Goal: Task Accomplishment & Management: Complete application form

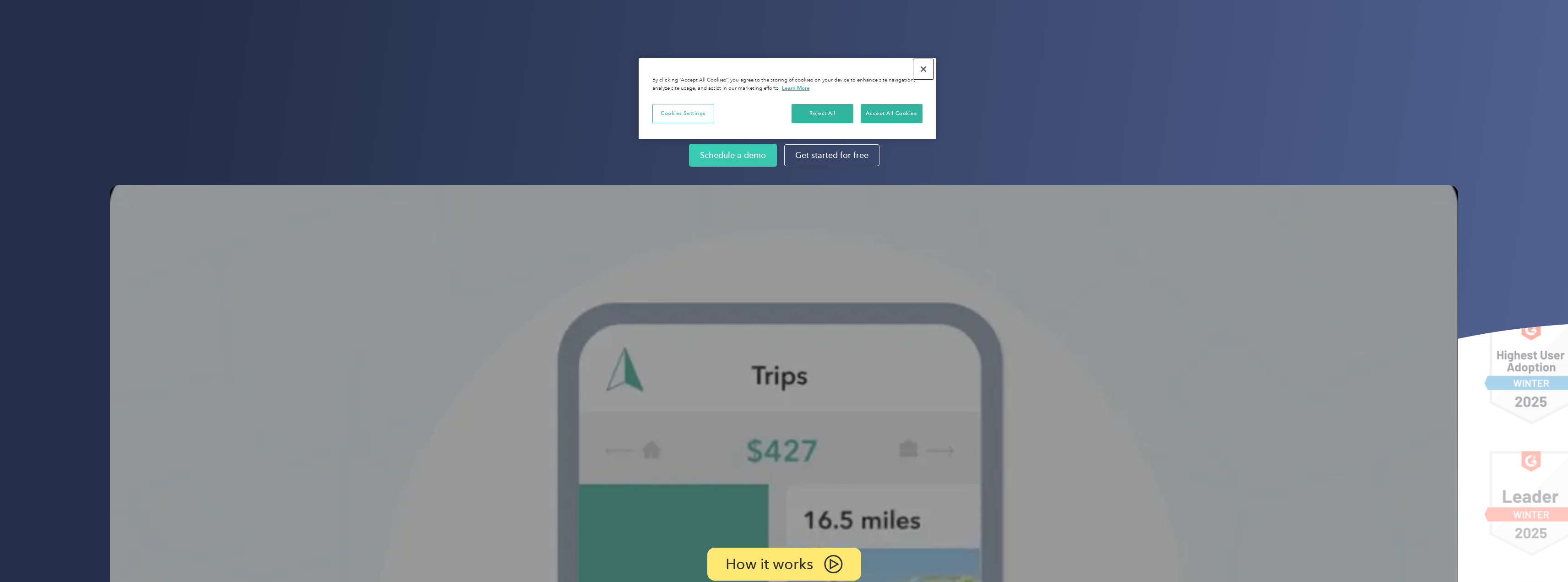
click at [923, 69] on button "Close" at bounding box center [923, 69] width 20 height 20
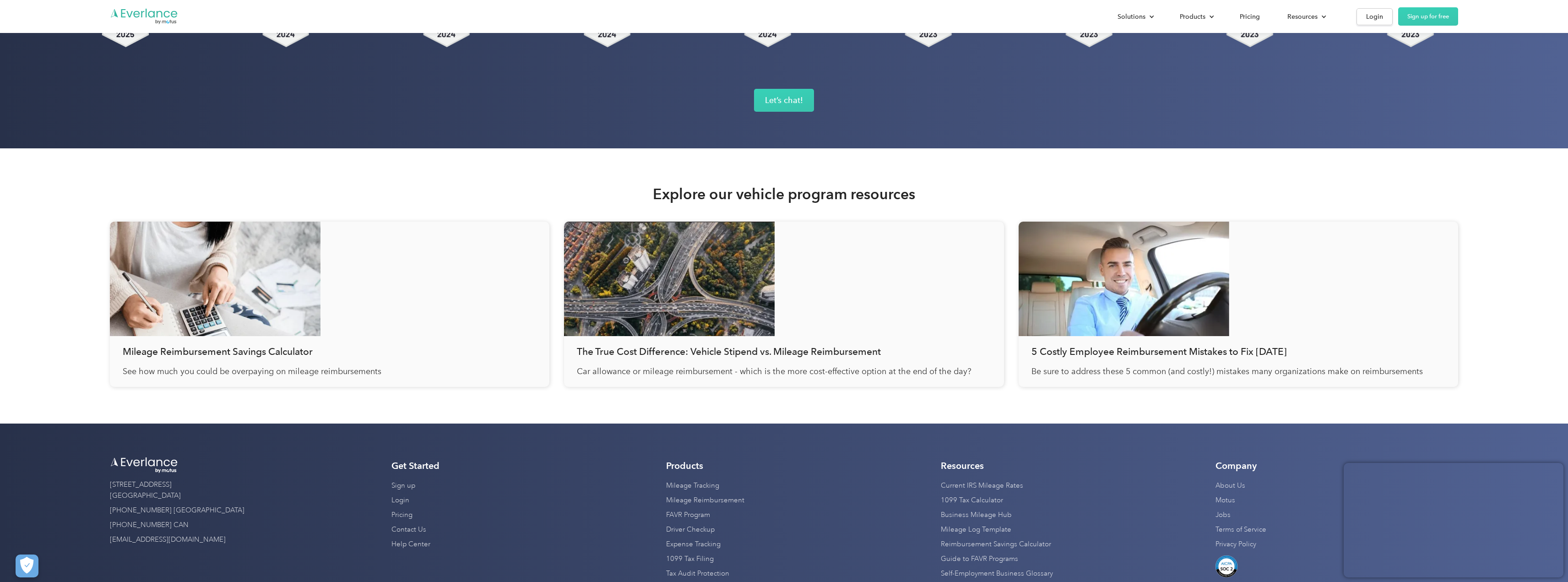
scroll to position [3321, 0]
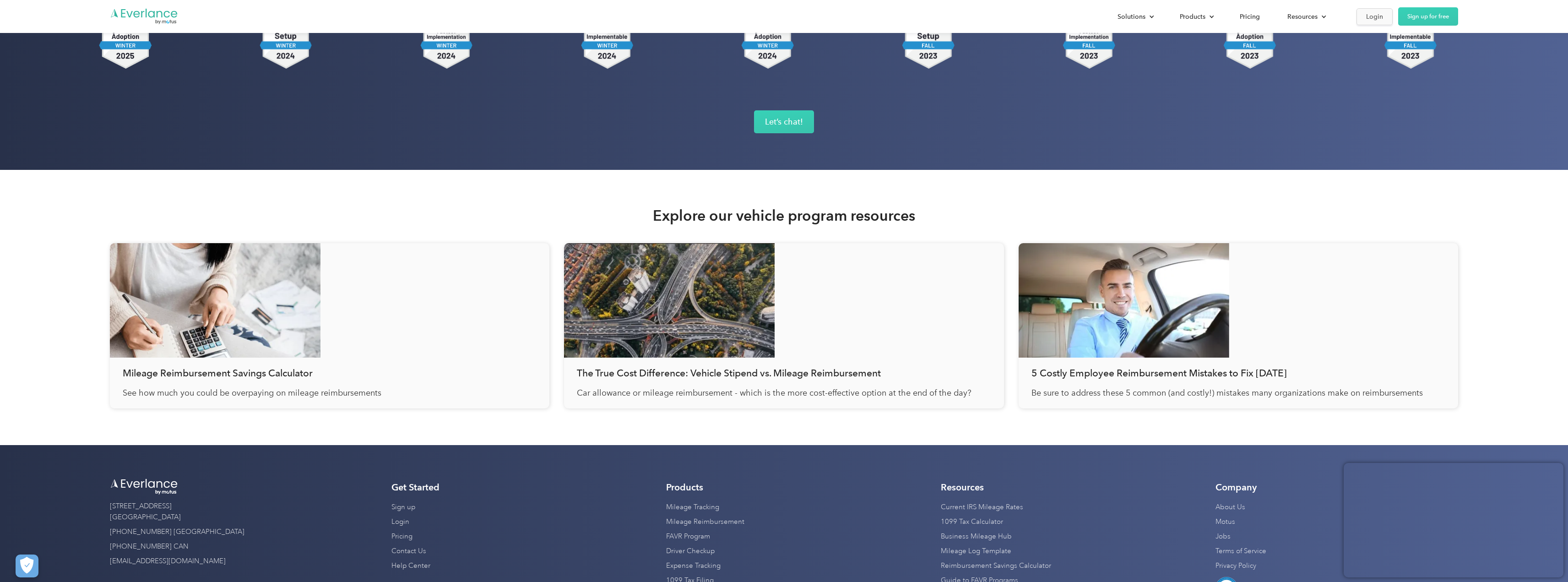
click at [1378, 18] on div "Login" at bounding box center [1375, 16] width 17 height 12
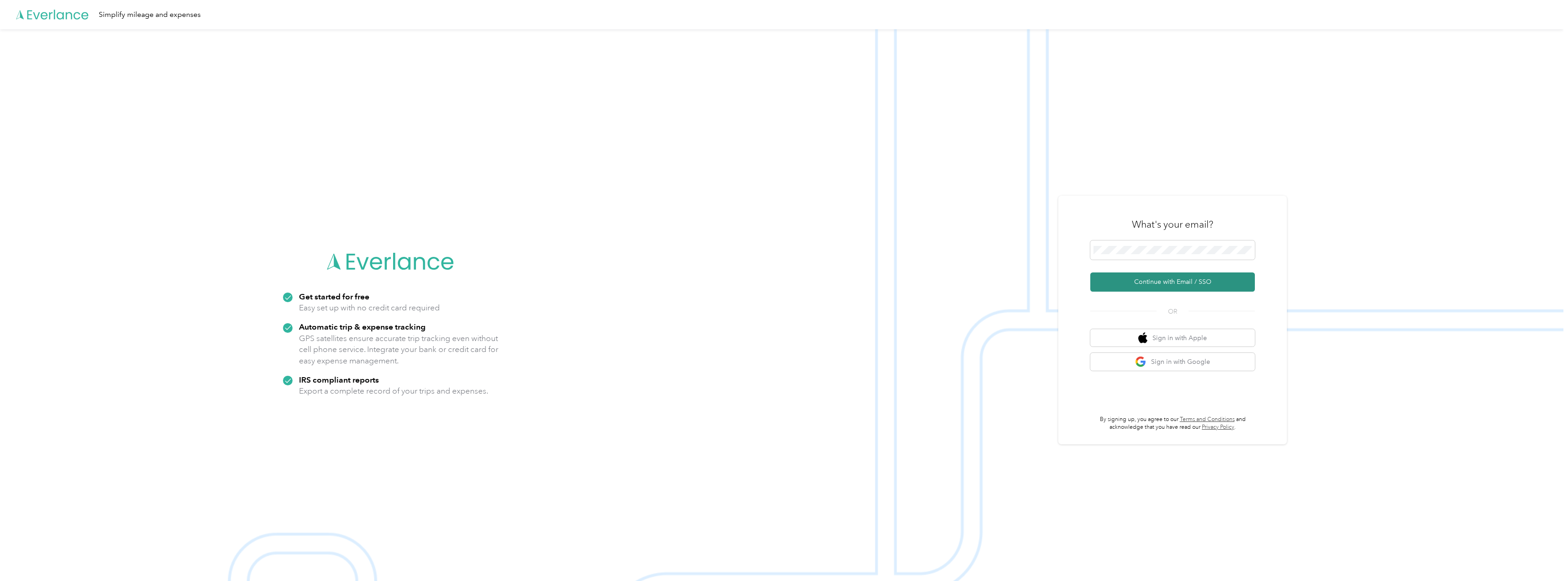
click at [1152, 284] on button "Continue with Email / SSO" at bounding box center [1172, 282] width 164 height 19
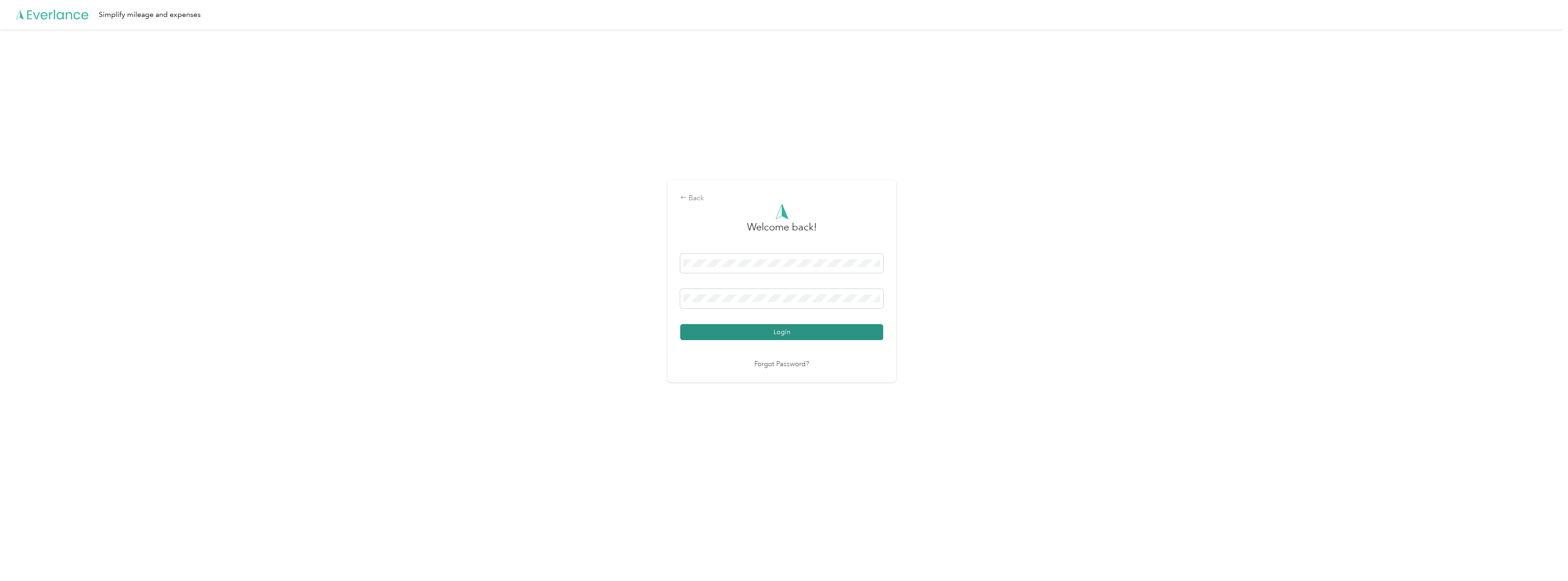
click at [770, 332] on button "Login" at bounding box center [782, 332] width 203 height 16
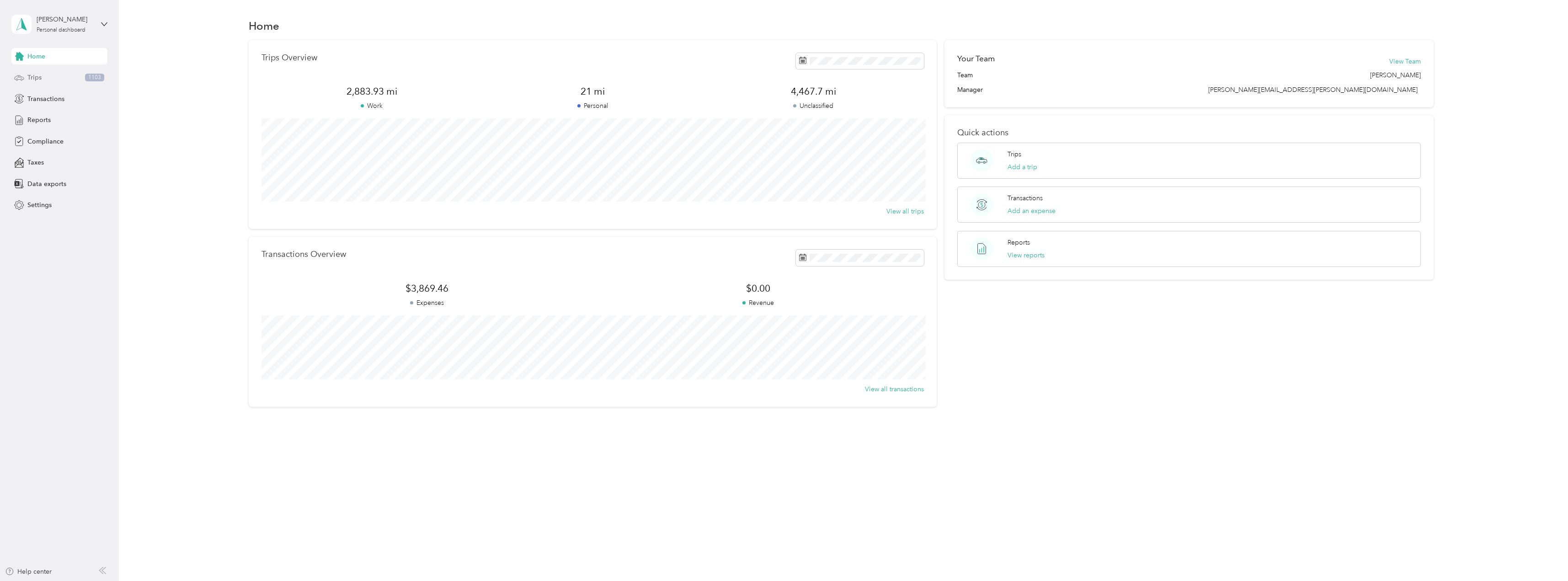
click at [31, 74] on span "Trips" at bounding box center [34, 77] width 14 height 10
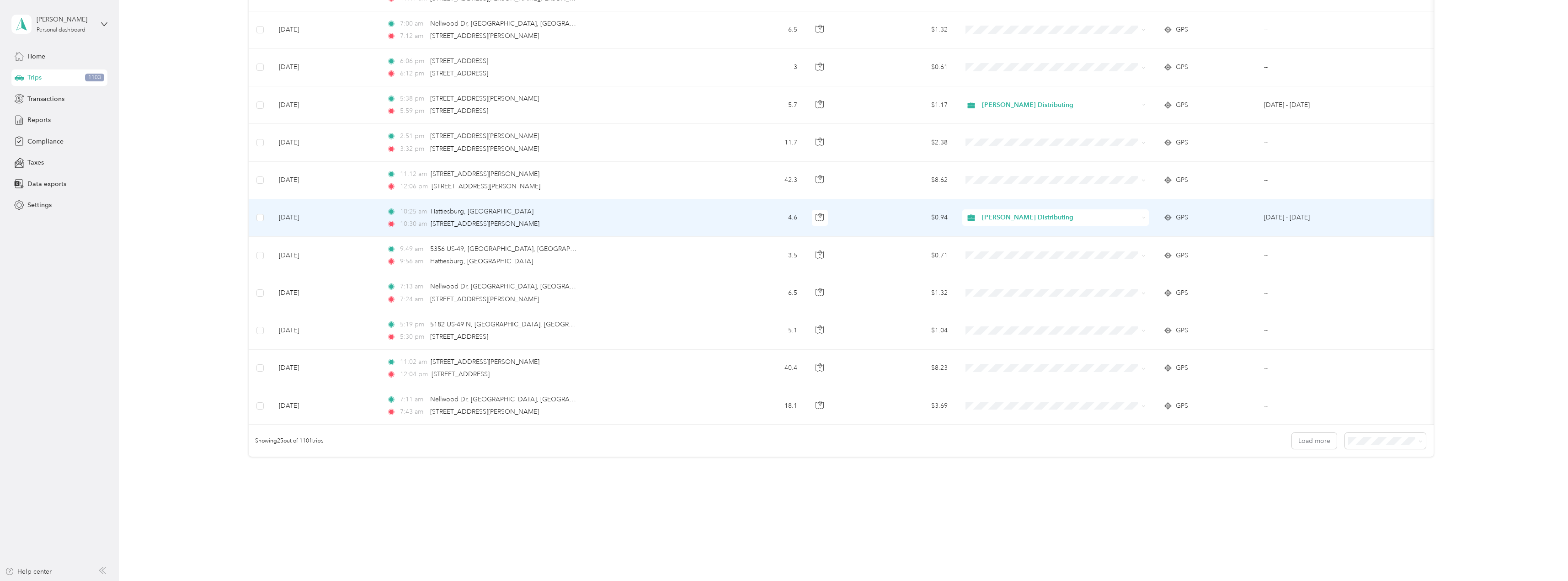
scroll to position [671, 0]
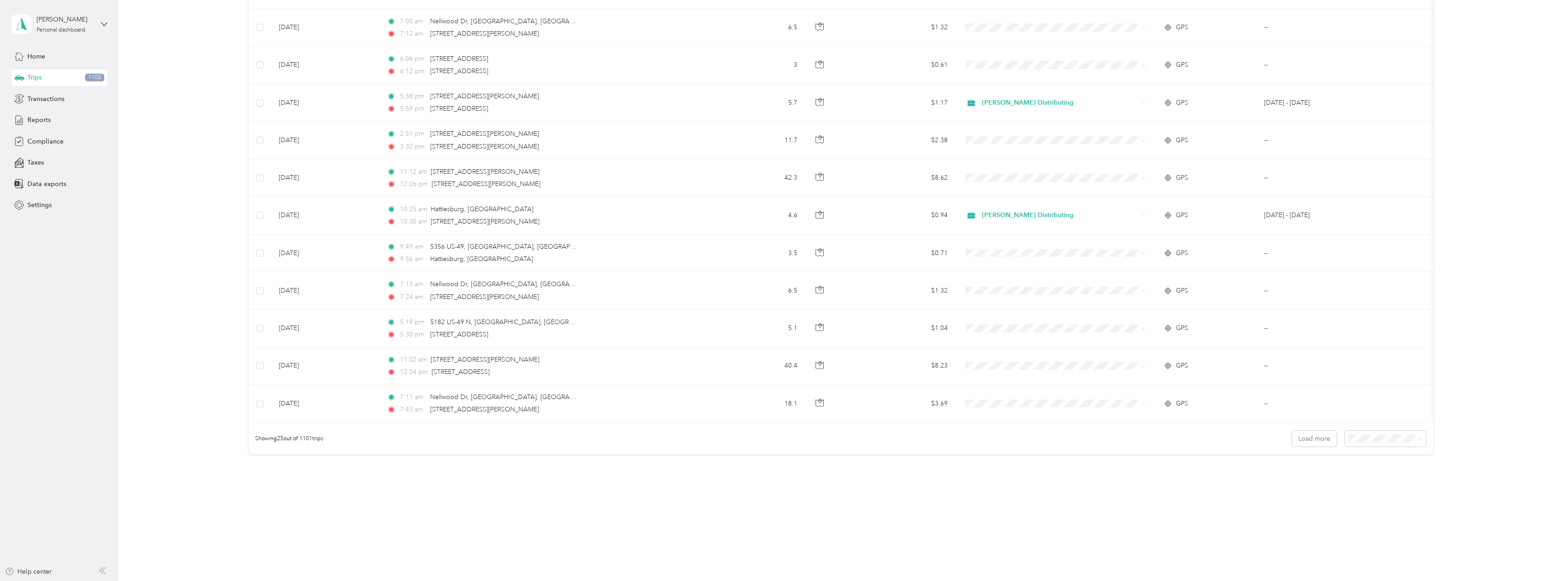
click at [1382, 488] on li "100 per load" at bounding box center [1383, 484] width 81 height 16
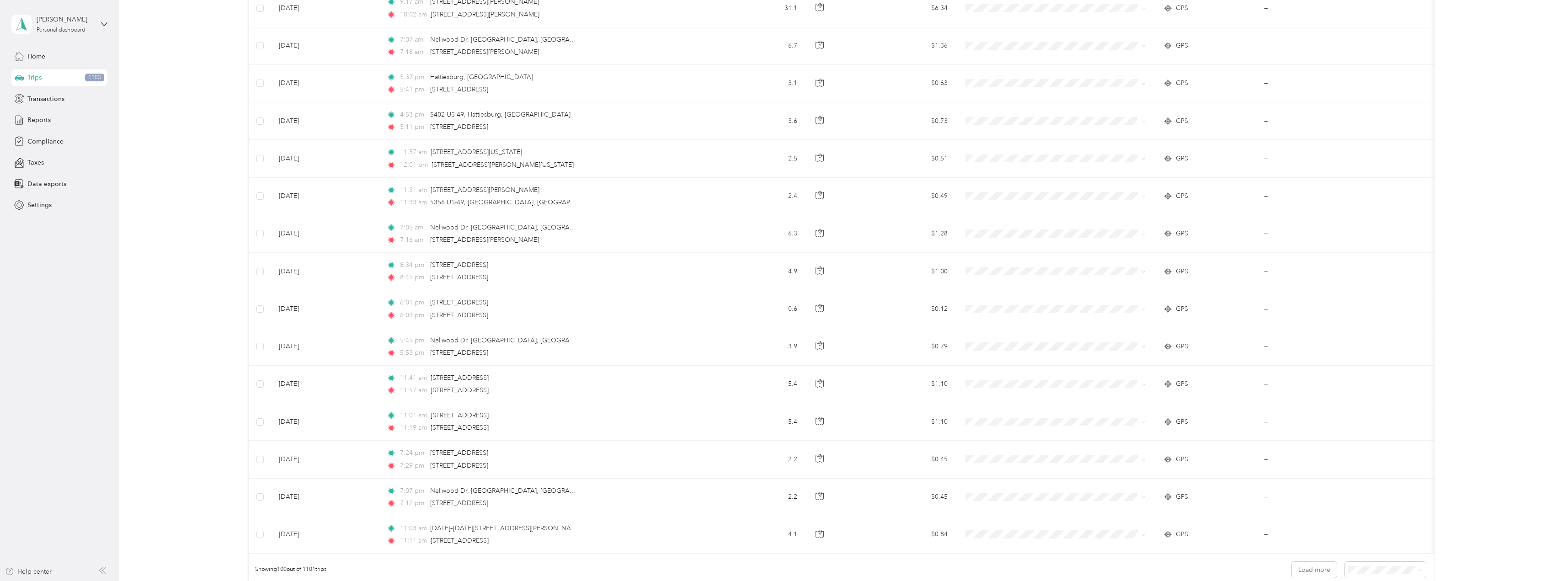
scroll to position [3490, 0]
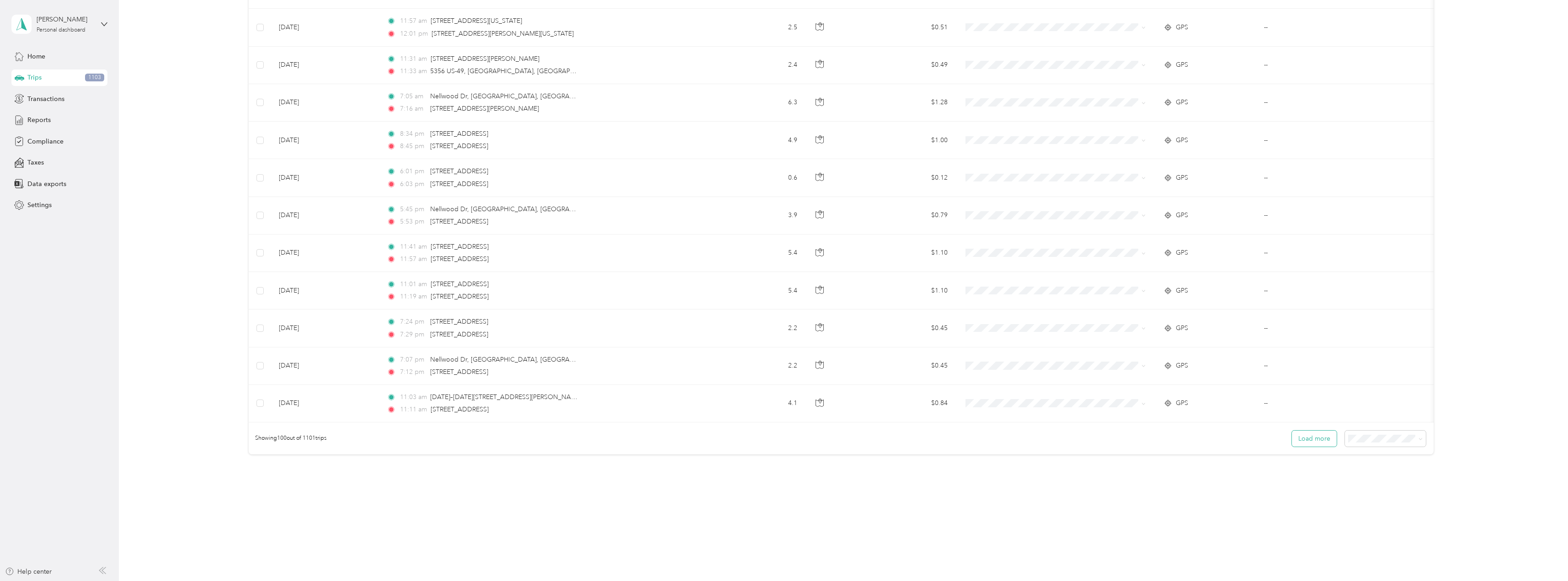
click at [1323, 443] on button "Load more" at bounding box center [1314, 438] width 45 height 16
click at [1308, 444] on button "Load more" at bounding box center [1314, 438] width 45 height 16
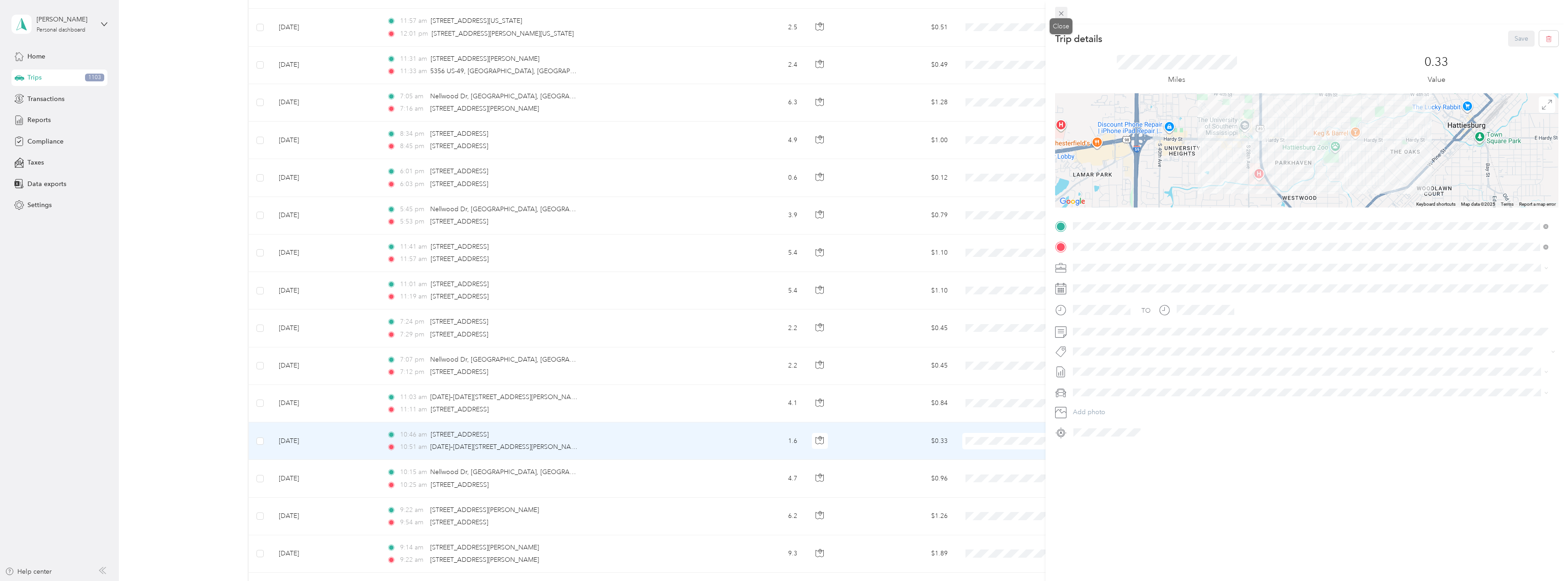
click at [1059, 15] on icon at bounding box center [1061, 13] width 8 height 8
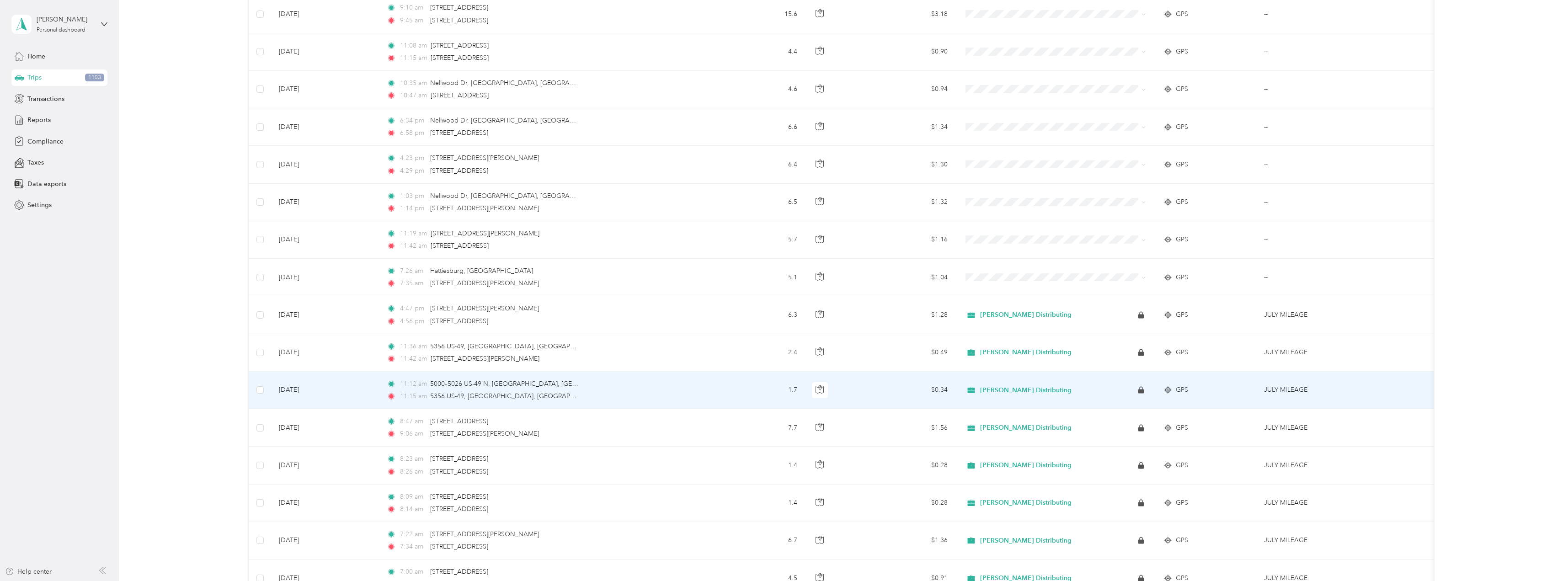
scroll to position [4860, 0]
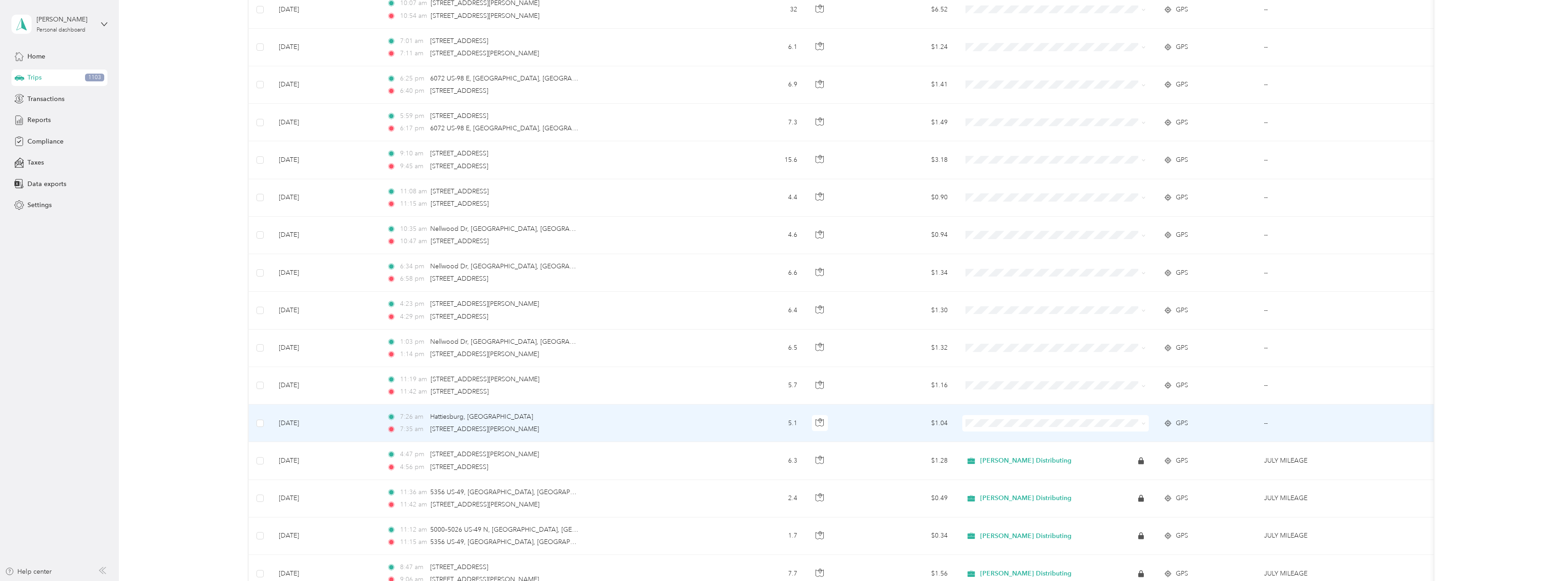
click at [1143, 425] on icon at bounding box center [1143, 423] width 4 height 4
click at [1033, 437] on span "Stokes Distributing" at bounding box center [1063, 437] width 157 height 10
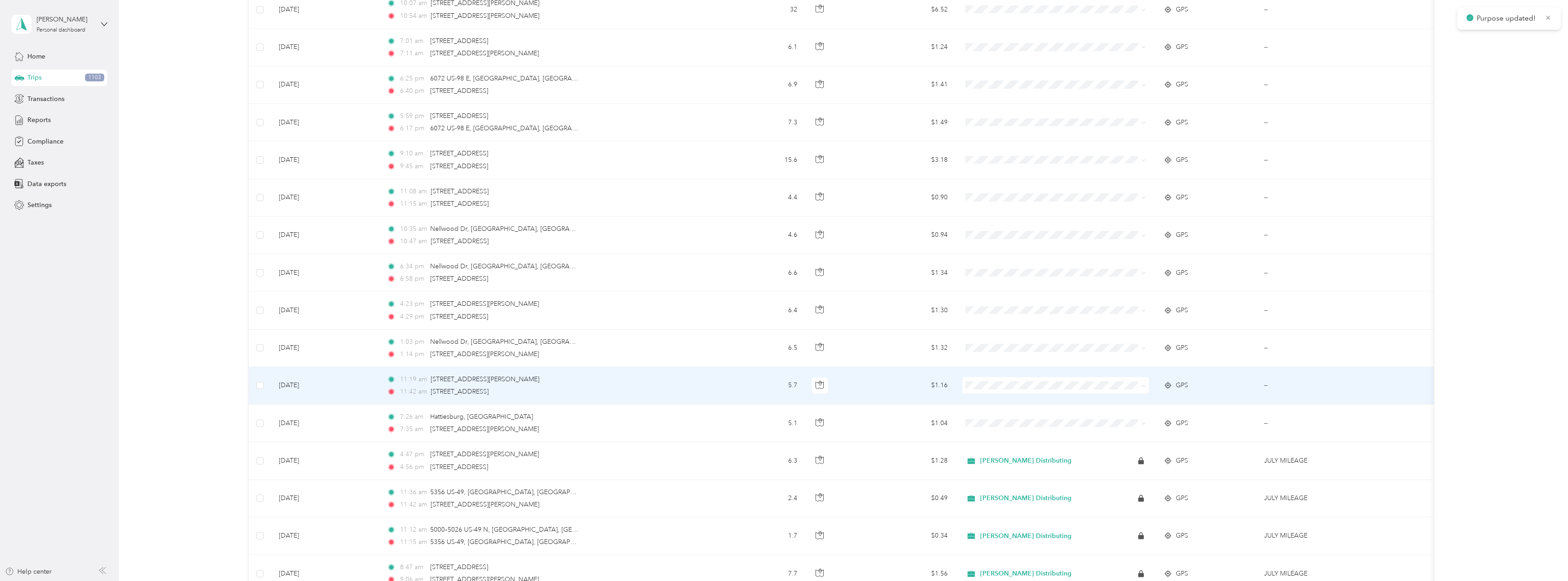
click at [990, 400] on span "Stokes Distributing" at bounding box center [1063, 402] width 157 height 10
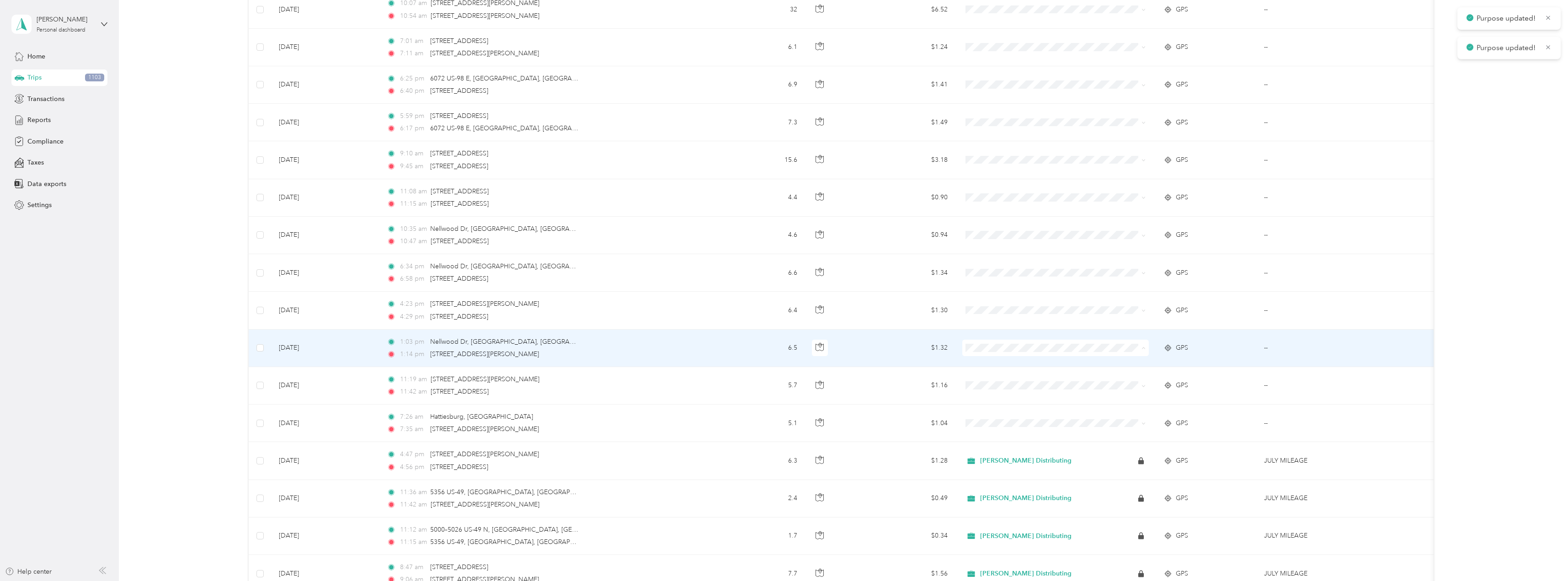
click at [993, 366] on li "Stokes Distributing" at bounding box center [1055, 365] width 186 height 16
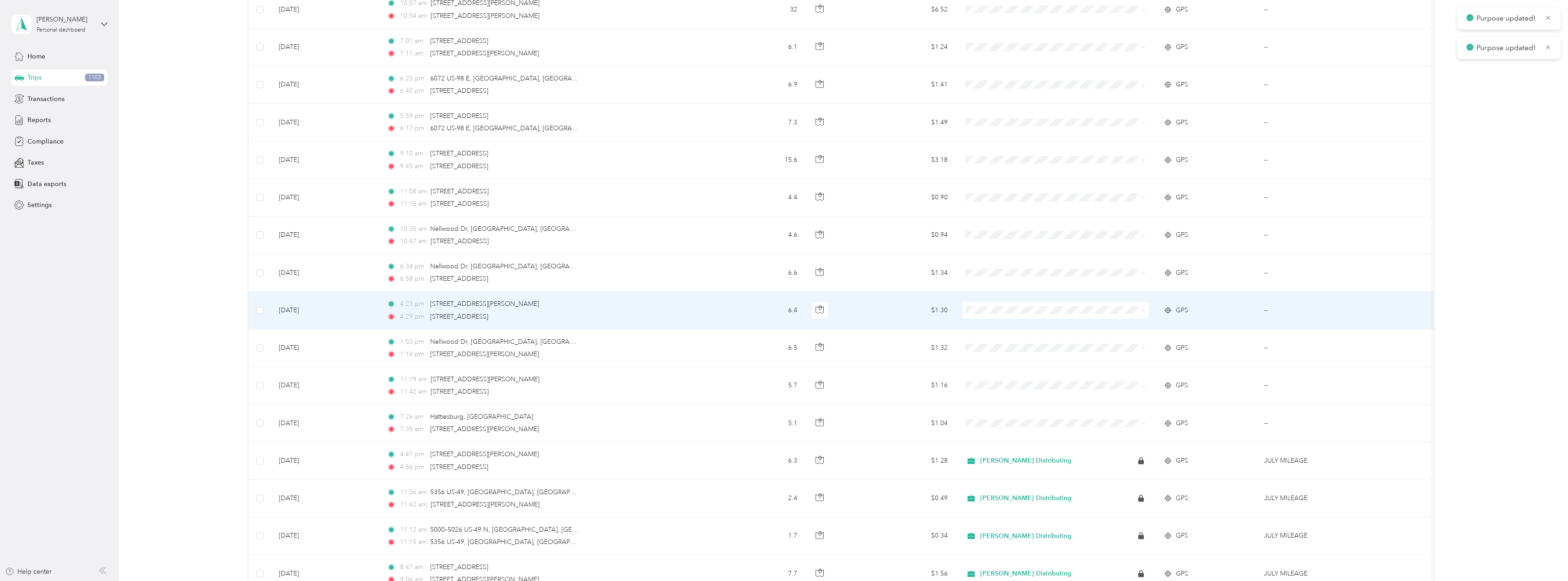
click at [989, 326] on span "Stokes Distributing" at bounding box center [1063, 327] width 157 height 10
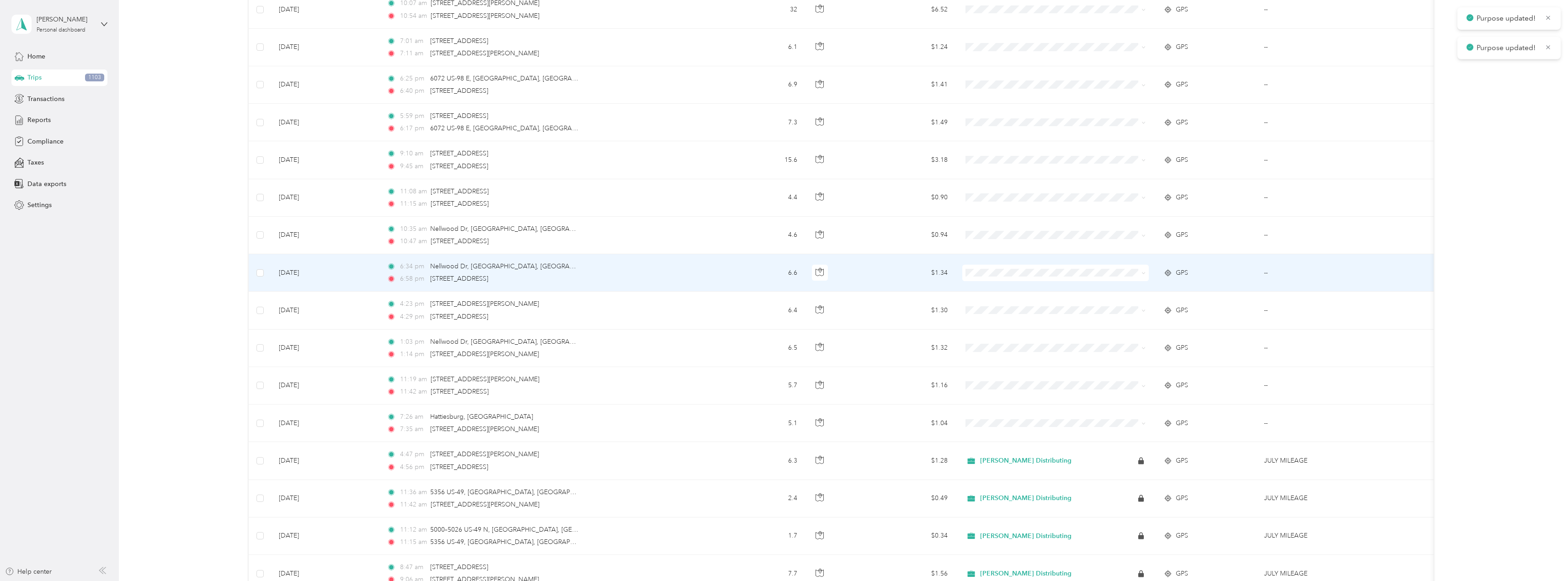
click at [990, 293] on li "Stokes Distributing" at bounding box center [1055, 286] width 186 height 16
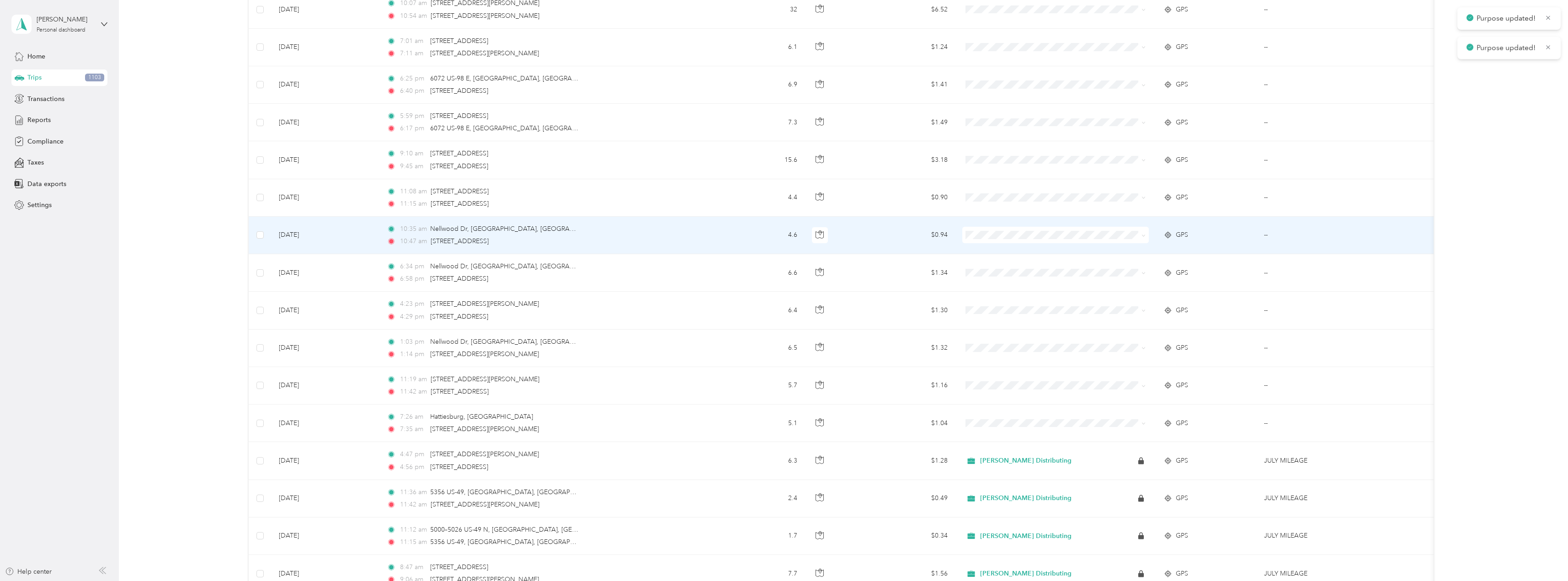
click at [978, 240] on span at bounding box center [1055, 235] width 186 height 16
click at [992, 252] on span "Stokes Distributing" at bounding box center [1063, 248] width 157 height 10
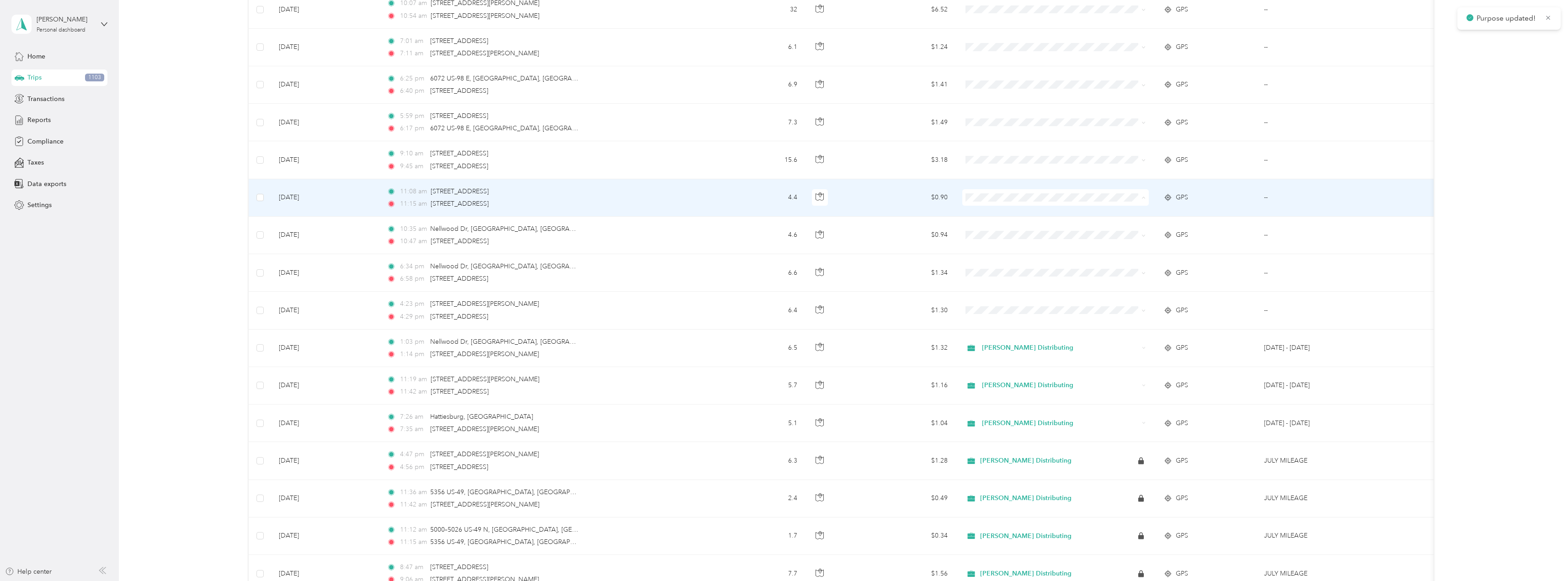
click at [990, 214] on span "Stokes Distributing" at bounding box center [1063, 215] width 157 height 10
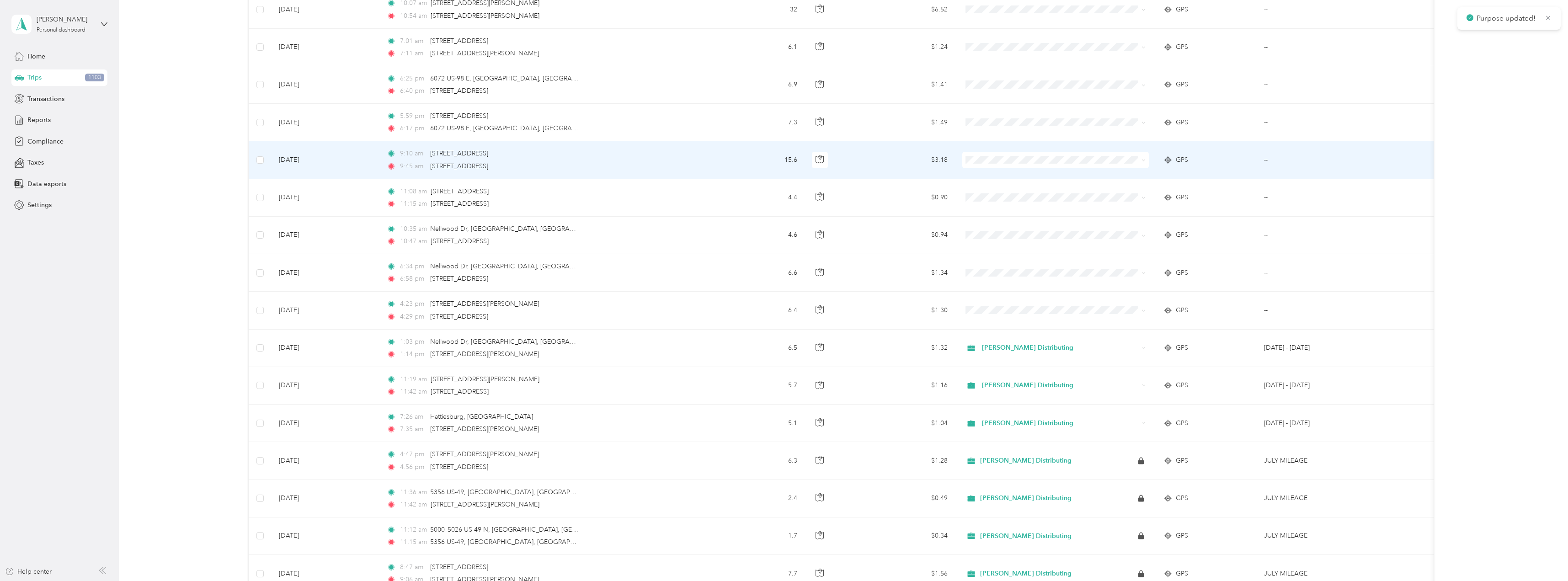
click at [987, 173] on span "Stokes Distributing" at bounding box center [1063, 175] width 157 height 10
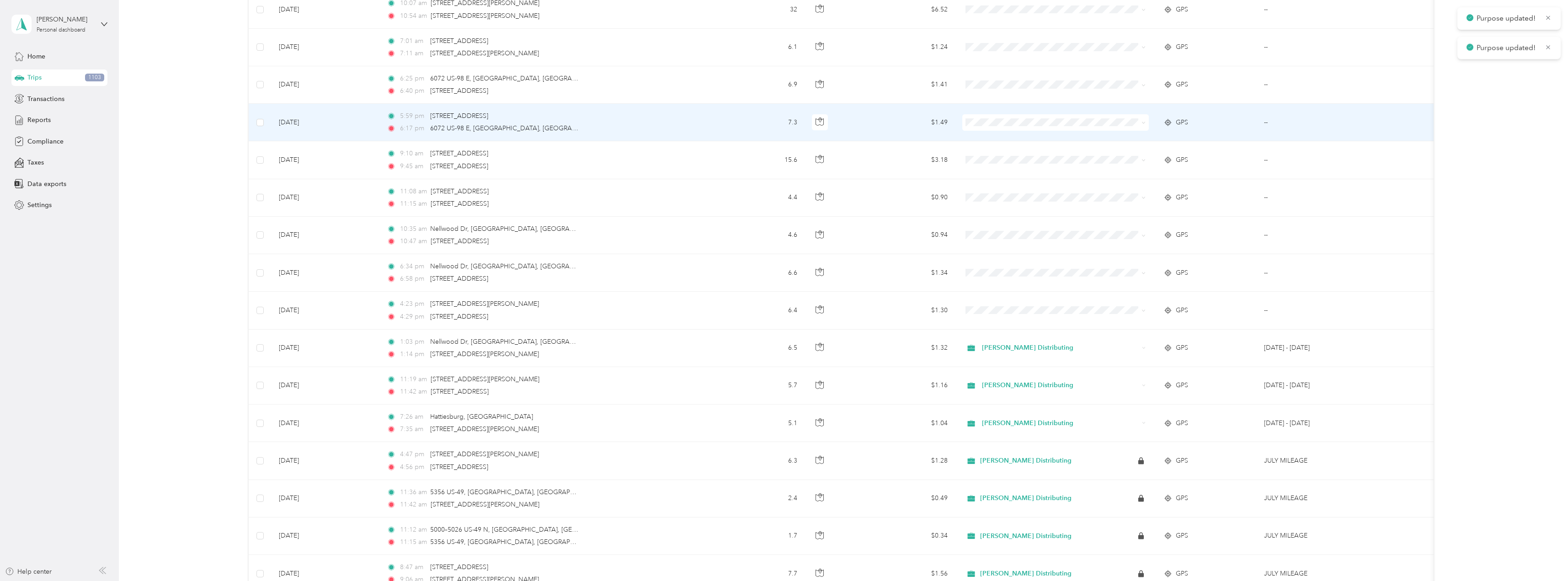
click at [983, 141] on li "Stokes Distributing" at bounding box center [1055, 137] width 186 height 16
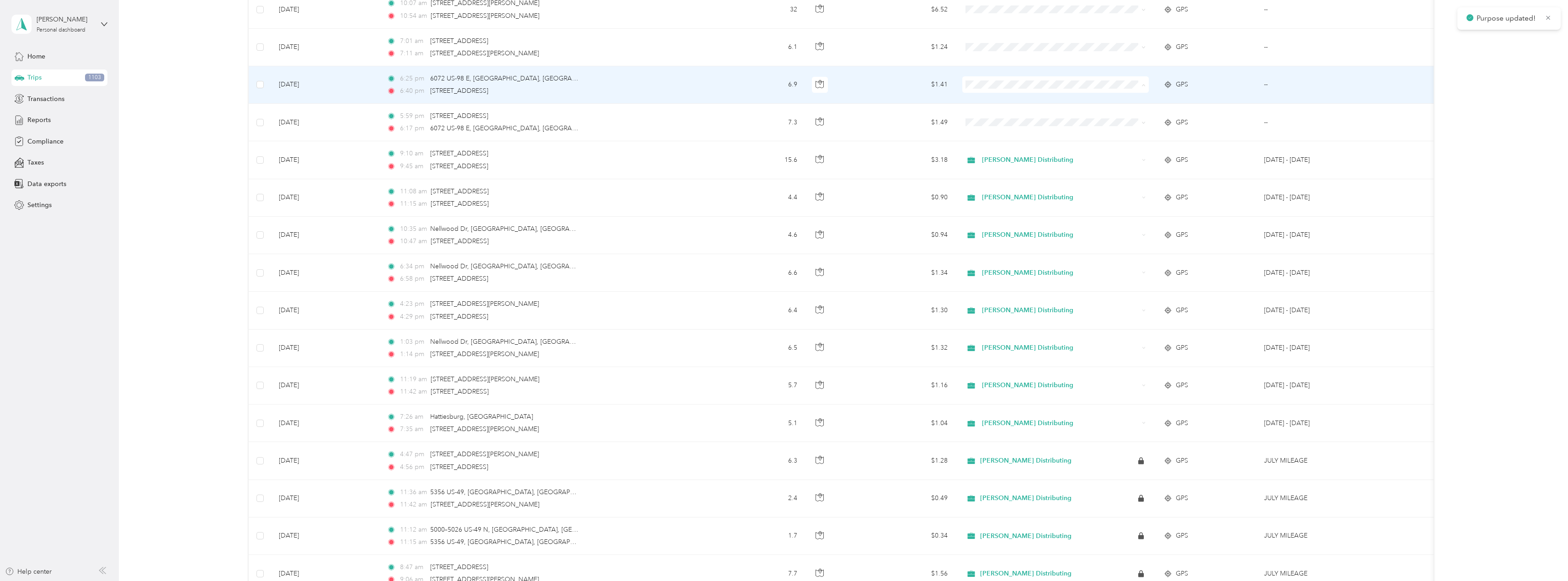
click at [978, 101] on icon at bounding box center [974, 102] width 12 height 7
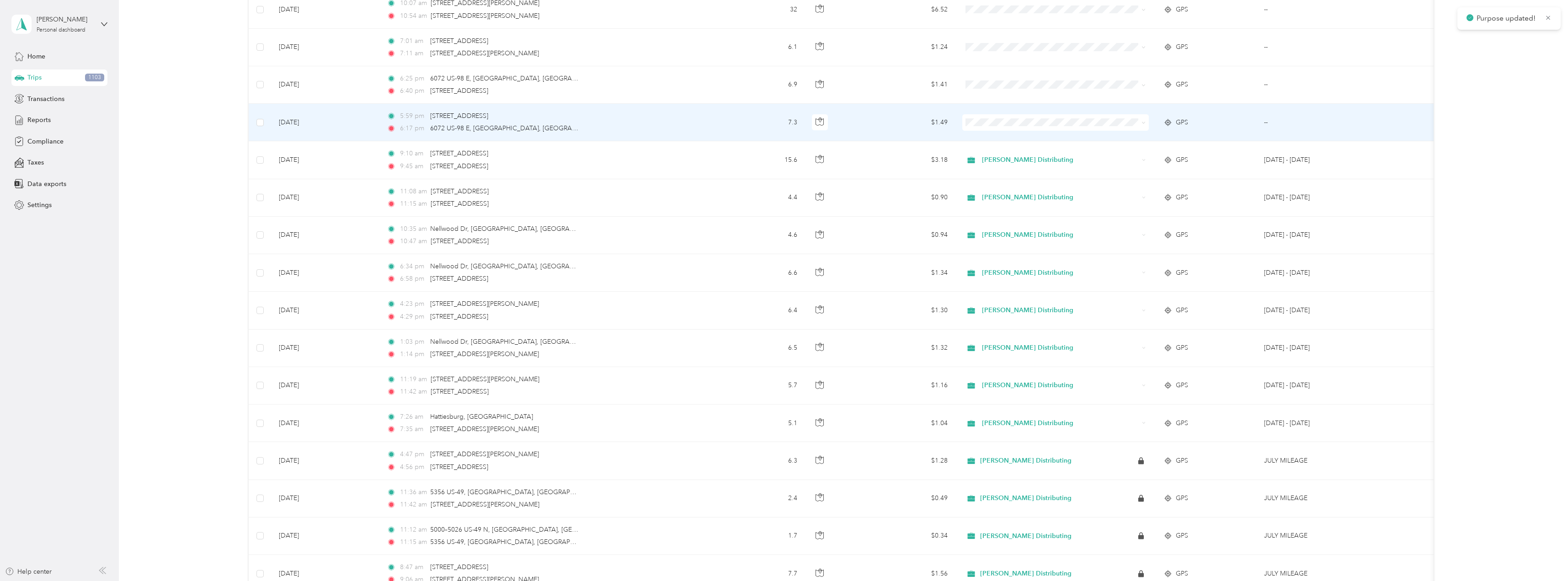
click at [998, 117] on span at bounding box center [1055, 122] width 186 height 16
click at [988, 135] on span "Stokes Distributing" at bounding box center [1063, 140] width 157 height 10
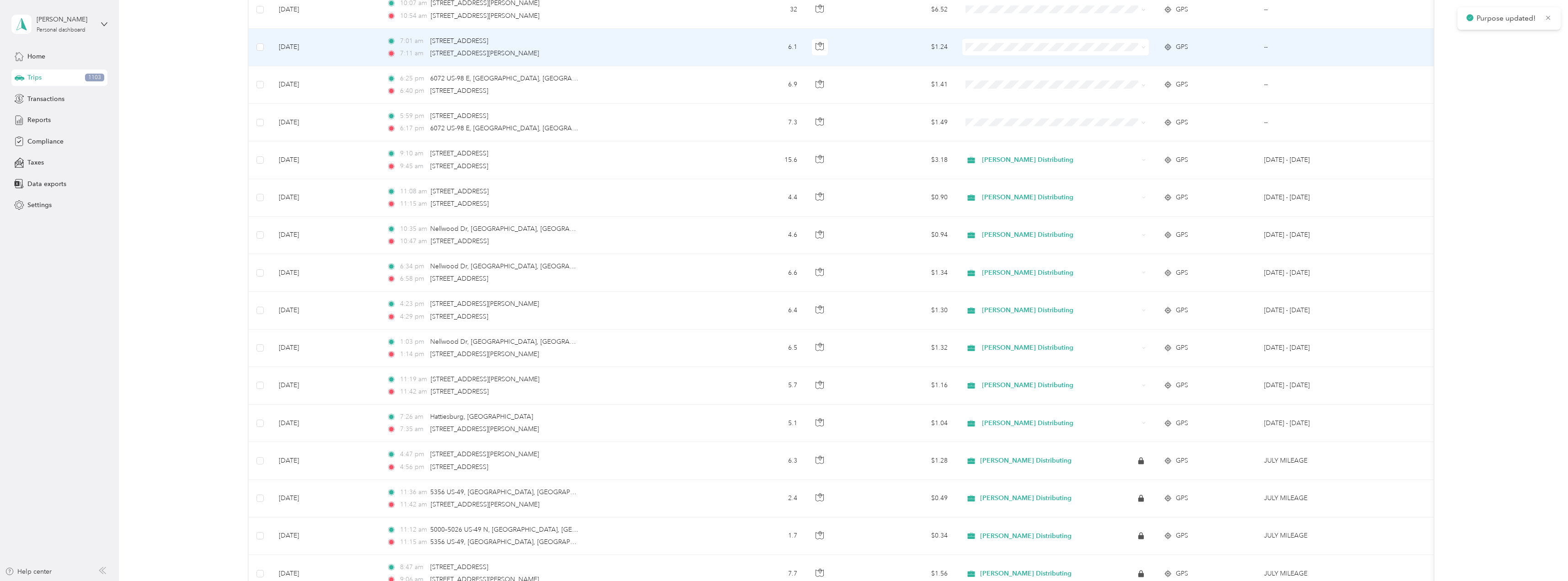
click at [987, 63] on span "Stokes Distributing" at bounding box center [1063, 59] width 157 height 10
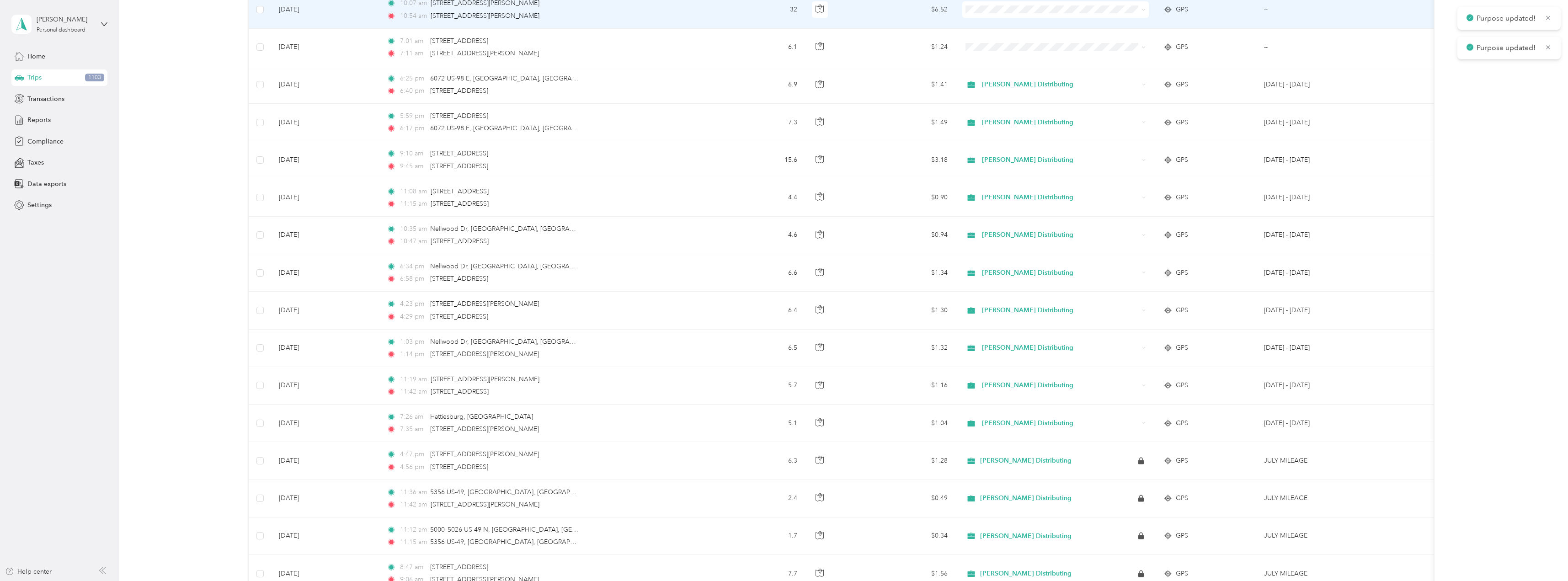
click at [985, 24] on span "Stokes Distributing" at bounding box center [1063, 26] width 157 height 10
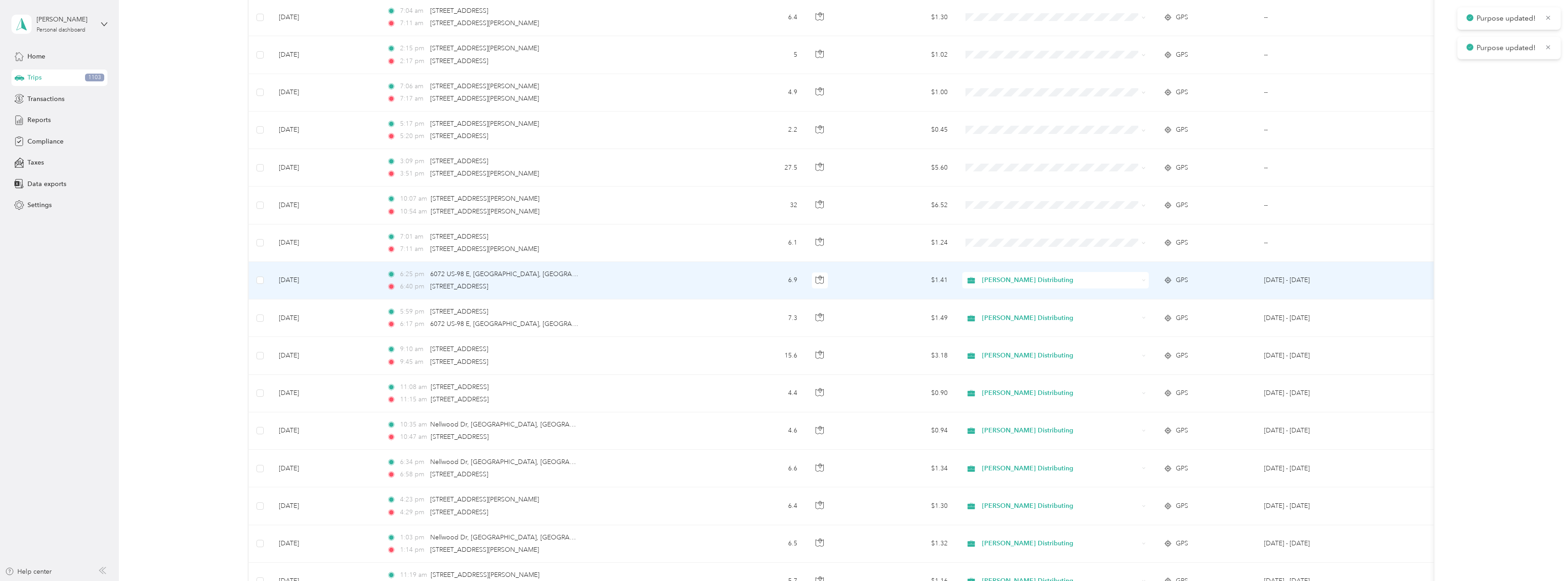
scroll to position [4632, 0]
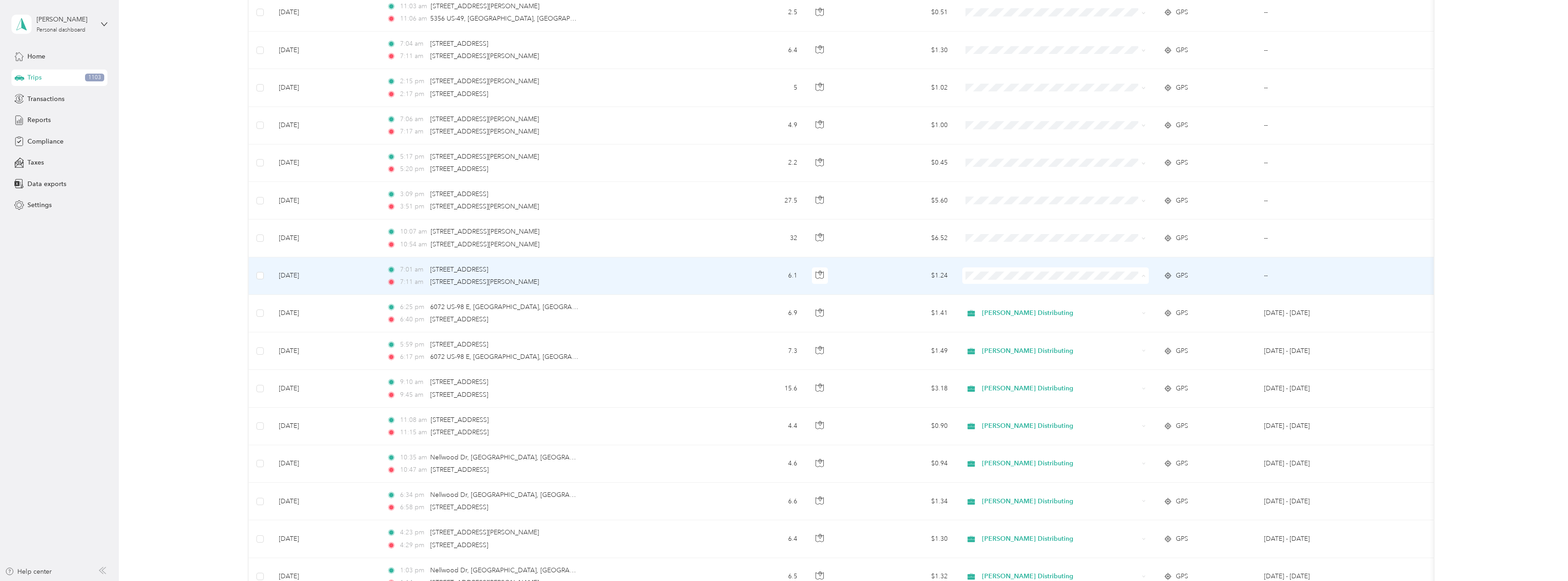
click at [1003, 293] on span "Stokes Distributing" at bounding box center [1063, 293] width 157 height 10
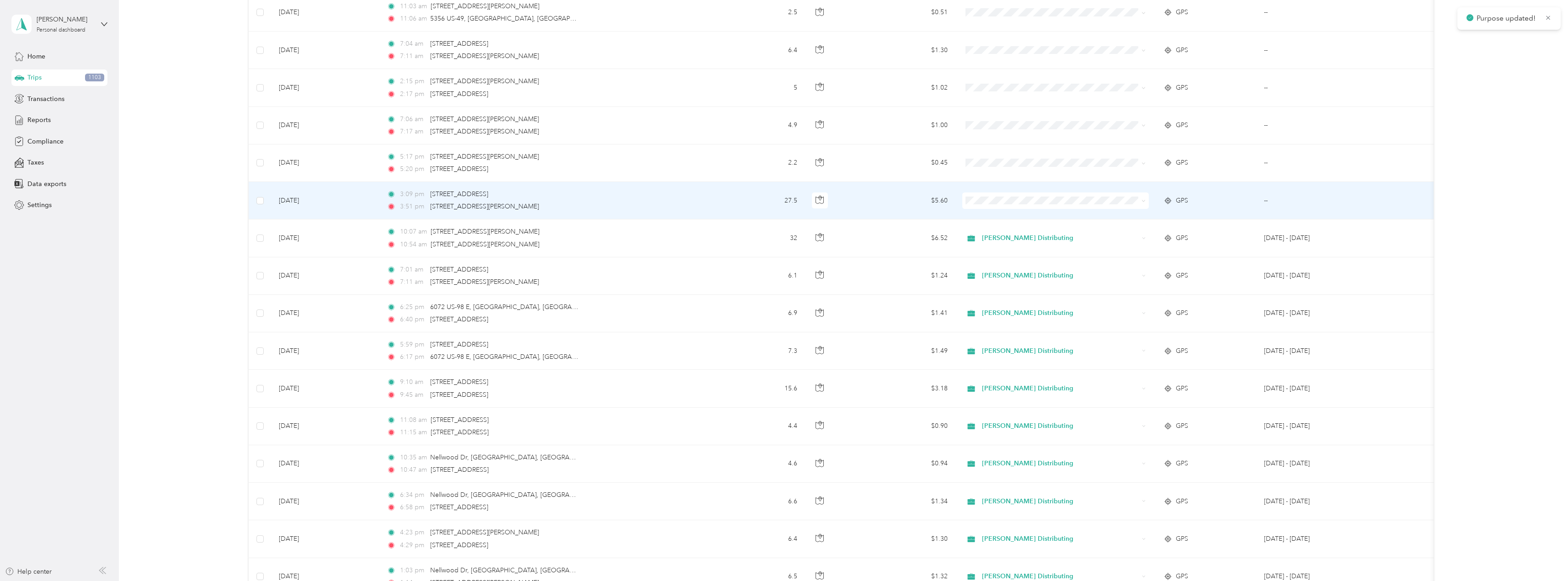
click at [994, 215] on span "Stokes Distributing" at bounding box center [1063, 216] width 157 height 10
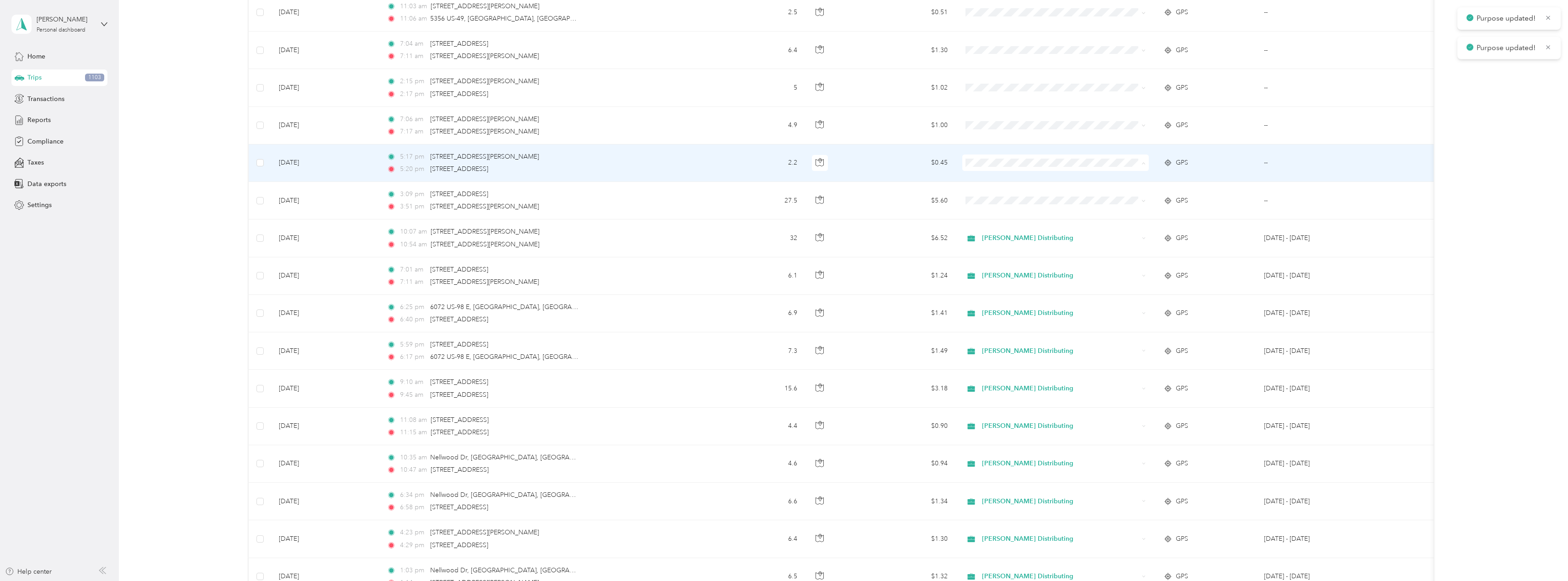
click at [990, 175] on span "Stokes Distributing" at bounding box center [1063, 180] width 157 height 10
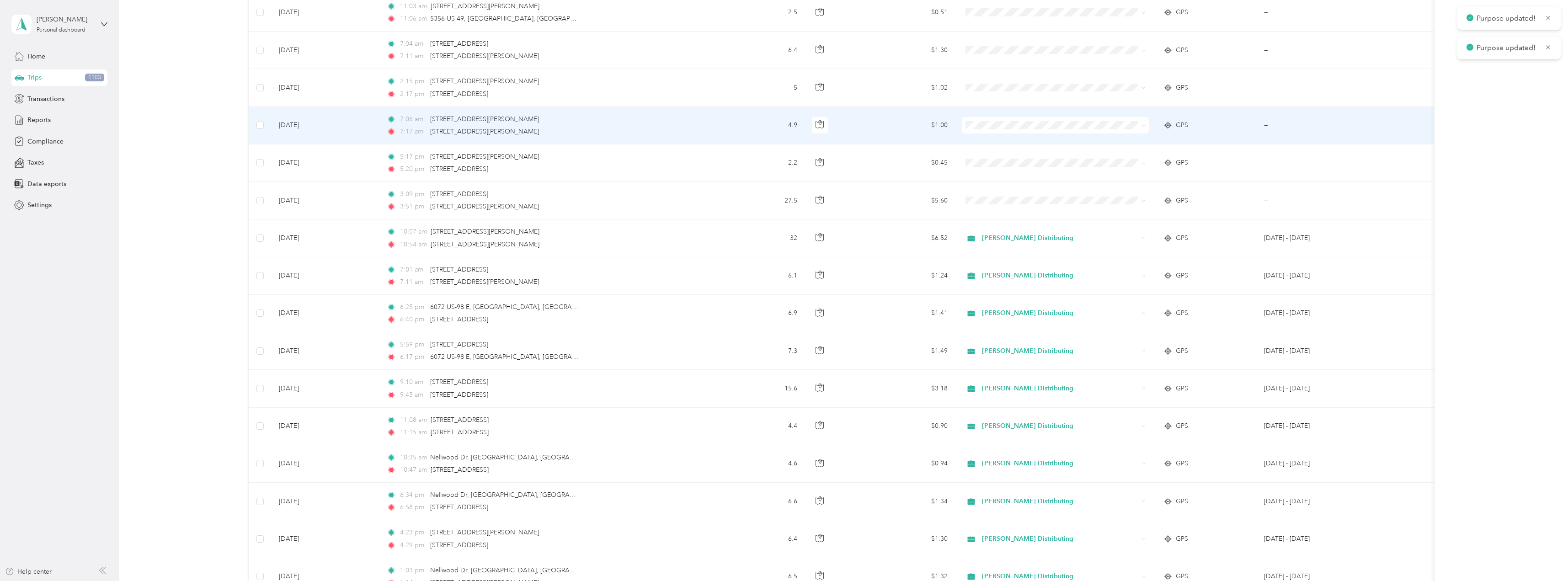
click at [992, 140] on span "Stokes Distributing" at bounding box center [1063, 142] width 157 height 10
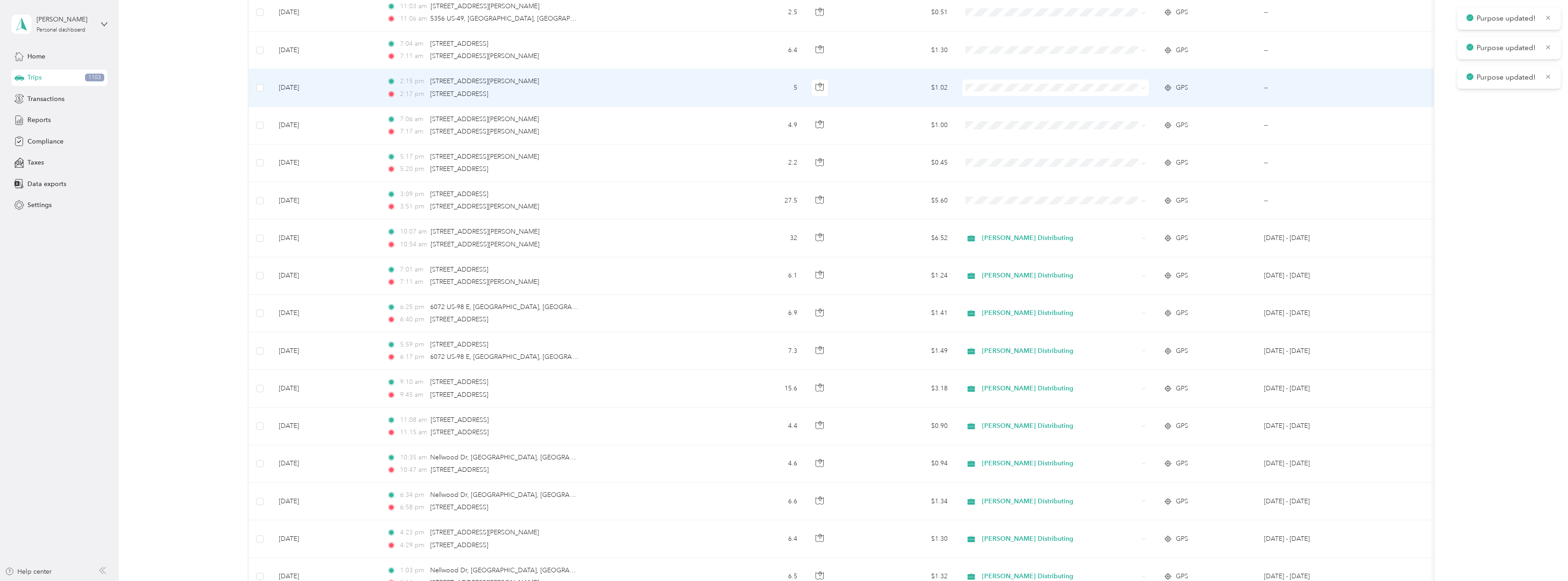
click at [990, 109] on ol "Stokes Distributing Personal" at bounding box center [1055, 108] width 186 height 32
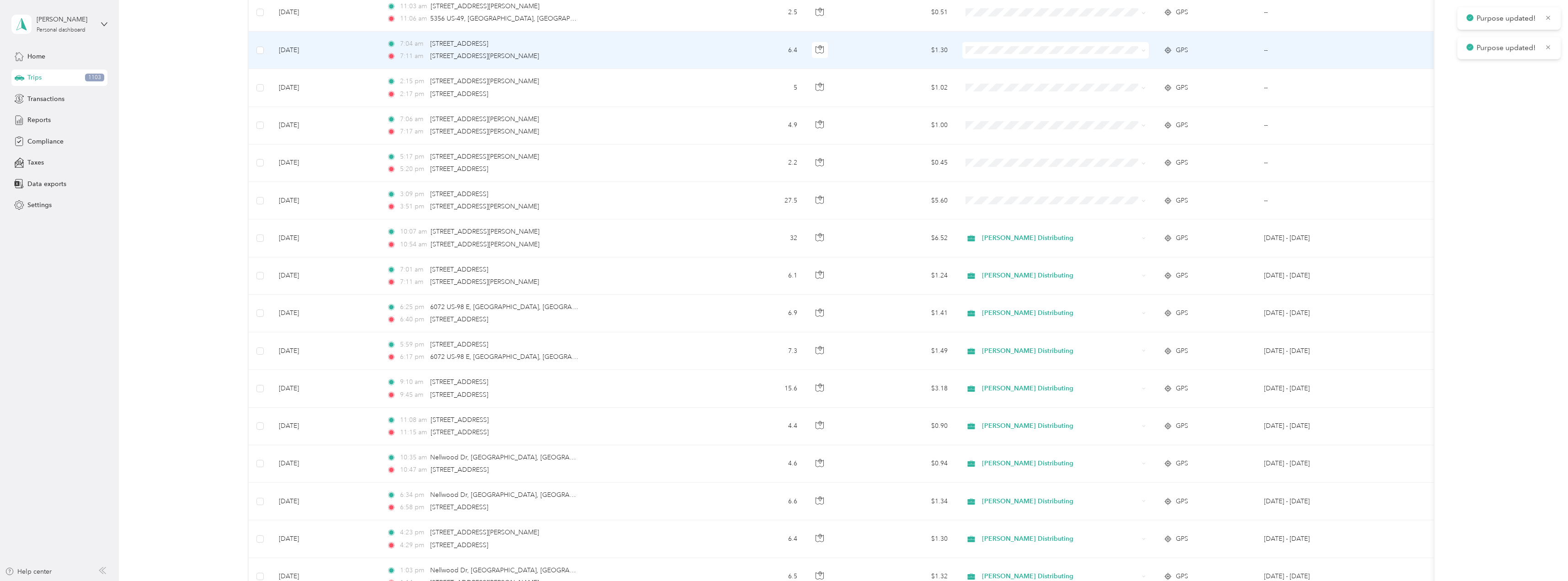
click at [978, 54] on span at bounding box center [1055, 50] width 186 height 16
click at [985, 55] on span at bounding box center [1055, 50] width 186 height 16
click at [998, 68] on span "Stokes Distributing" at bounding box center [1063, 66] width 157 height 10
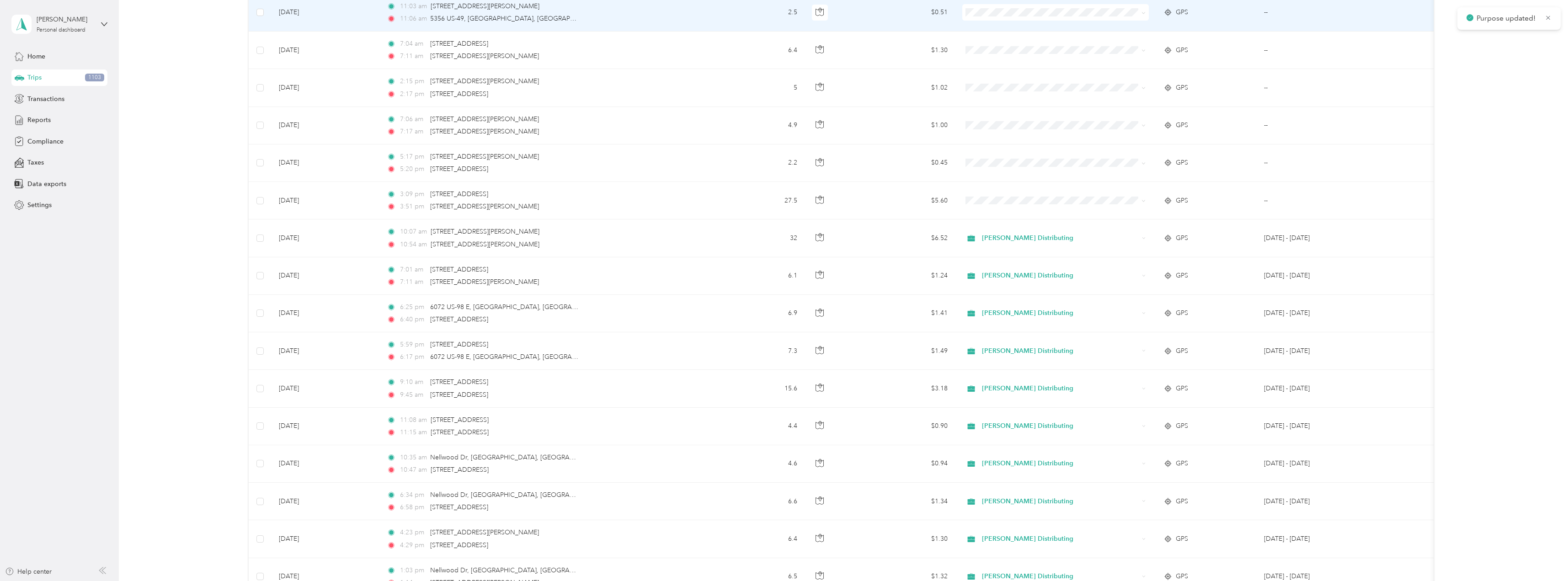
click at [987, 19] on span at bounding box center [1055, 12] width 186 height 16
click at [992, 25] on span "Stokes Distributing" at bounding box center [1063, 30] width 157 height 10
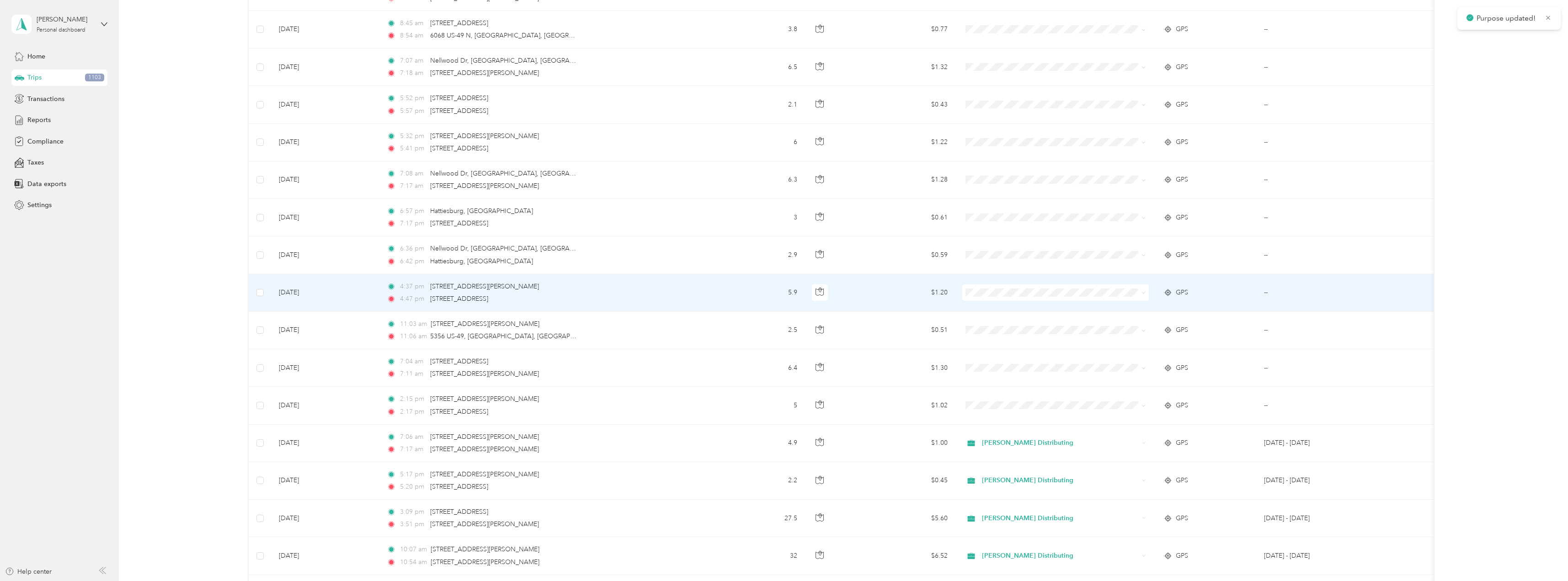
scroll to position [4312, 0]
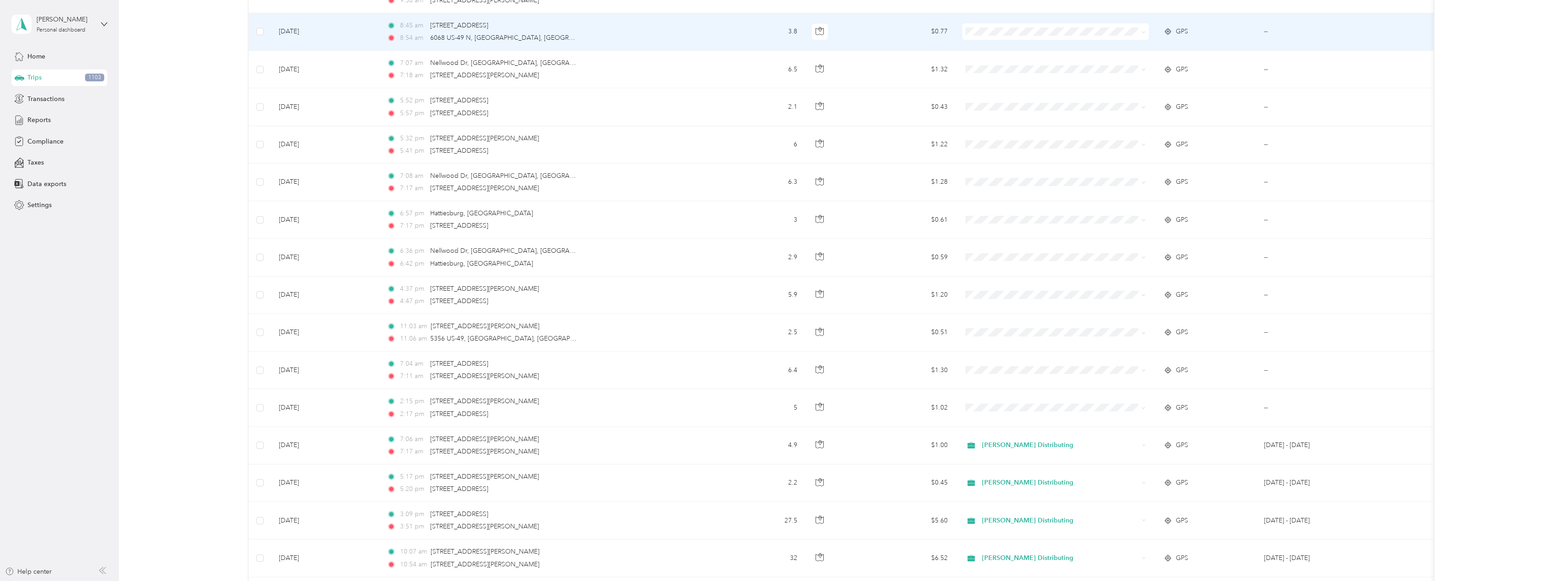
click at [974, 47] on icon at bounding box center [974, 49] width 12 height 7
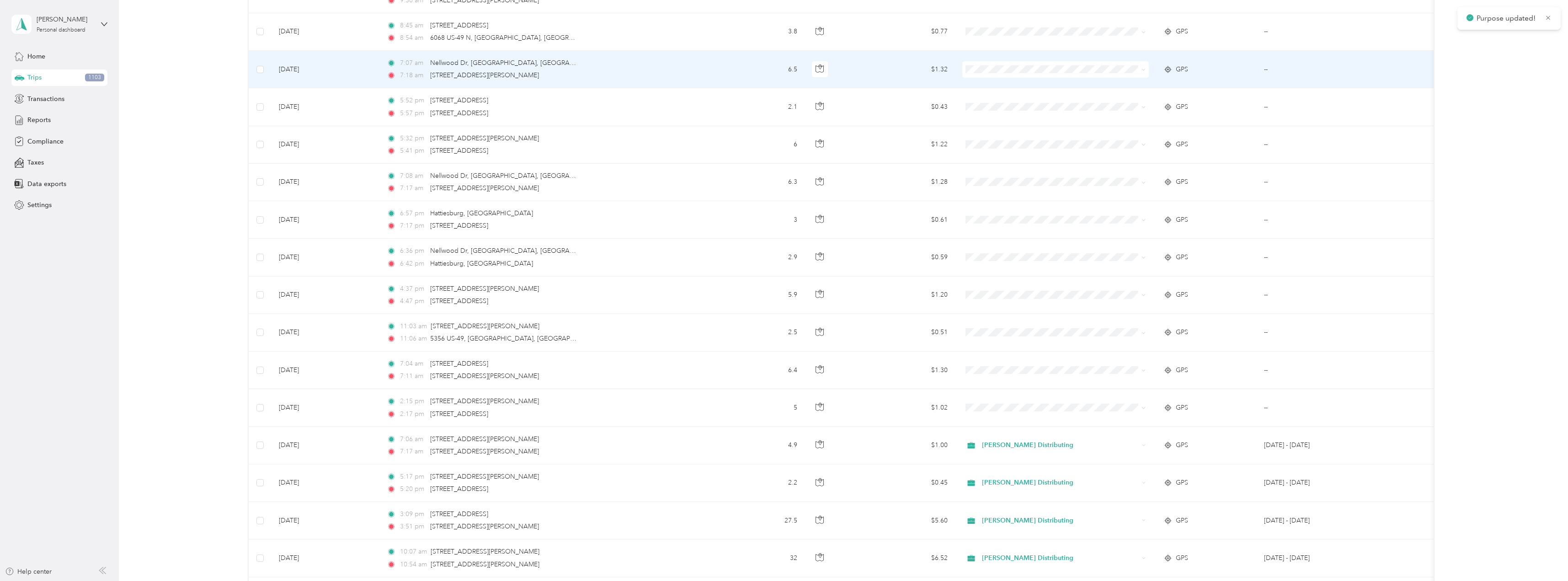
click at [981, 91] on ol "Stokes Distributing Personal" at bounding box center [1055, 89] width 186 height 32
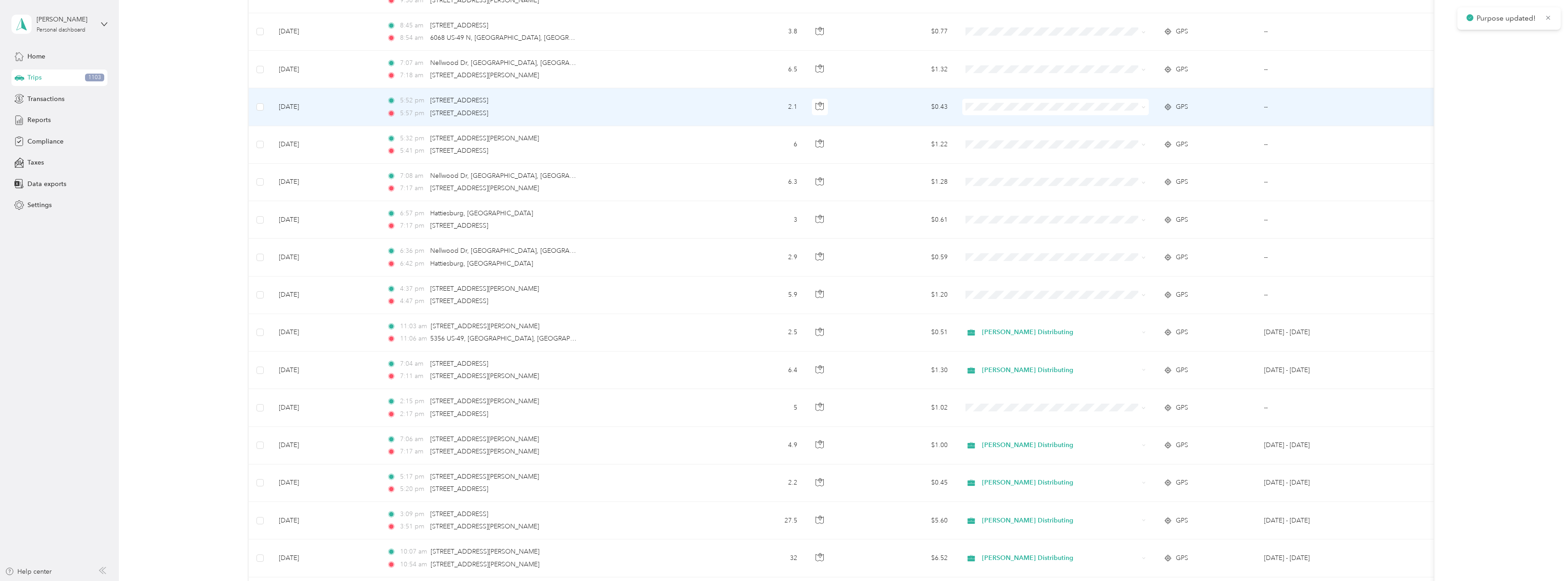
click at [983, 119] on li "Stokes Distributing" at bounding box center [1055, 124] width 186 height 16
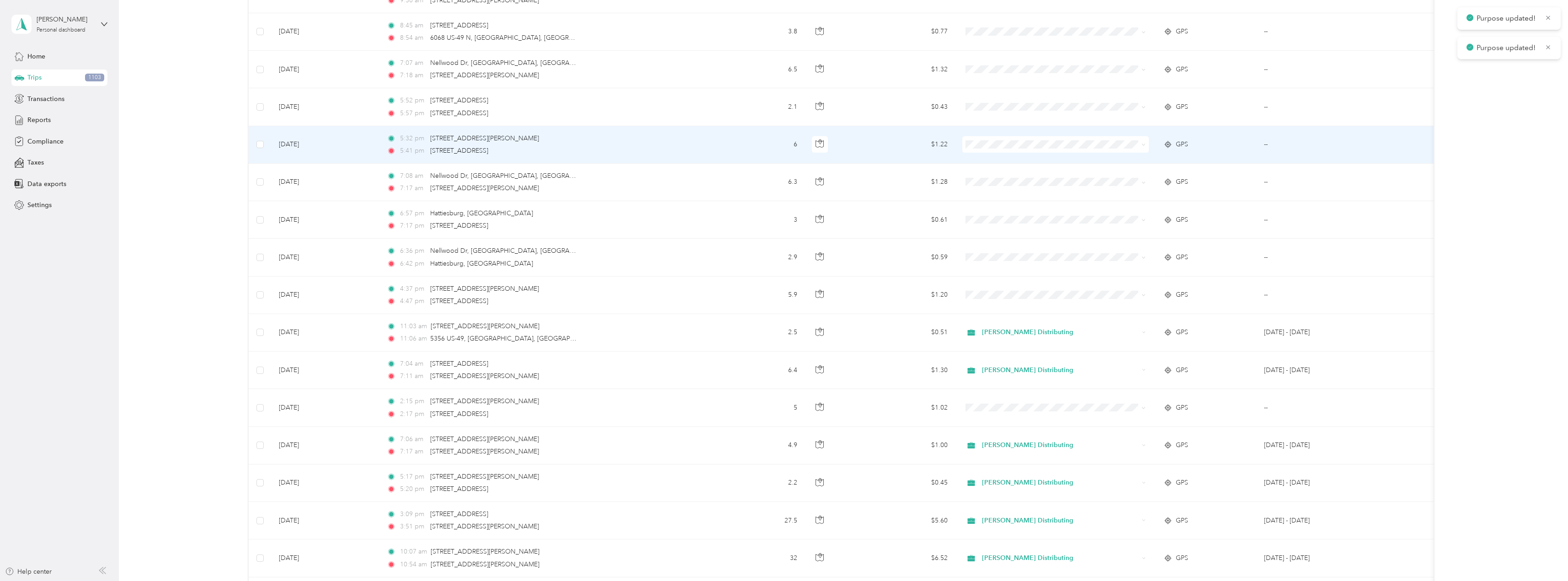
click at [985, 141] on span at bounding box center [1055, 144] width 186 height 16
click at [999, 161] on span "Stokes Distributing" at bounding box center [1063, 159] width 157 height 10
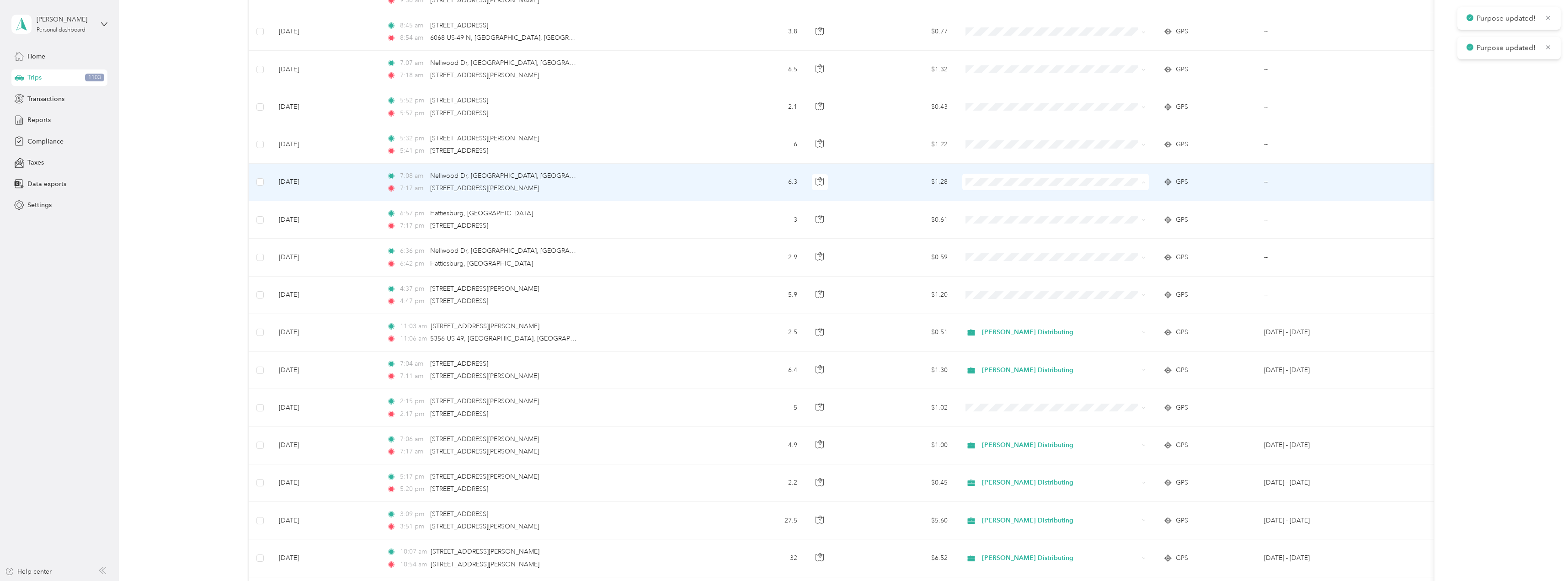
drag, startPoint x: 999, startPoint y: 192, endPoint x: 999, endPoint y: 197, distance: 5.0
click at [999, 193] on li "Stokes Distributing" at bounding box center [1055, 199] width 186 height 16
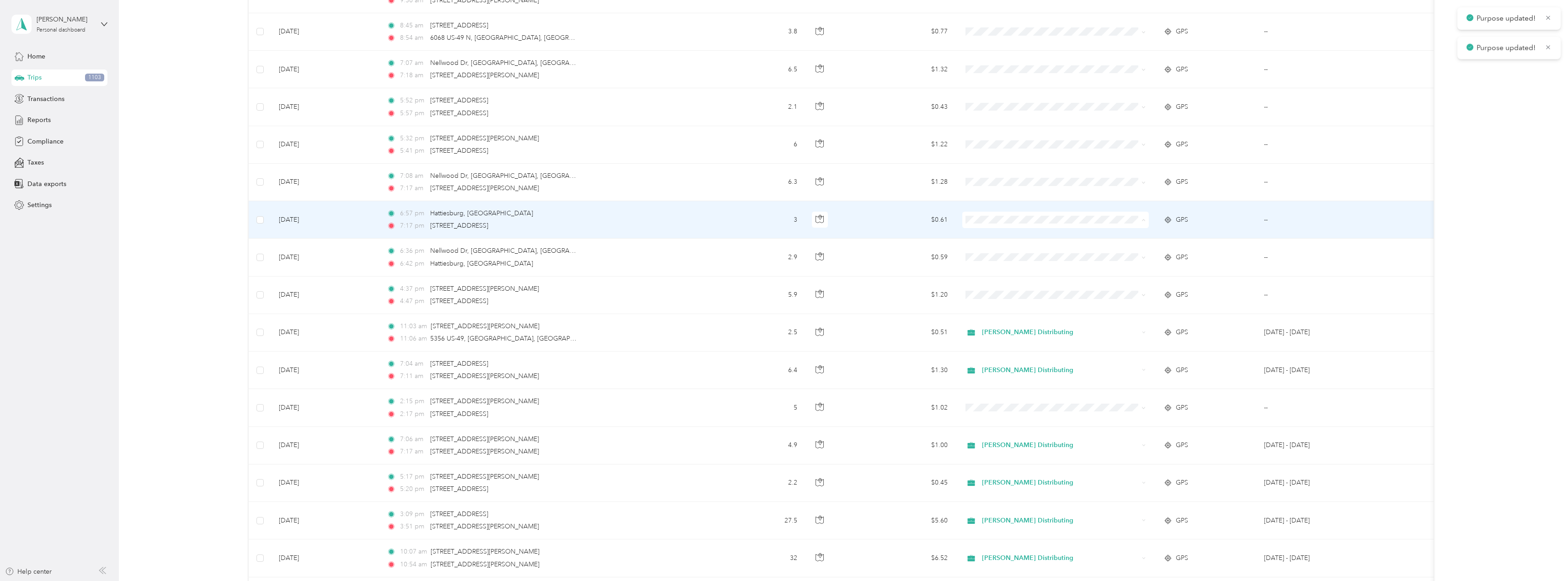
click at [999, 237] on span "Stokes Distributing" at bounding box center [1063, 237] width 157 height 10
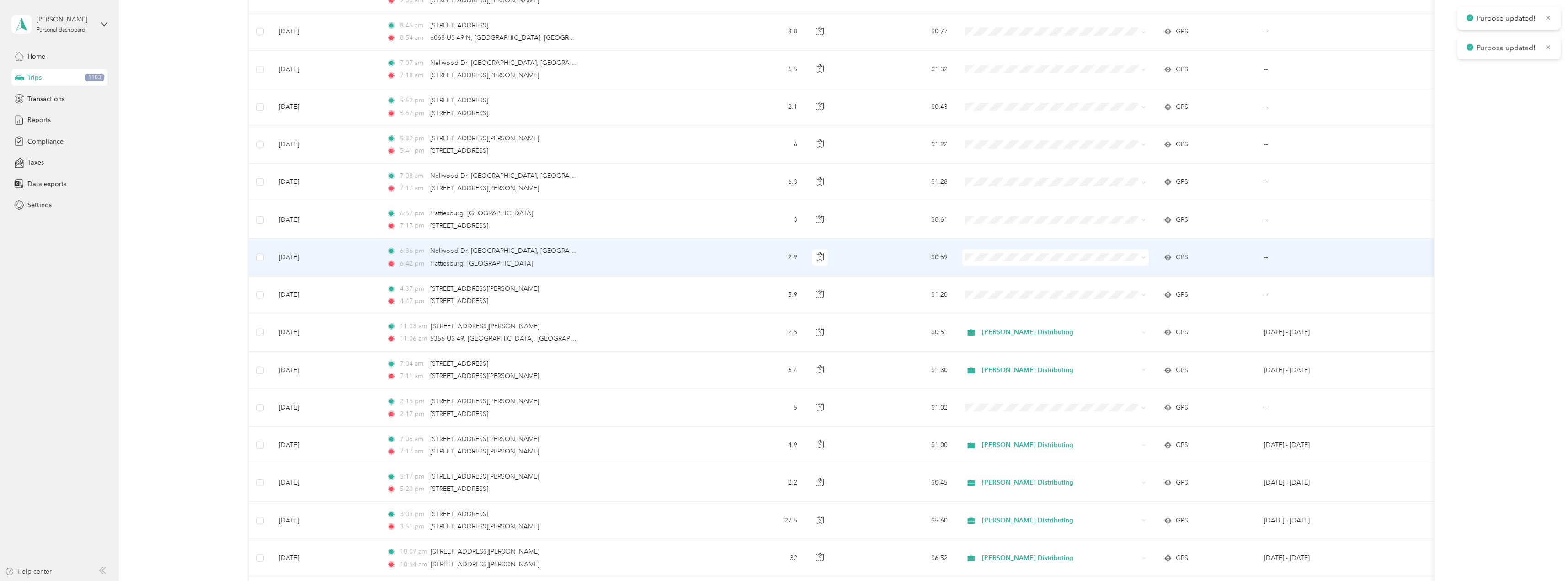
click at [987, 271] on span "Stokes Distributing" at bounding box center [1063, 270] width 157 height 10
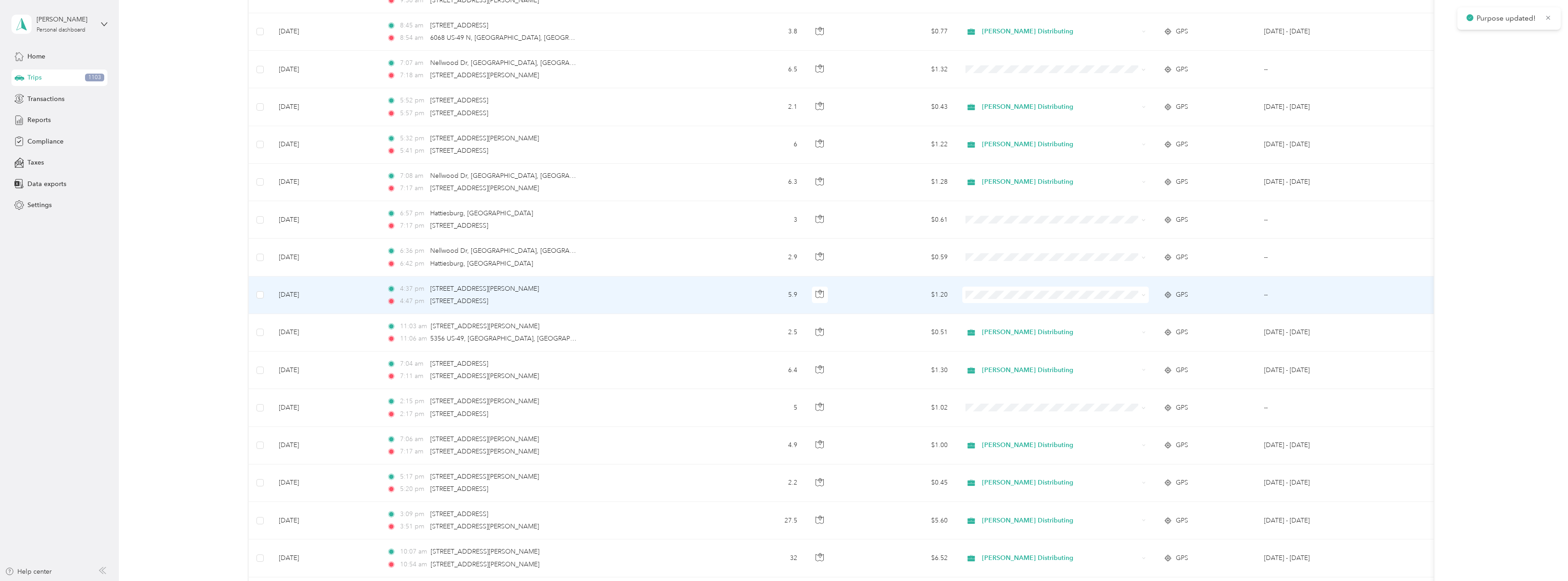
click at [993, 308] on span "Stokes Distributing" at bounding box center [1063, 310] width 157 height 10
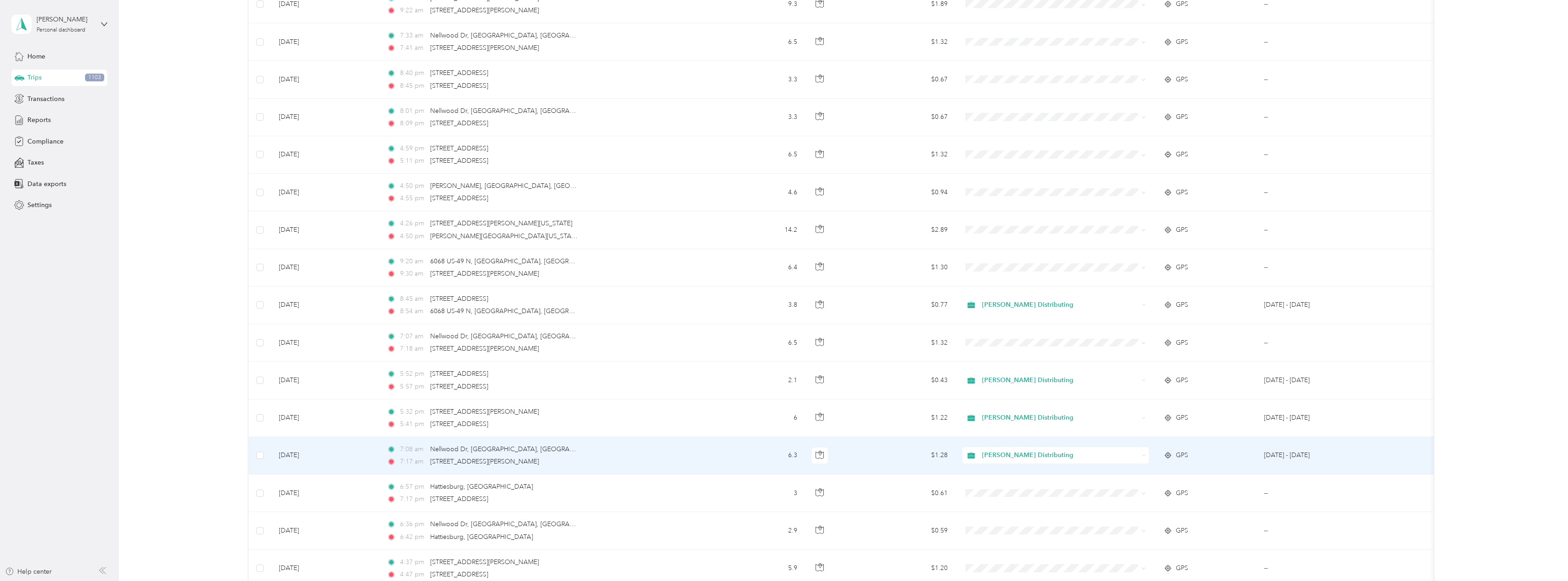
scroll to position [4038, 0]
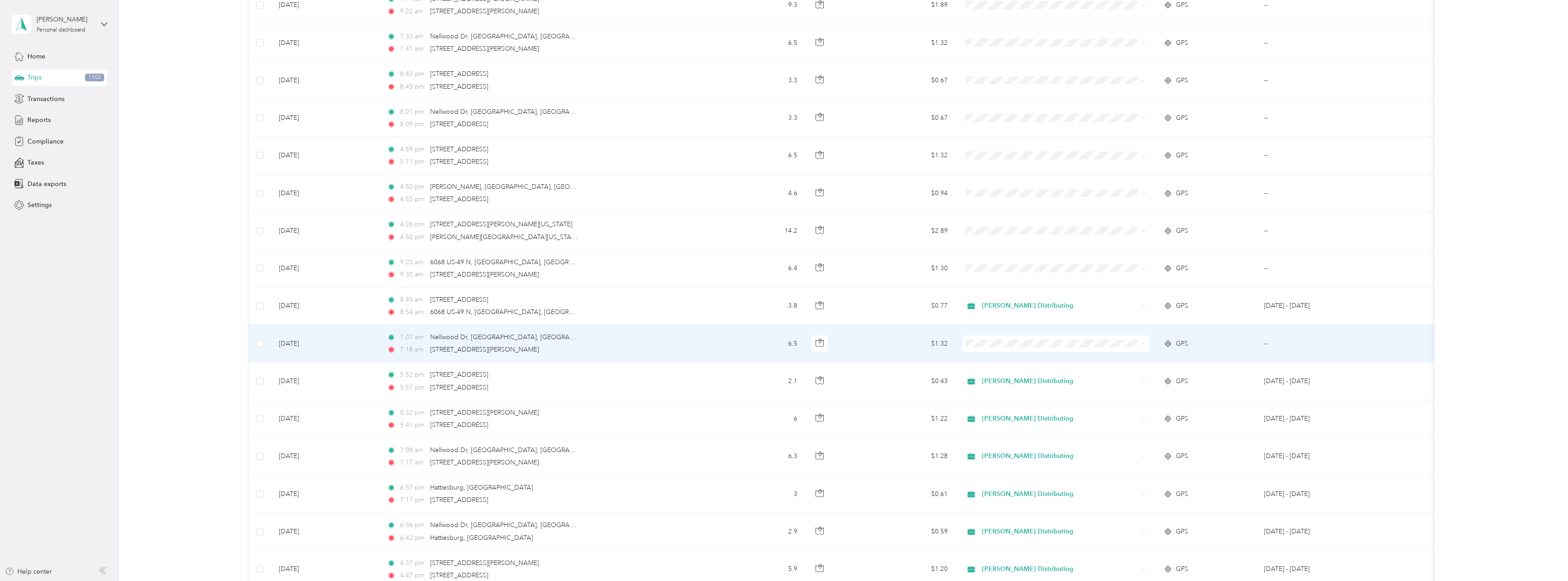
click at [992, 359] on span "Stokes Distributing" at bounding box center [1063, 361] width 157 height 10
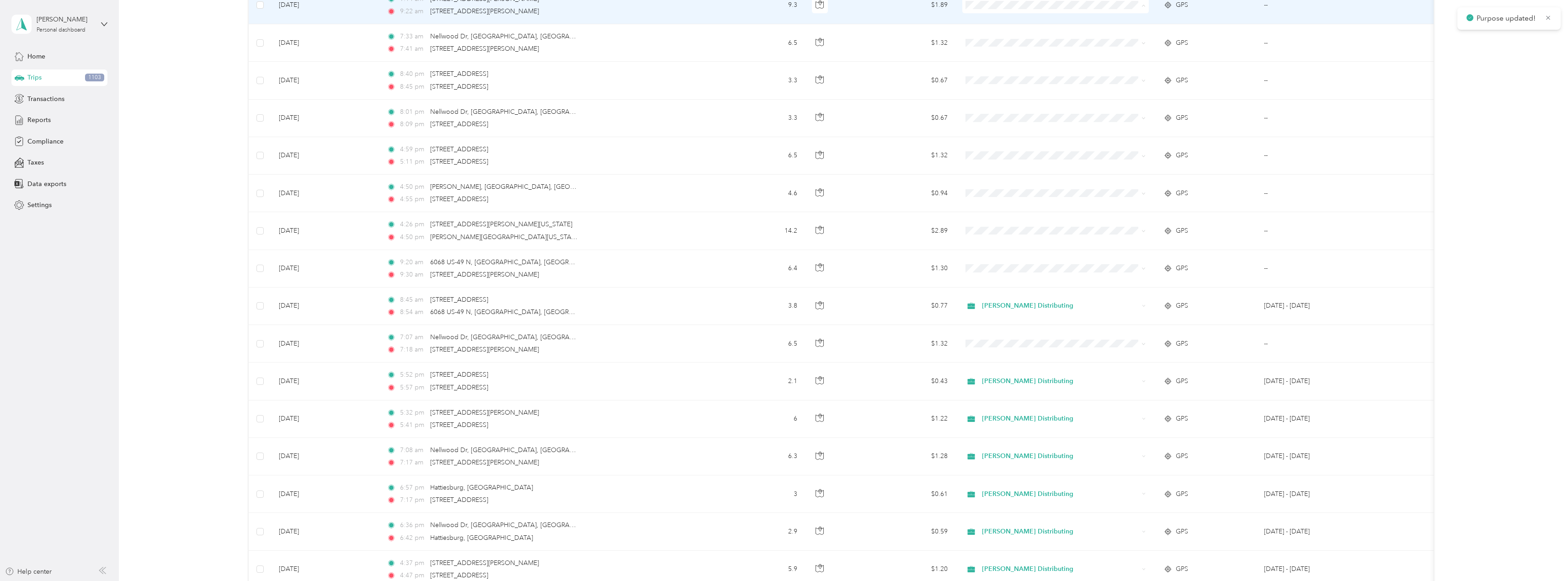
click at [995, 20] on span "Stokes Distributing" at bounding box center [1063, 23] width 157 height 10
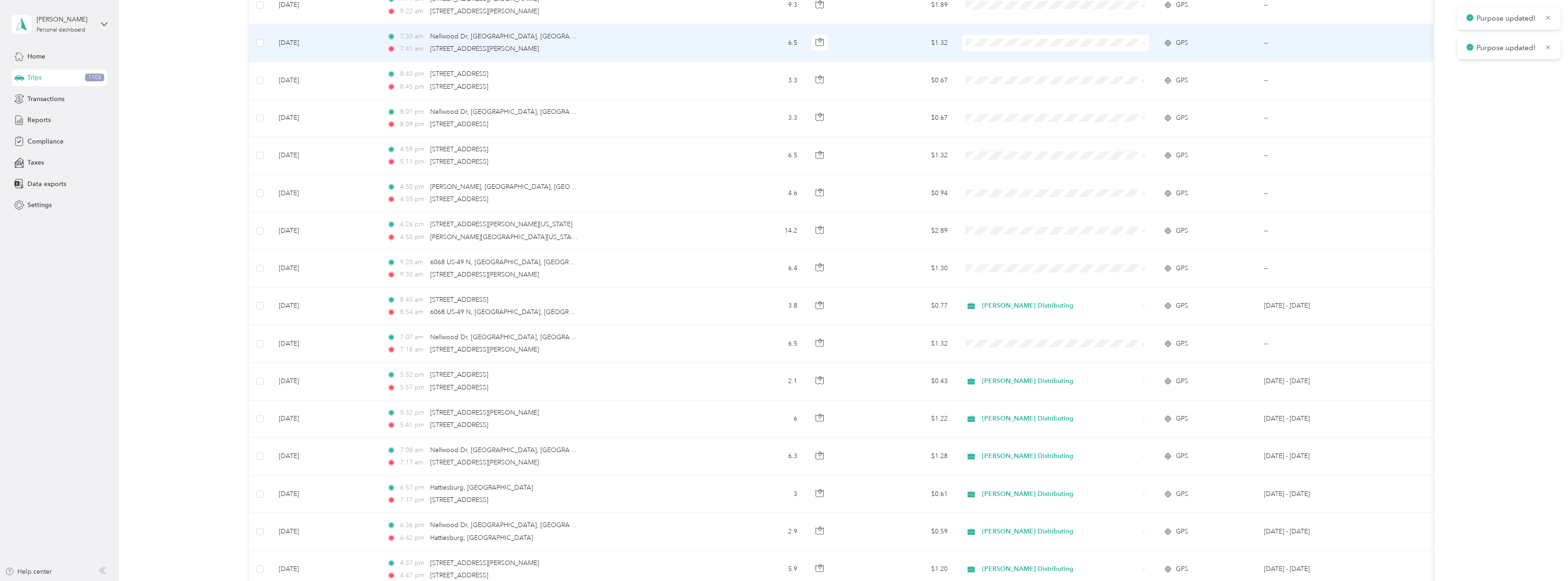
click at [1003, 58] on span "Stokes Distributing" at bounding box center [1063, 60] width 157 height 10
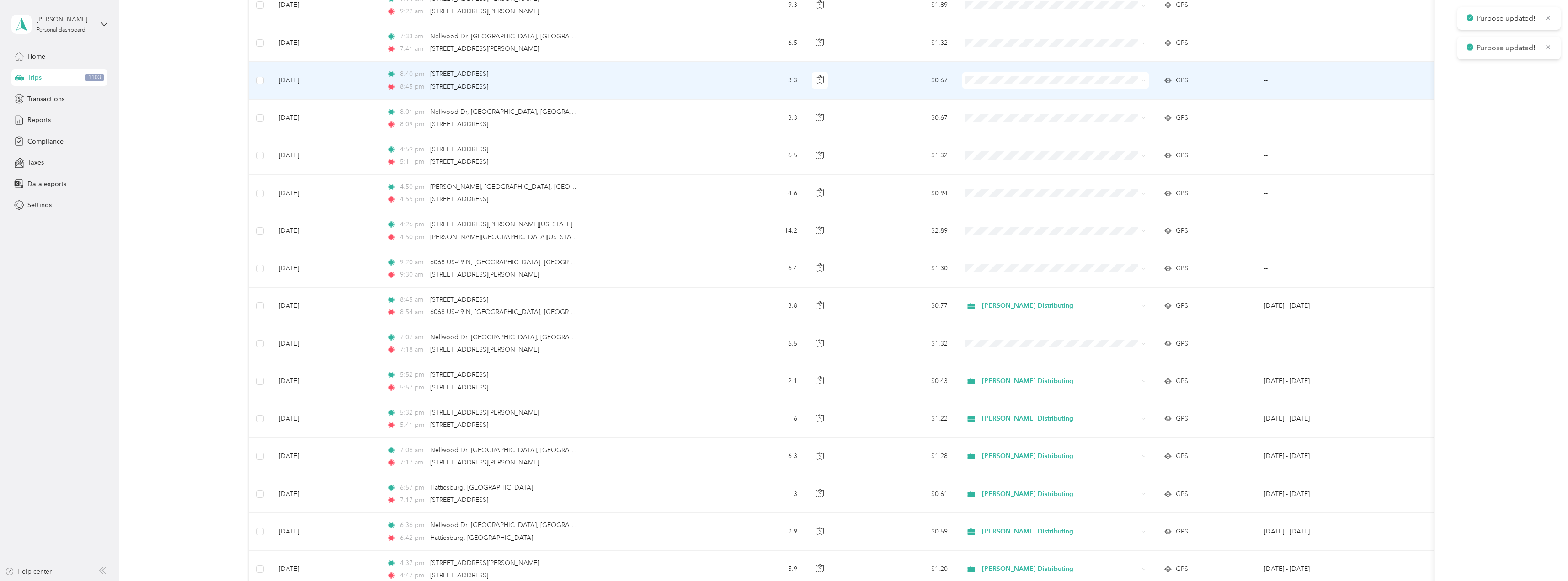
click at [999, 100] on span "Stokes Distributing" at bounding box center [1063, 97] width 157 height 10
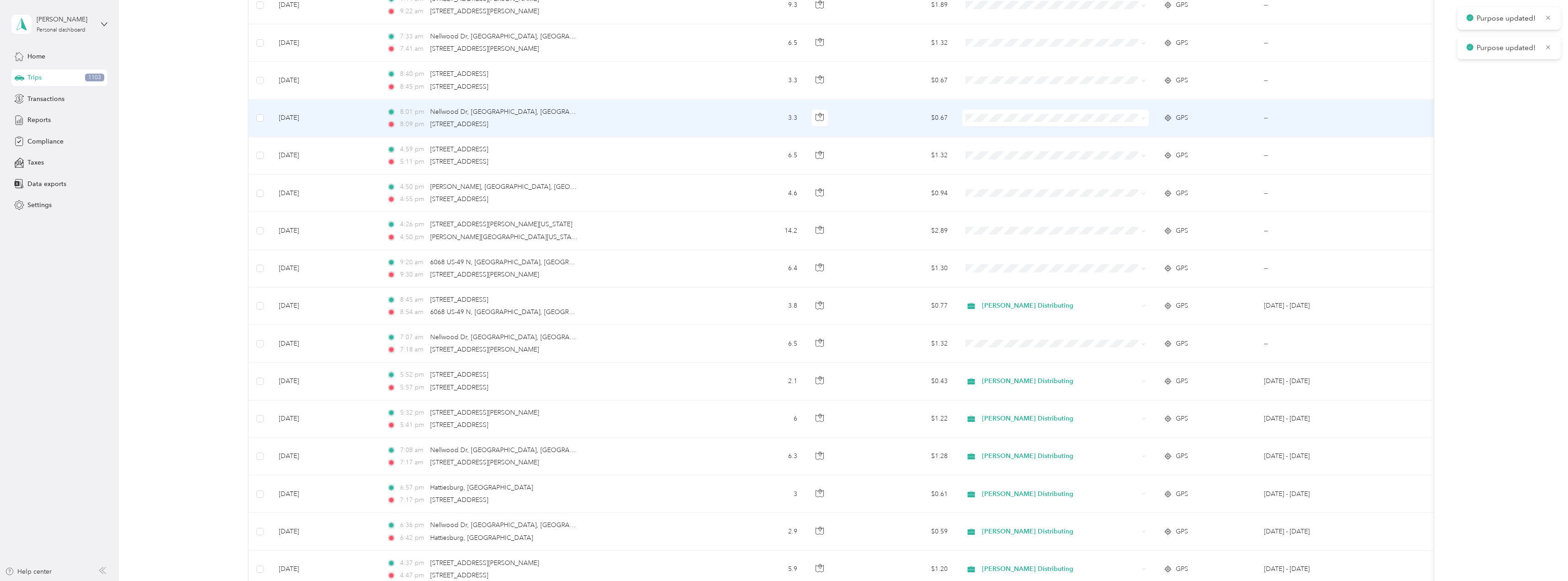
click at [990, 122] on span at bounding box center [1055, 117] width 186 height 16
click at [999, 130] on li "Stokes Distributing" at bounding box center [1055, 135] width 186 height 16
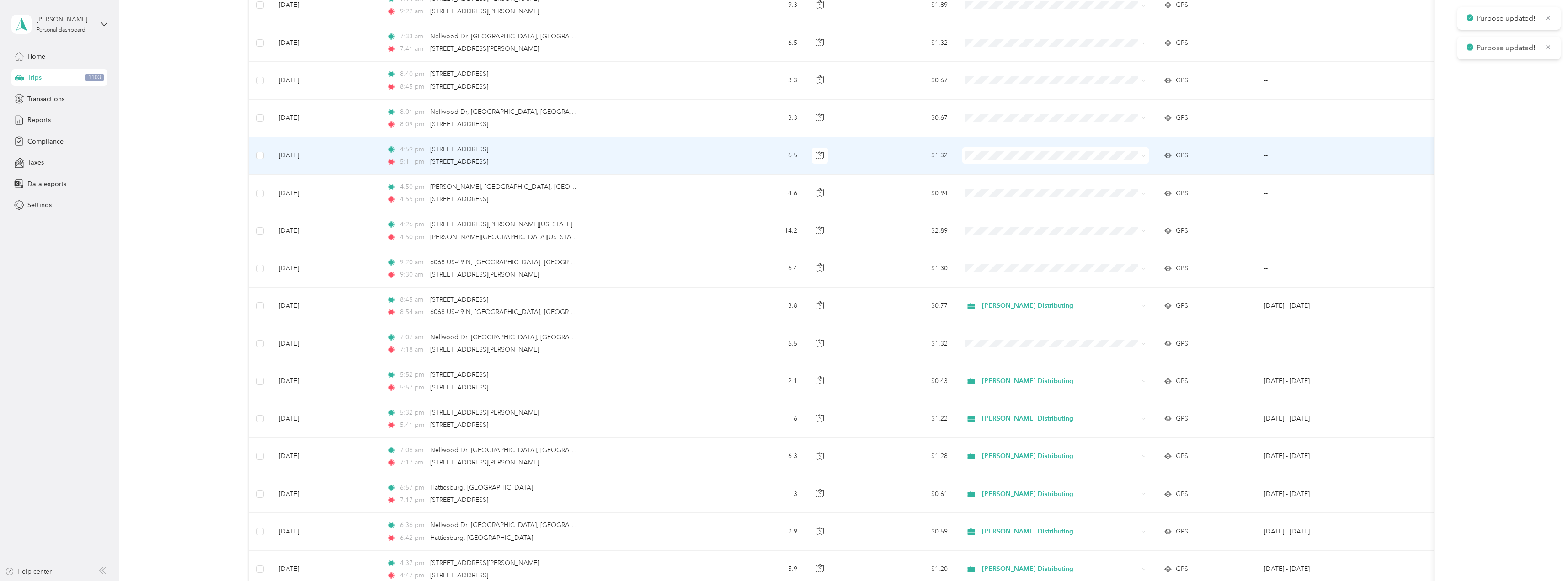
click at [985, 151] on span at bounding box center [1055, 155] width 186 height 16
click at [995, 167] on li "Stokes Distributing" at bounding box center [1055, 172] width 186 height 16
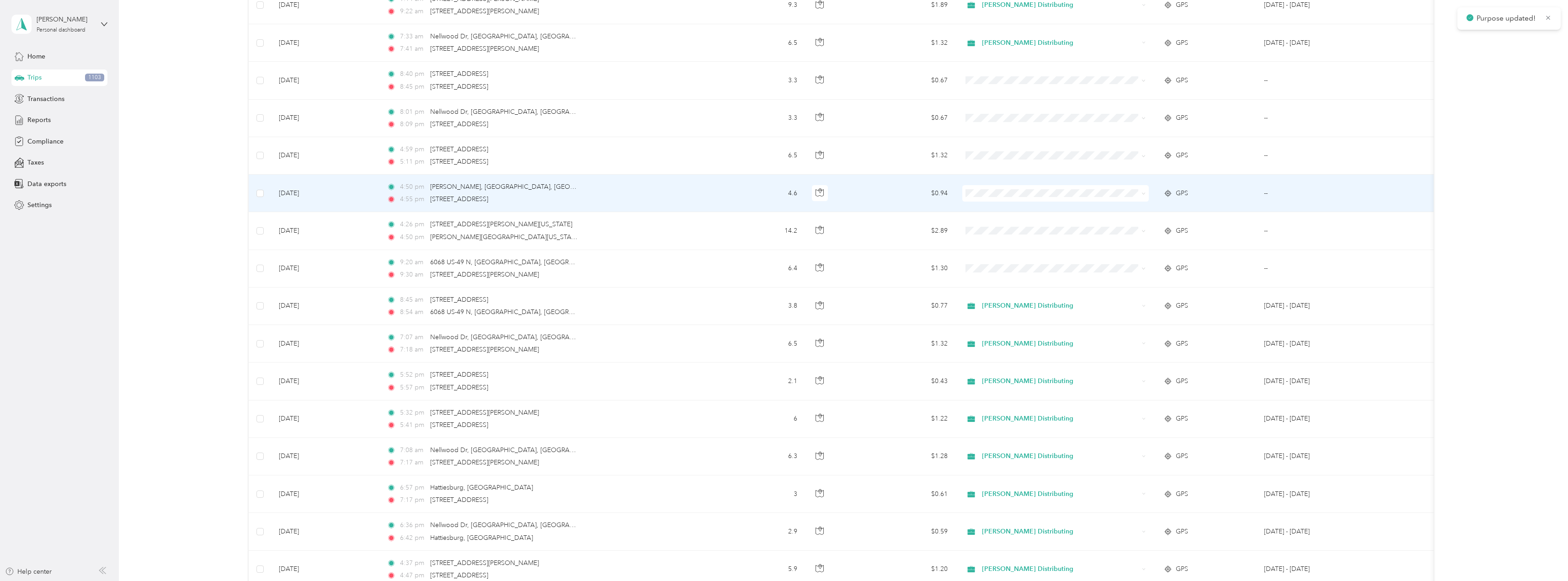
click at [992, 211] on li "Stokes Distributing" at bounding box center [1055, 205] width 186 height 16
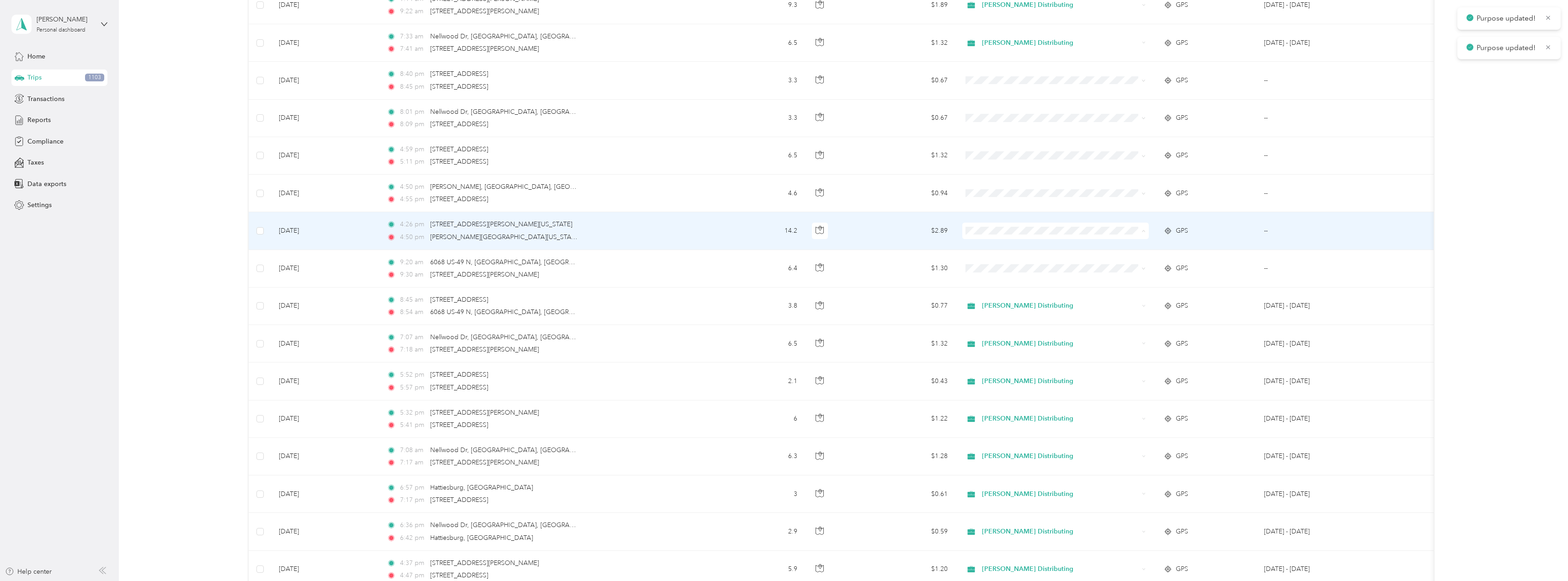
click at [1001, 243] on span "Stokes Distributing" at bounding box center [1063, 248] width 157 height 10
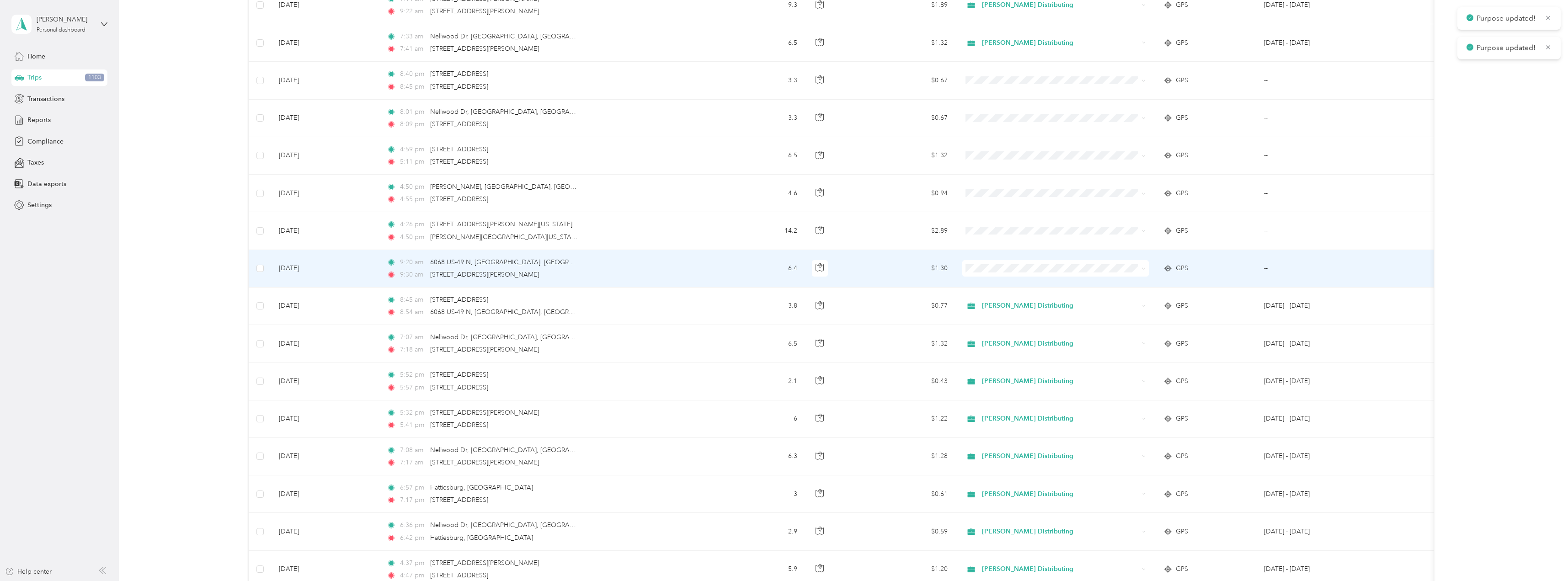
click at [987, 285] on span "Stokes Distributing" at bounding box center [1063, 281] width 157 height 10
click at [1006, 263] on span at bounding box center [1055, 268] width 186 height 16
click at [989, 282] on span "Stokes Distributing" at bounding box center [1063, 280] width 157 height 10
click at [994, 264] on span at bounding box center [1055, 268] width 186 height 16
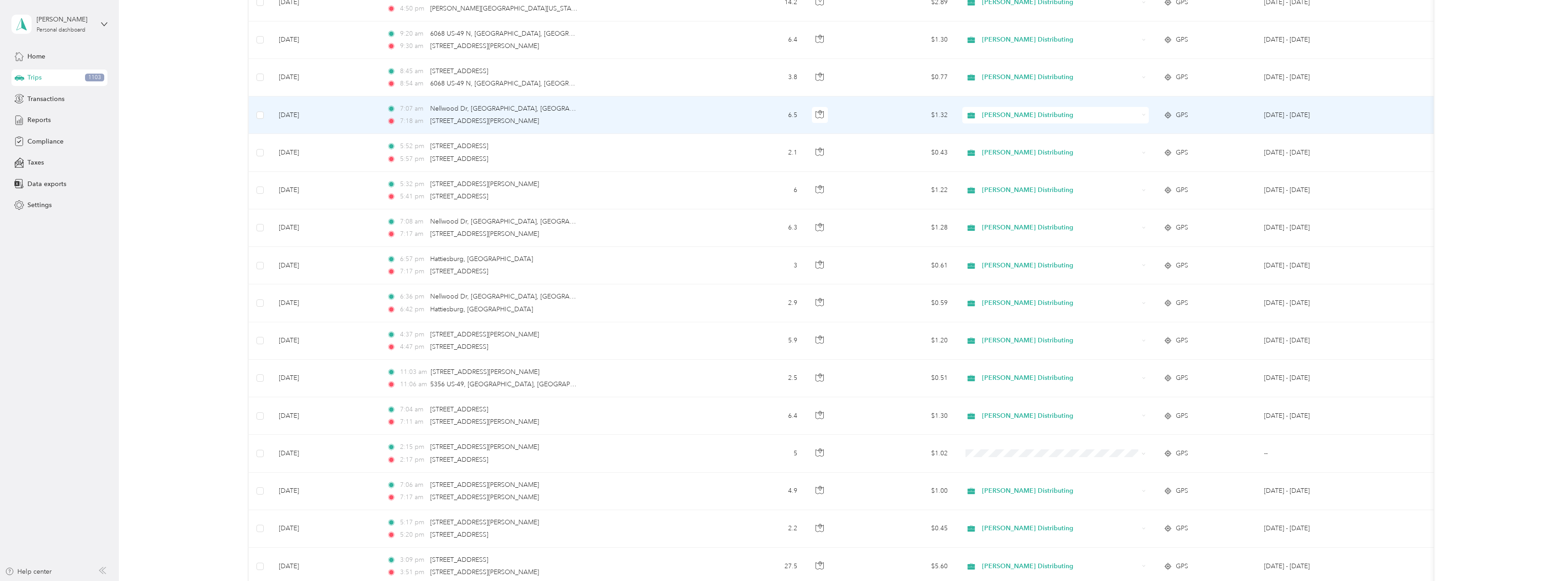
scroll to position [4358, 0]
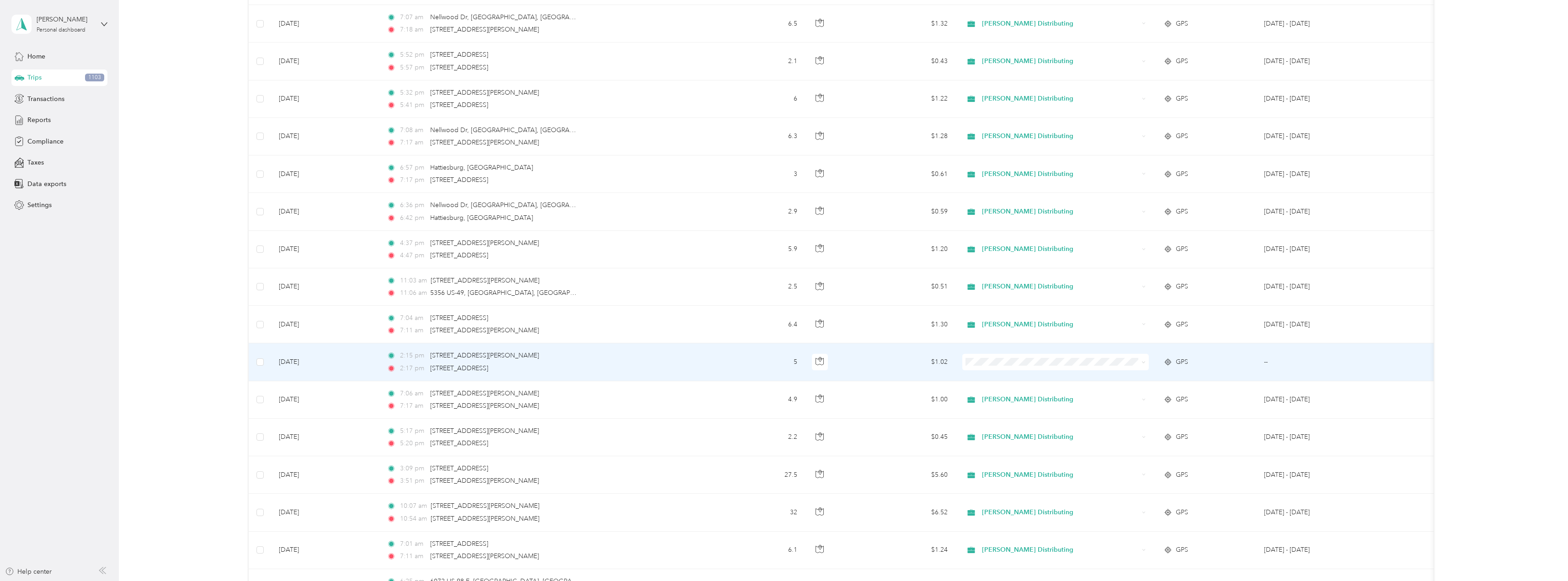
click at [995, 378] on span "Stokes Distributing" at bounding box center [1063, 374] width 157 height 10
click at [994, 378] on span "Stokes Distributing" at bounding box center [1063, 378] width 157 height 10
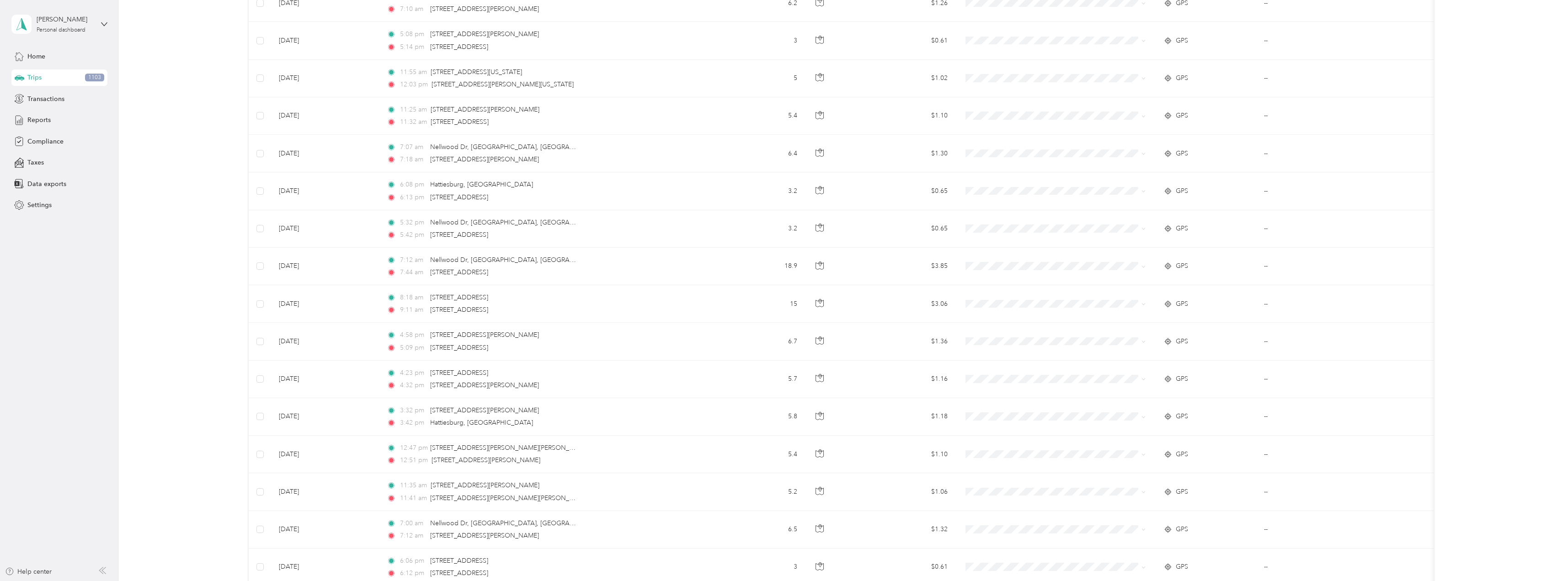
scroll to position [200, 0]
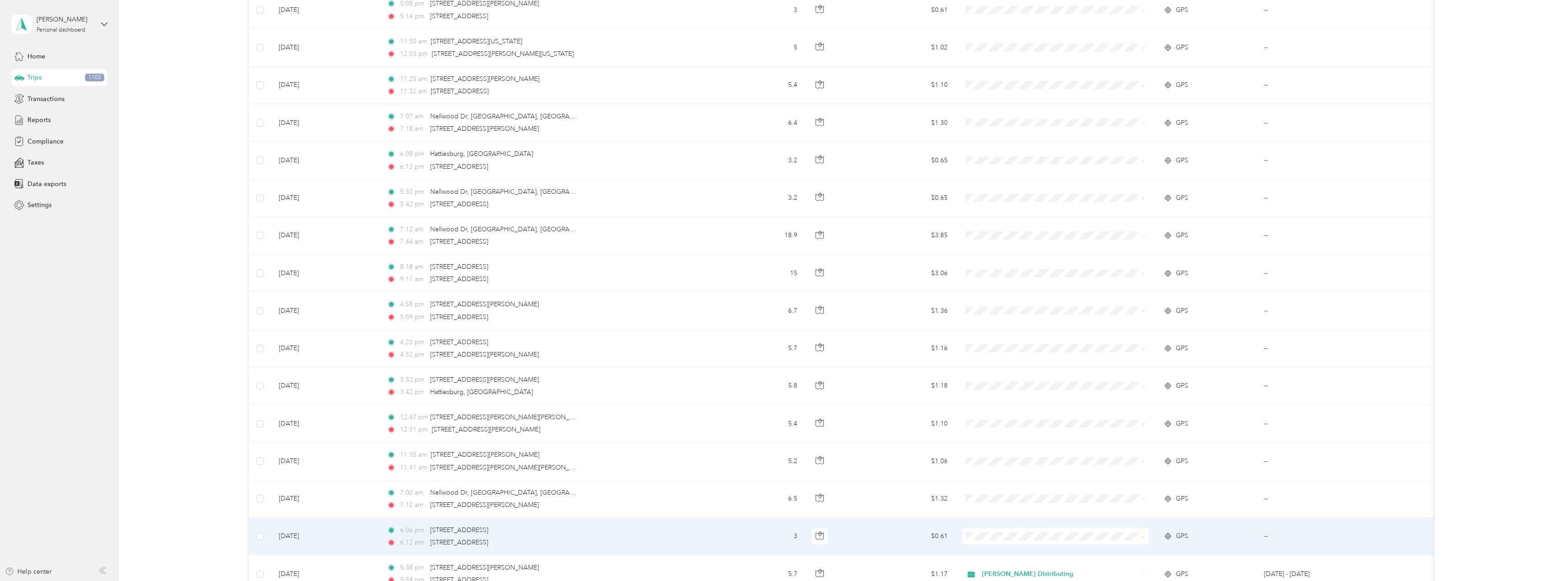
click at [1013, 541] on span at bounding box center [1055, 535] width 186 height 16
click at [1143, 537] on icon at bounding box center [1143, 537] width 4 height 4
click at [1115, 551] on span "Stokes Distributing" at bounding box center [1063, 550] width 157 height 10
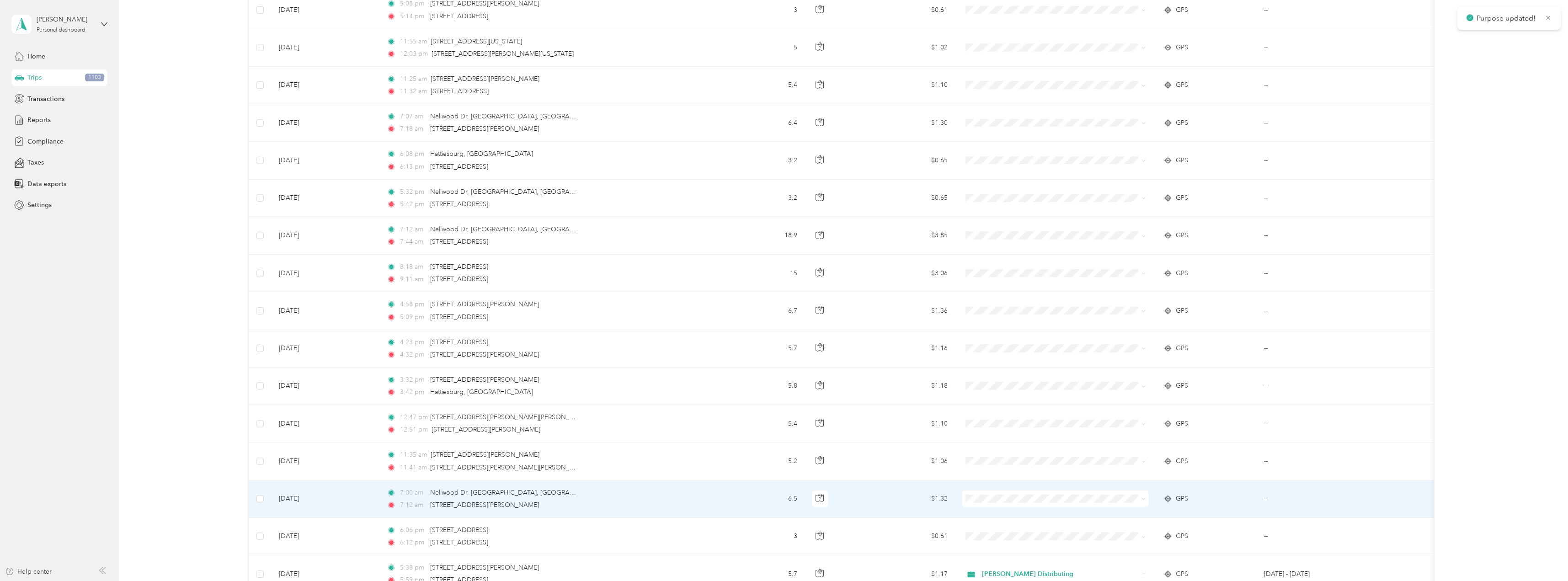
click at [1141, 500] on icon at bounding box center [1143, 498] width 4 height 4
click at [1119, 514] on span "Stokes Distributing" at bounding box center [1063, 510] width 157 height 10
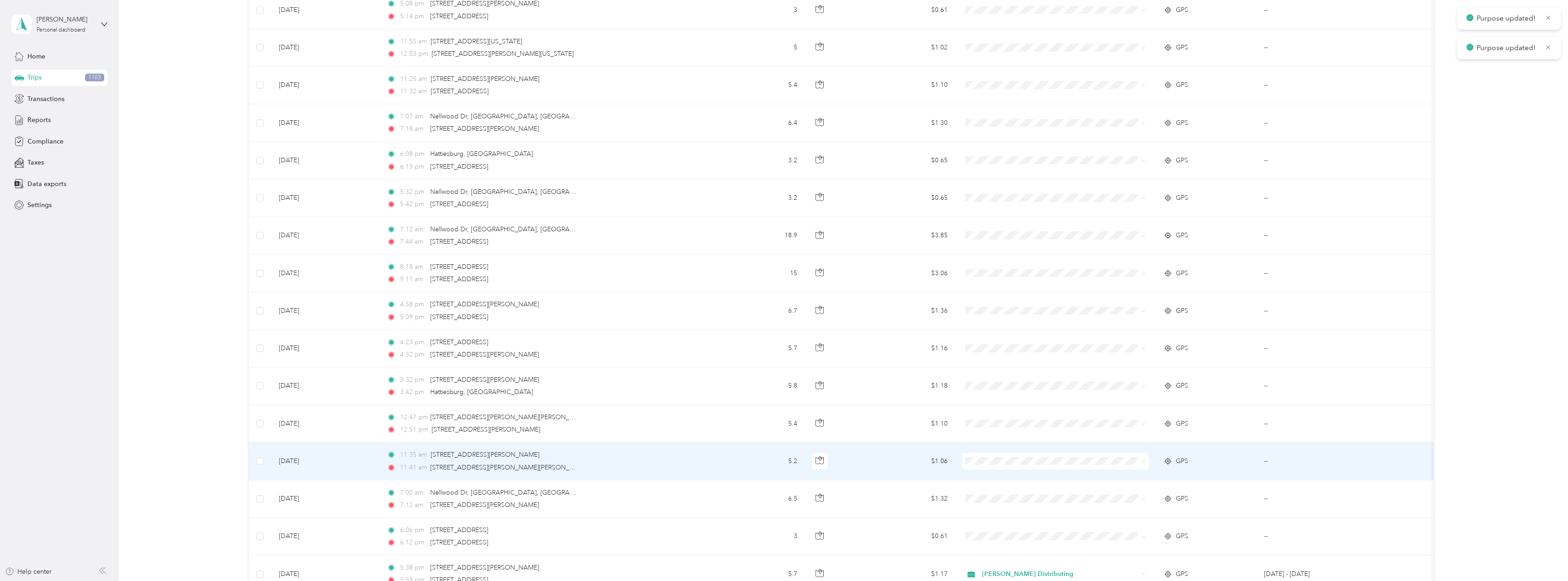
click at [1144, 462] on icon at bounding box center [1143, 461] width 4 height 4
click at [1101, 476] on span "Stokes Distributing" at bounding box center [1063, 478] width 157 height 10
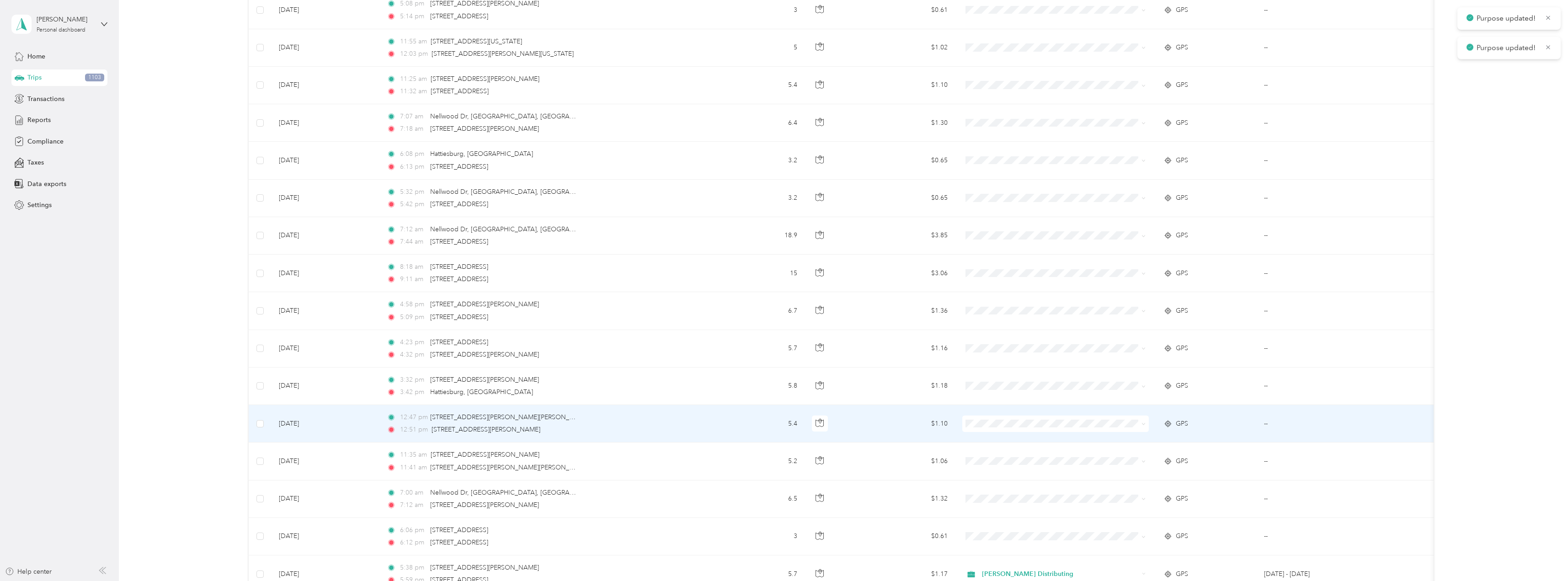
click at [1146, 425] on span at bounding box center [1055, 423] width 186 height 16
click at [1144, 424] on icon at bounding box center [1143, 423] width 4 height 4
click at [1046, 443] on li "Stokes Distributing" at bounding box center [1055, 440] width 186 height 16
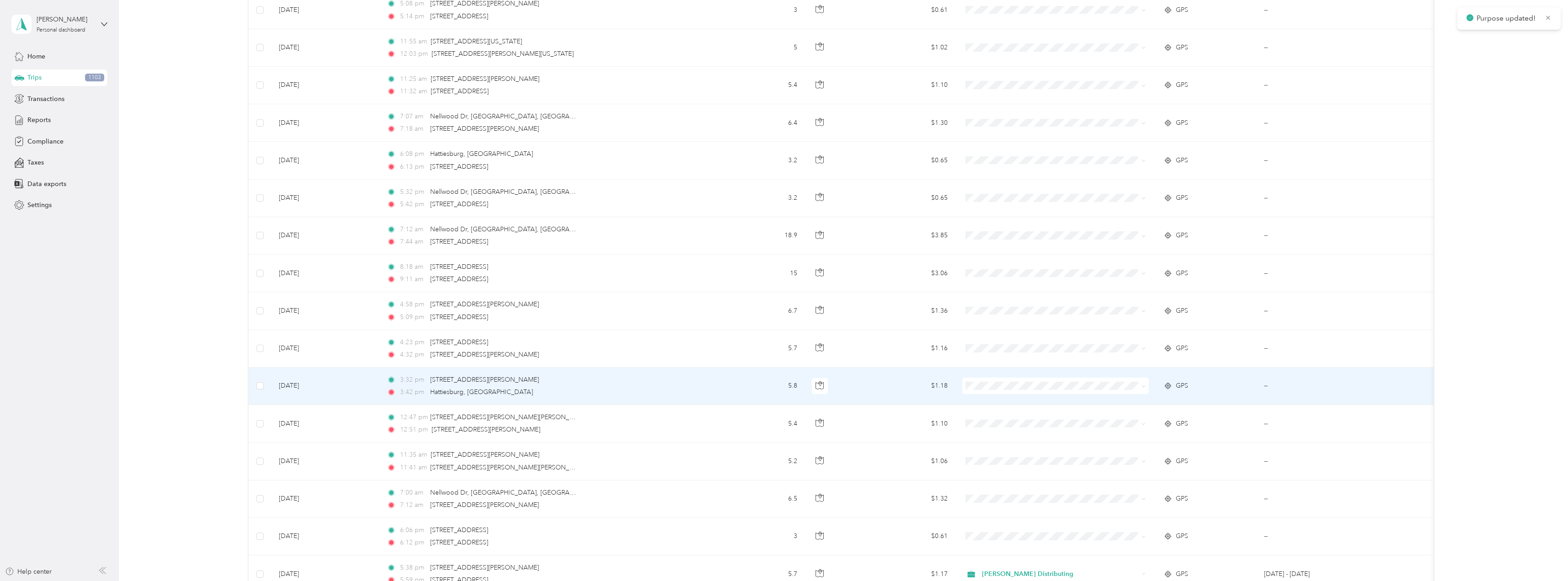
click at [1143, 385] on icon at bounding box center [1143, 386] width 4 height 4
click at [1023, 399] on span "Stokes Distributing" at bounding box center [1063, 400] width 157 height 10
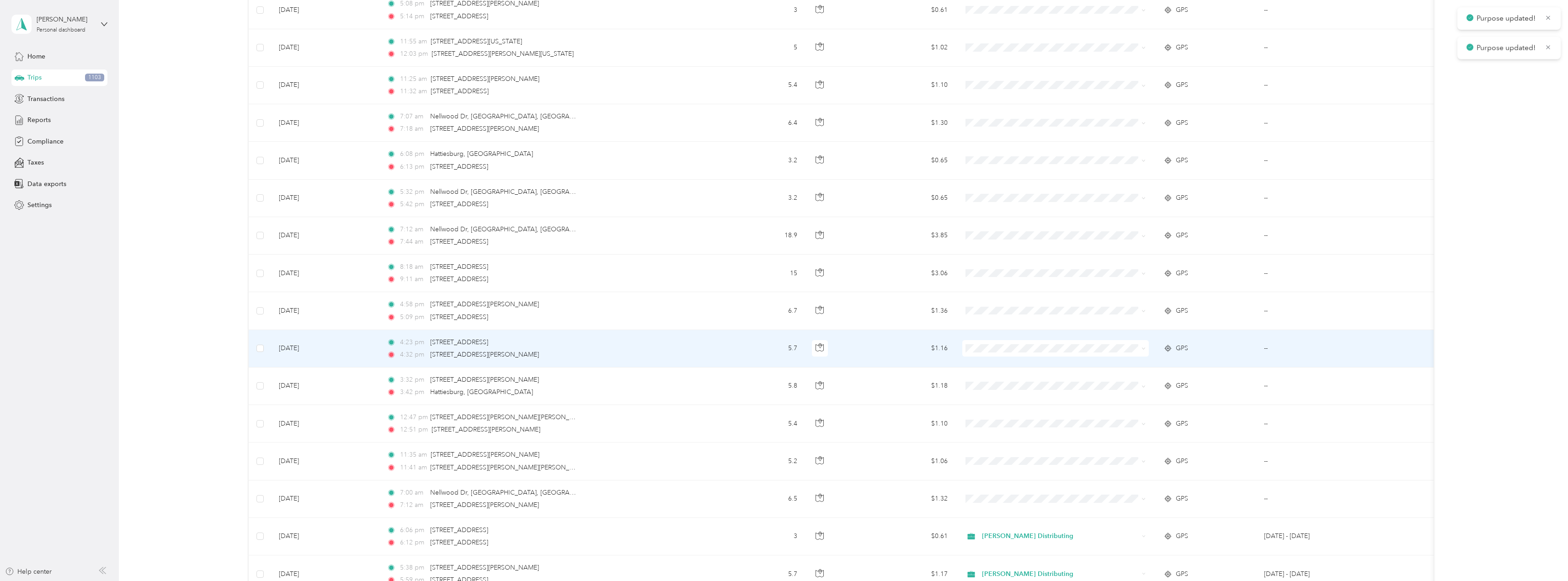
click at [1145, 349] on icon at bounding box center [1143, 348] width 4 height 4
click at [1035, 364] on span "Stokes Distributing" at bounding box center [1063, 366] width 157 height 10
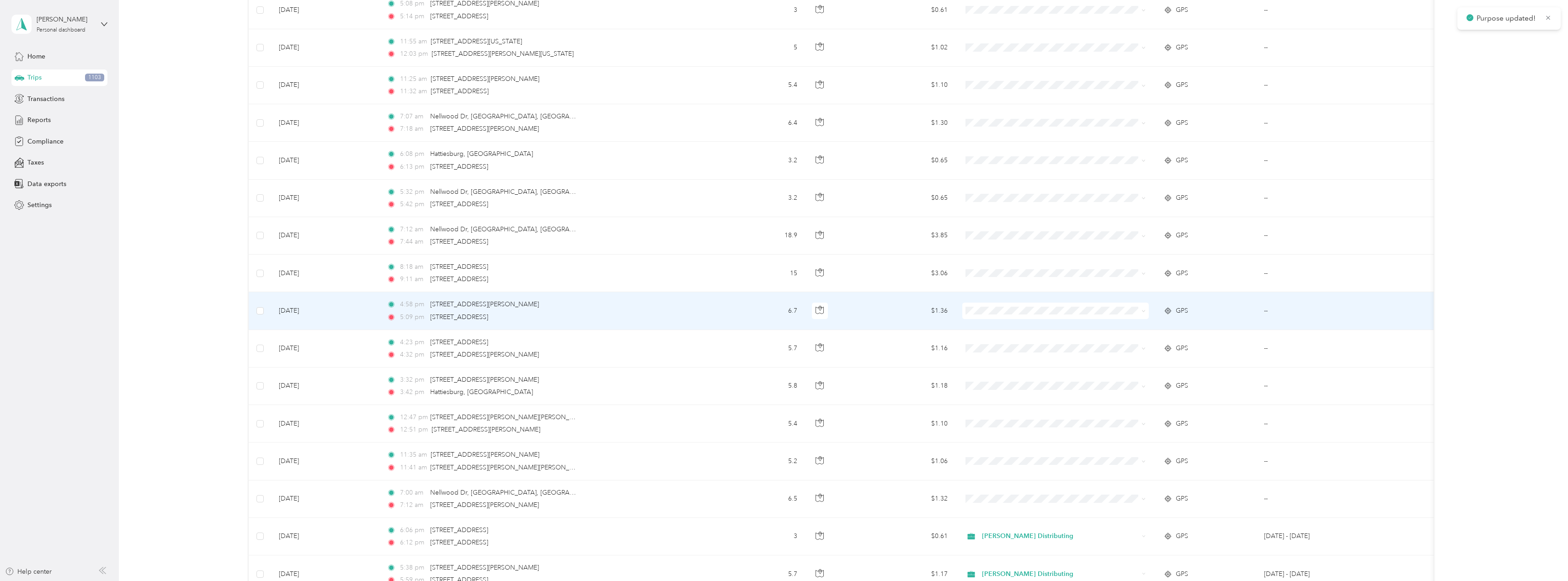
click at [1144, 316] on span at bounding box center [1055, 310] width 186 height 16
click at [1145, 310] on icon at bounding box center [1143, 311] width 4 height 4
click at [1047, 324] on span "Stokes Distributing" at bounding box center [1063, 328] width 157 height 10
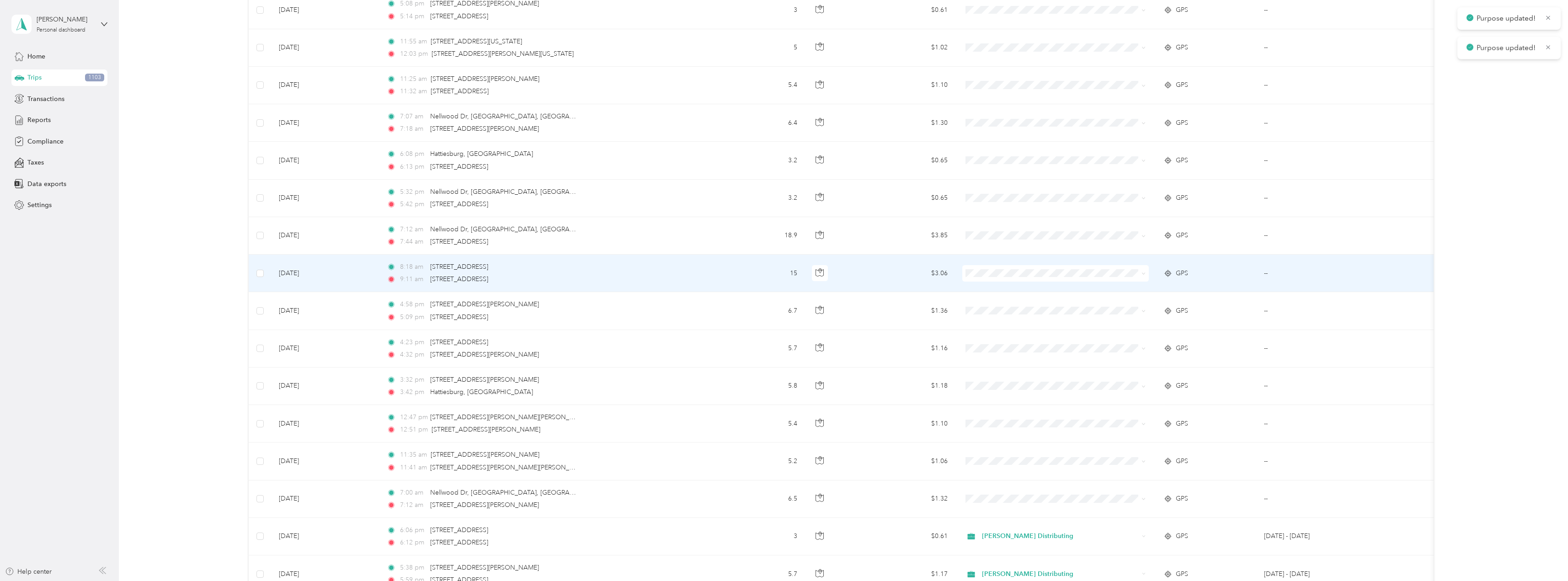
click at [1142, 273] on icon at bounding box center [1143, 273] width 4 height 4
click at [1038, 286] on span "Stokes Distributing" at bounding box center [1063, 285] width 157 height 10
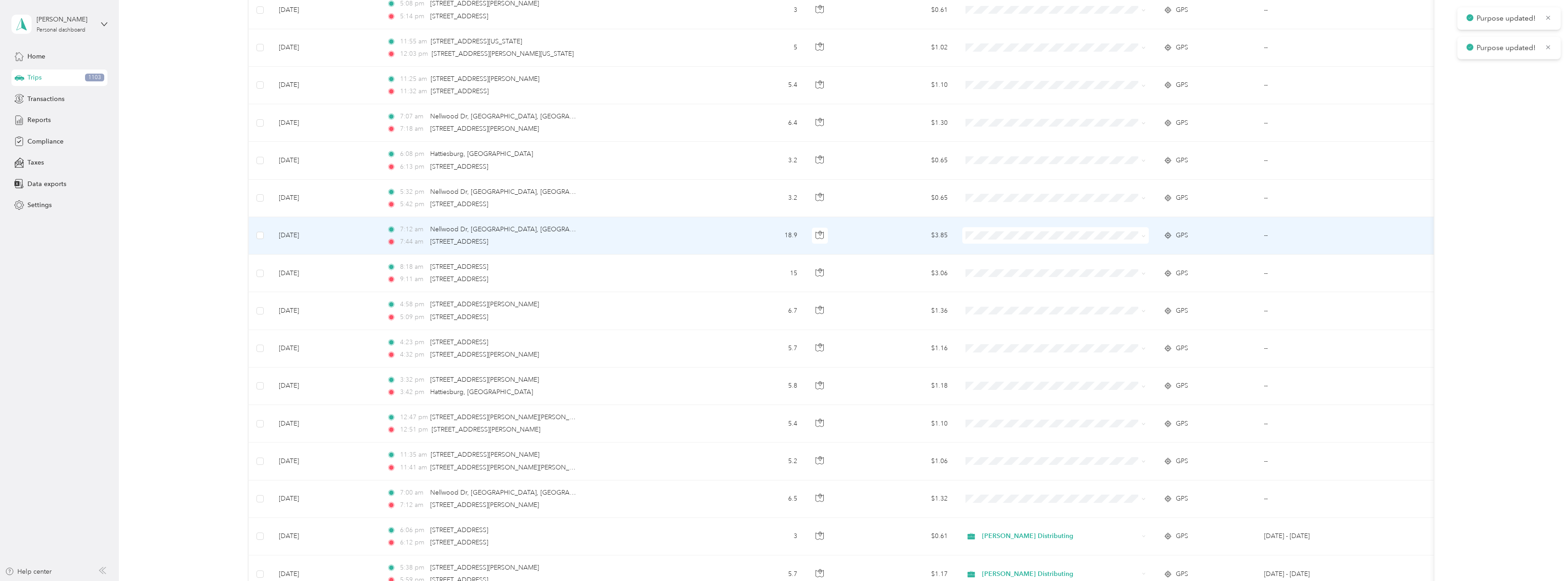
click at [1143, 237] on icon at bounding box center [1143, 236] width 4 height 4
click at [1027, 248] on span "Stokes Distributing" at bounding box center [1063, 252] width 157 height 10
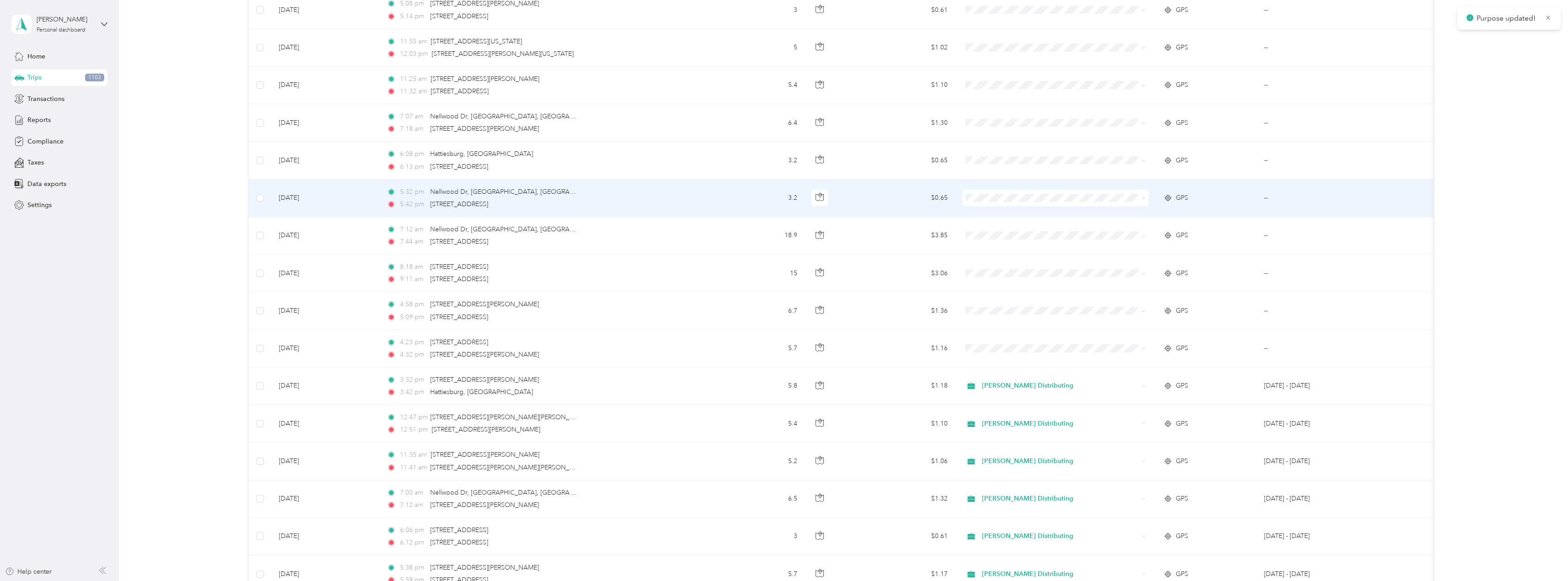
click at [1143, 197] on icon at bounding box center [1143, 198] width 4 height 4
click at [1011, 210] on li "Stokes Distributing" at bounding box center [1055, 215] width 186 height 16
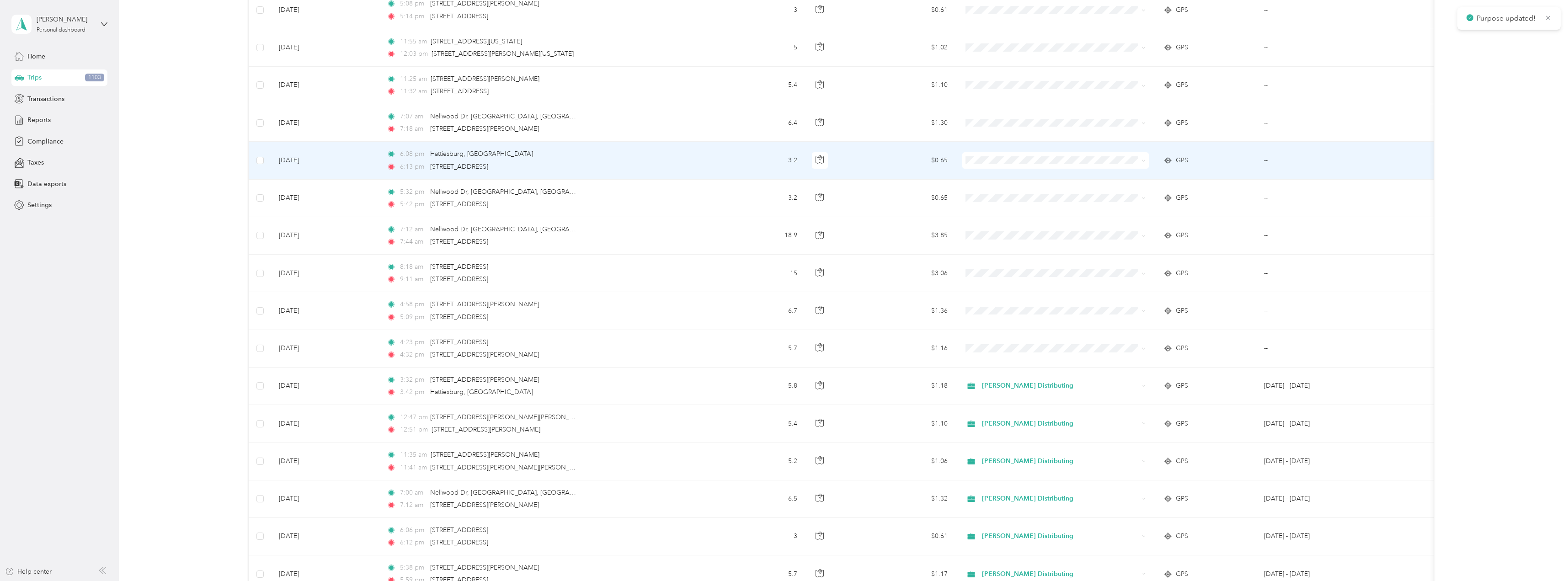
click at [1143, 161] on icon at bounding box center [1144, 161] width 3 height 2
click at [1018, 178] on li "Stokes Distributing" at bounding box center [1055, 177] width 186 height 16
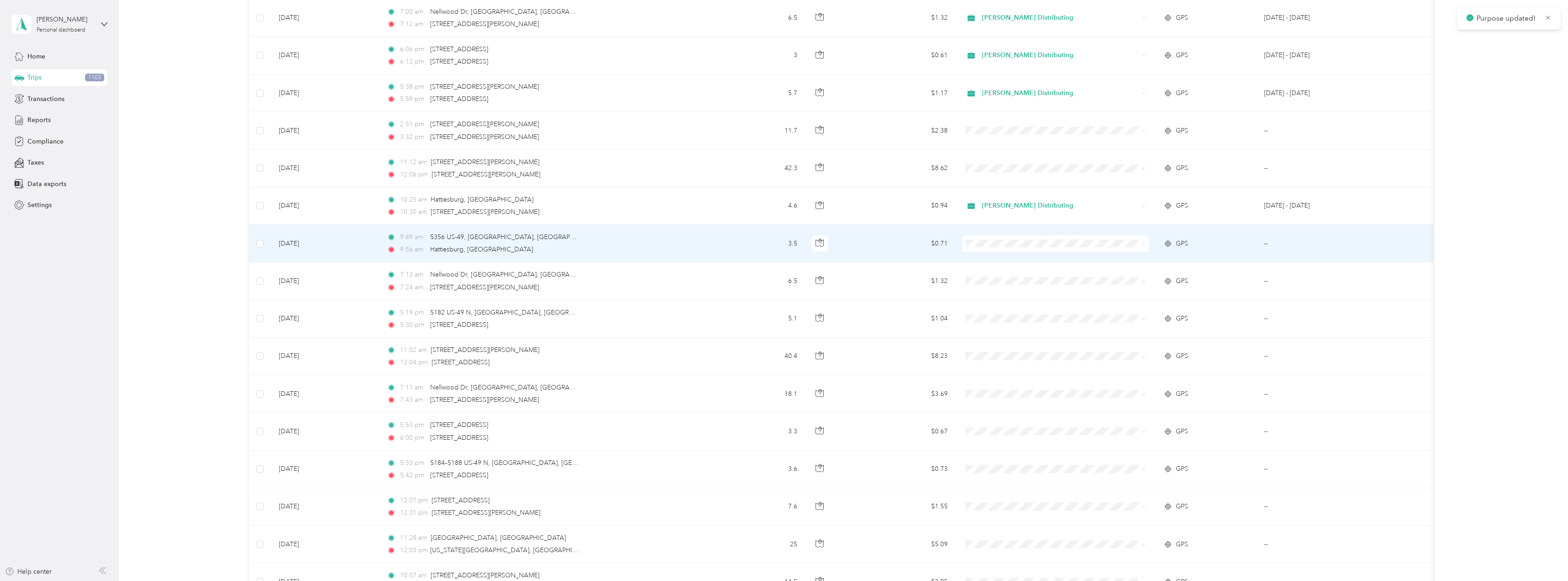
scroll to position [703, 0]
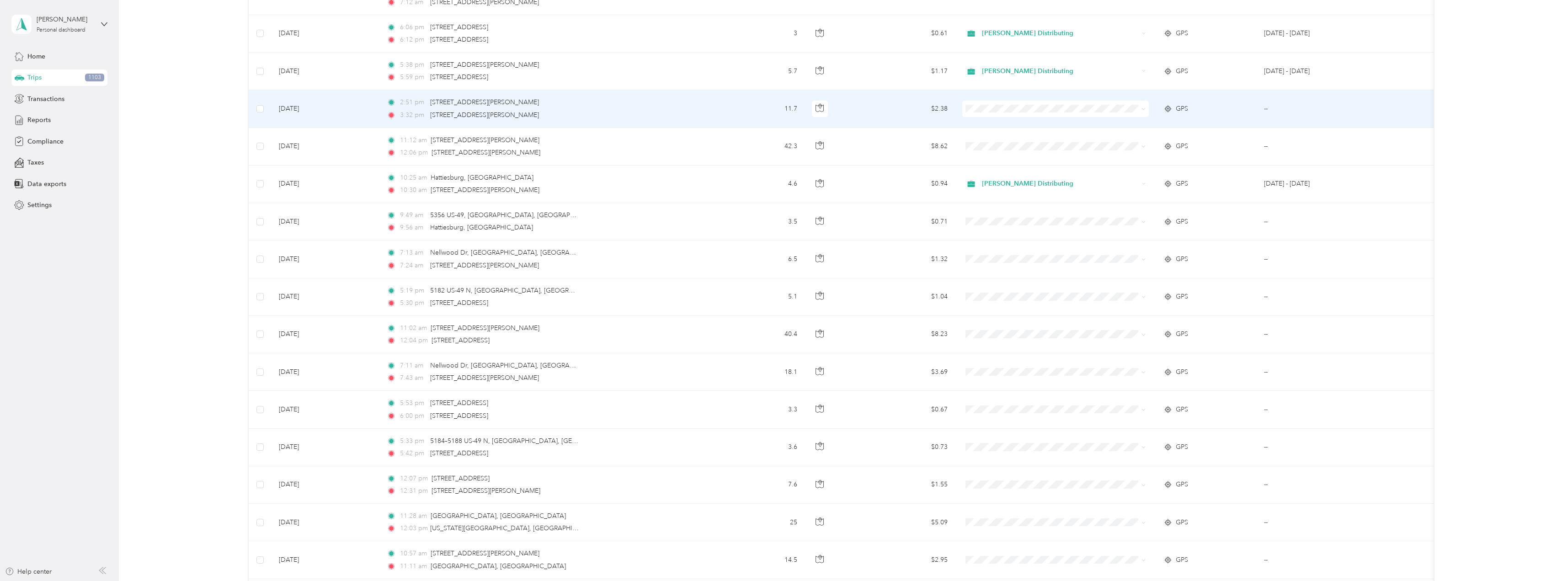
click at [1143, 107] on icon at bounding box center [1143, 109] width 4 height 4
click at [1010, 121] on span "Stokes Distributing" at bounding box center [1063, 126] width 157 height 10
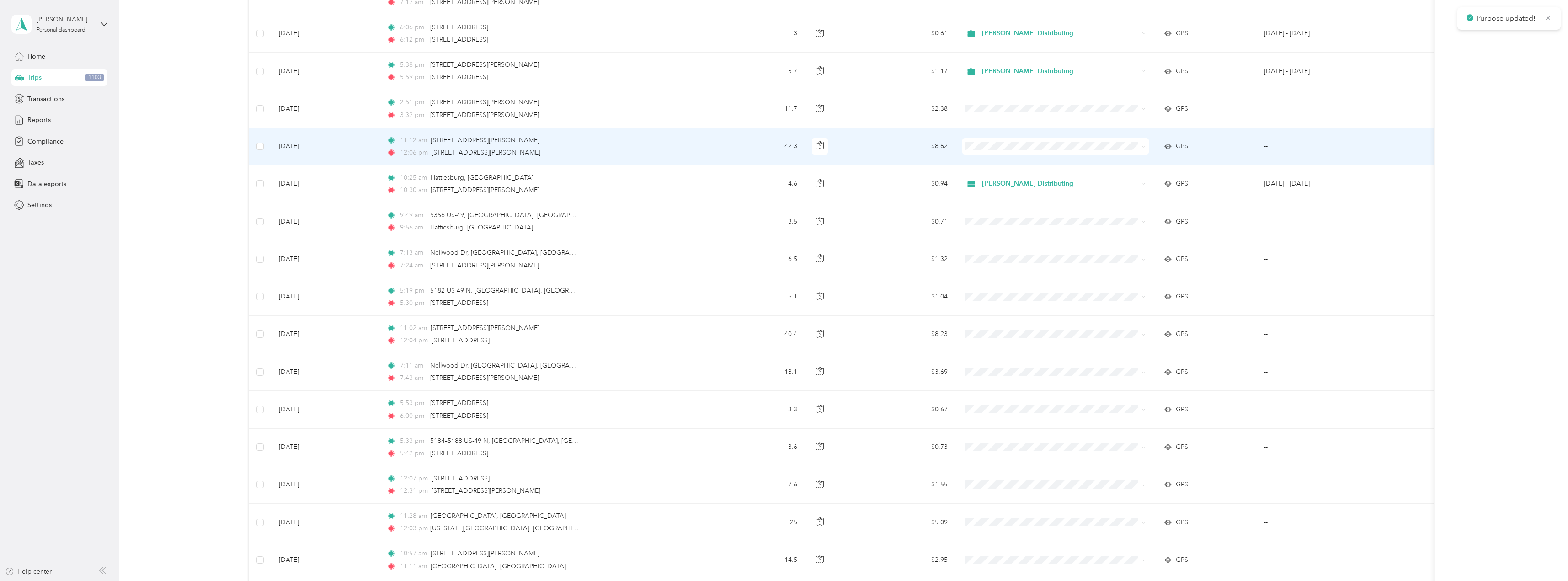
click at [1147, 145] on span at bounding box center [1055, 146] width 186 height 16
click at [1145, 145] on icon at bounding box center [1143, 146] width 4 height 4
click at [1033, 162] on span "Stokes Distributing" at bounding box center [1063, 161] width 157 height 10
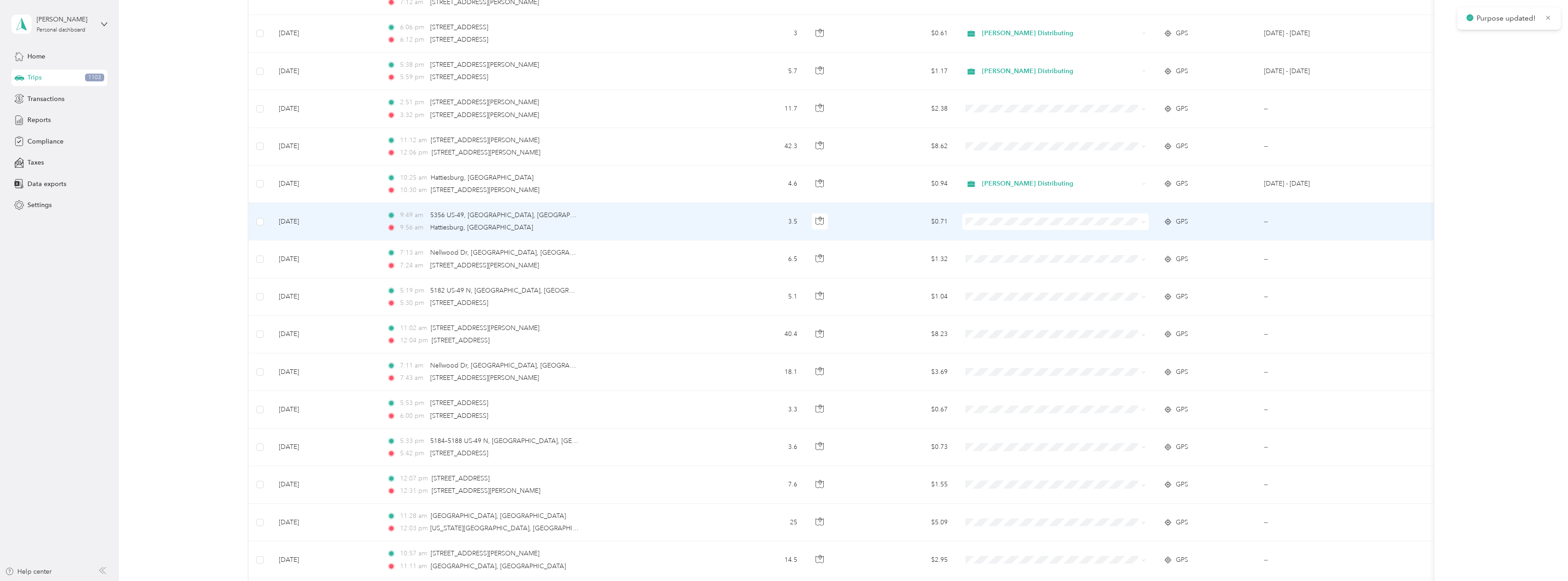
click at [1143, 222] on icon at bounding box center [1144, 221] width 3 height 2
click at [1033, 239] on span "Stokes Distributing" at bounding box center [1063, 236] width 157 height 10
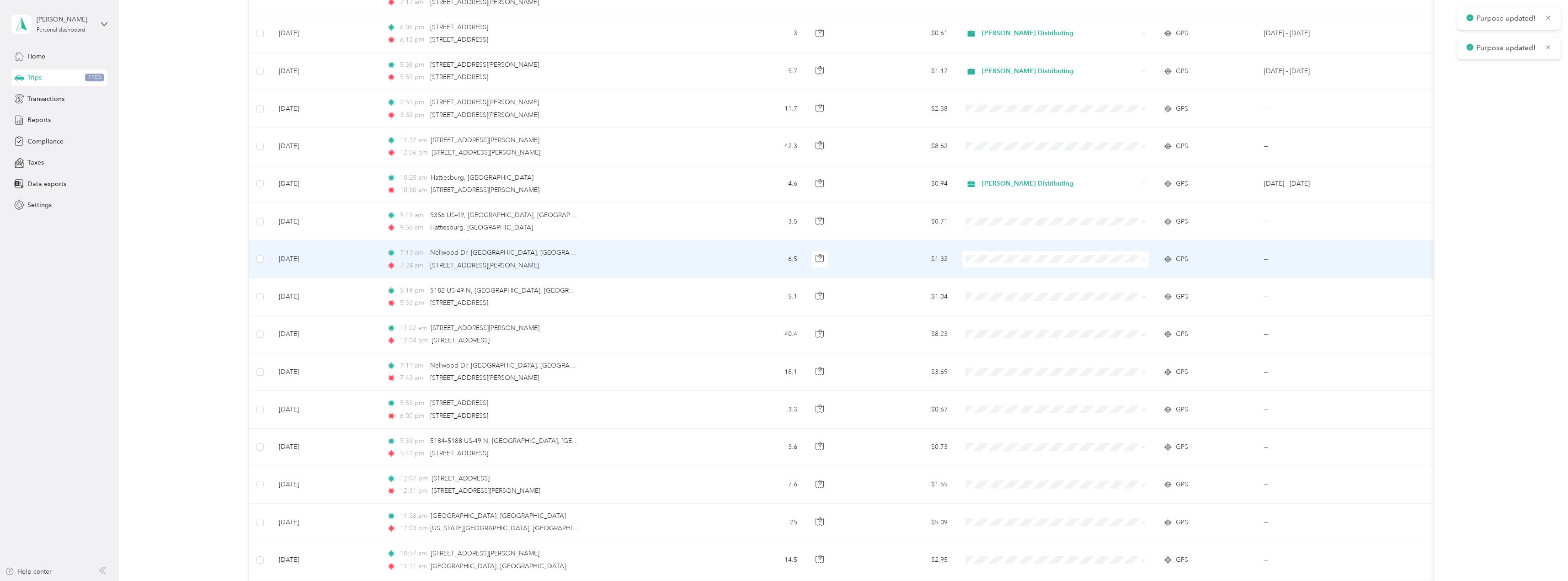
click at [1141, 260] on span at bounding box center [1142, 259] width 7 height 10
click at [1142, 260] on icon at bounding box center [1143, 259] width 4 height 4
click at [1021, 271] on span "Stokes Distributing" at bounding box center [1063, 274] width 157 height 10
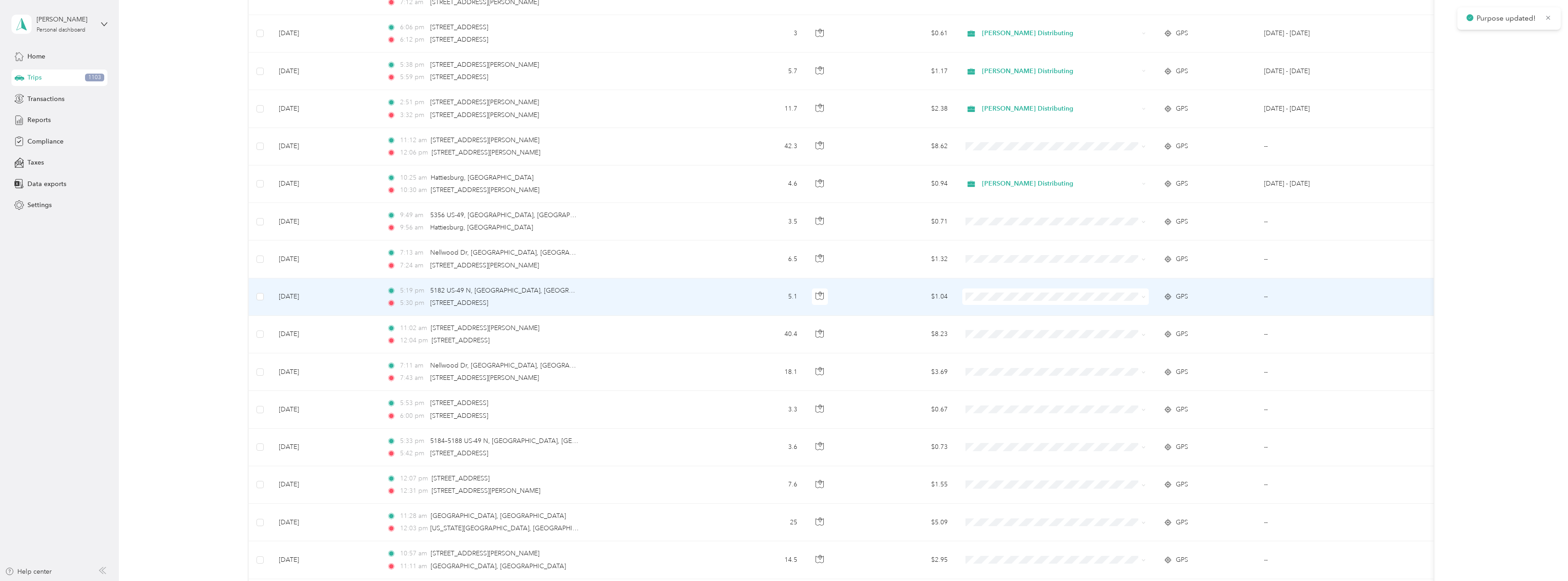
click at [1143, 296] on icon at bounding box center [1143, 296] width 4 height 4
click at [1021, 314] on li "Stokes Distributing" at bounding box center [1055, 313] width 186 height 16
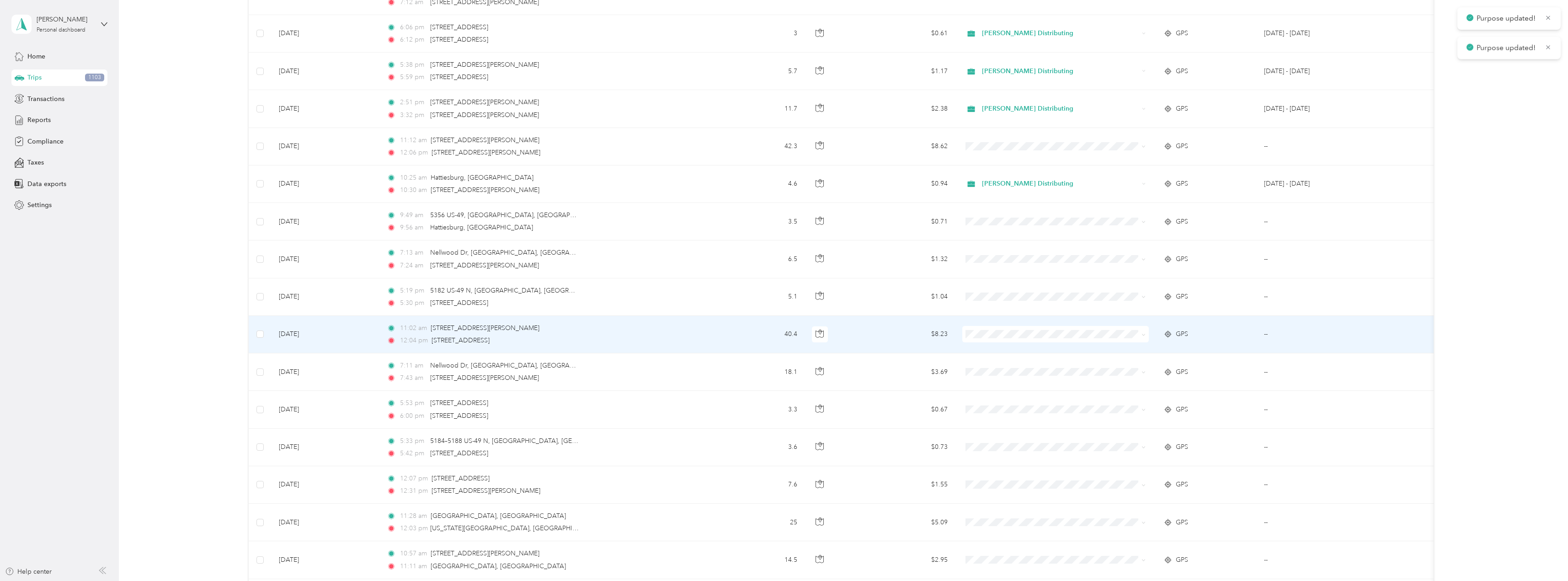
click at [1145, 337] on span at bounding box center [1143, 333] width 4 height 8
click at [1144, 333] on icon at bounding box center [1143, 335] width 4 height 4
click at [1010, 352] on li "Stokes Distributing" at bounding box center [1055, 351] width 186 height 16
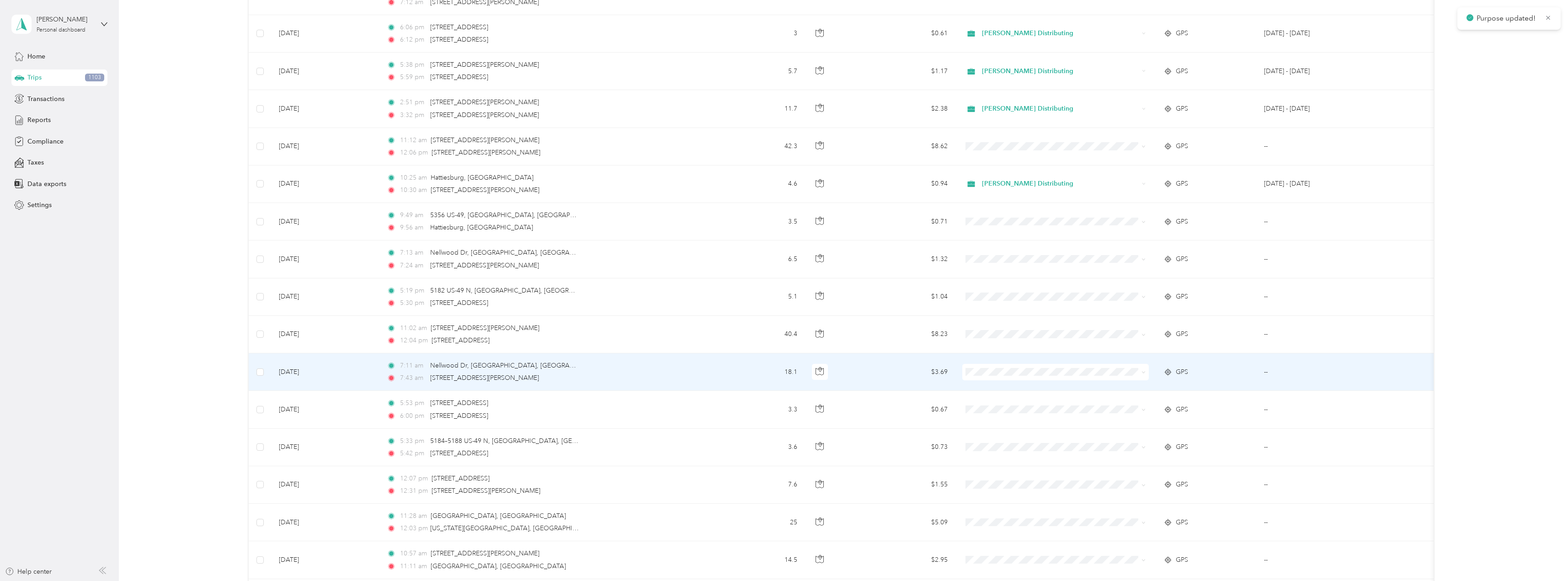
click at [1145, 370] on icon at bounding box center [1143, 372] width 4 height 4
click at [1010, 387] on span "Stokes Distributing" at bounding box center [1063, 389] width 157 height 10
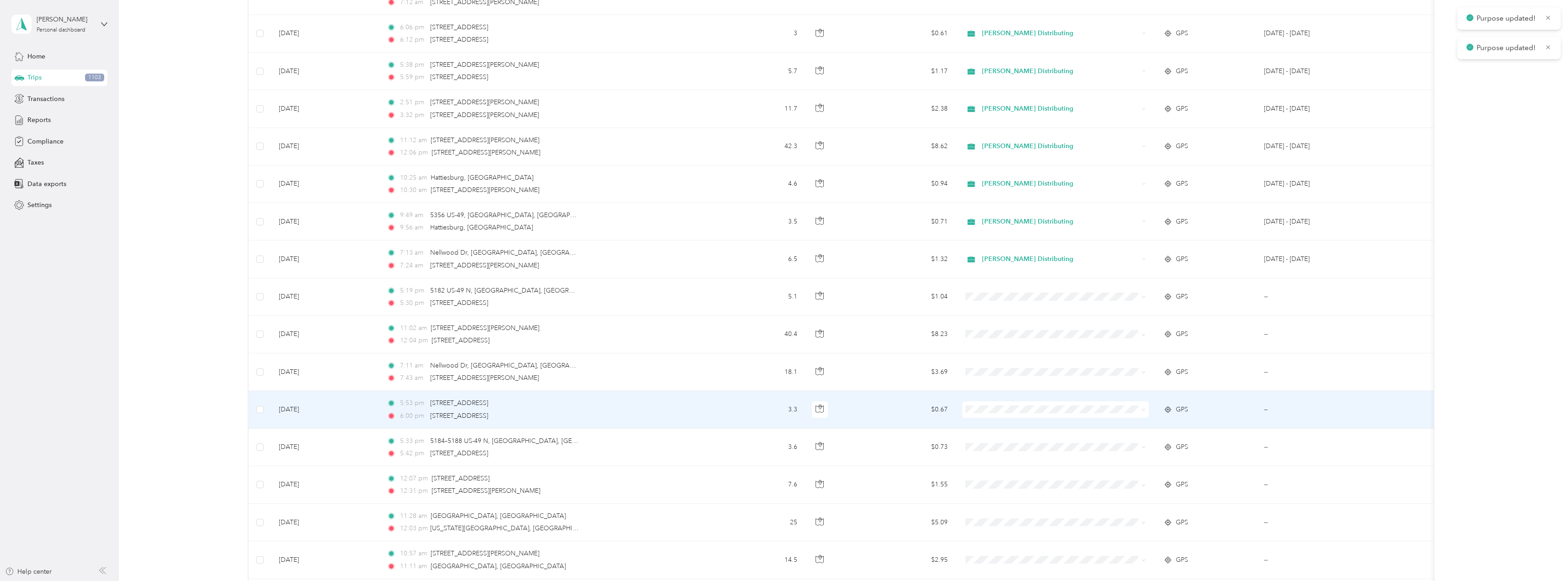
click at [1142, 410] on icon at bounding box center [1143, 409] width 4 height 4
click at [1015, 430] on ol "Stokes Distributing Personal" at bounding box center [1055, 434] width 186 height 32
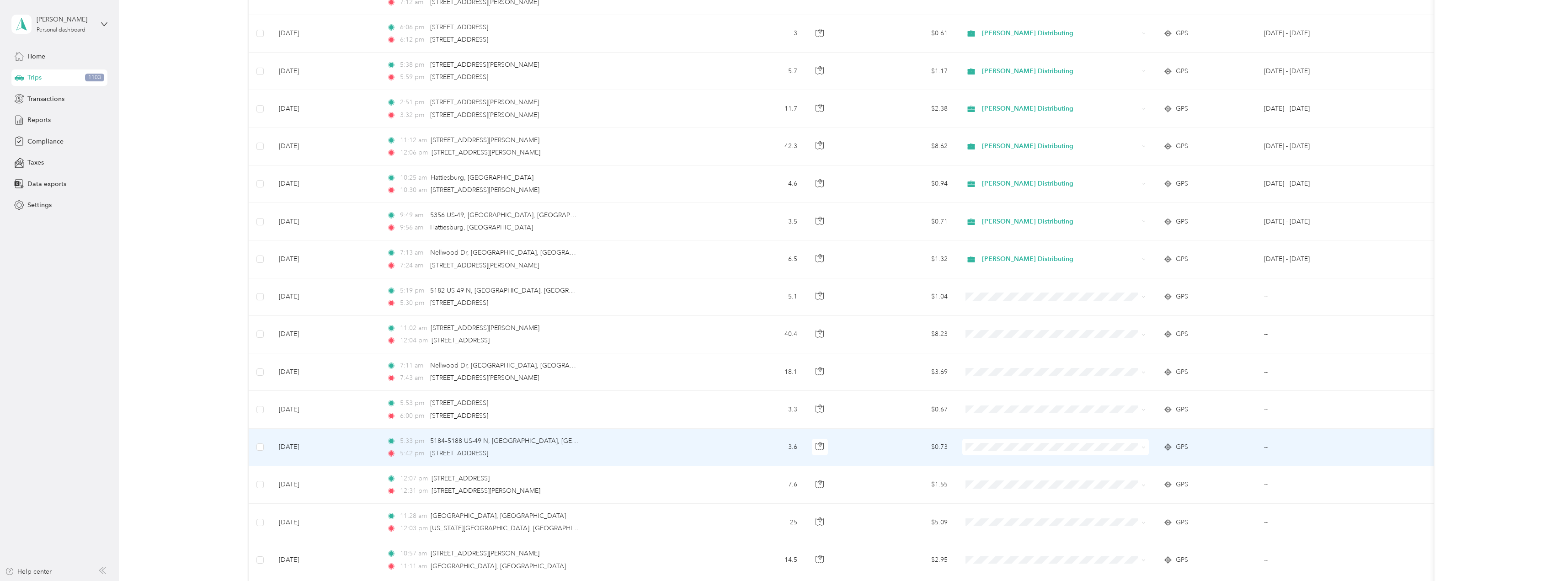
click at [1145, 450] on span at bounding box center [1143, 447] width 4 height 8
click at [1145, 445] on icon at bounding box center [1143, 447] width 4 height 4
click at [1009, 463] on span "Stokes Distributing" at bounding box center [1063, 459] width 157 height 10
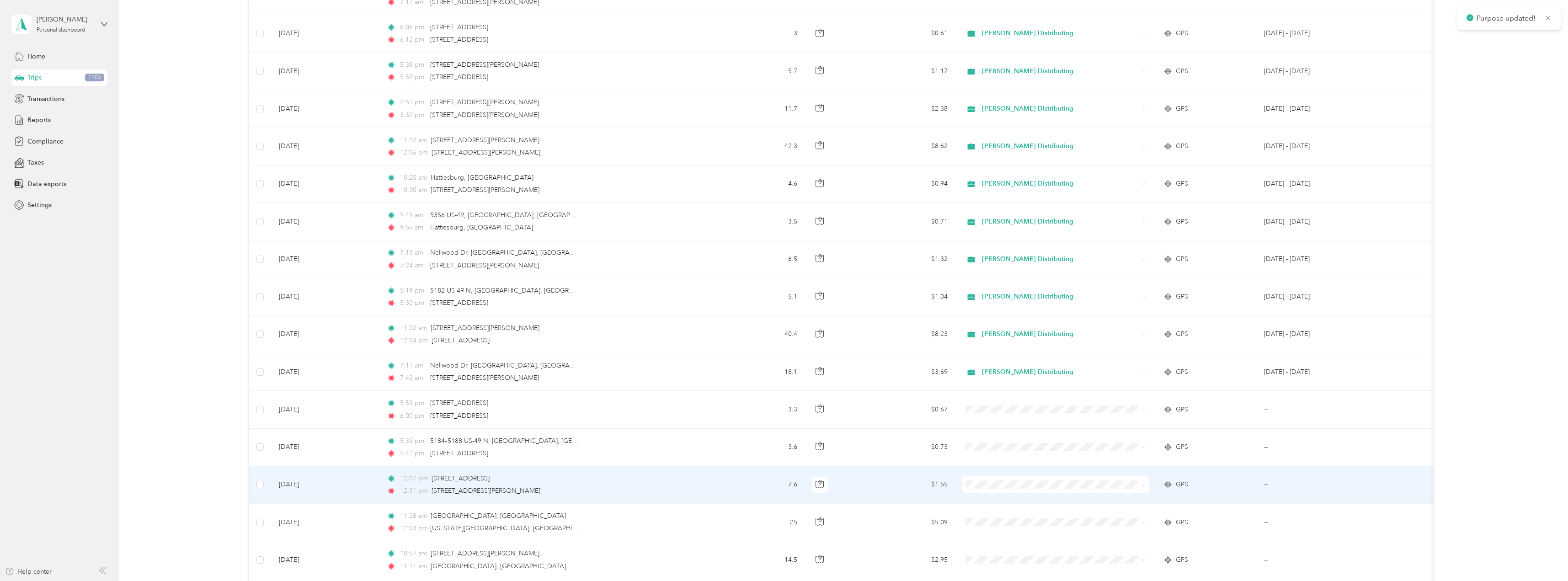
click at [1005, 490] on span at bounding box center [1055, 484] width 186 height 16
click at [1144, 485] on icon at bounding box center [1143, 485] width 4 height 4
click at [1033, 498] on span "Stokes Distributing" at bounding box center [1063, 496] width 157 height 10
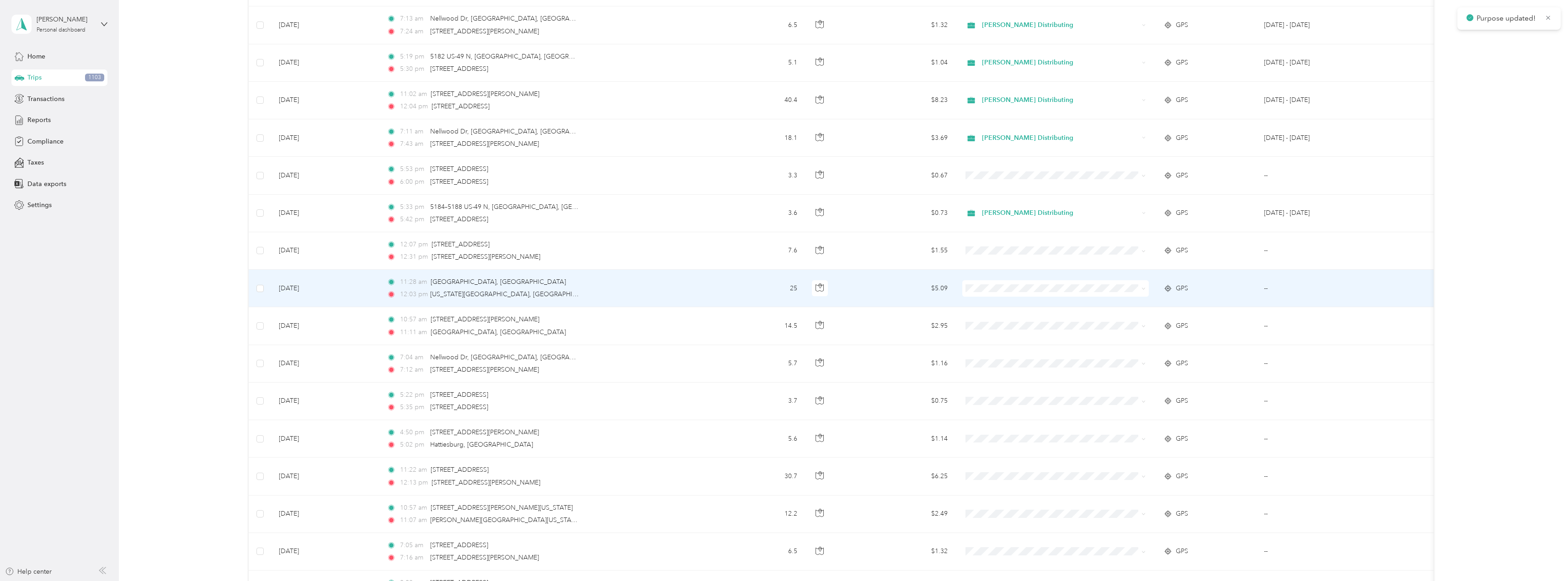
scroll to position [977, 0]
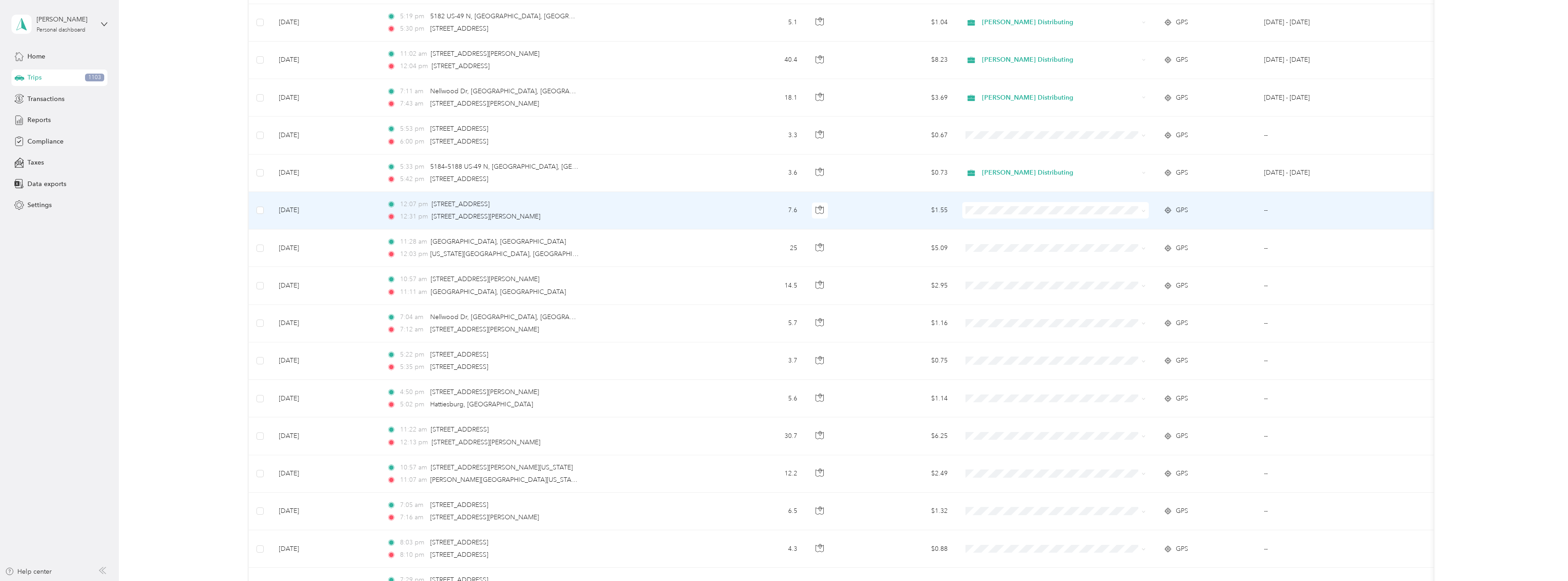
click at [1146, 211] on span at bounding box center [1055, 210] width 186 height 16
click at [1144, 212] on icon at bounding box center [1143, 210] width 4 height 4
click at [1045, 224] on span "Stokes Distributing" at bounding box center [1063, 226] width 157 height 10
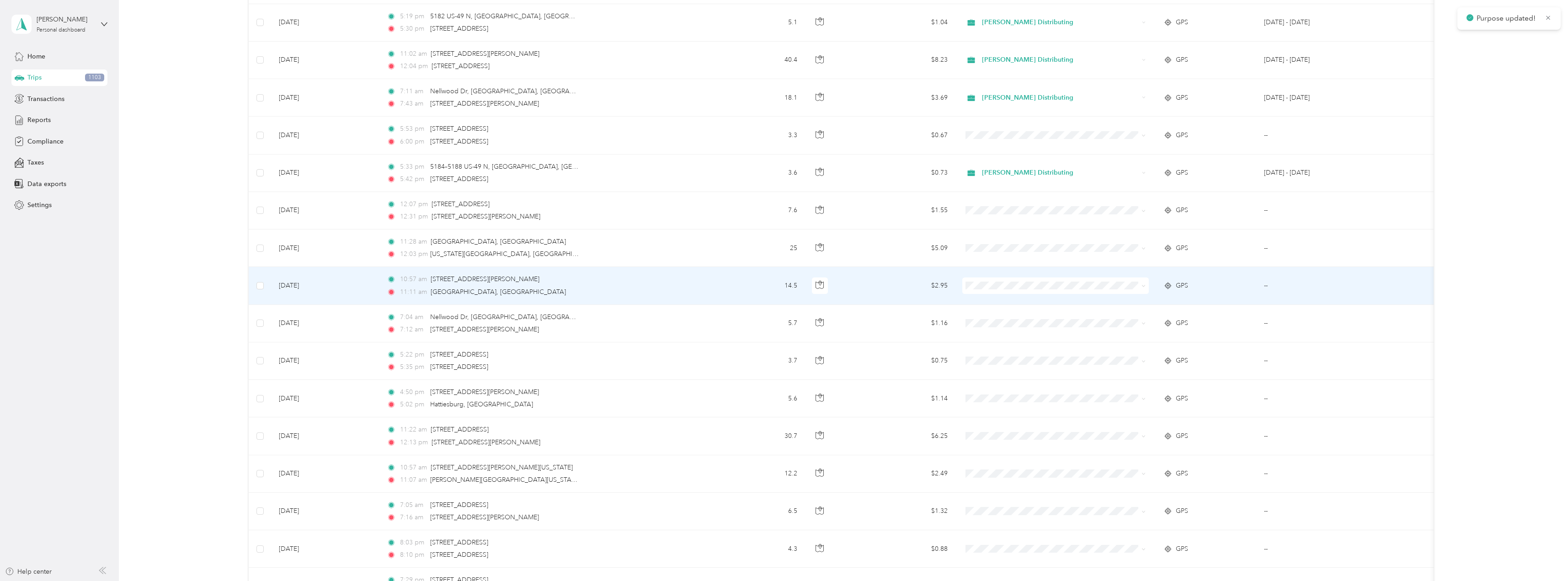
click at [1143, 284] on icon at bounding box center [1143, 285] width 4 height 4
click at [1018, 303] on li "Stokes Distributing" at bounding box center [1055, 297] width 186 height 16
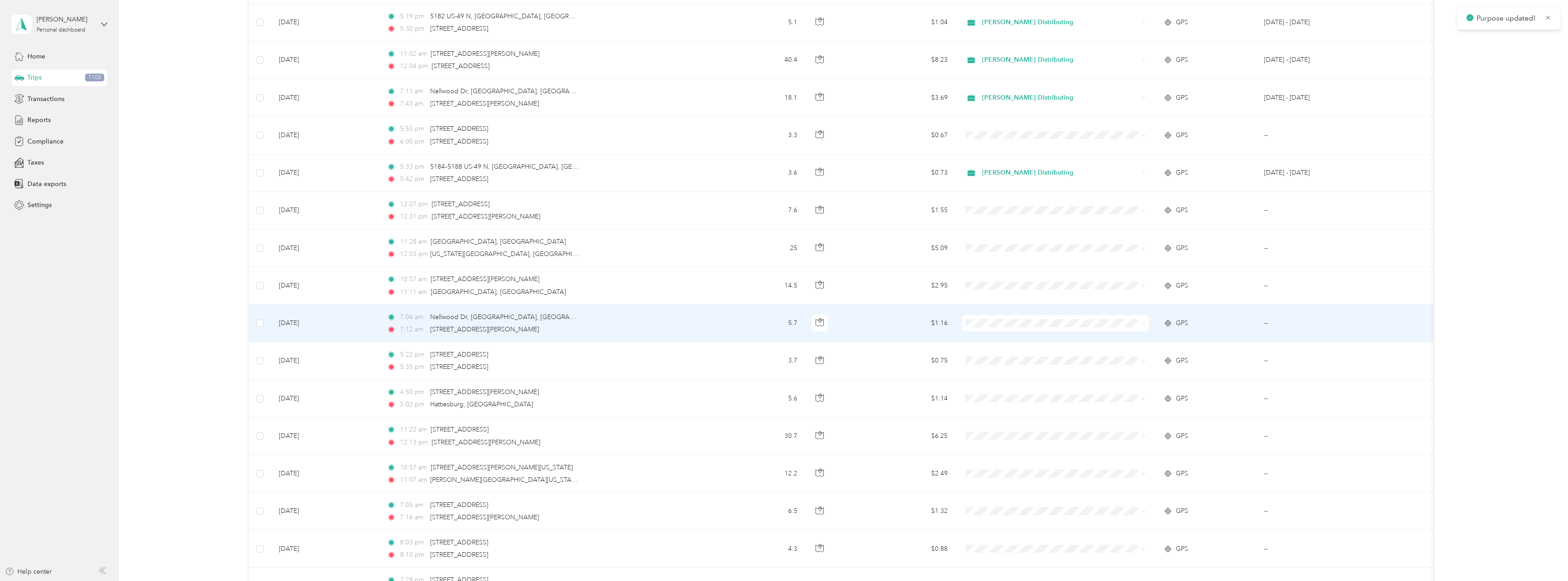
click at [1142, 324] on icon at bounding box center [1143, 323] width 4 height 4
click at [1033, 342] on li "Stokes Distributing" at bounding box center [1055, 340] width 186 height 16
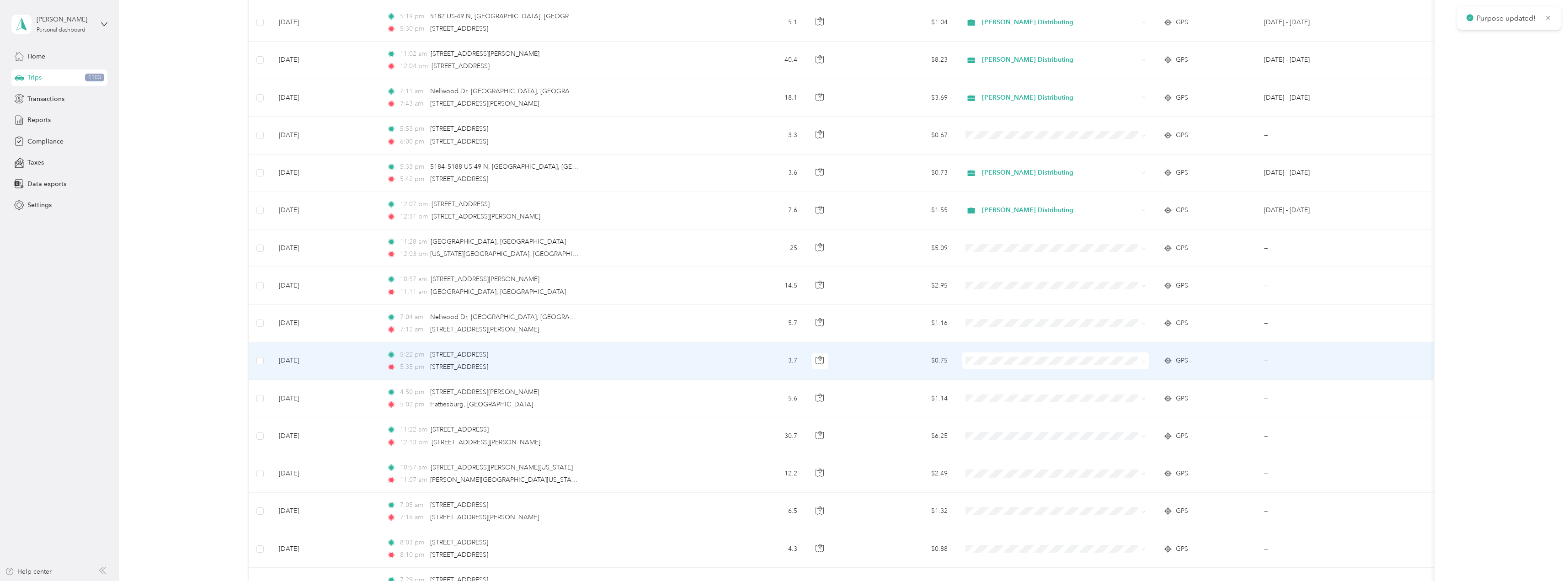
click at [1144, 362] on icon at bounding box center [1143, 361] width 4 height 4
click at [1055, 378] on li "Stokes Distributing" at bounding box center [1055, 378] width 186 height 16
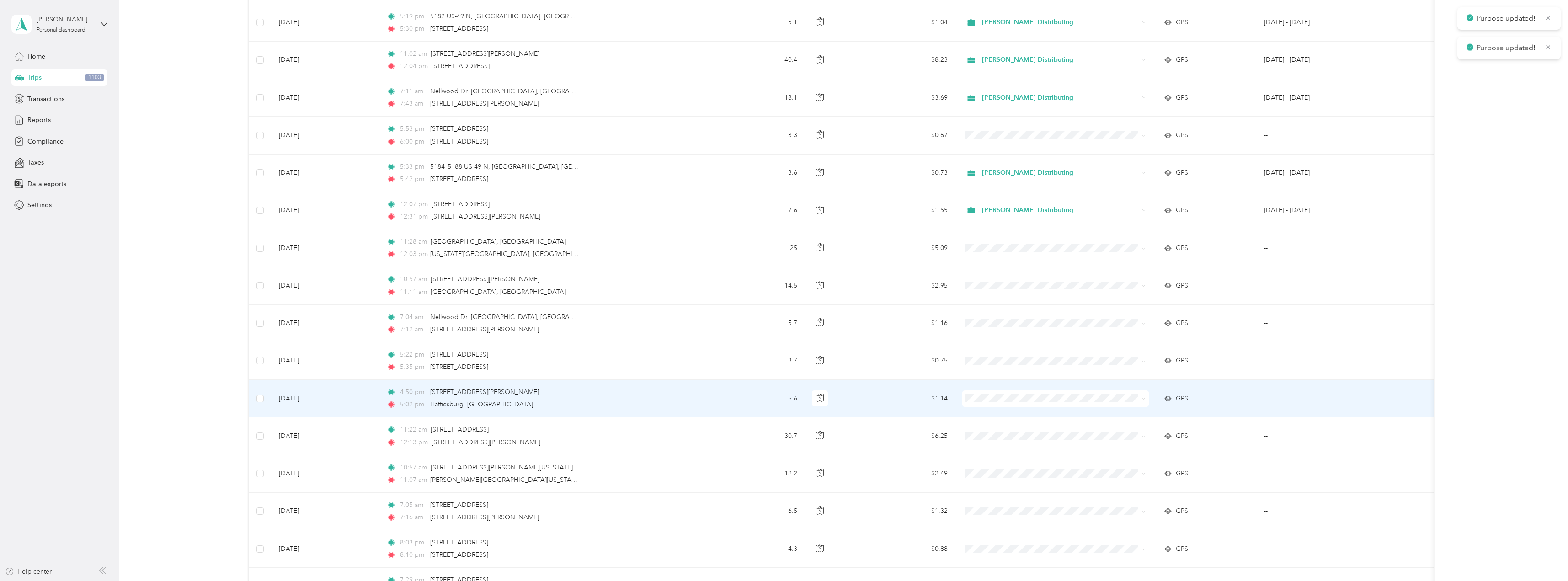
click at [1139, 400] on span at bounding box center [1142, 398] width 7 height 10
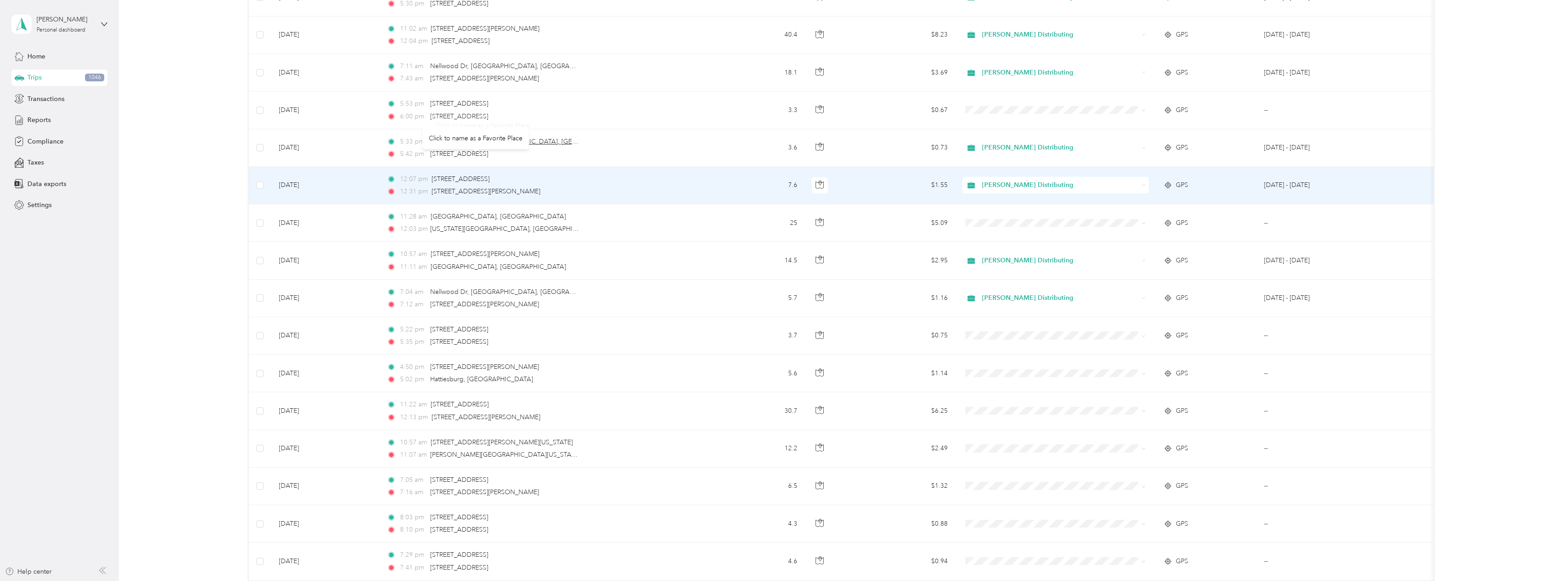
scroll to position [1023, 0]
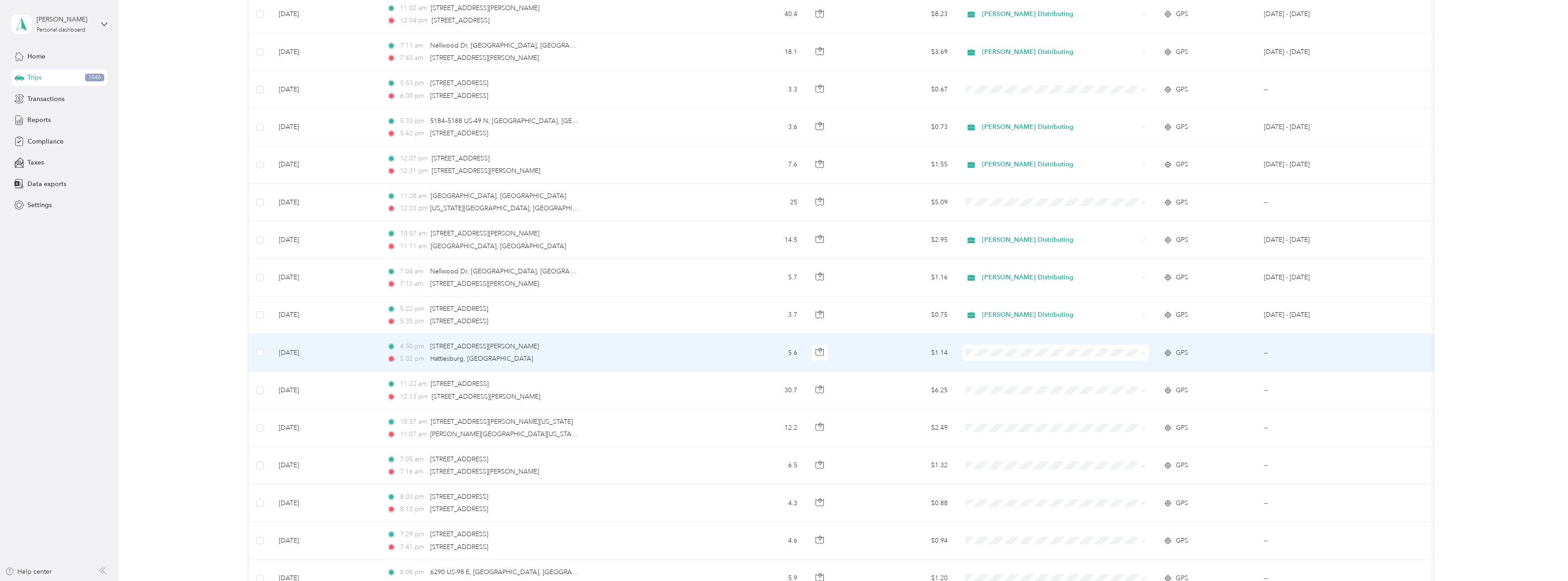
click at [992, 370] on span "Stokes Distributing" at bounding box center [1063, 370] width 157 height 10
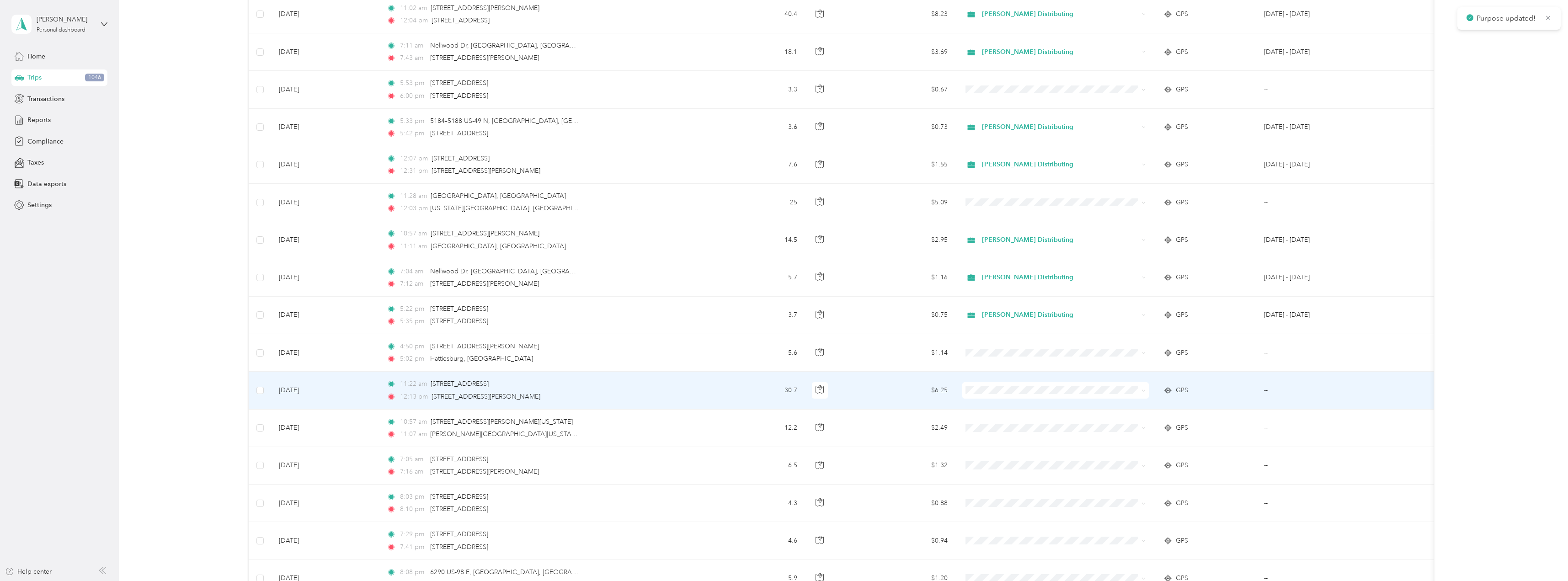
click at [994, 385] on span at bounding box center [1055, 390] width 186 height 16
click at [1141, 392] on icon at bounding box center [1143, 390] width 4 height 4
click at [1034, 409] on li "Stokes Distributing" at bounding box center [1055, 407] width 186 height 16
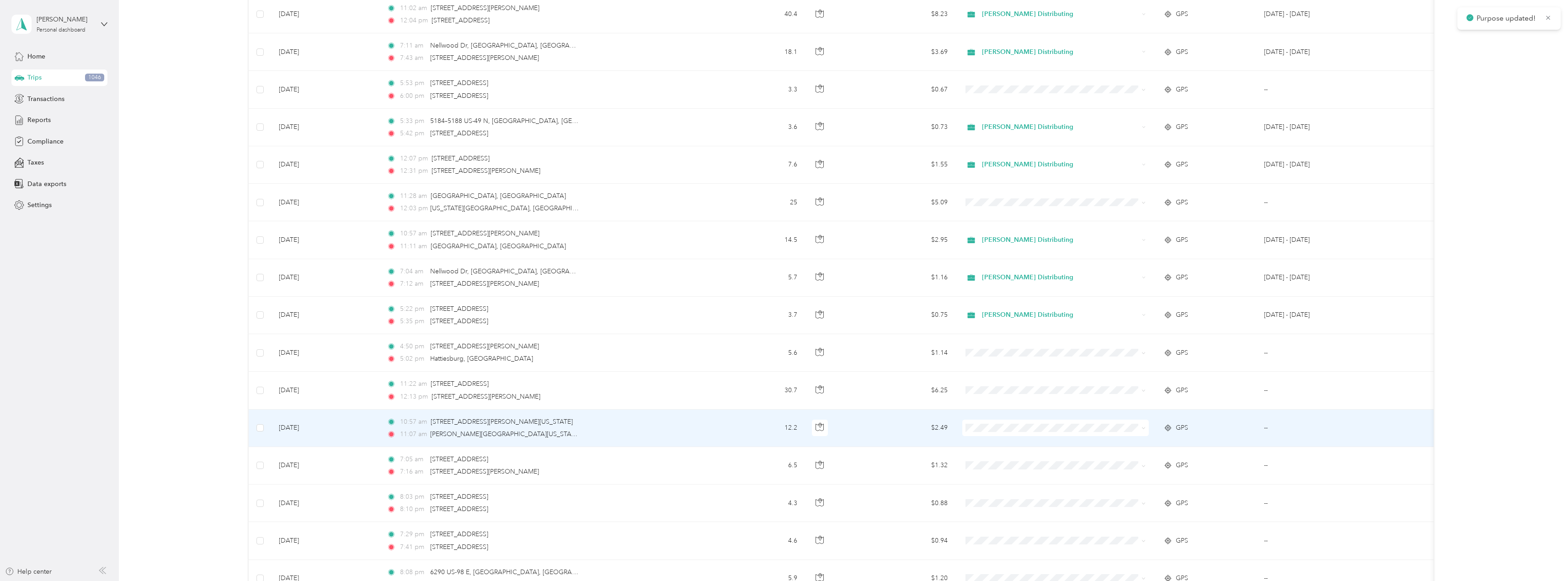
click at [1142, 426] on icon at bounding box center [1143, 428] width 4 height 4
click at [1015, 448] on ol "Stokes Distributing Personal" at bounding box center [1055, 453] width 186 height 32
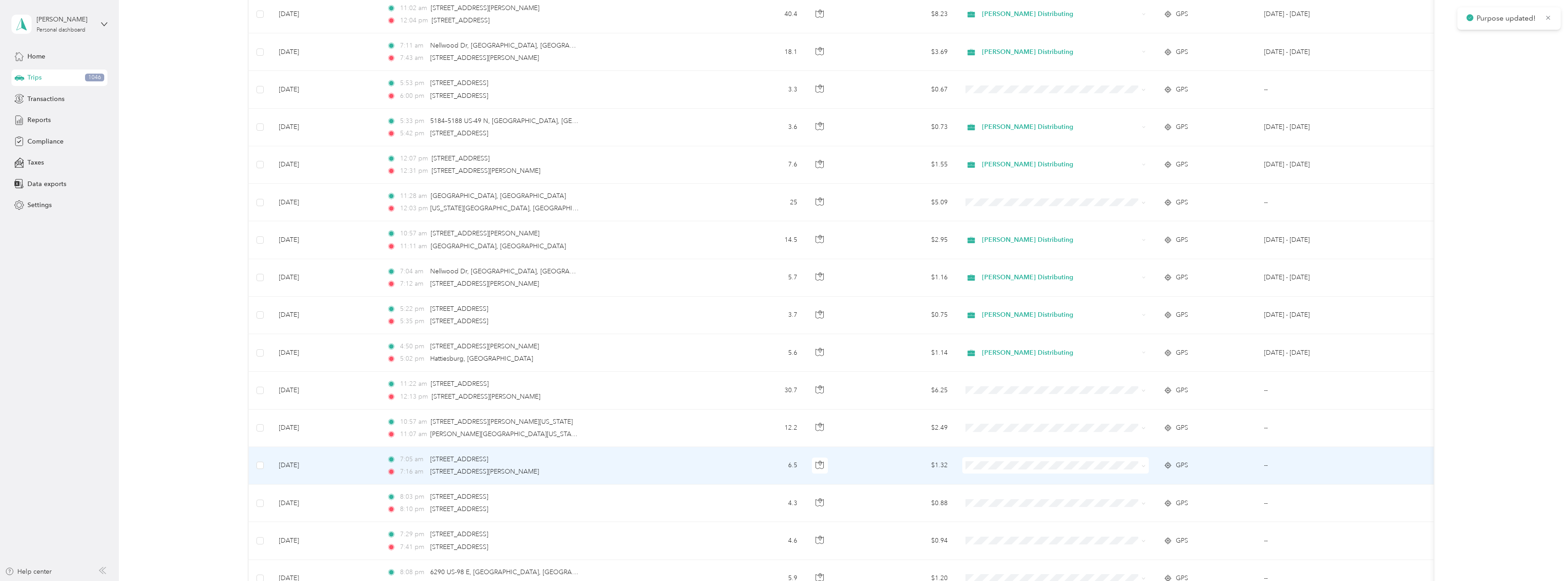
click at [1144, 468] on span at bounding box center [1055, 465] width 186 height 16
click at [1141, 468] on span at bounding box center [1142, 465] width 7 height 10
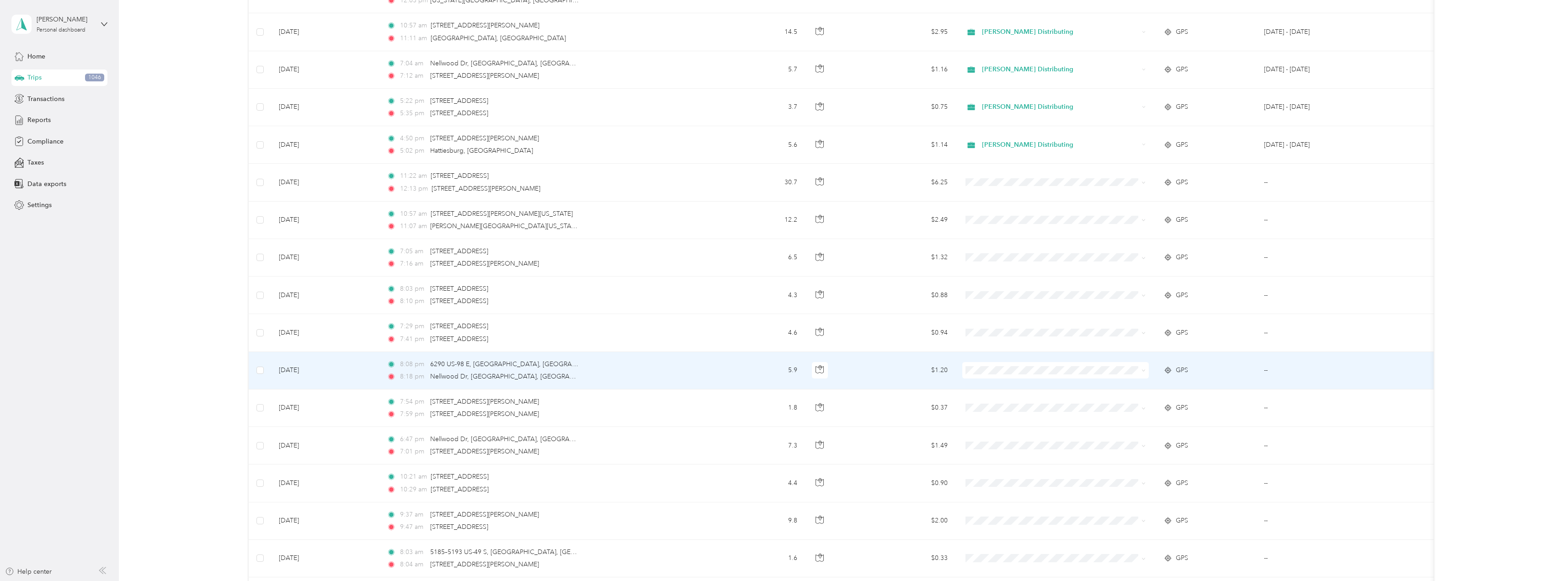
scroll to position [1251, 0]
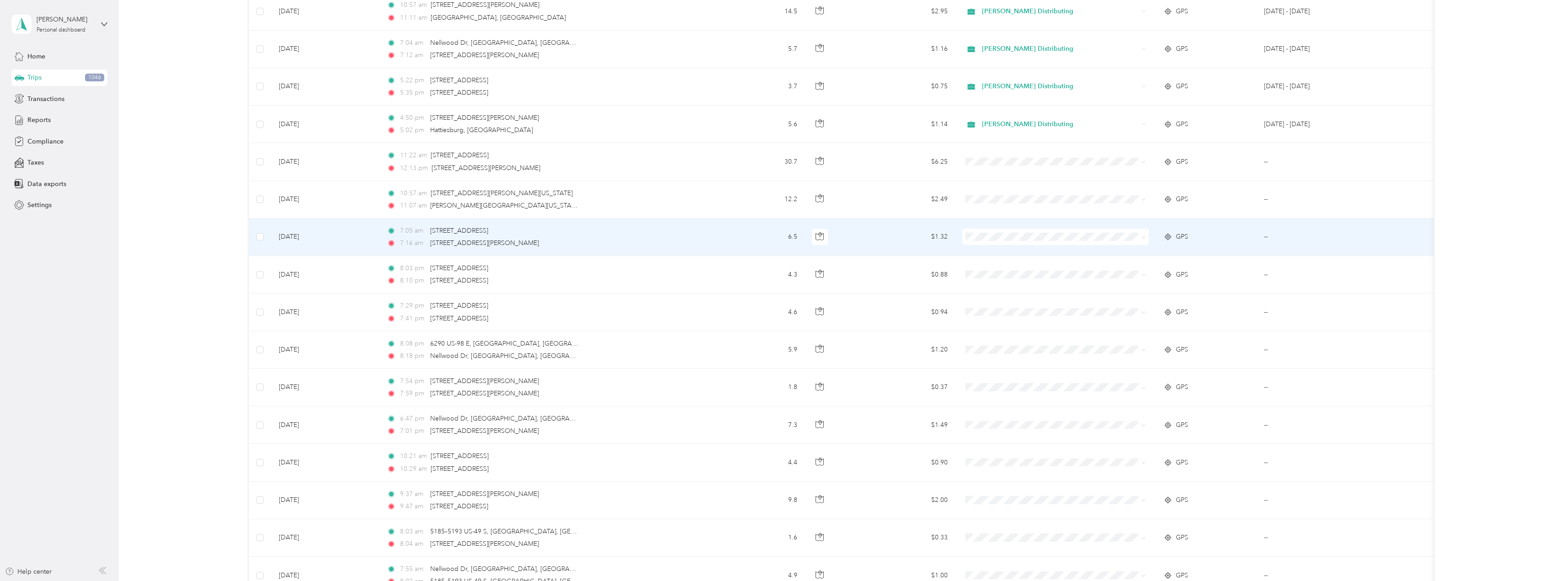
click at [1141, 238] on icon at bounding box center [1143, 237] width 4 height 4
click at [1035, 254] on li "Stokes Distributing" at bounding box center [1055, 251] width 186 height 16
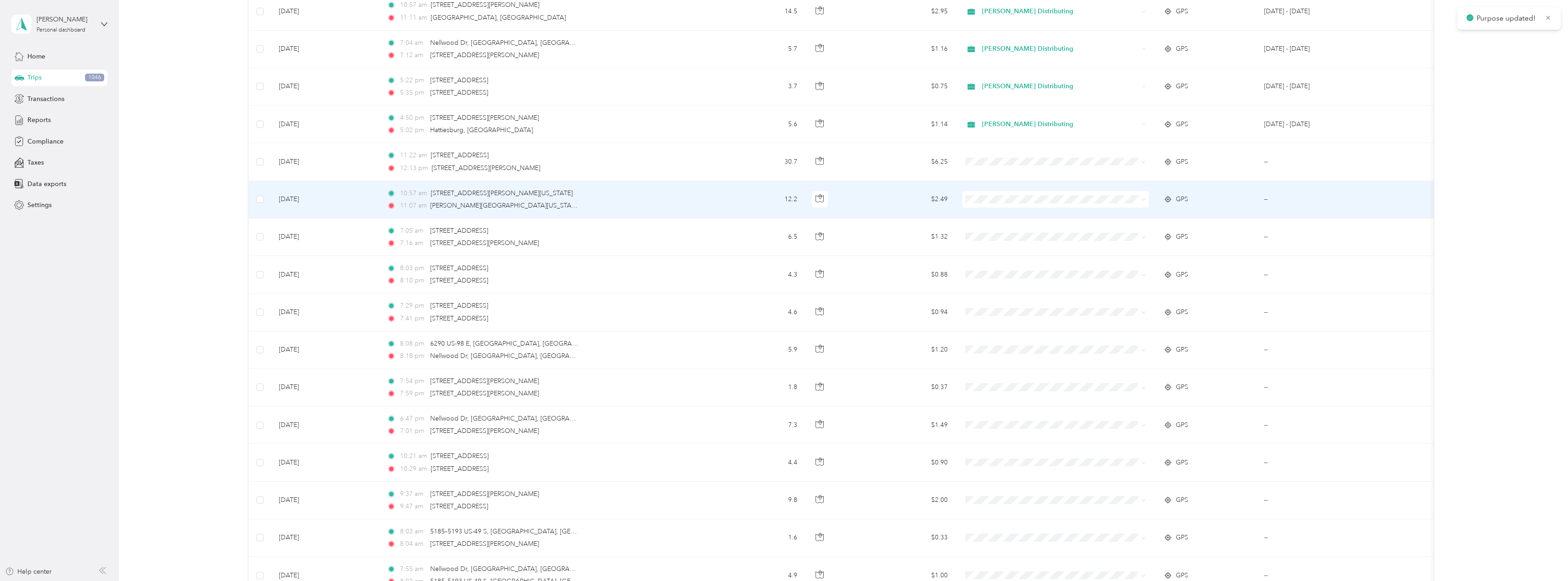
click at [1141, 199] on span at bounding box center [1142, 199] width 7 height 10
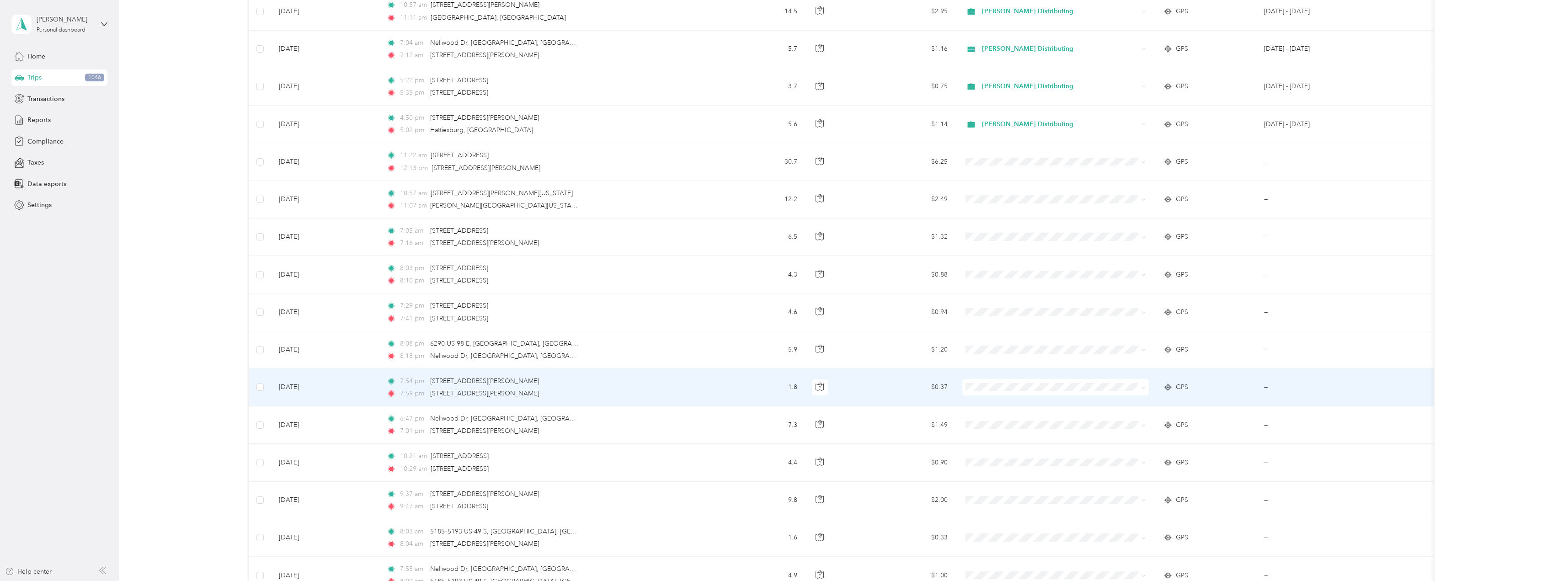
click at [1144, 386] on icon at bounding box center [1143, 388] width 4 height 4
click at [1045, 398] on li "Stokes Distributing" at bounding box center [1055, 402] width 186 height 16
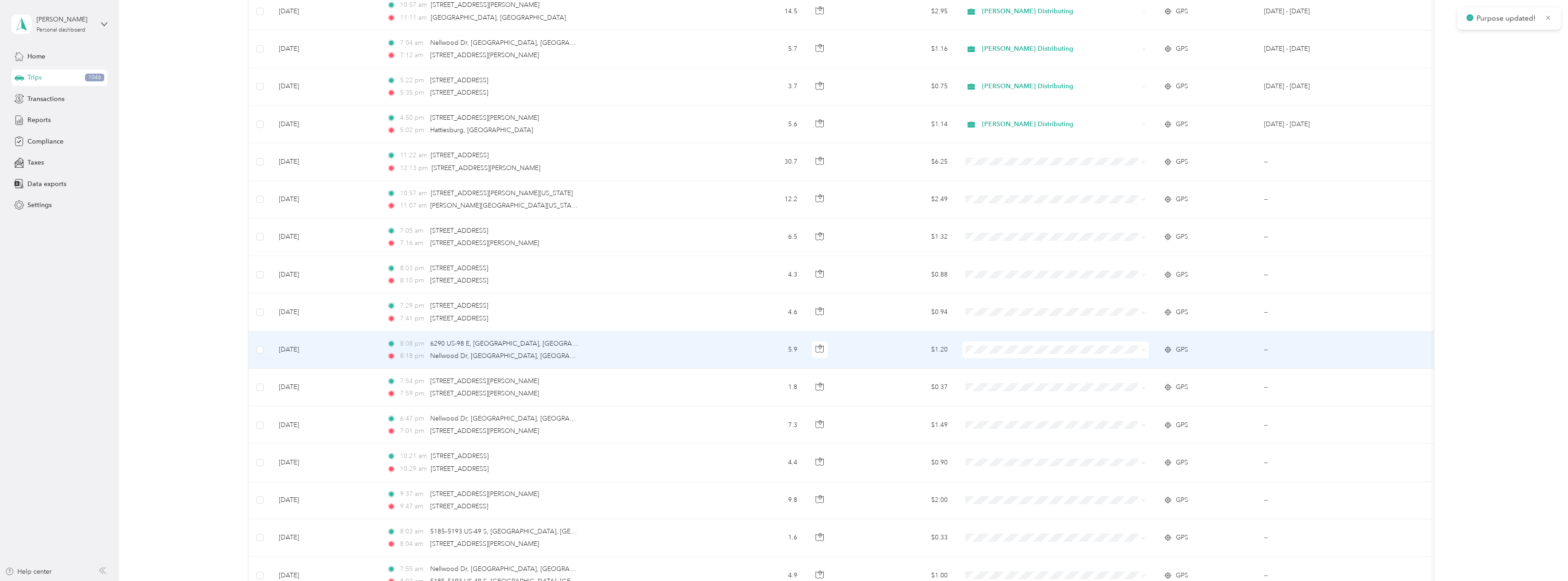
click at [1140, 347] on span at bounding box center [1142, 349] width 7 height 10
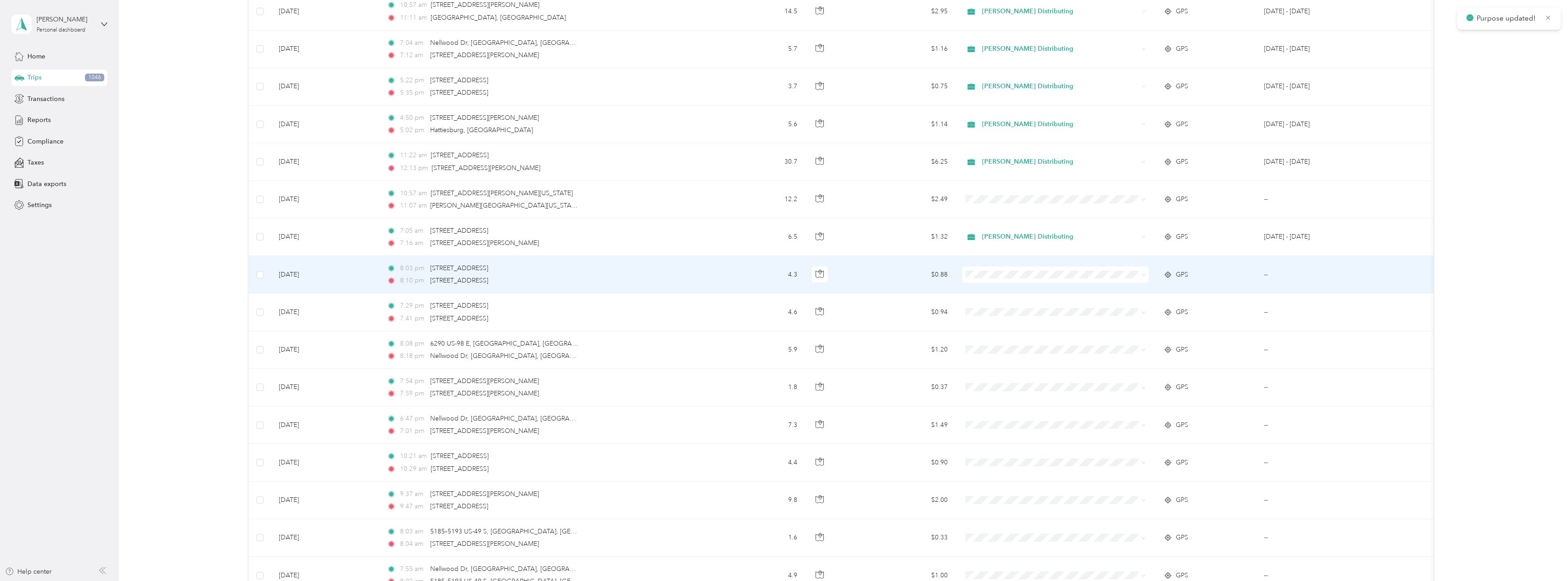
click at [1147, 277] on span at bounding box center [1055, 274] width 186 height 16
click at [1141, 277] on span at bounding box center [1142, 274] width 7 height 10
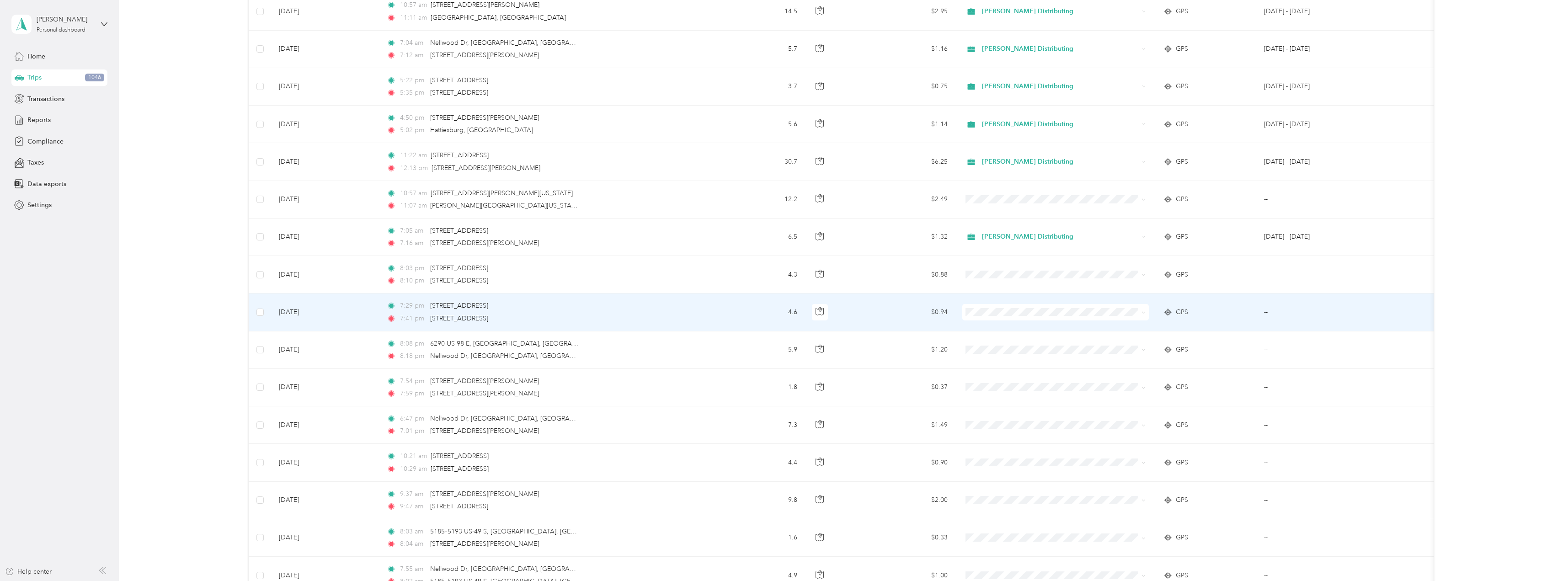
click at [1143, 309] on span at bounding box center [1143, 311] width 4 height 8
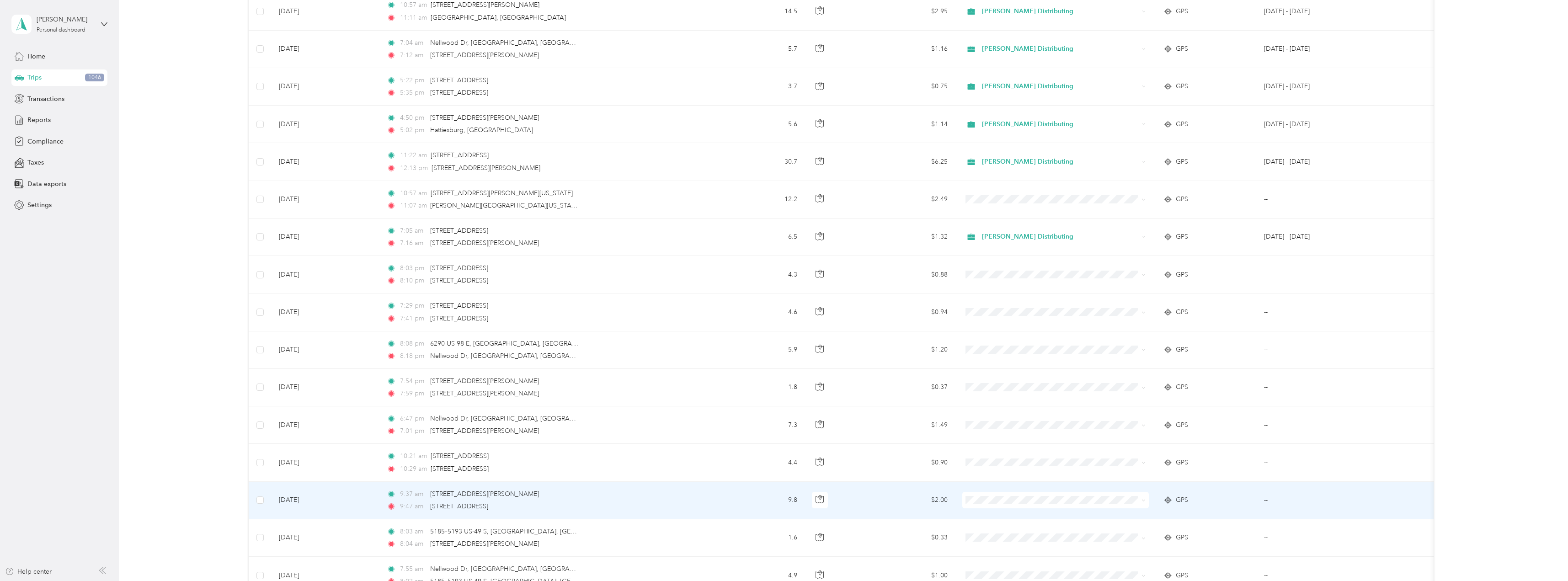
click at [1144, 499] on icon at bounding box center [1143, 500] width 4 height 4
click at [1033, 517] on li "Stokes Distributing" at bounding box center [1055, 512] width 186 height 16
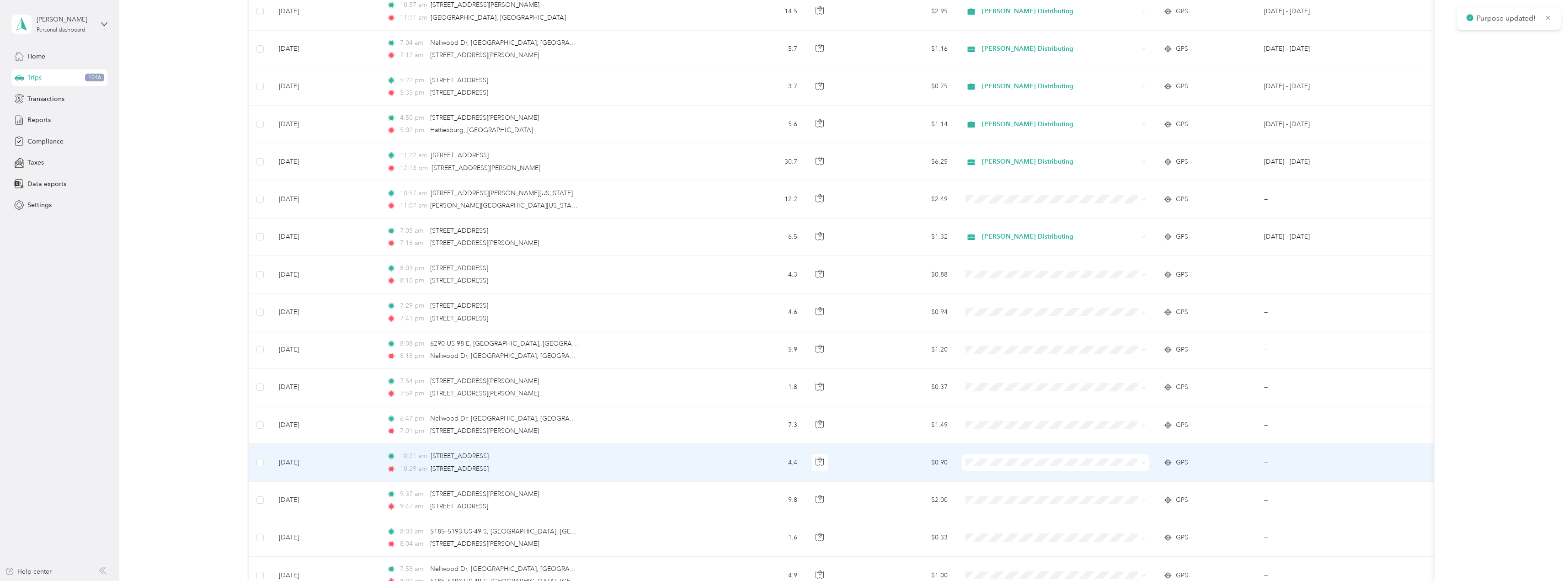
click at [1144, 460] on span at bounding box center [1143, 462] width 4 height 8
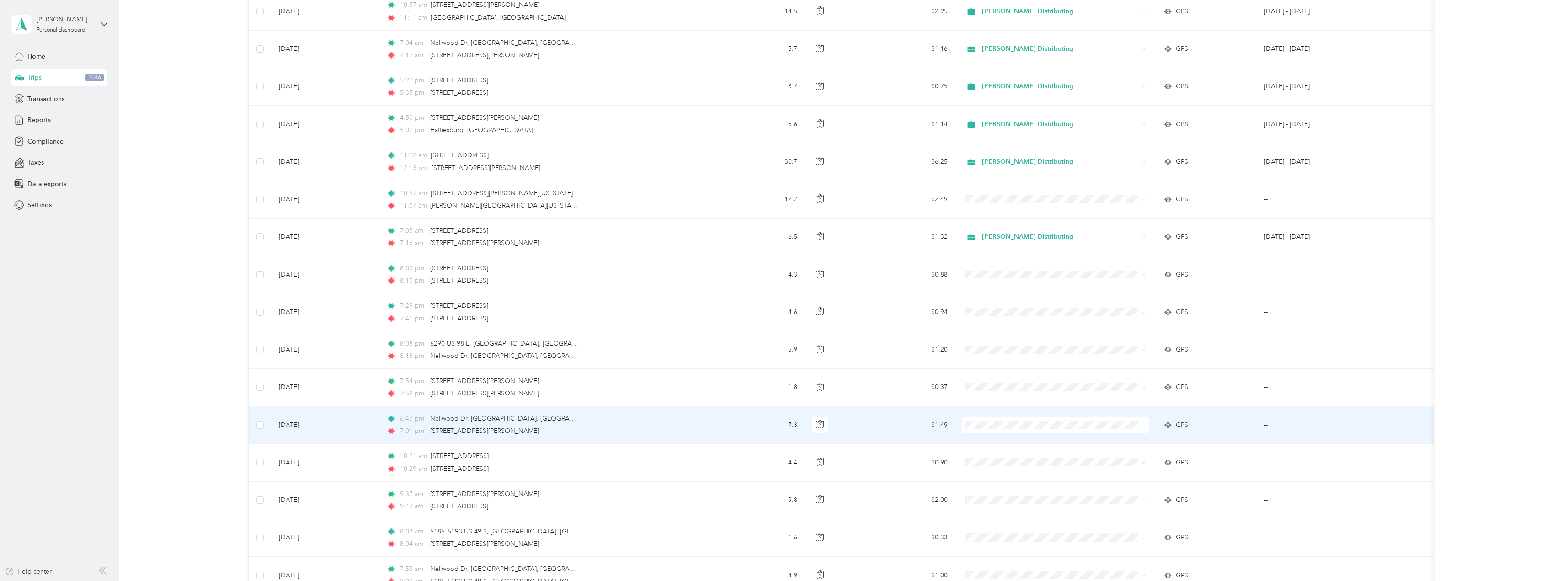
click at [1141, 426] on icon at bounding box center [1143, 425] width 4 height 4
click at [1003, 437] on span "Stokes Distributing" at bounding box center [1063, 439] width 157 height 10
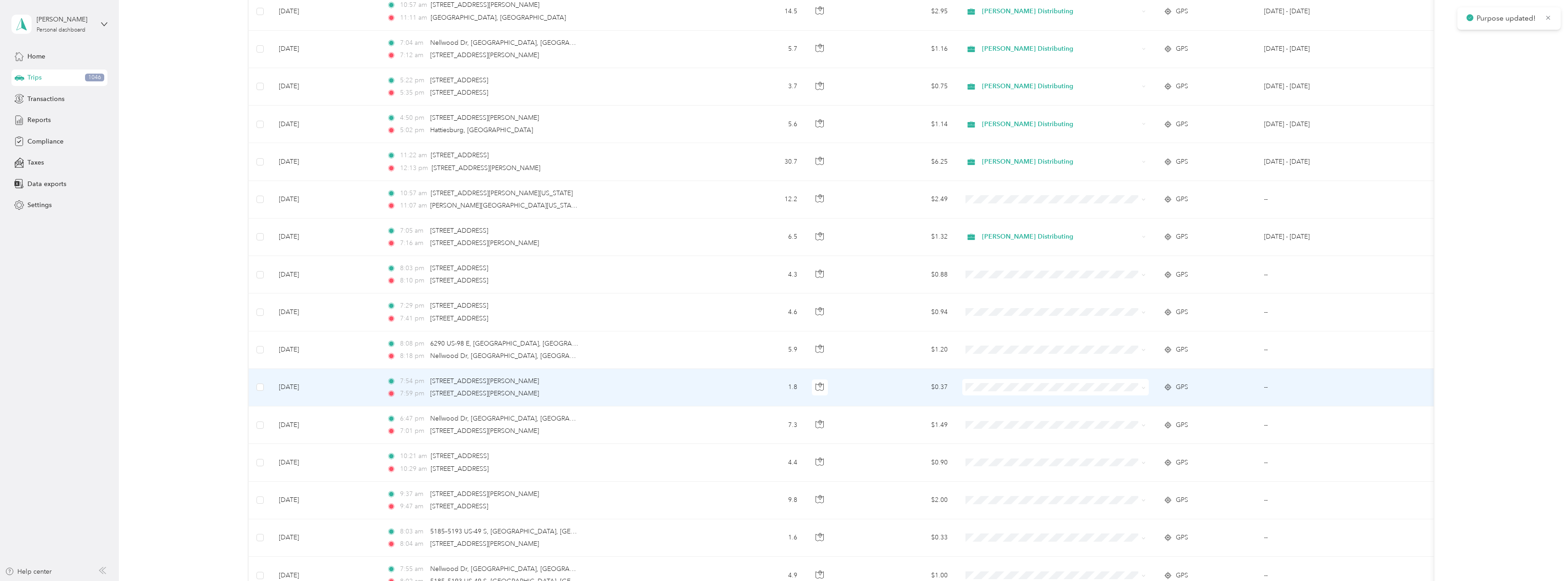
click at [1141, 390] on span at bounding box center [1143, 386] width 4 height 8
drag, startPoint x: 1145, startPoint y: 388, endPoint x: 1149, endPoint y: 353, distance: 35.2
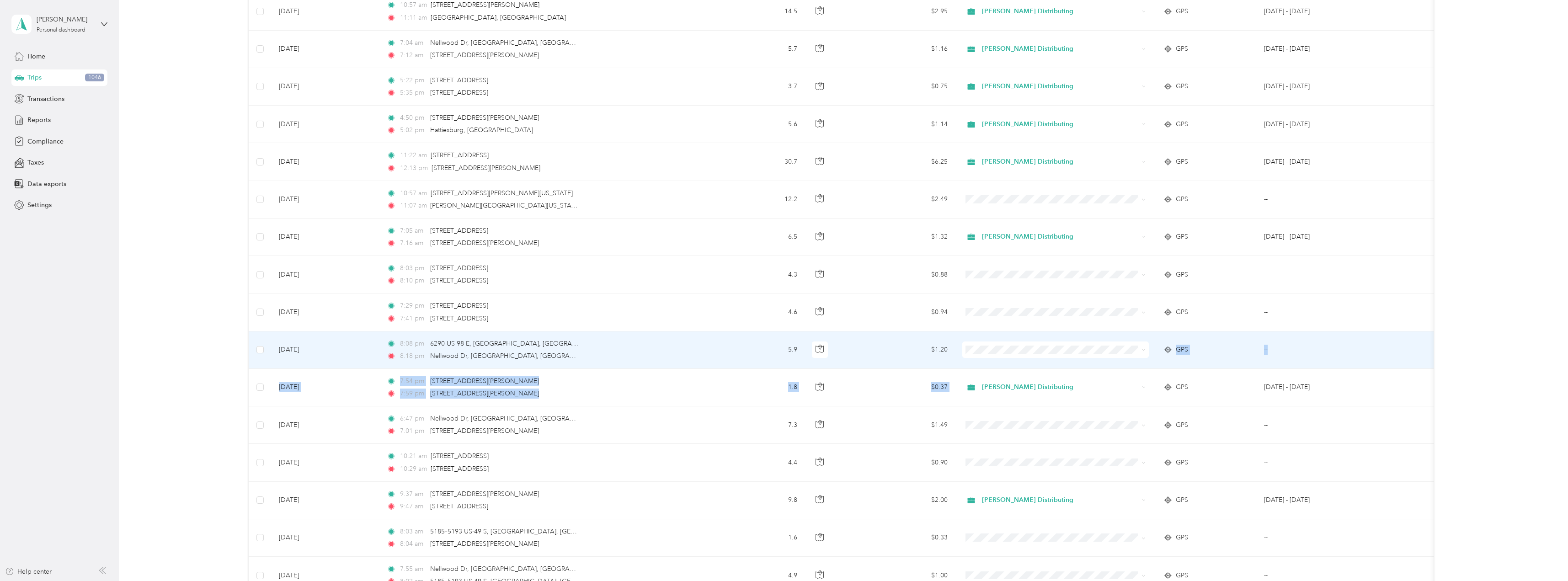
click at [1147, 351] on span at bounding box center [1055, 349] width 186 height 16
click at [1146, 349] on span at bounding box center [1055, 349] width 186 height 16
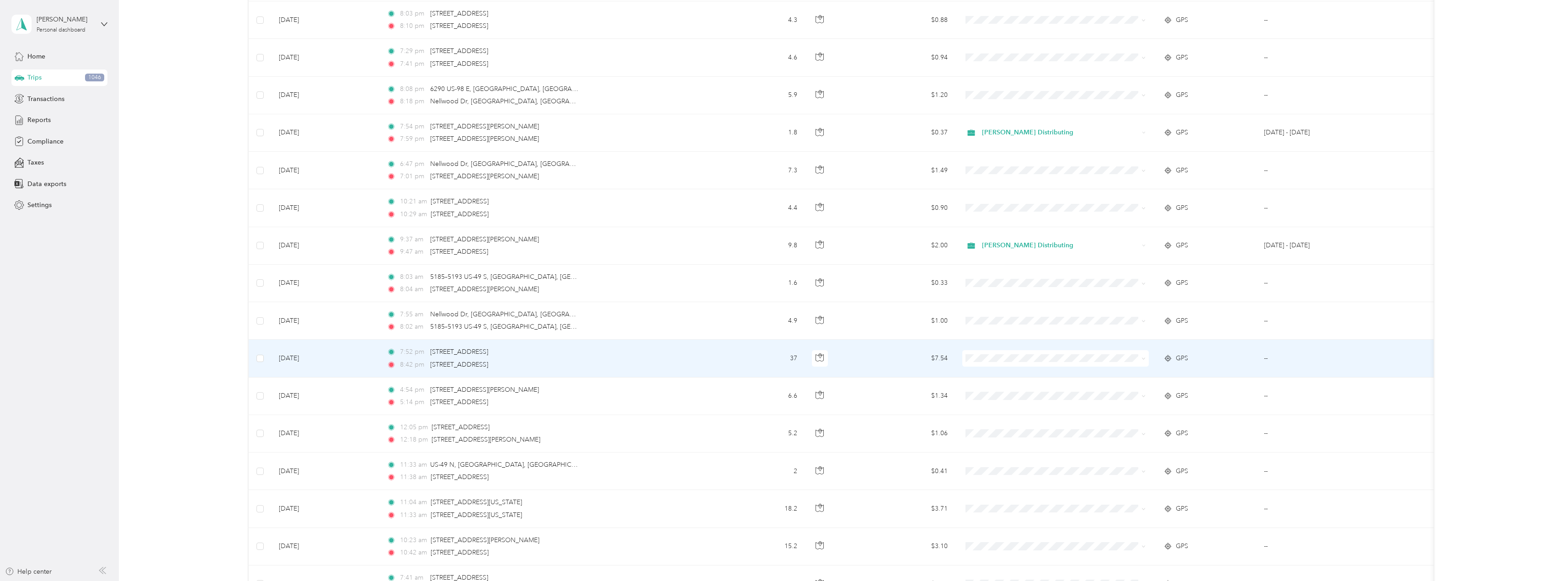
scroll to position [1571, 0]
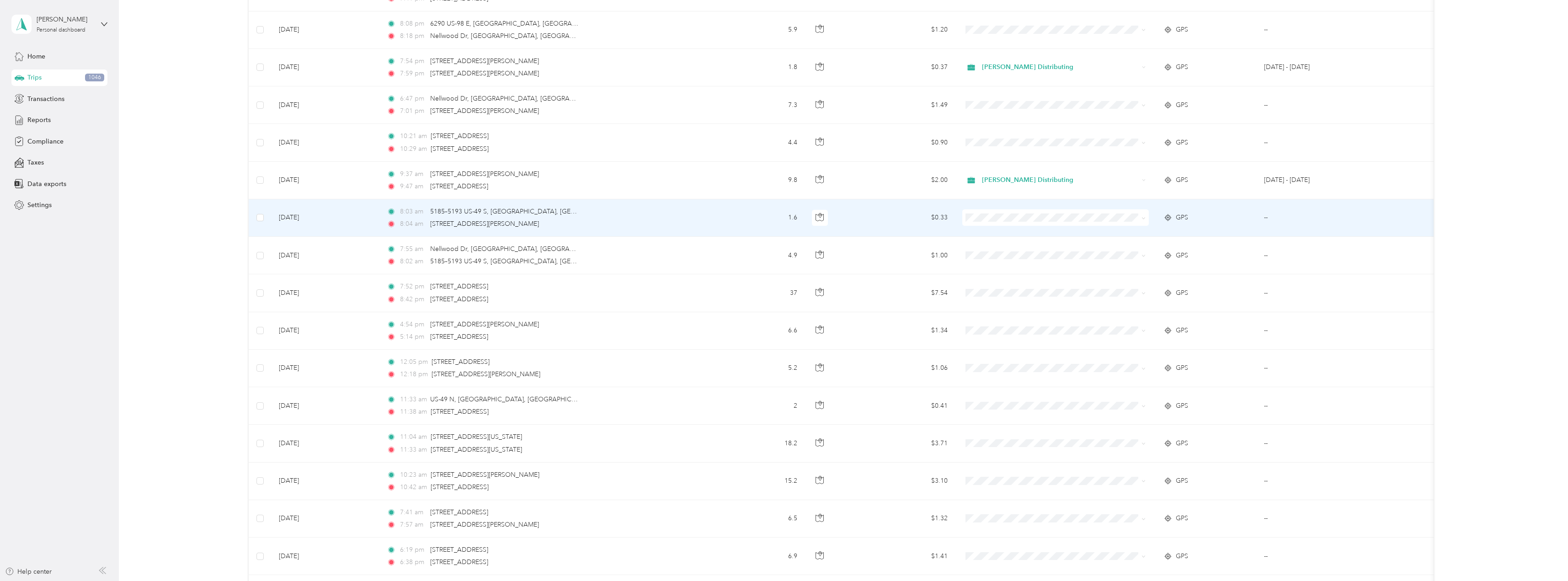
click at [1144, 219] on icon at bounding box center [1143, 218] width 4 height 4
click at [1040, 235] on li "Stokes Distributing" at bounding box center [1055, 235] width 186 height 16
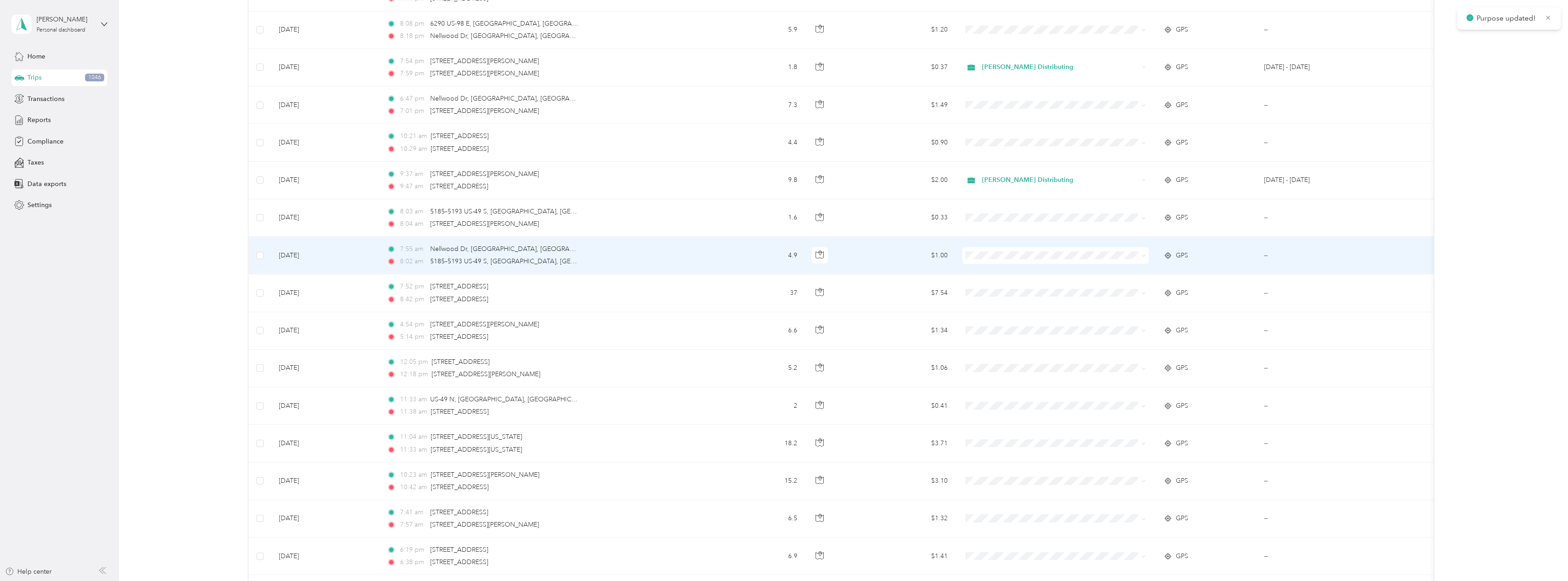
click at [1141, 257] on icon at bounding box center [1143, 256] width 4 height 4
click at [995, 275] on li "Stokes Distributing" at bounding box center [1055, 269] width 186 height 16
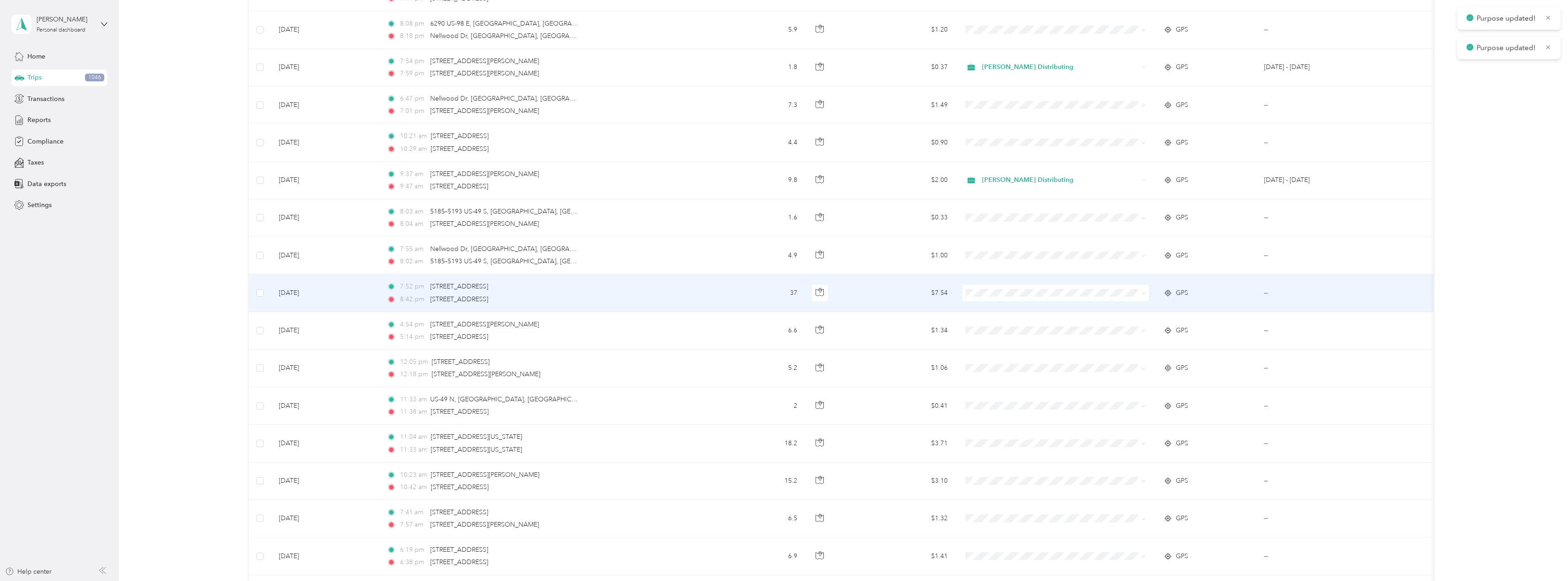
click at [1145, 294] on icon at bounding box center [1143, 293] width 4 height 4
click at [1035, 307] on span "Stokes Distributing" at bounding box center [1063, 310] width 157 height 10
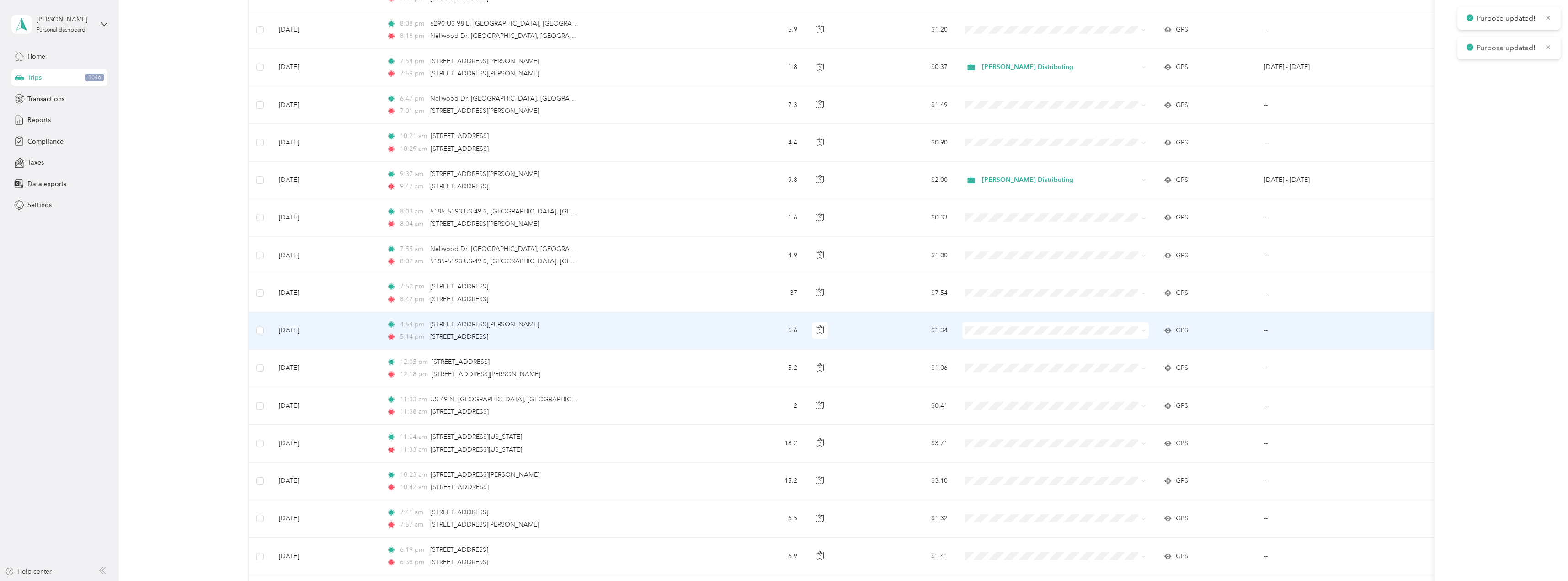
click at [1143, 330] on icon at bounding box center [1143, 330] width 4 height 4
click at [1020, 342] on li "Stokes Distributing" at bounding box center [1055, 343] width 186 height 16
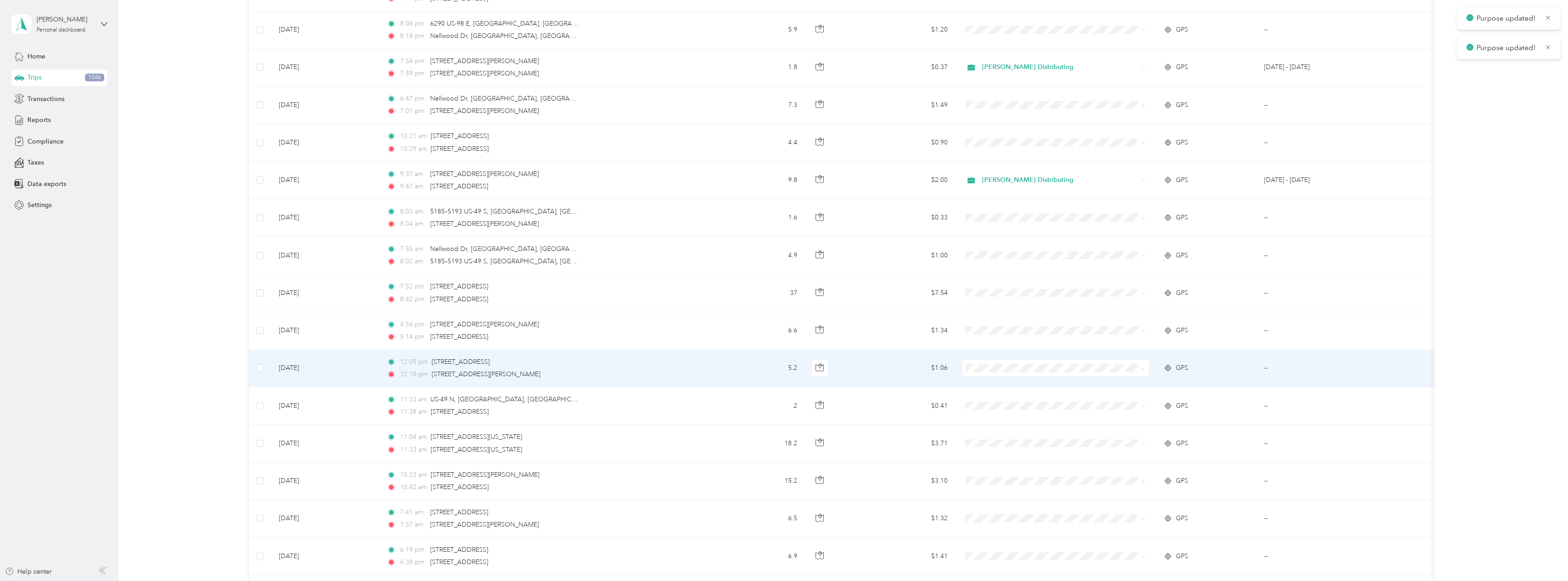
click at [1144, 369] on icon at bounding box center [1143, 368] width 4 height 4
click at [1033, 385] on span "Stokes Distributing" at bounding box center [1063, 385] width 157 height 10
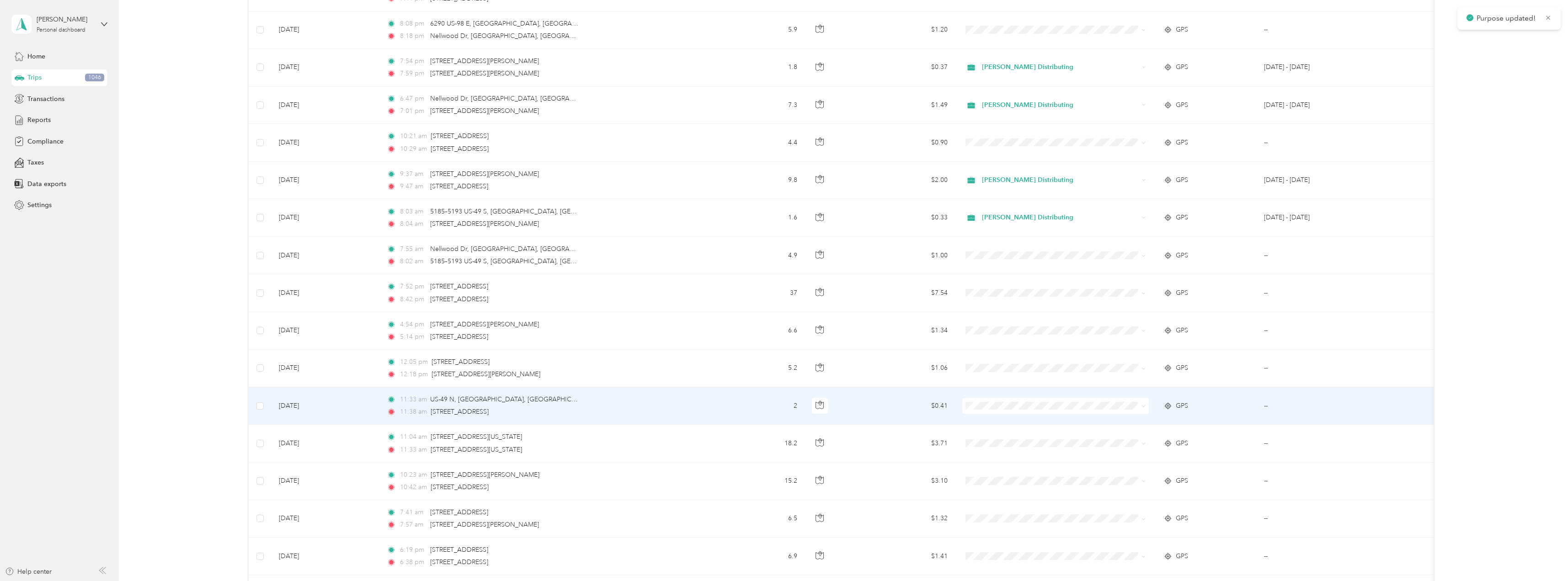
click at [1143, 406] on icon at bounding box center [1143, 406] width 4 height 4
click at [1024, 422] on span "Stokes Distributing" at bounding box center [1063, 423] width 157 height 10
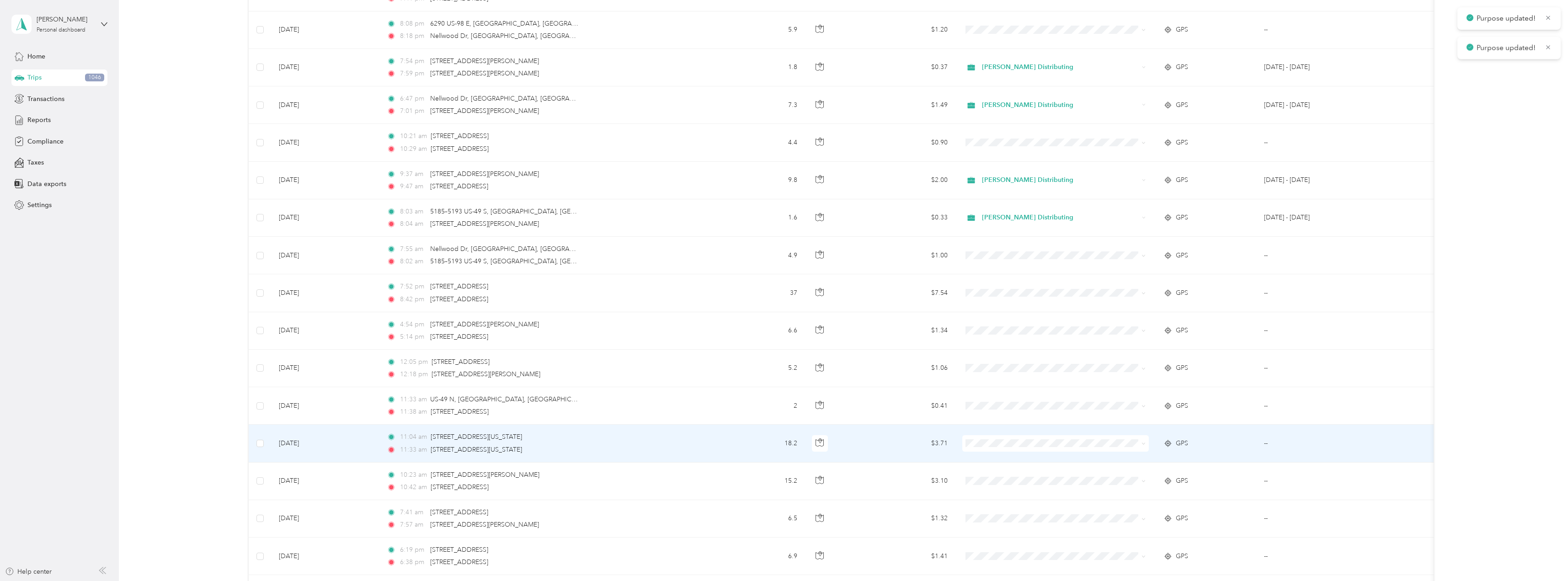
click at [1143, 443] on icon at bounding box center [1143, 443] width 4 height 4
click at [1021, 460] on span "Stokes Distributing" at bounding box center [1063, 461] width 157 height 10
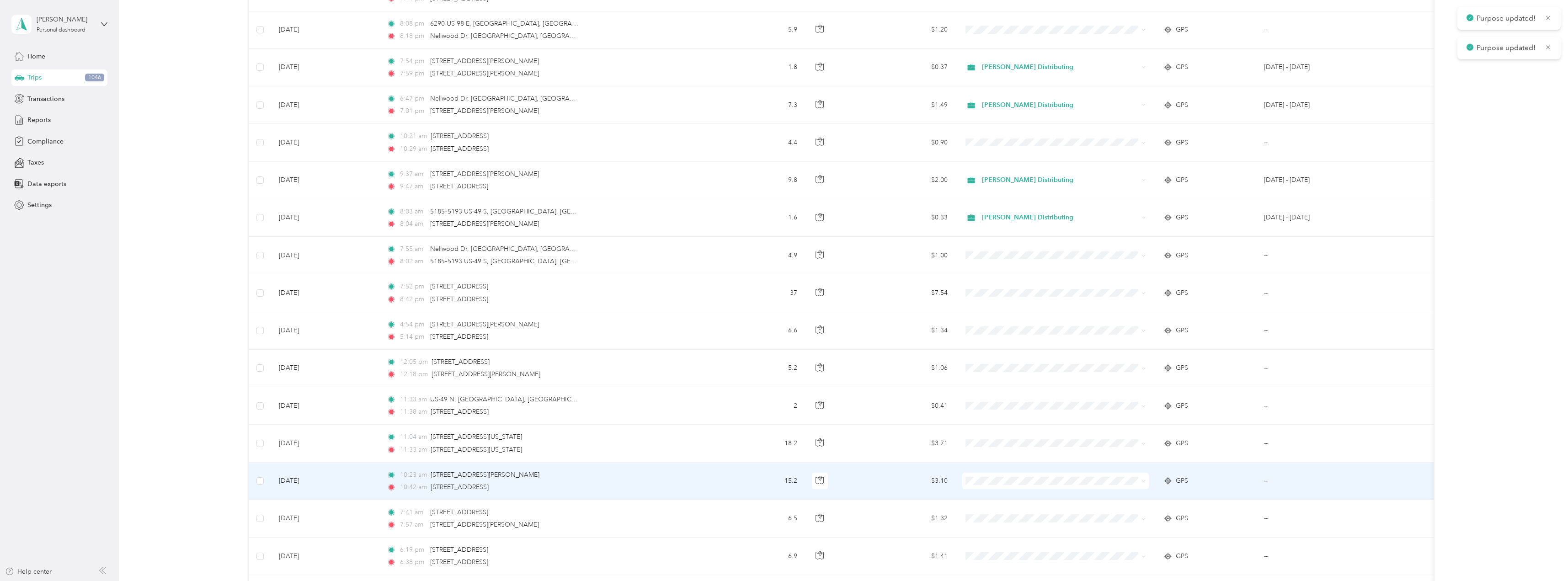
click at [1144, 482] on icon at bounding box center [1143, 481] width 4 height 4
click at [1043, 497] on span "Stokes Distributing" at bounding box center [1063, 498] width 157 height 10
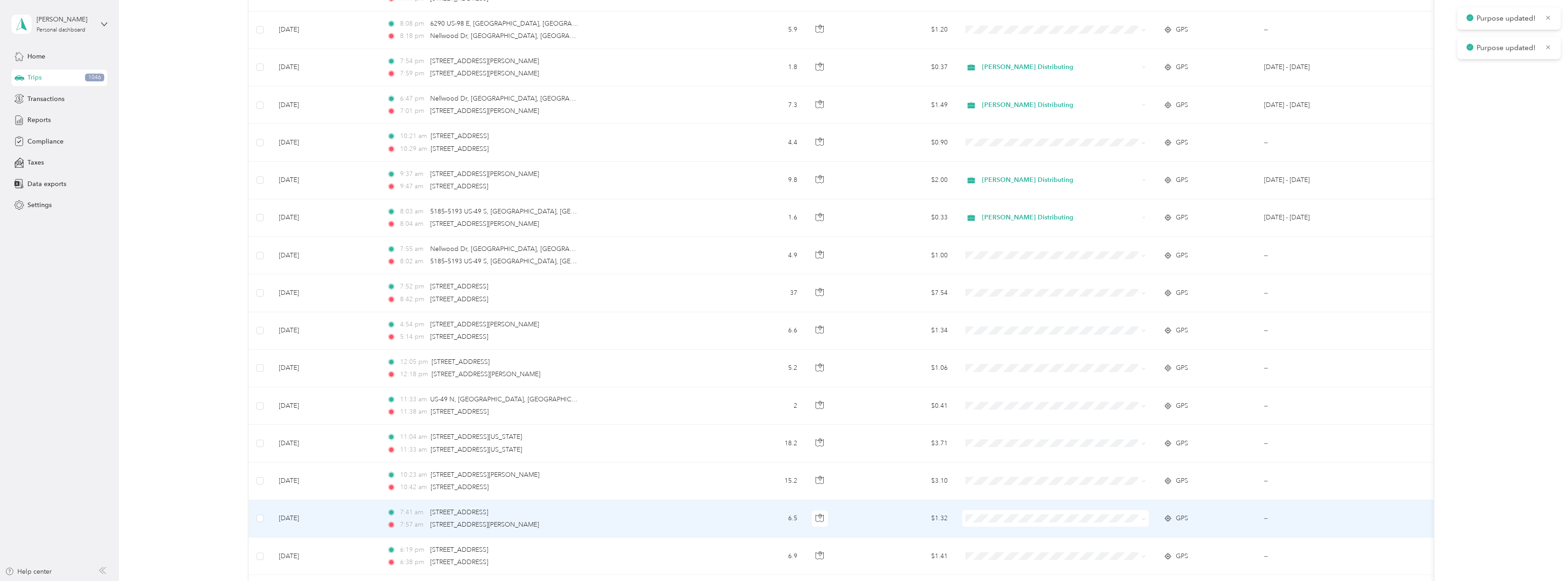
click at [1144, 520] on icon at bounding box center [1143, 518] width 4 height 4
click at [1015, 535] on li "Stokes Distributing" at bounding box center [1055, 532] width 186 height 16
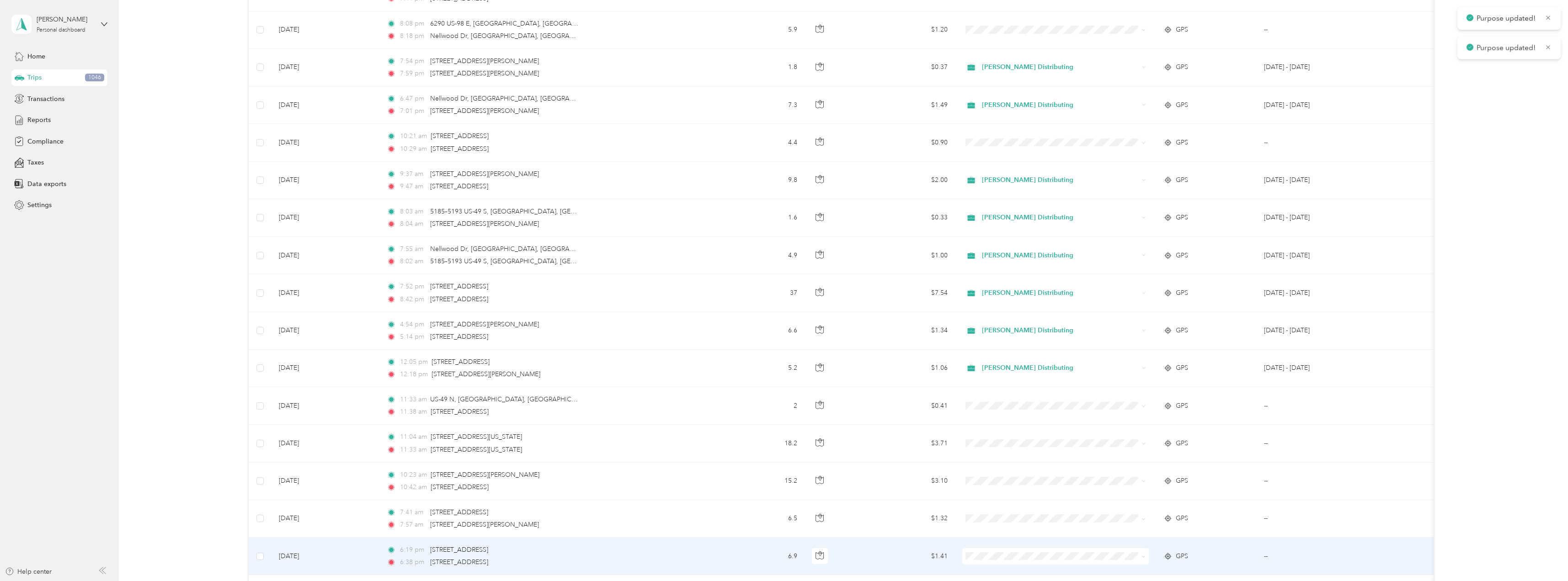
click at [1144, 558] on span at bounding box center [1143, 555] width 4 height 8
click at [1144, 555] on icon at bounding box center [1143, 556] width 4 height 4
click at [1029, 526] on ol "Stokes Distributing Personal" at bounding box center [1055, 531] width 186 height 32
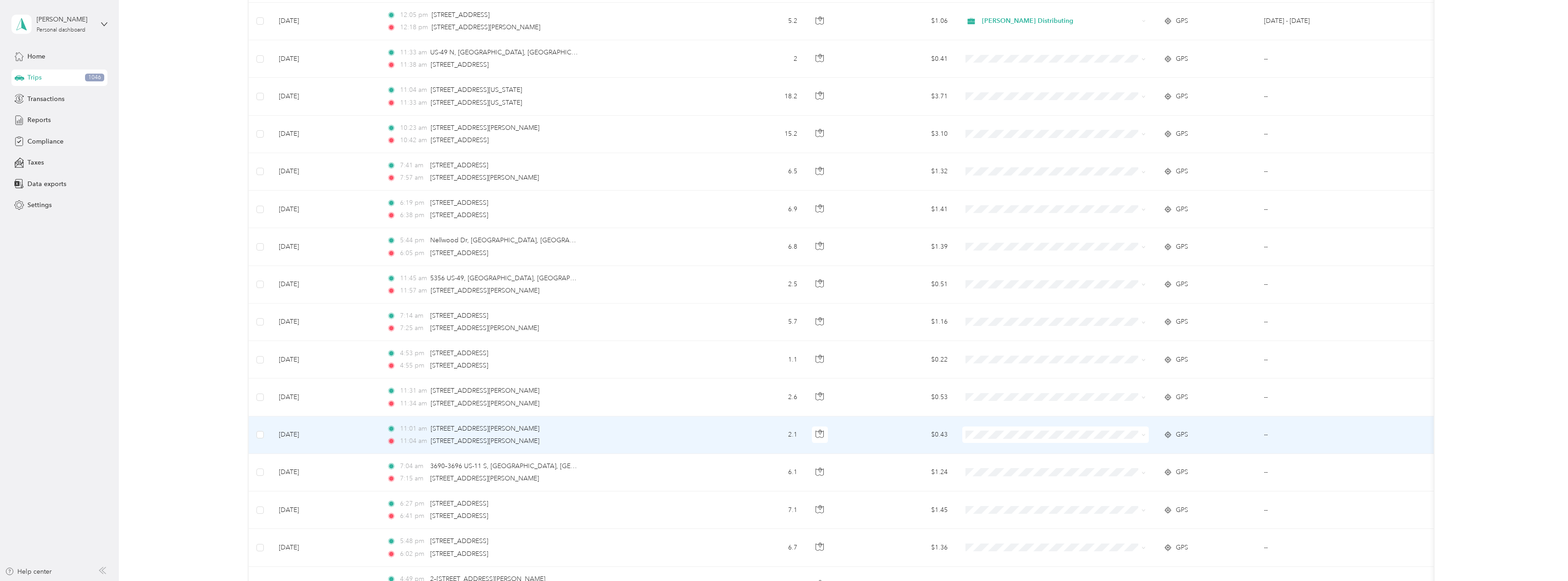
scroll to position [1936, 0]
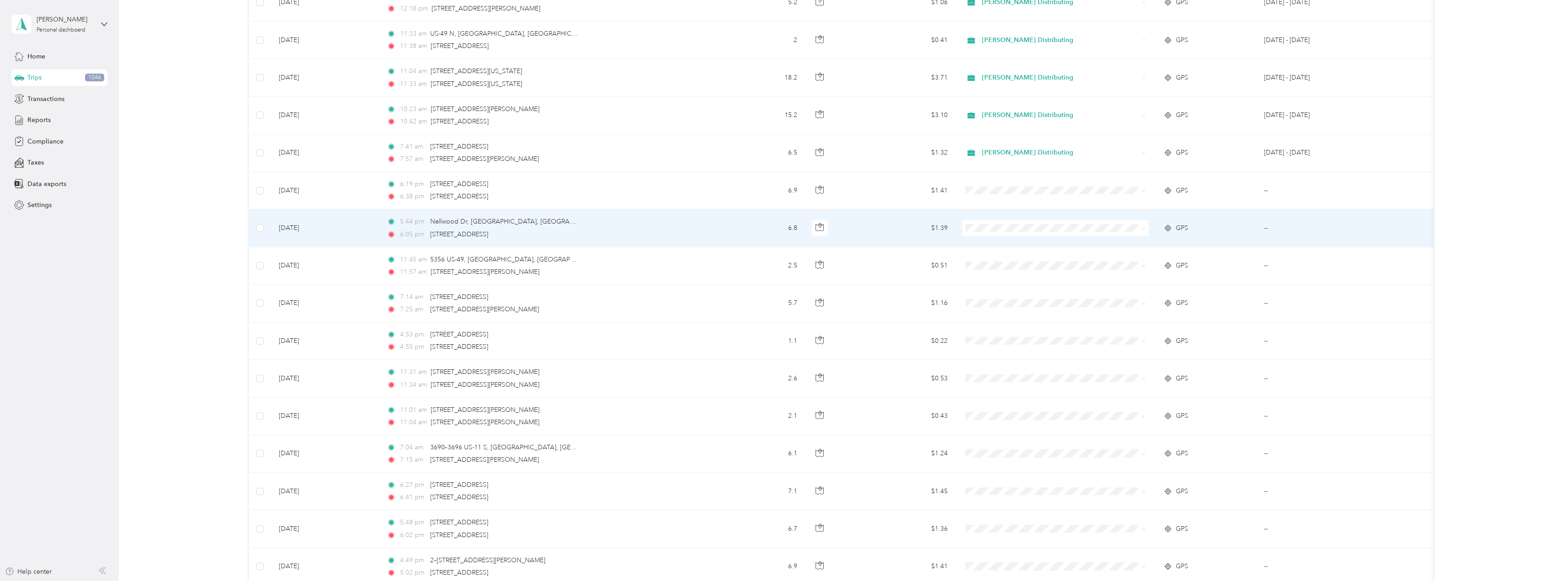
click at [1145, 231] on icon at bounding box center [1143, 228] width 4 height 4
click at [1013, 245] on span "Stokes Distributing" at bounding box center [1063, 245] width 157 height 10
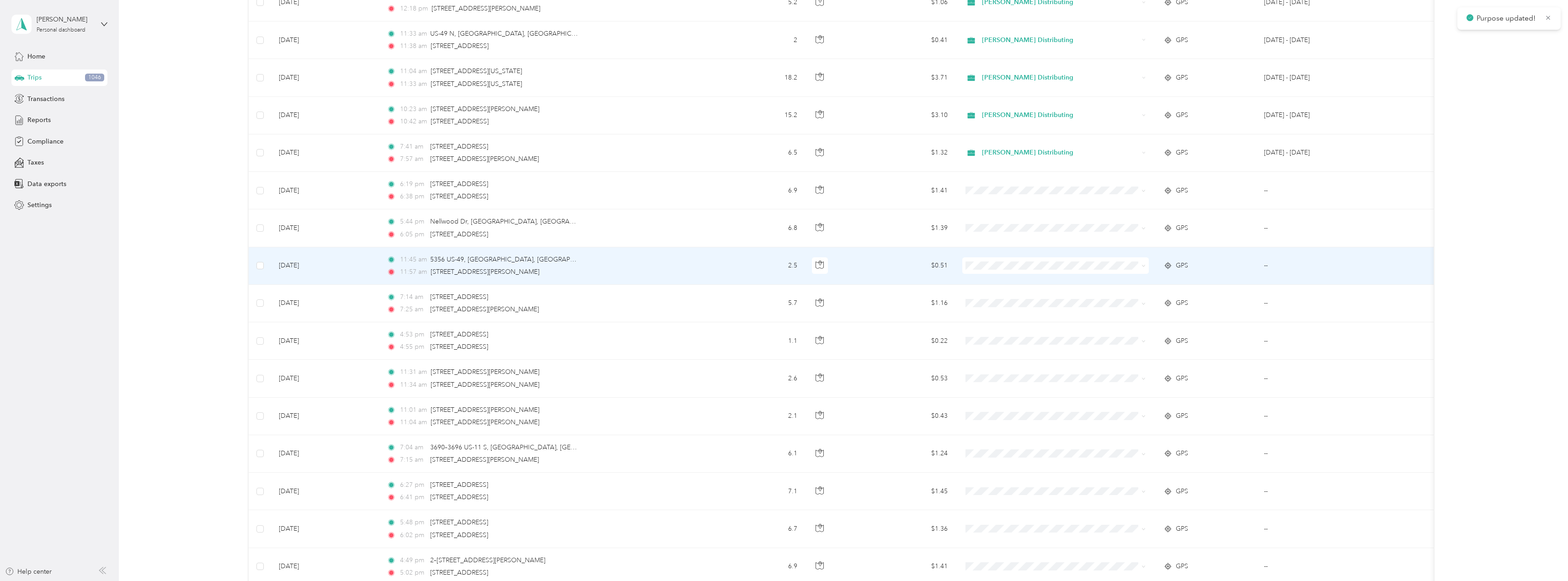
click at [1145, 267] on icon at bounding box center [1143, 265] width 4 height 4
click at [1029, 280] on span "Stokes Distributing" at bounding box center [1063, 283] width 157 height 10
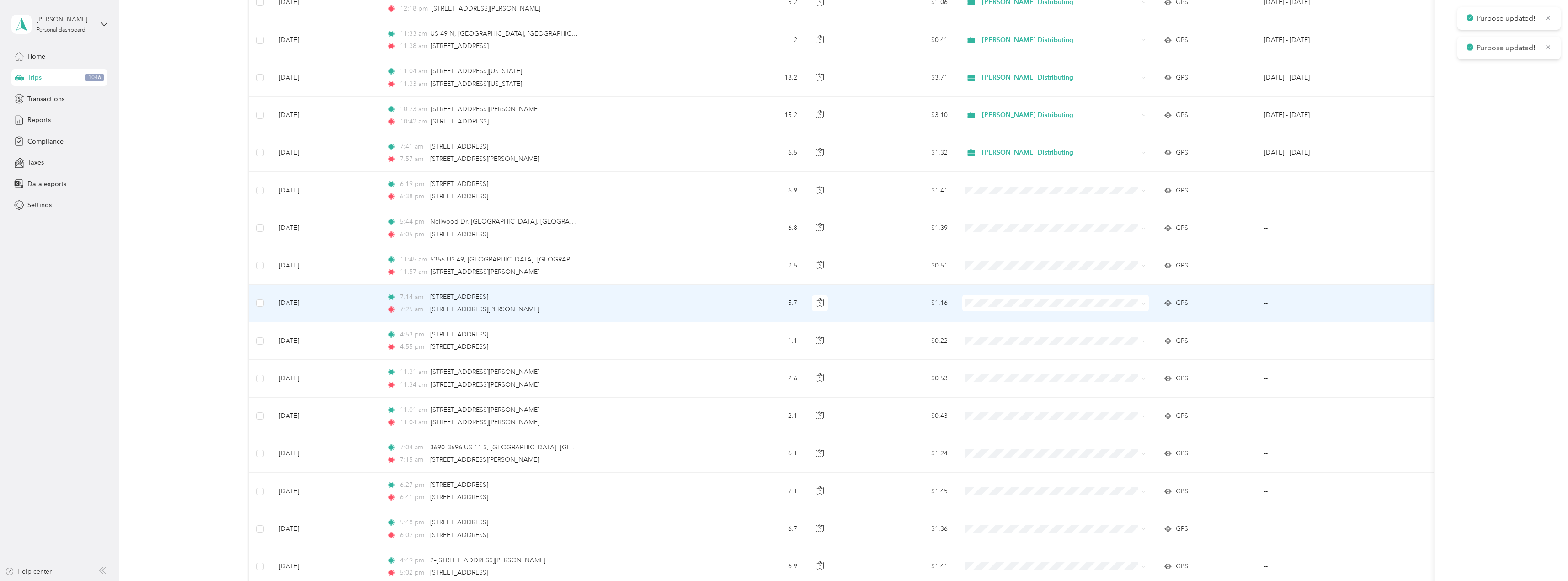
click at [1142, 302] on icon at bounding box center [1143, 304] width 4 height 4
click at [1033, 321] on li "Stokes Distributing" at bounding box center [1055, 320] width 186 height 16
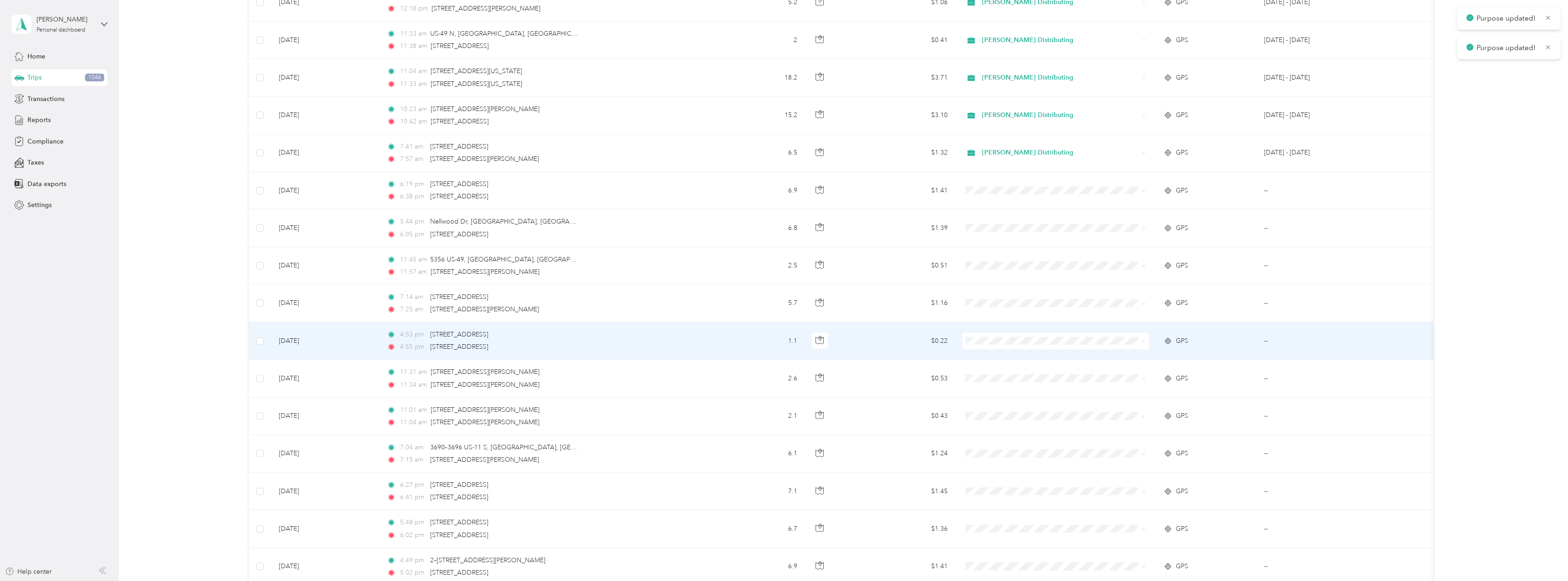
click at [1146, 342] on span at bounding box center [1055, 341] width 186 height 16
click at [1146, 339] on span at bounding box center [1055, 341] width 186 height 16
click at [1143, 341] on icon at bounding box center [1143, 341] width 4 height 4
click at [1021, 357] on span "Stokes Distributing" at bounding box center [1063, 357] width 157 height 10
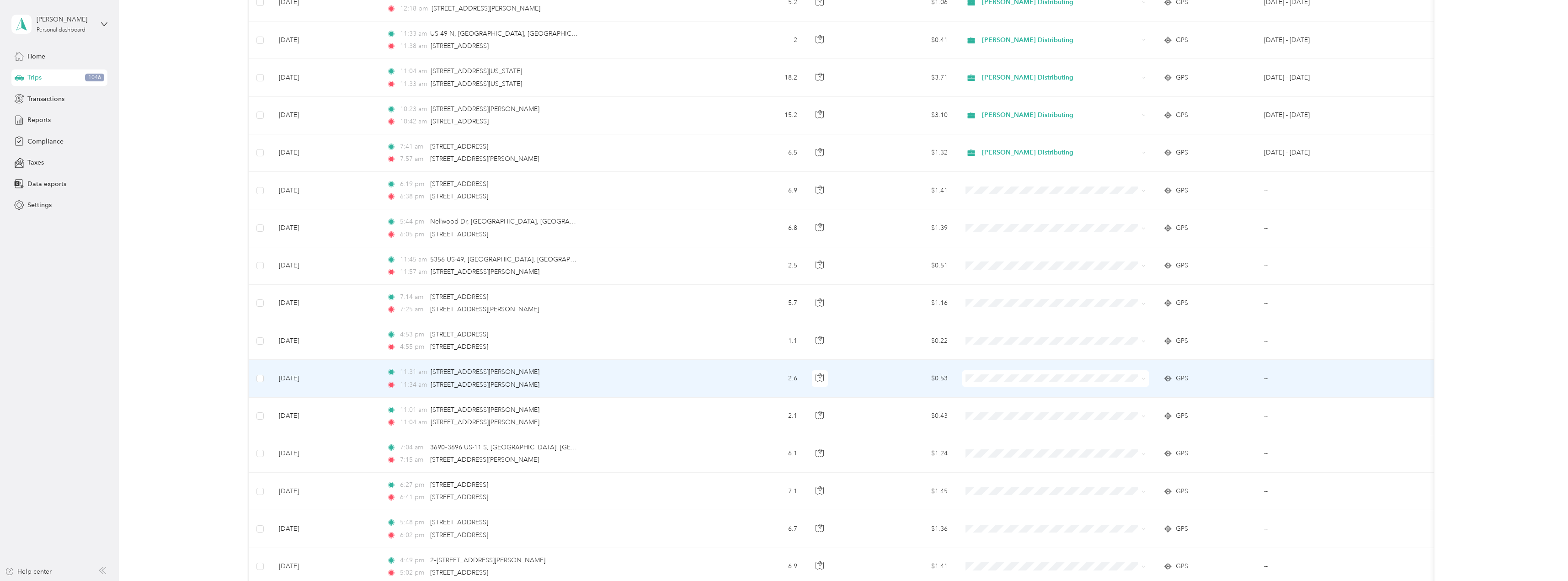
click at [1144, 377] on icon at bounding box center [1143, 378] width 4 height 4
click at [1038, 395] on span "Stokes Distributing" at bounding box center [1063, 395] width 157 height 10
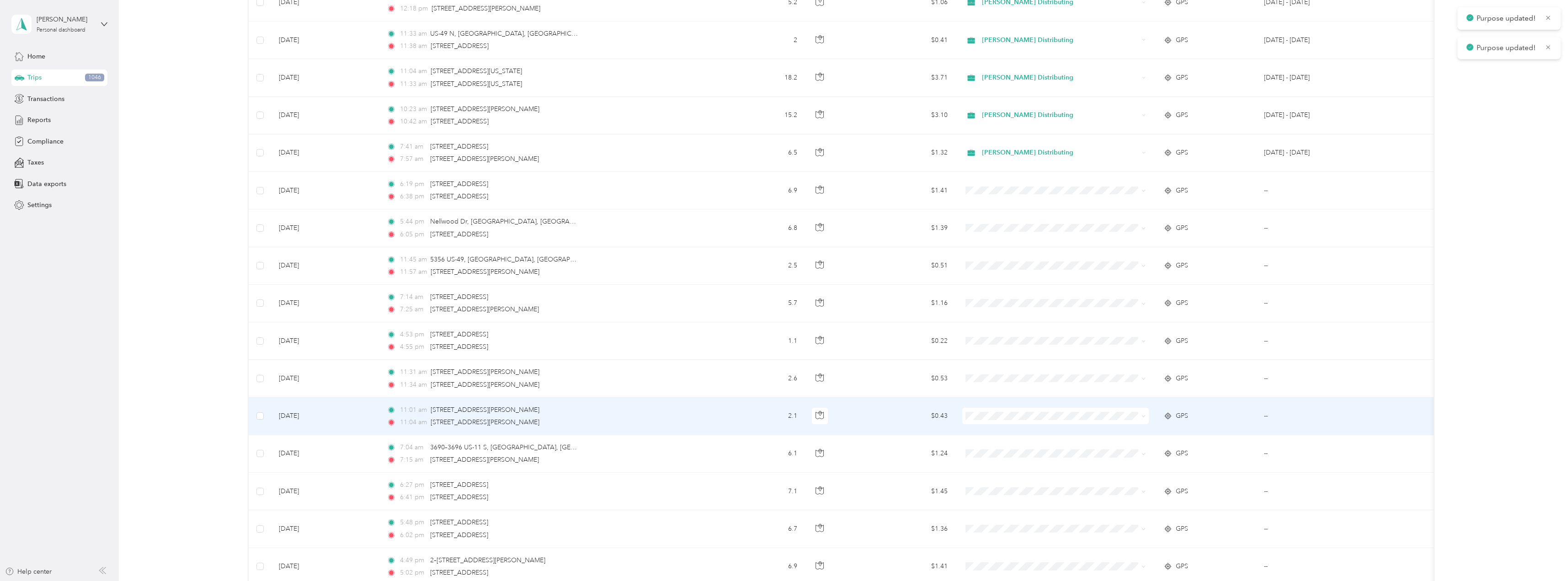
click at [1145, 416] on icon at bounding box center [1144, 416] width 3 height 2
click at [1029, 433] on li "Stokes Distributing" at bounding box center [1055, 428] width 186 height 16
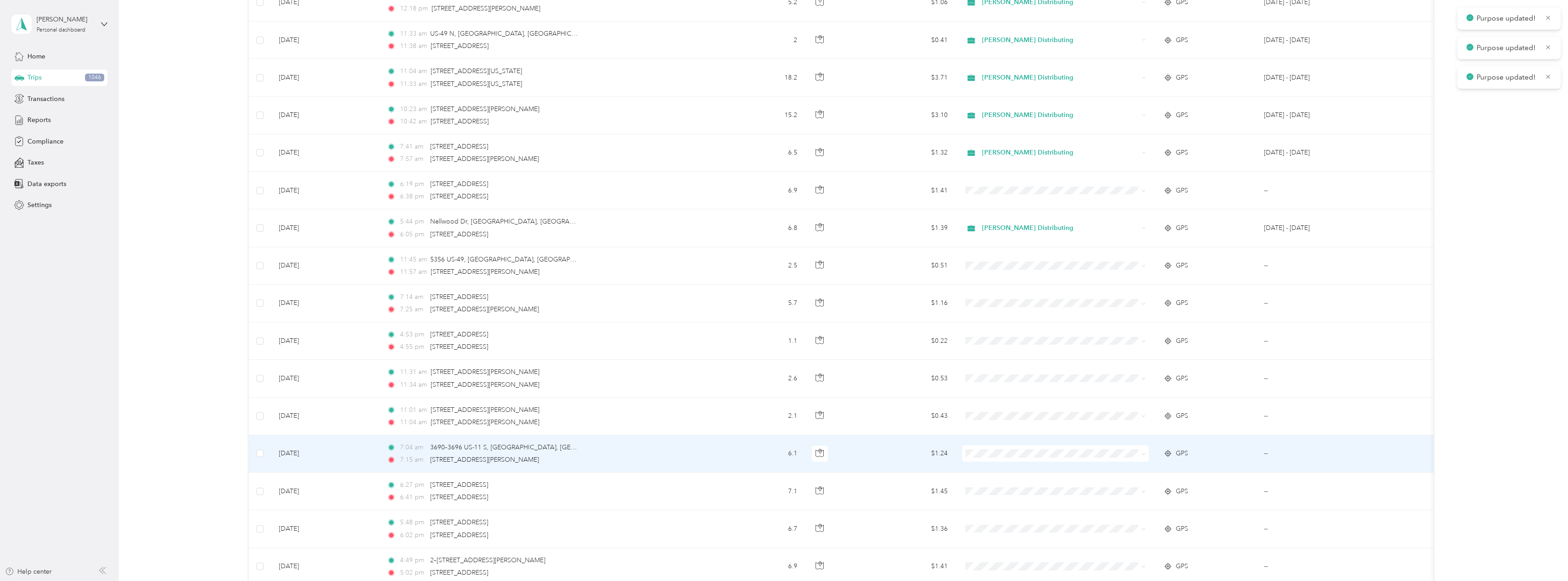
click at [1142, 453] on icon at bounding box center [1143, 454] width 4 height 4
click at [1027, 473] on li "Stokes Distributing" at bounding box center [1055, 470] width 186 height 16
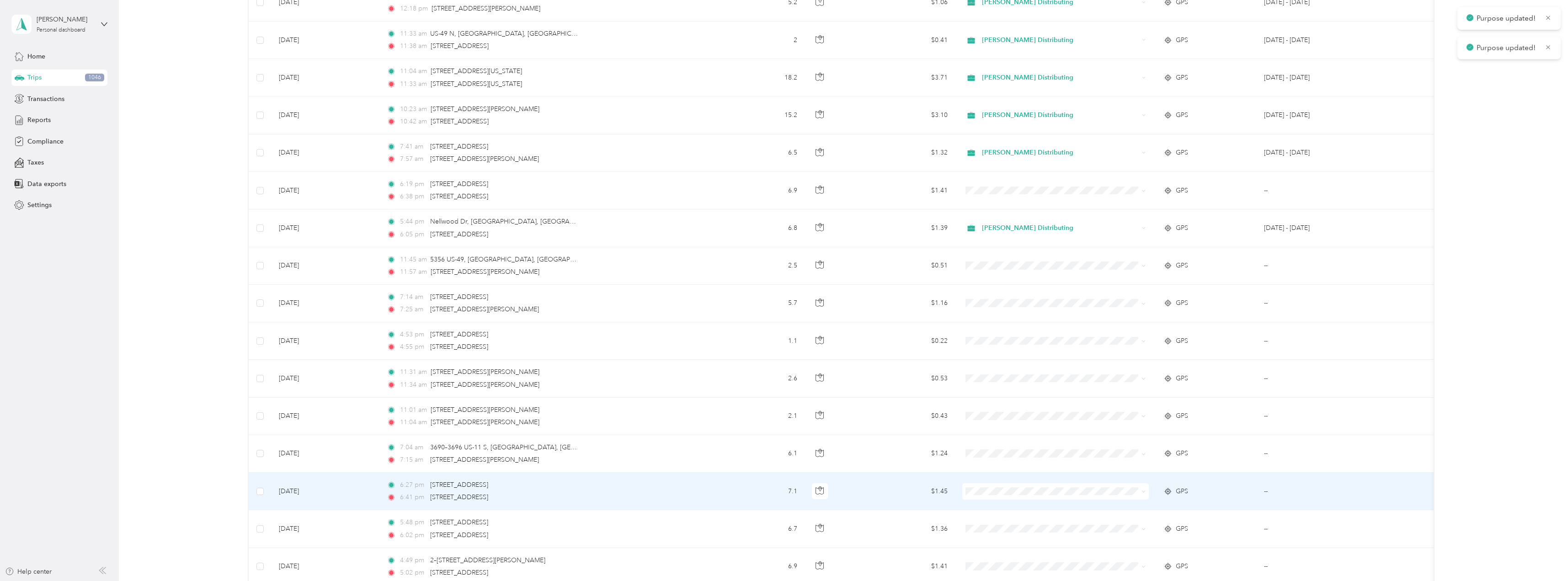
click at [1145, 492] on icon at bounding box center [1143, 491] width 4 height 4
click at [1035, 510] on li "Stokes Distributing" at bounding box center [1055, 508] width 186 height 16
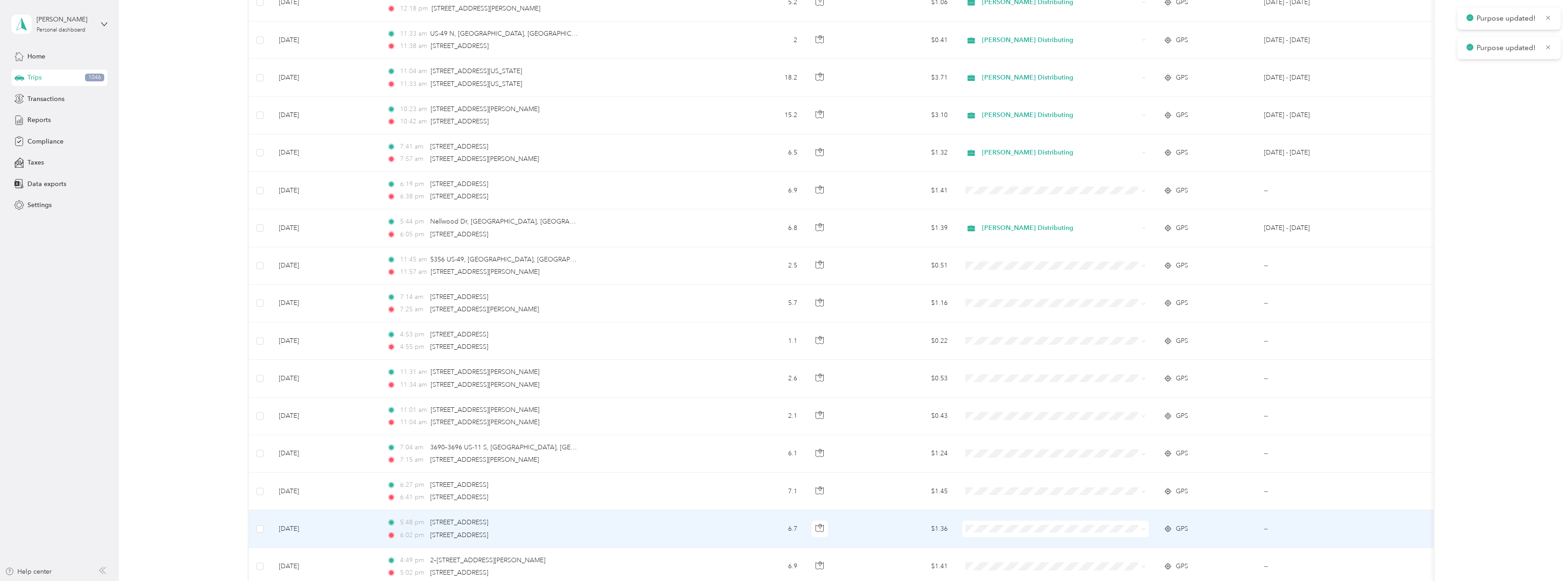
click at [1142, 530] on icon at bounding box center [1143, 529] width 4 height 4
drag, startPoint x: 1034, startPoint y: 546, endPoint x: 1028, endPoint y: 540, distance: 8.5
click at [1034, 547] on li "Stokes Distributing" at bounding box center [1055, 541] width 186 height 16
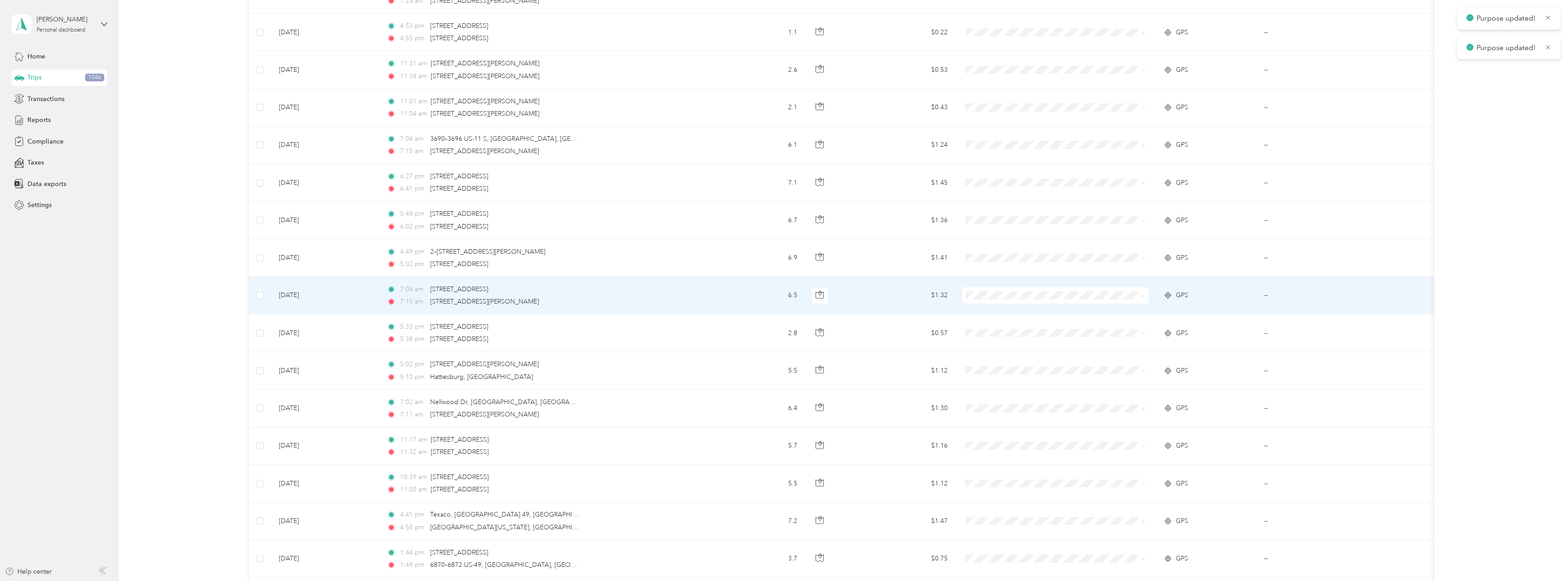
scroll to position [2256, 0]
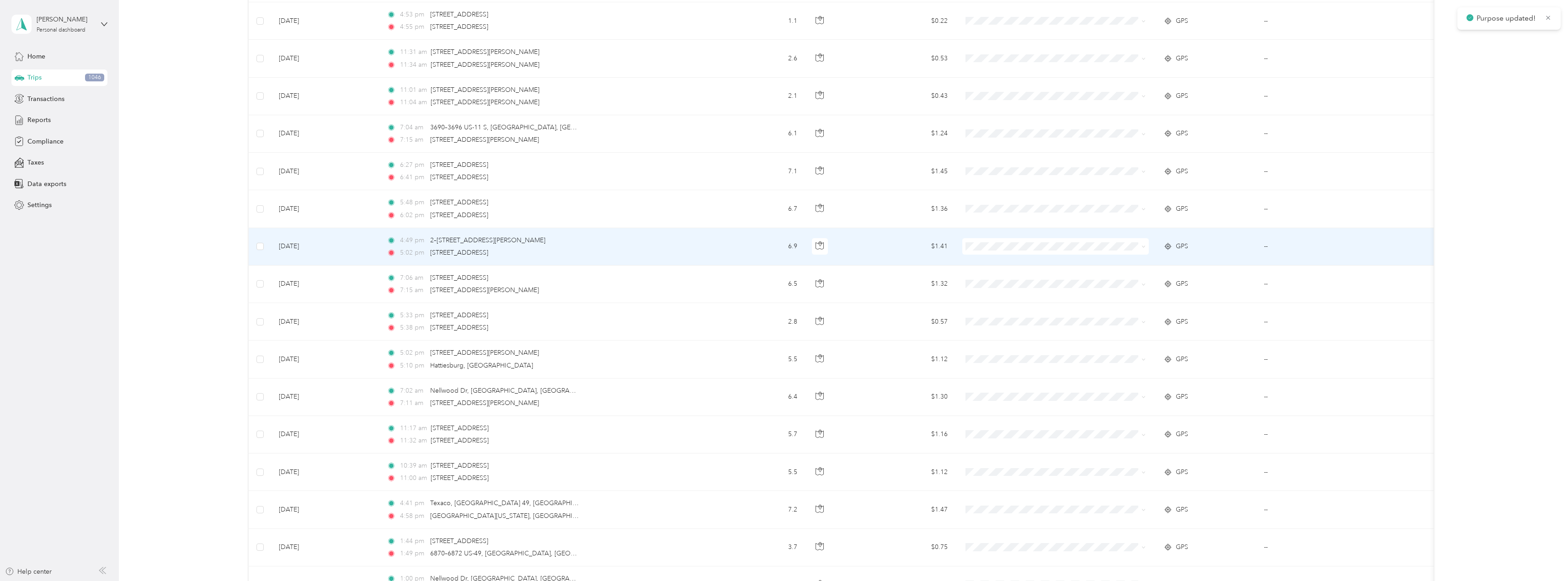
click at [1147, 249] on span at bounding box center [1055, 246] width 186 height 16
click at [1143, 246] on icon at bounding box center [1143, 246] width 4 height 4
click at [983, 263] on span "Stokes Distributing" at bounding box center [1055, 263] width 173 height 10
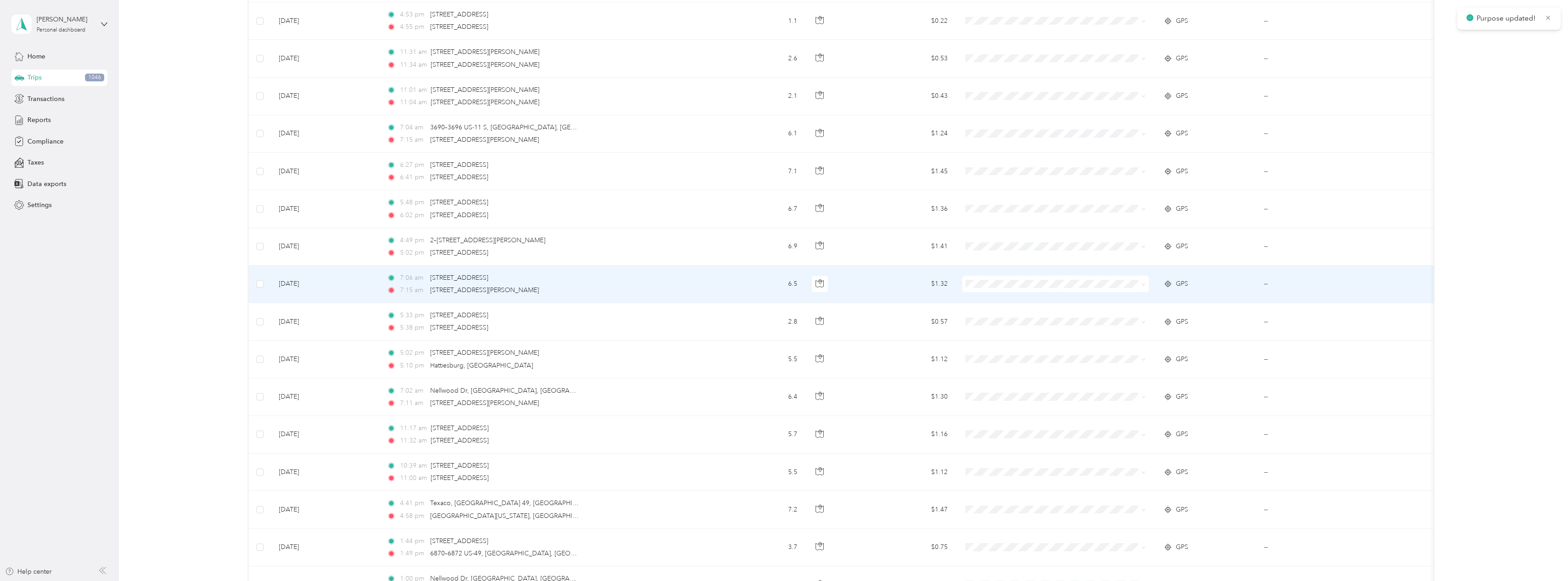
click at [1144, 284] on icon at bounding box center [1144, 284] width 3 height 2
click at [1021, 302] on span "Stokes Distributing" at bounding box center [1063, 301] width 157 height 10
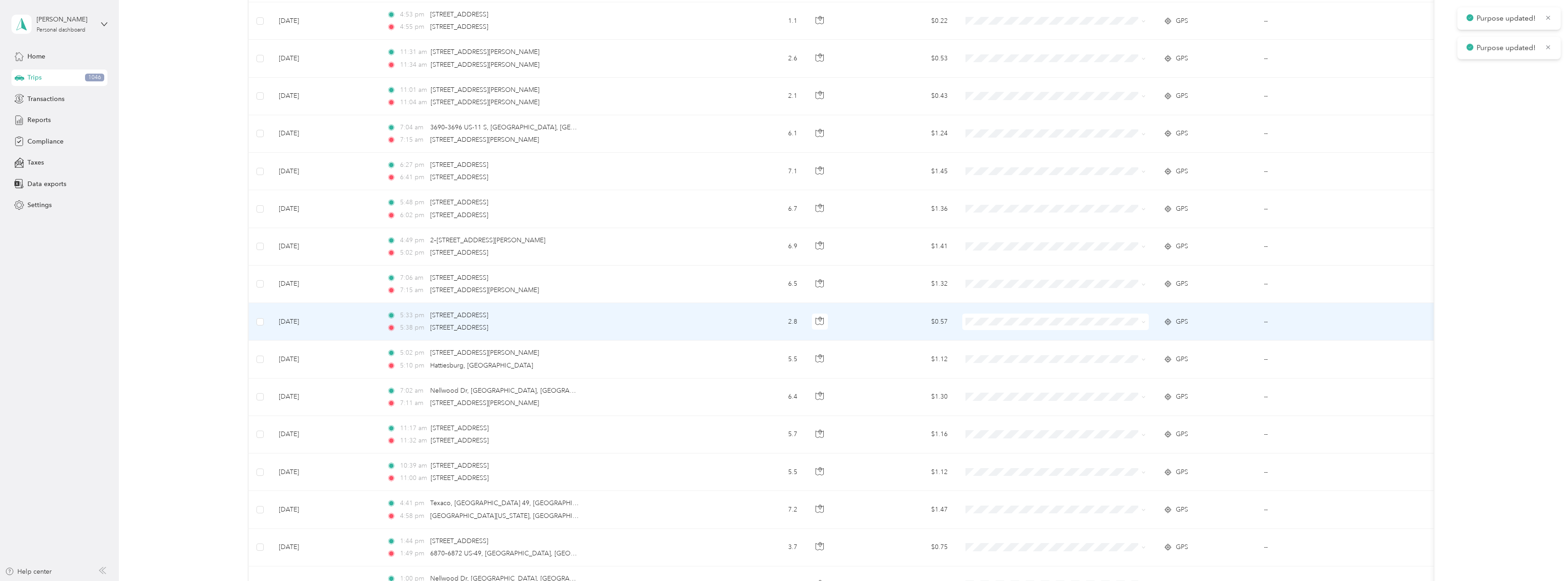
click at [1146, 324] on span at bounding box center [1055, 321] width 186 height 16
click at [1143, 322] on icon at bounding box center [1144, 322] width 3 height 2
click at [1027, 335] on span "Stokes Distributing" at bounding box center [1063, 335] width 157 height 10
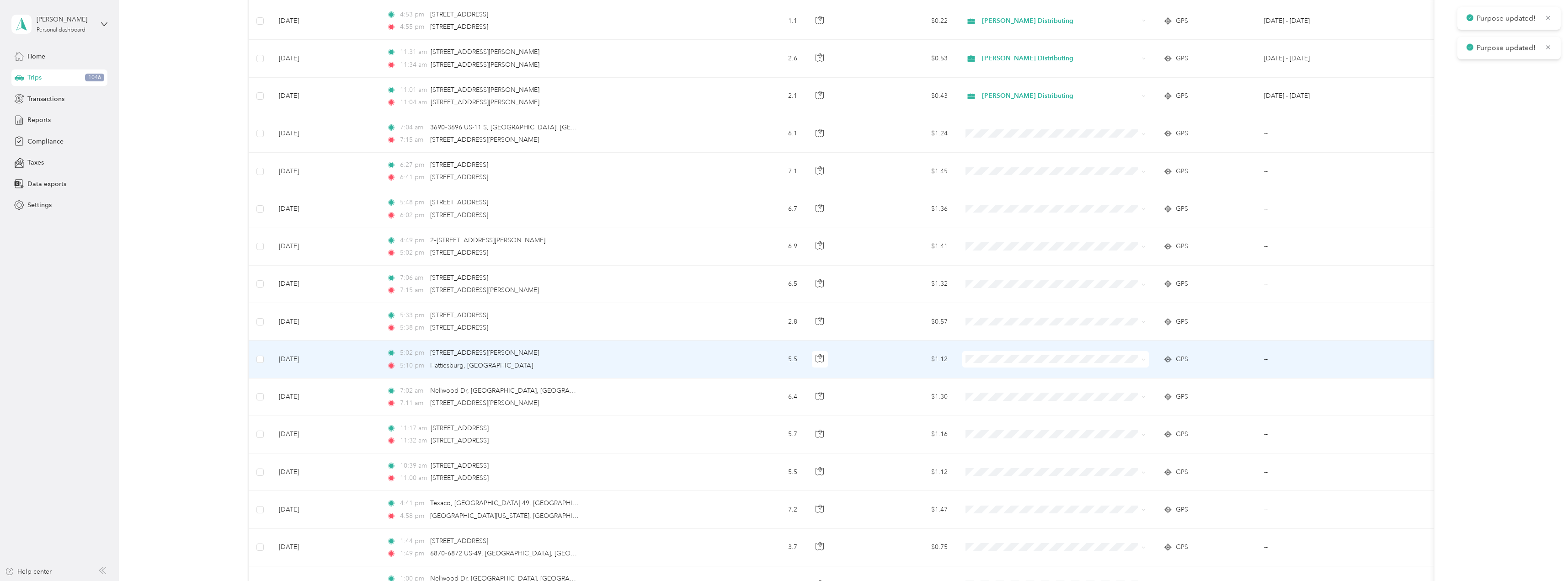
click at [1142, 358] on icon at bounding box center [1143, 359] width 4 height 4
click at [1015, 374] on span "Stokes Distributing" at bounding box center [1063, 377] width 157 height 10
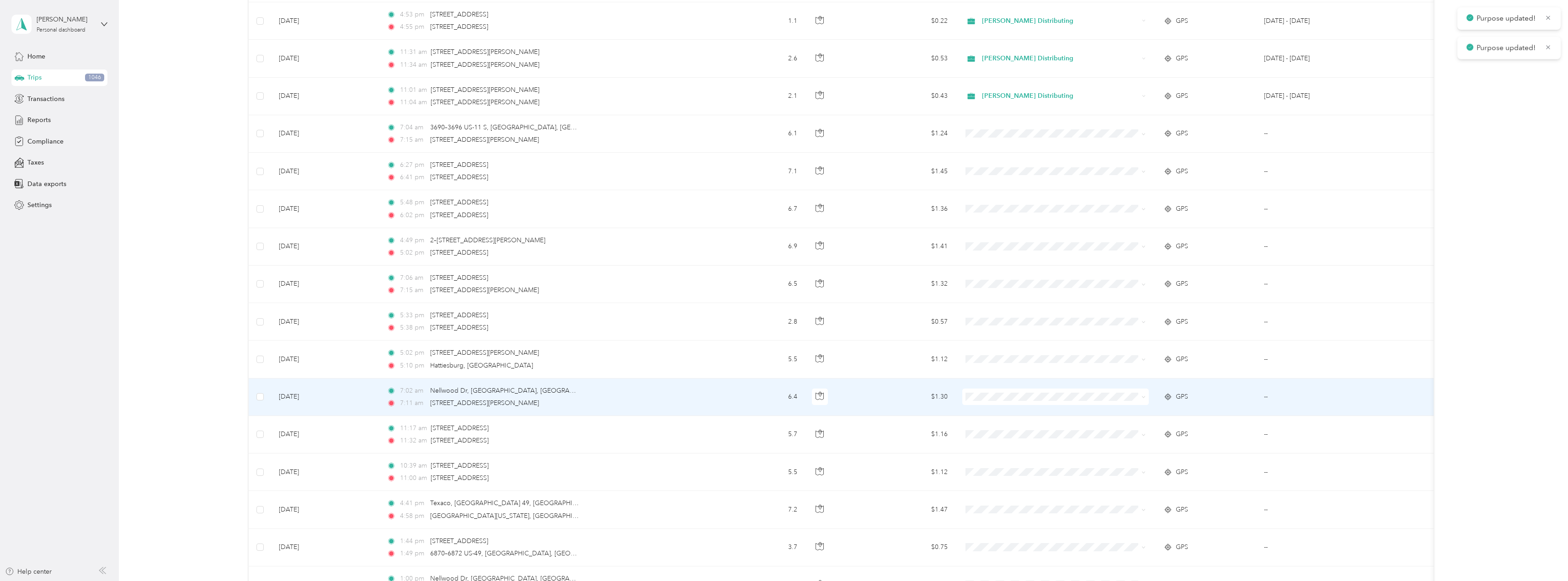
click at [1141, 395] on icon at bounding box center [1143, 397] width 4 height 4
click at [1024, 412] on span "Stokes Distributing" at bounding box center [1063, 414] width 157 height 10
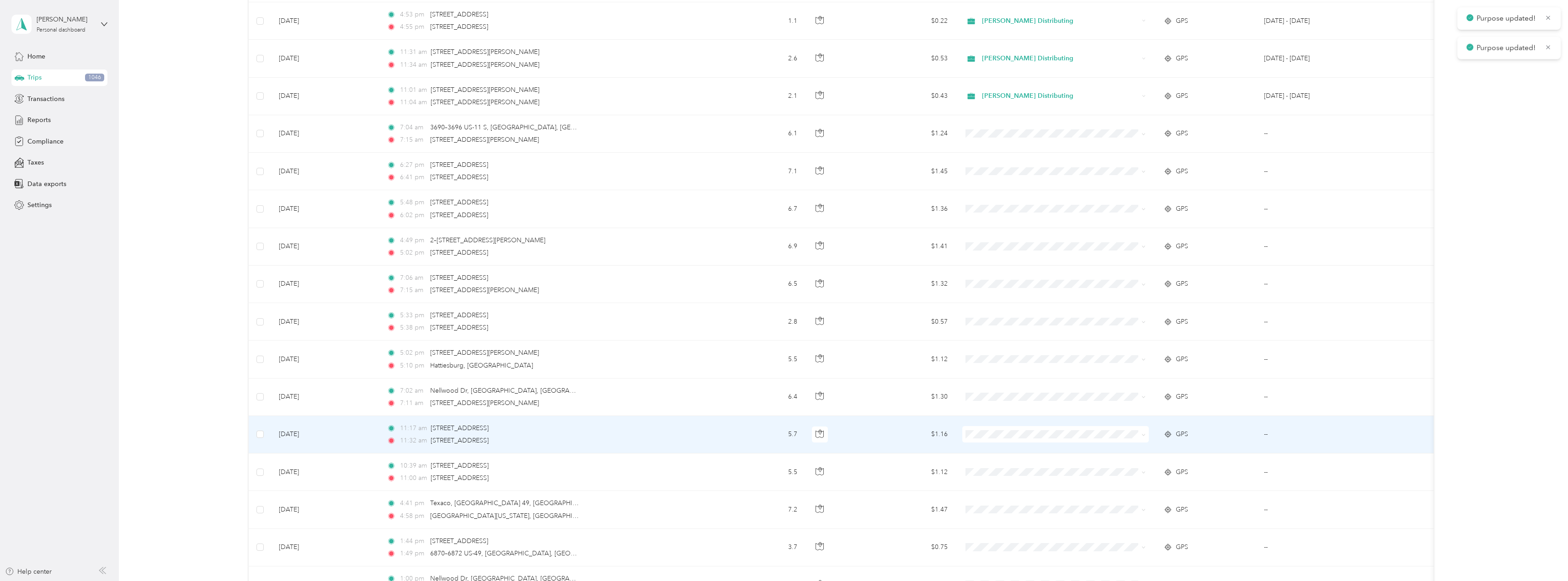
click at [1144, 434] on icon at bounding box center [1144, 434] width 3 height 2
click at [1030, 454] on ol "Stokes Distributing Personal" at bounding box center [1055, 458] width 186 height 32
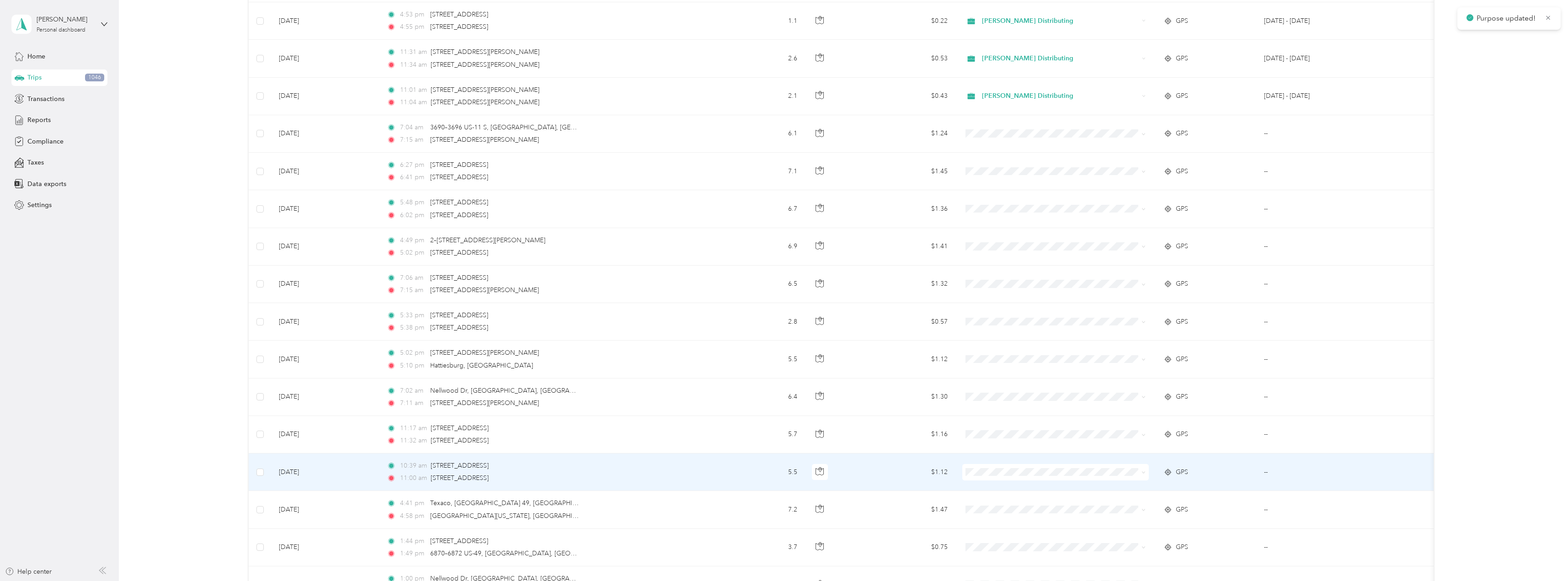
click at [1144, 474] on icon at bounding box center [1143, 472] width 4 height 4
drag, startPoint x: 1024, startPoint y: 491, endPoint x: 1101, endPoint y: 502, distance: 77.8
click at [1024, 491] on span "Stokes Distributing" at bounding box center [1063, 489] width 157 height 10
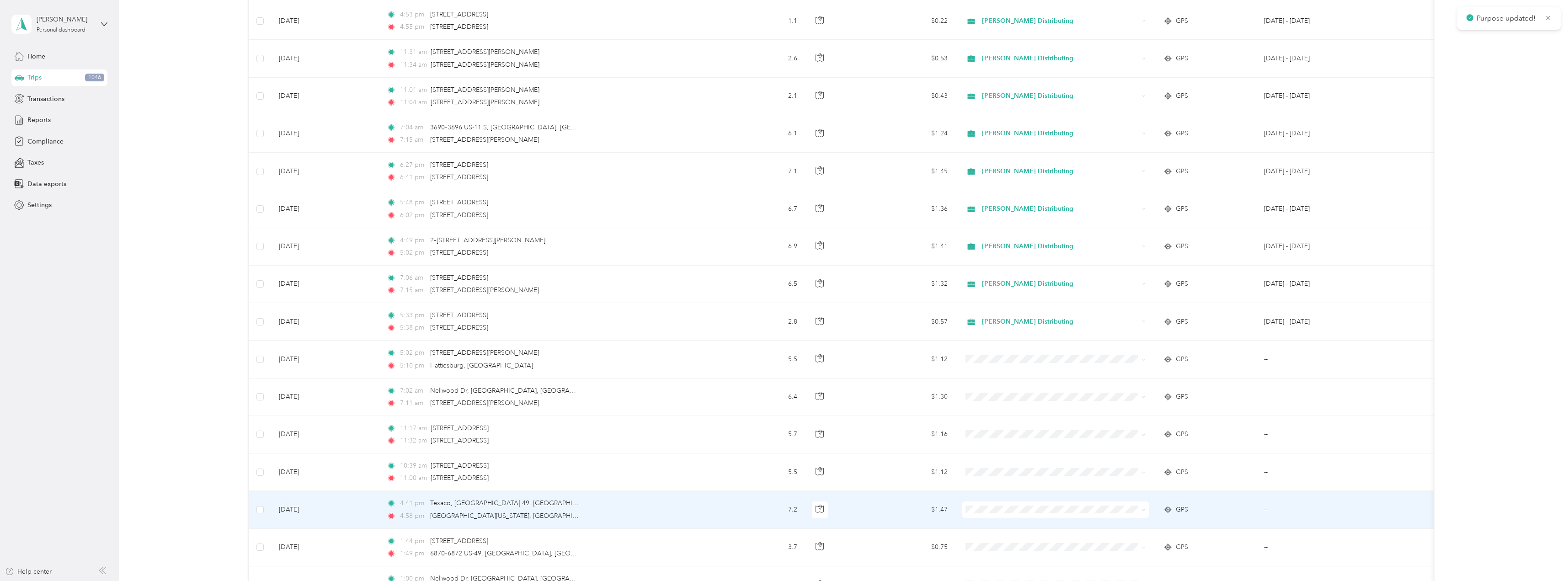
drag, startPoint x: 1143, startPoint y: 509, endPoint x: 1138, endPoint y: 512, distance: 5.8
click at [1142, 510] on icon at bounding box center [1143, 509] width 4 height 4
drag, startPoint x: 1006, startPoint y: 522, endPoint x: 1033, endPoint y: 531, distance: 28.5
click at [1006, 523] on span "Stokes Distributing" at bounding box center [1063, 527] width 157 height 10
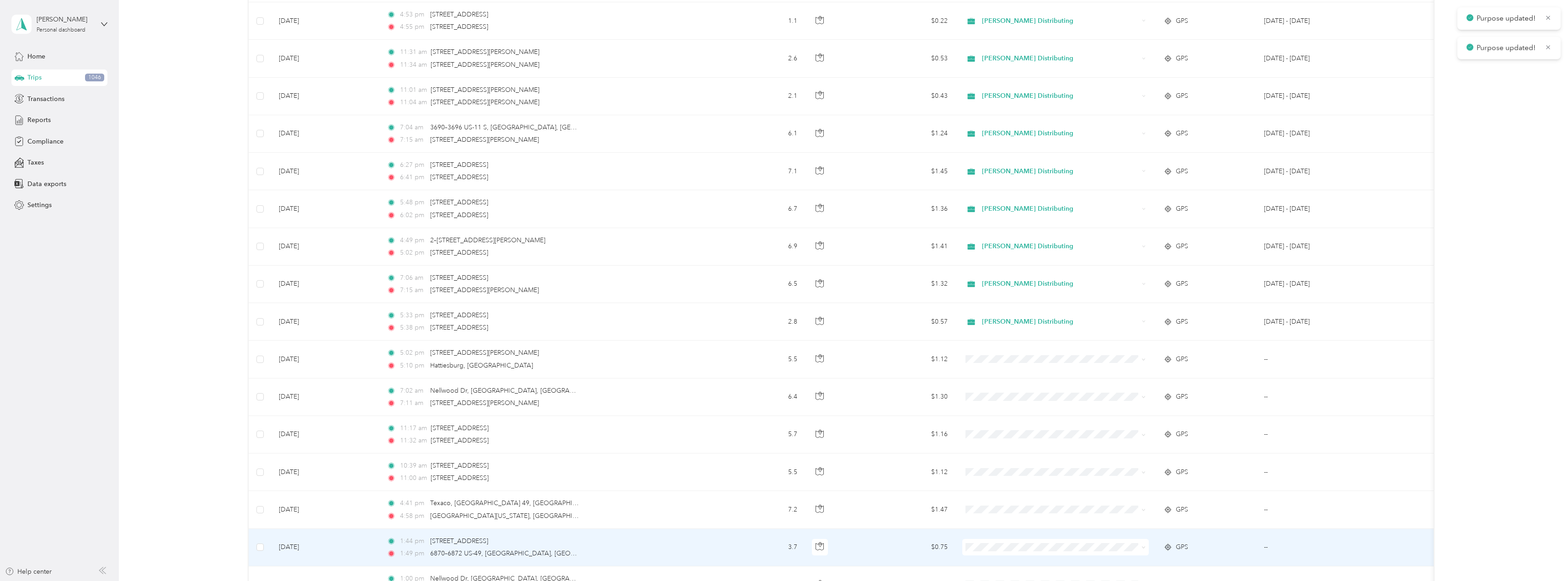
click at [1141, 548] on icon at bounding box center [1143, 547] width 4 height 4
click at [1021, 516] on li "Stokes Distributing" at bounding box center [1055, 513] width 186 height 16
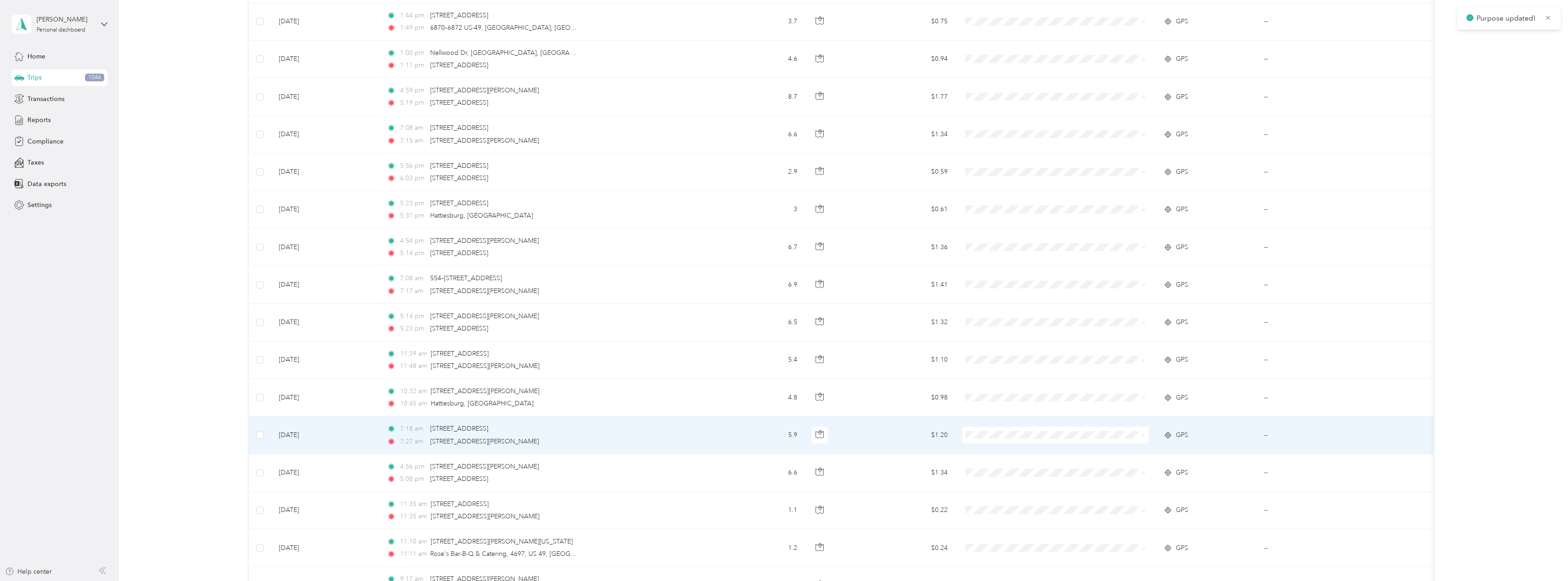
scroll to position [2850, 0]
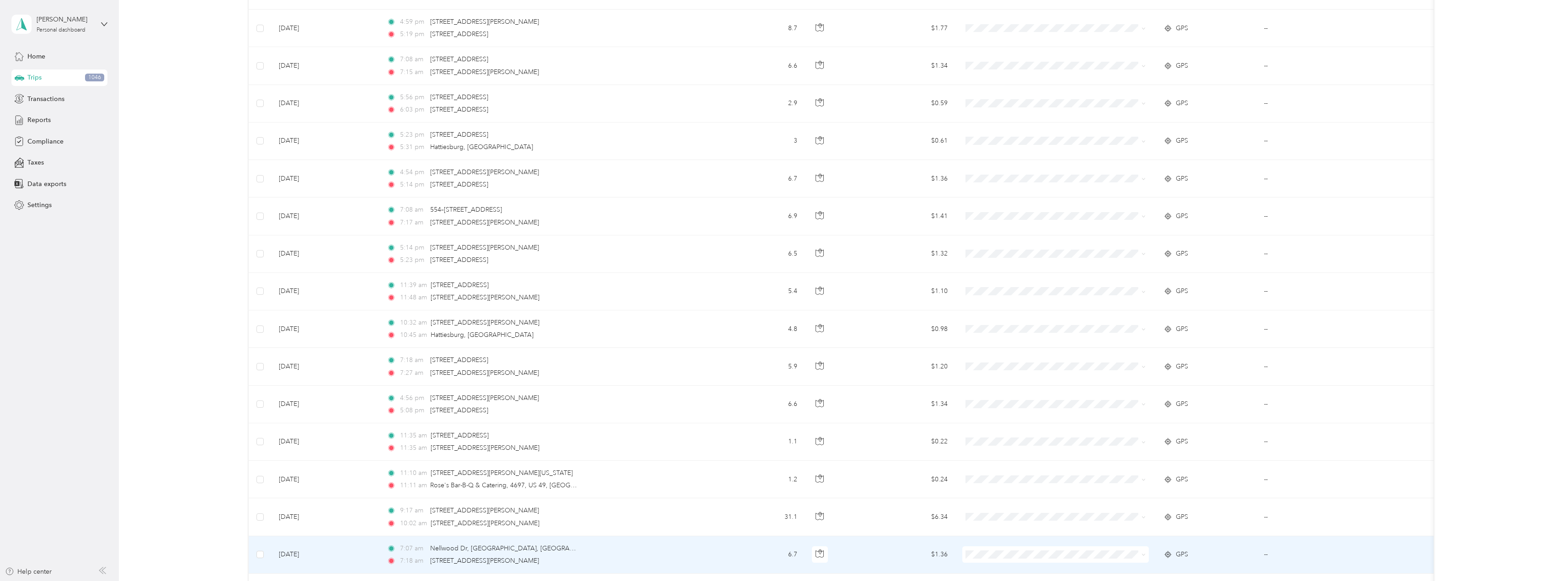
click at [1142, 552] on icon at bounding box center [1143, 554] width 4 height 4
click at [993, 520] on span "Stokes Distributing" at bounding box center [1063, 521] width 157 height 10
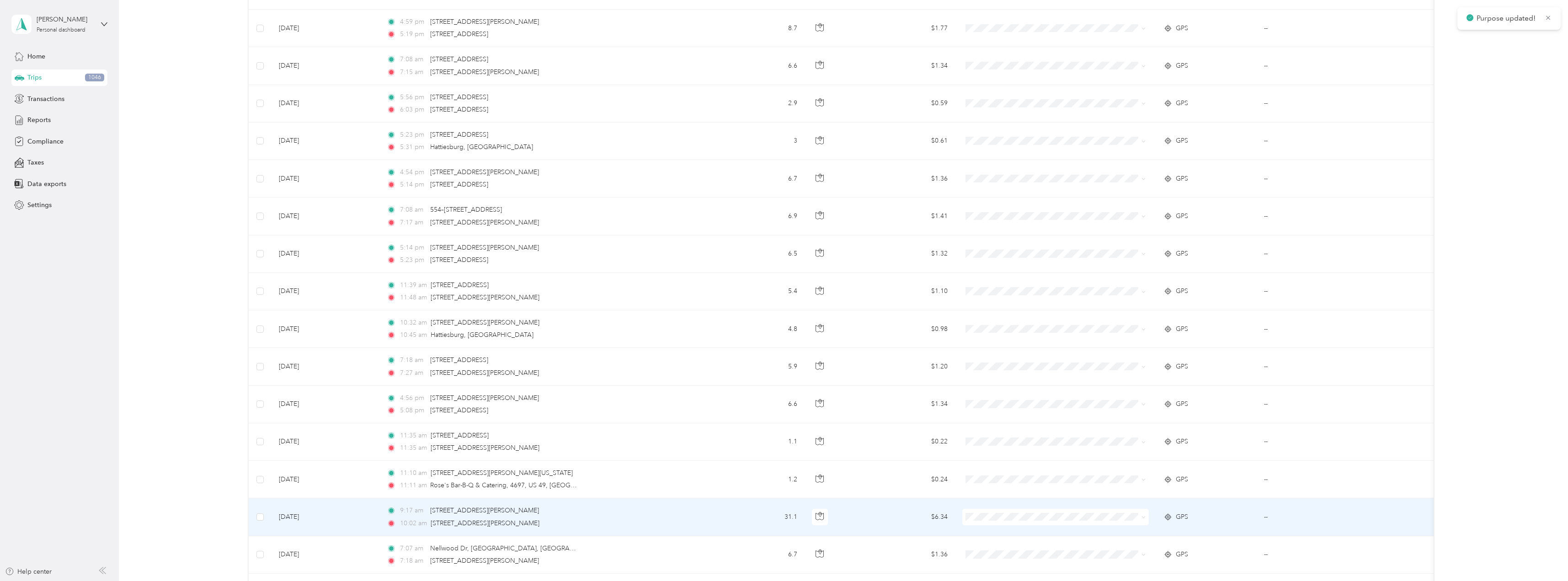
click at [1141, 518] on icon at bounding box center [1143, 517] width 4 height 4
click at [1003, 532] on span "Stokes Distributing" at bounding box center [1063, 534] width 157 height 10
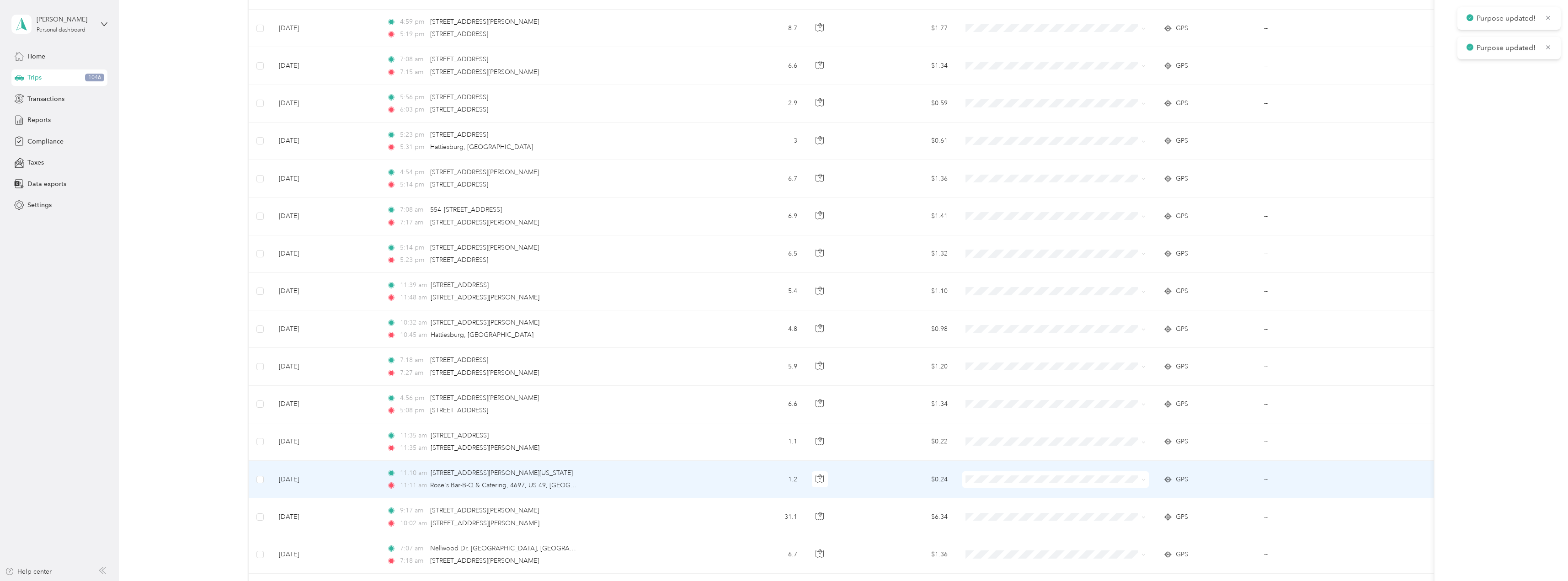
click at [1143, 478] on icon at bounding box center [1143, 479] width 4 height 4
click at [1034, 493] on span "Stokes Distributing" at bounding box center [1063, 496] width 157 height 10
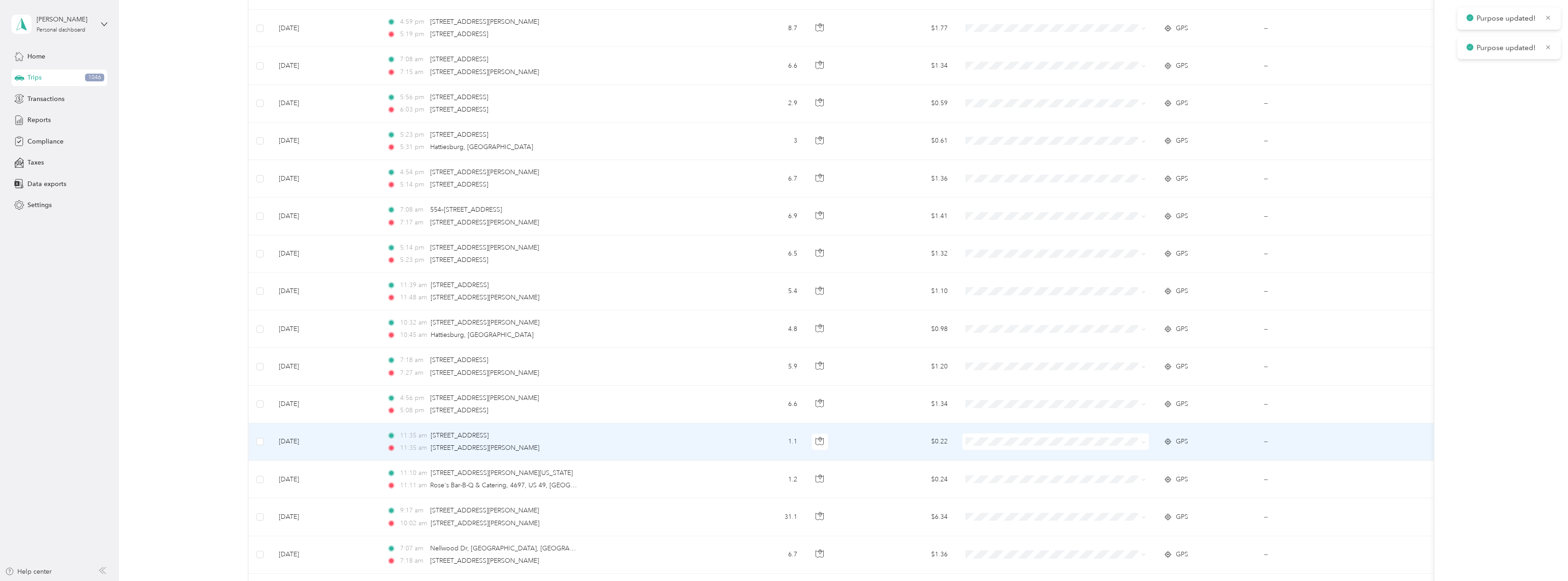
click at [1141, 439] on span at bounding box center [1142, 441] width 7 height 10
click at [1144, 443] on icon at bounding box center [1143, 442] width 4 height 4
click at [1017, 458] on li "Stokes Distributing" at bounding box center [1055, 454] width 186 height 16
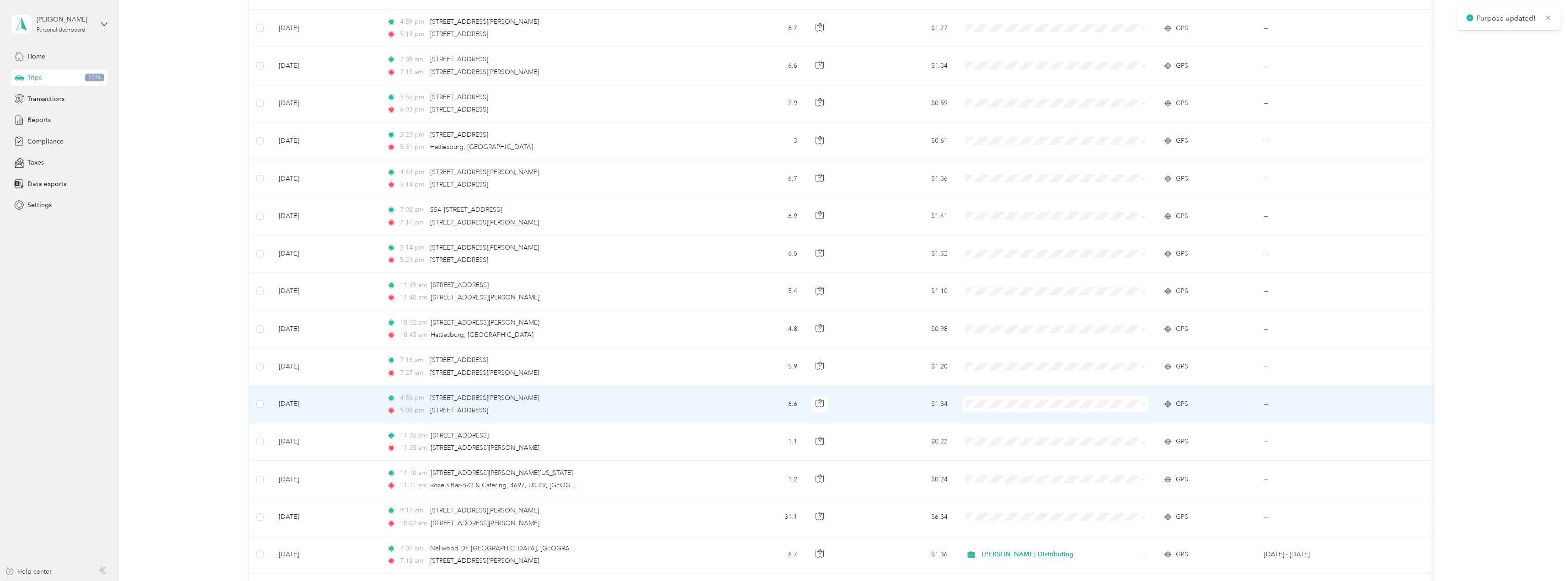
click at [1145, 406] on span at bounding box center [1143, 403] width 4 height 8
click at [1144, 405] on icon at bounding box center [1143, 404] width 4 height 4
click at [1025, 417] on span "Stokes Distributing" at bounding box center [1063, 421] width 157 height 10
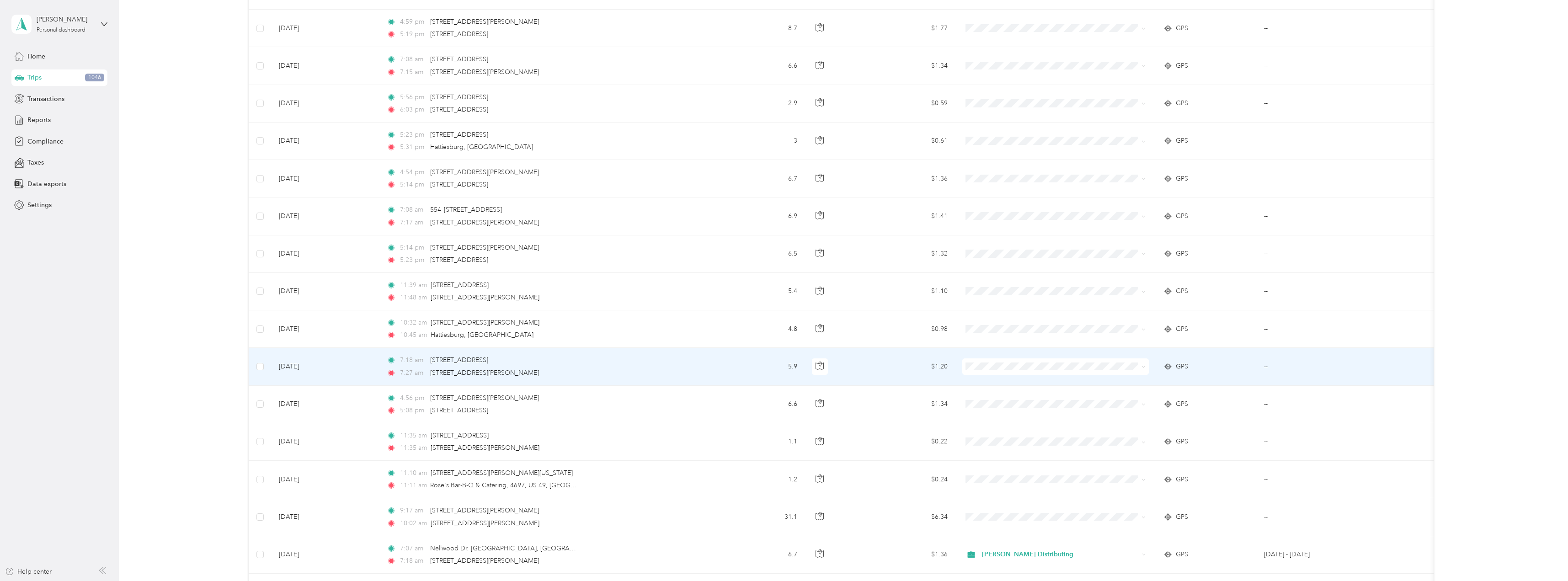
click at [1144, 366] on icon at bounding box center [1143, 366] width 4 height 4
click at [1025, 381] on span "Stokes Distributing" at bounding box center [1063, 384] width 157 height 10
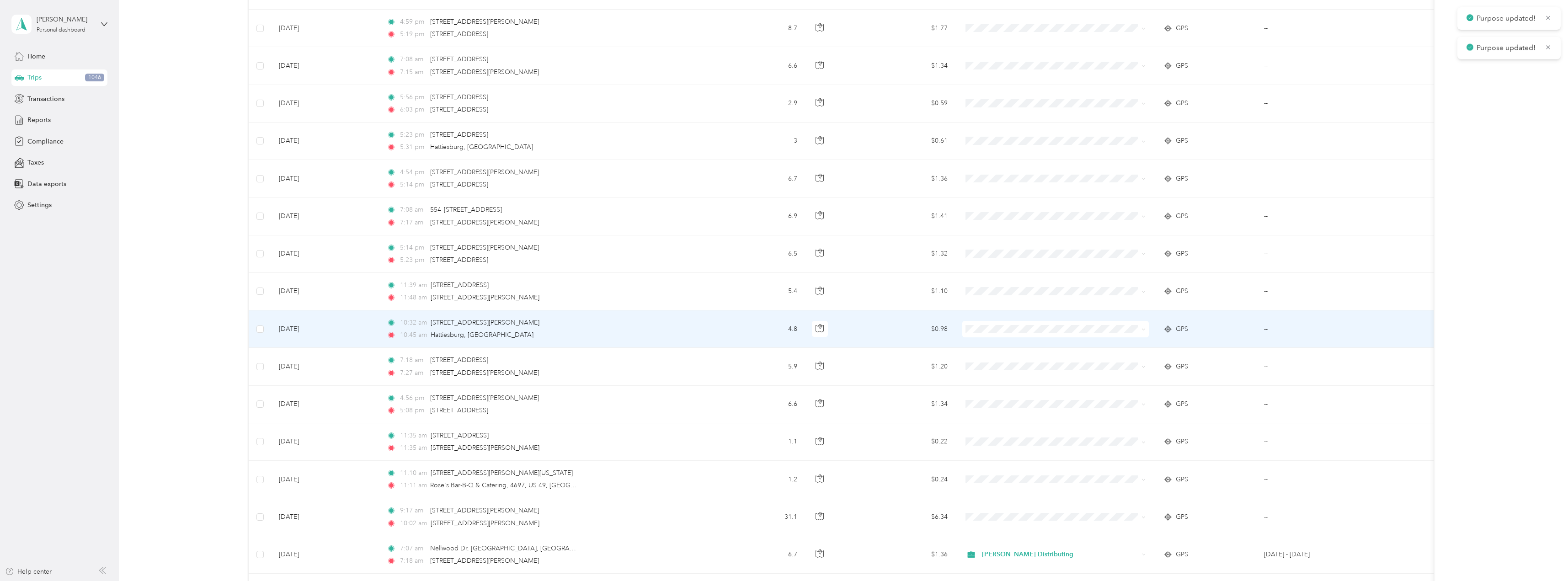
click at [1143, 330] on icon at bounding box center [1144, 329] width 3 height 2
click at [1035, 340] on li "Stokes Distributing" at bounding box center [1055, 344] width 186 height 16
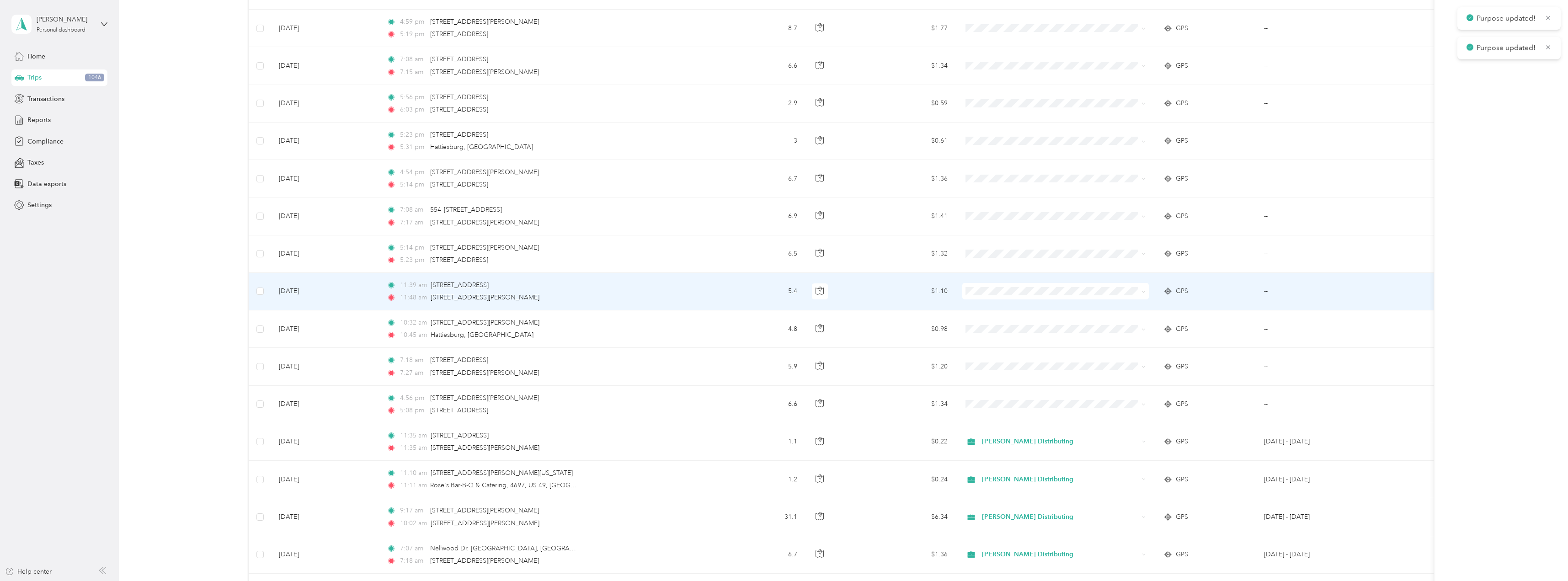
click at [1143, 292] on icon at bounding box center [1143, 291] width 4 height 4
click at [1022, 304] on span "Stokes Distributing" at bounding box center [1063, 308] width 157 height 10
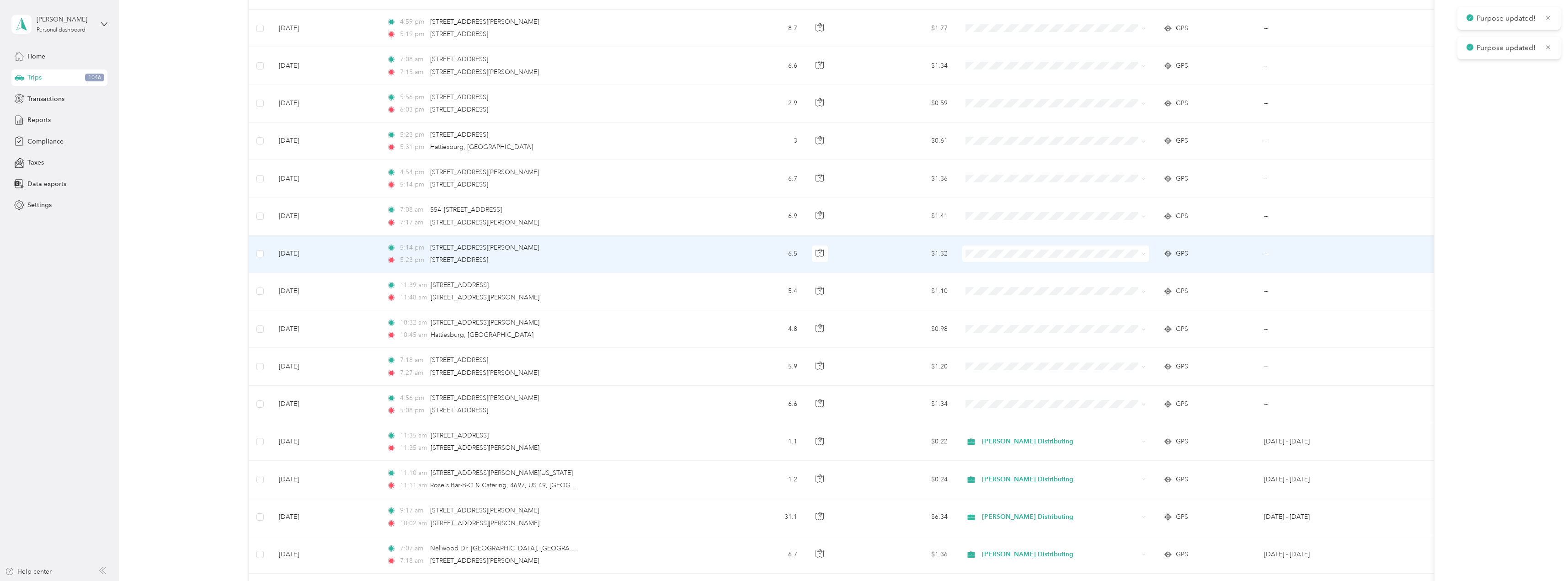
click at [1144, 252] on icon at bounding box center [1143, 254] width 4 height 4
click at [1037, 271] on span "Stokes Distributing" at bounding box center [1063, 271] width 157 height 10
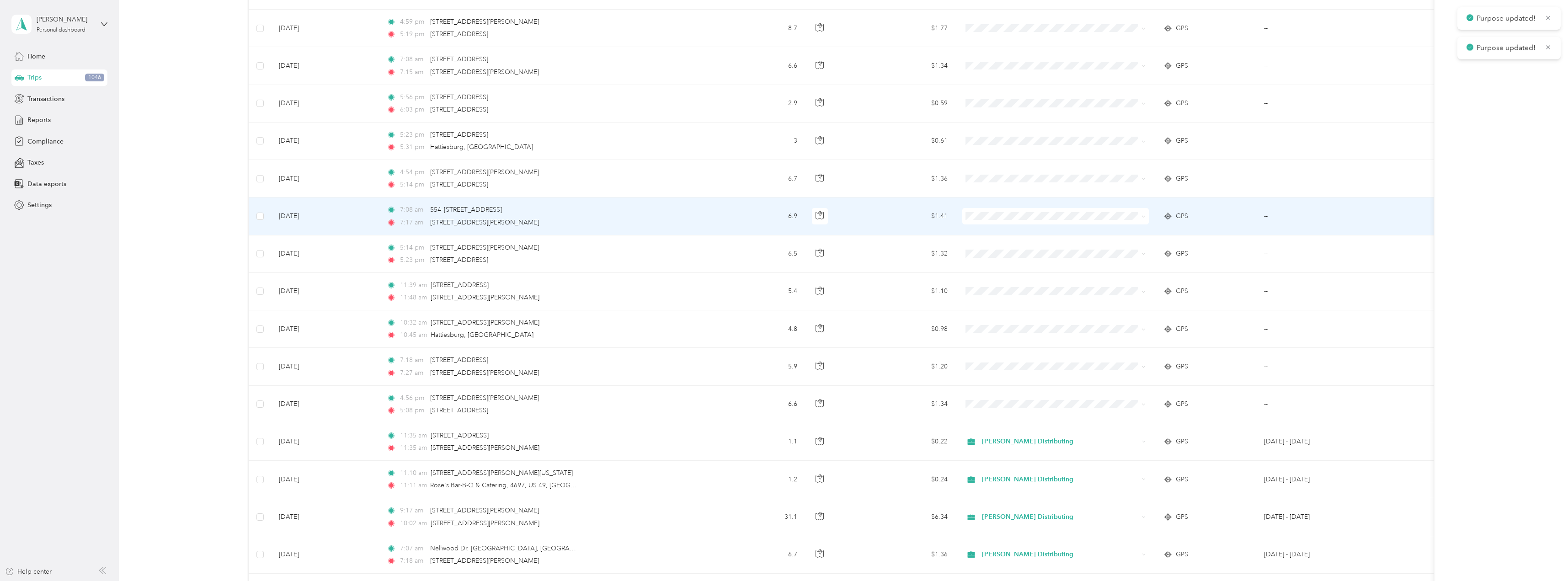
click at [1145, 214] on span at bounding box center [1143, 215] width 4 height 8
click at [1141, 214] on icon at bounding box center [1143, 216] width 4 height 4
click at [1007, 225] on li "Stokes Distributing" at bounding box center [1055, 231] width 186 height 16
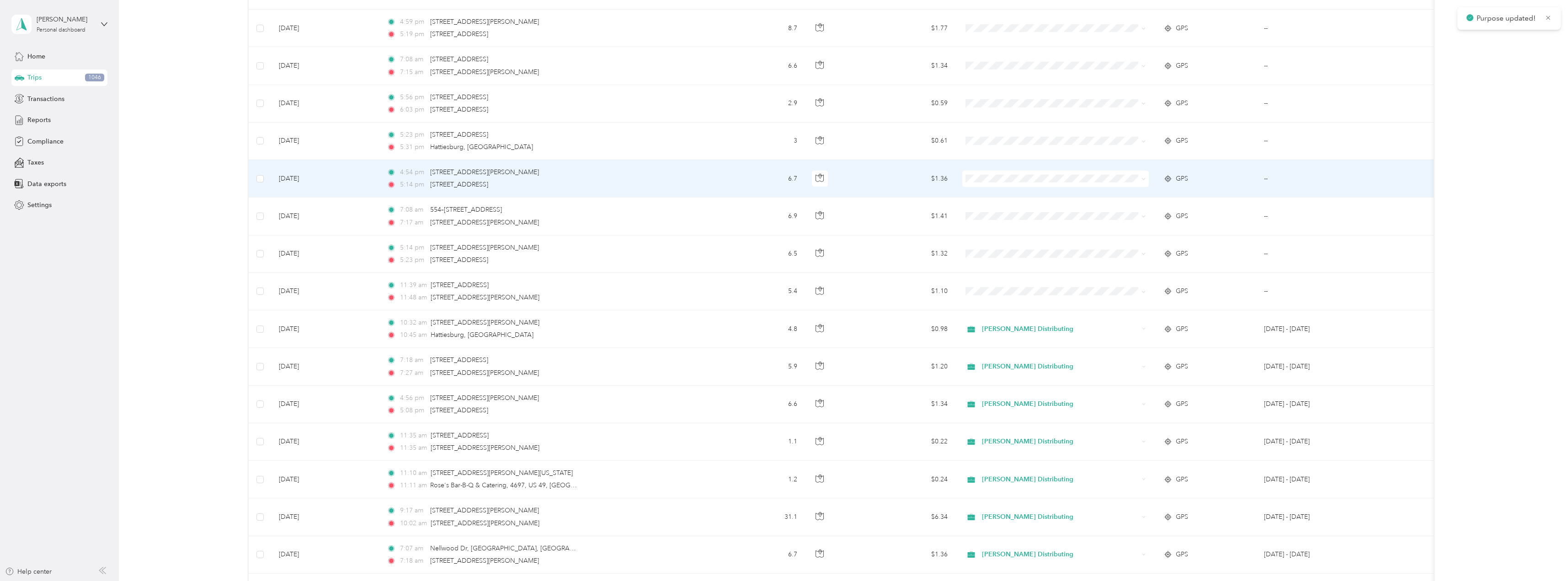
click at [1141, 180] on icon at bounding box center [1143, 179] width 4 height 4
click at [992, 192] on span "Stokes Distributing" at bounding box center [1063, 196] width 157 height 10
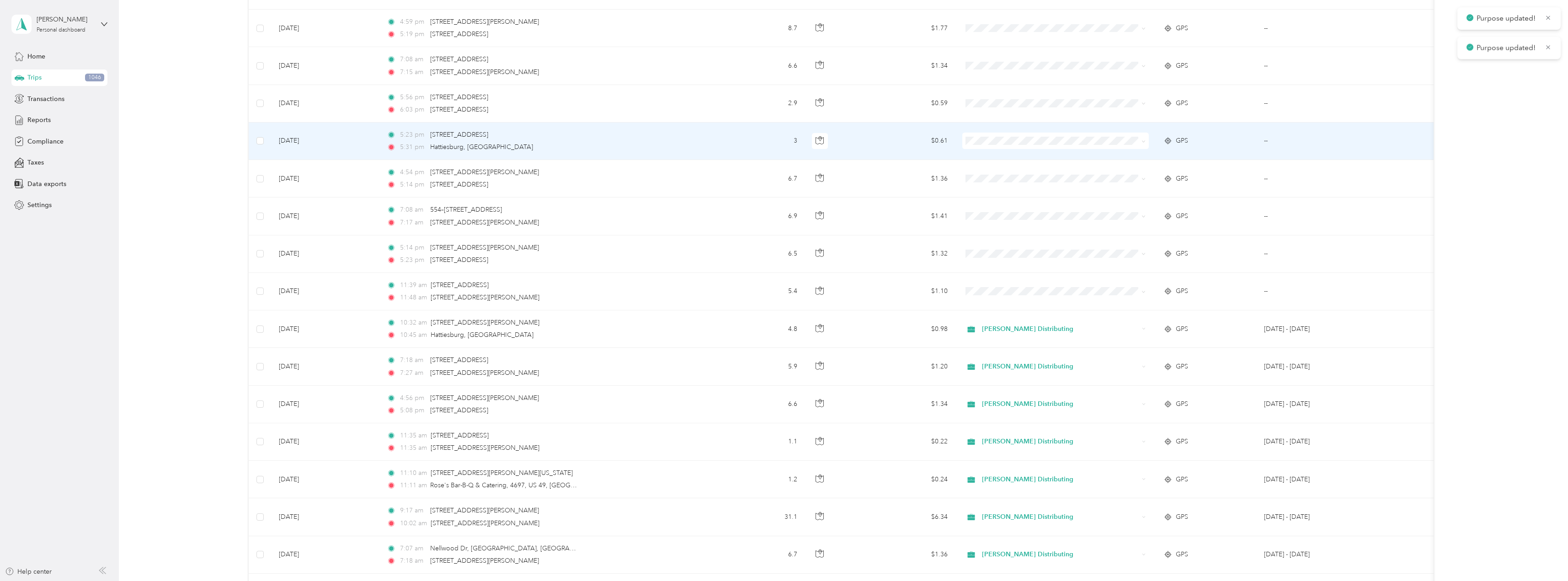
click at [1143, 140] on icon at bounding box center [1143, 141] width 4 height 4
click at [1033, 153] on span "Stokes Distributing" at bounding box center [1063, 154] width 157 height 10
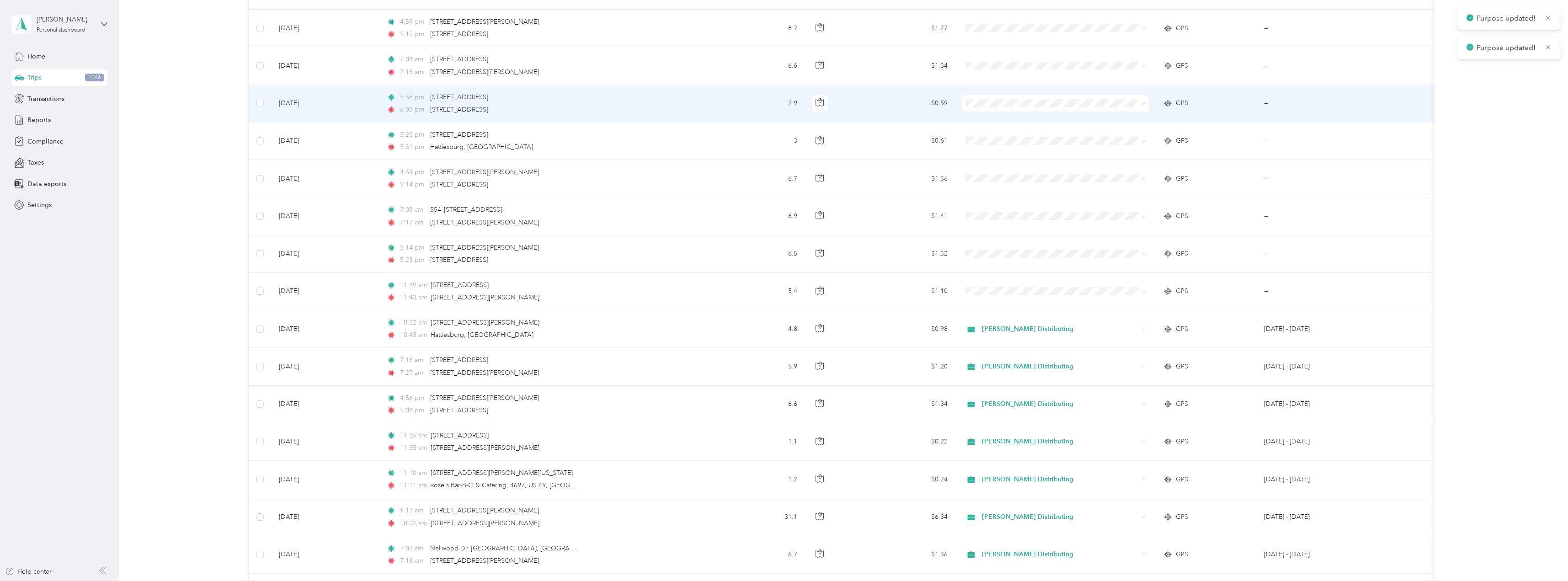
click at [1146, 102] on span at bounding box center [1055, 103] width 186 height 16
click at [1145, 103] on icon at bounding box center [1143, 103] width 4 height 4
click at [1024, 122] on li "Stokes Distributing" at bounding box center [1055, 116] width 186 height 16
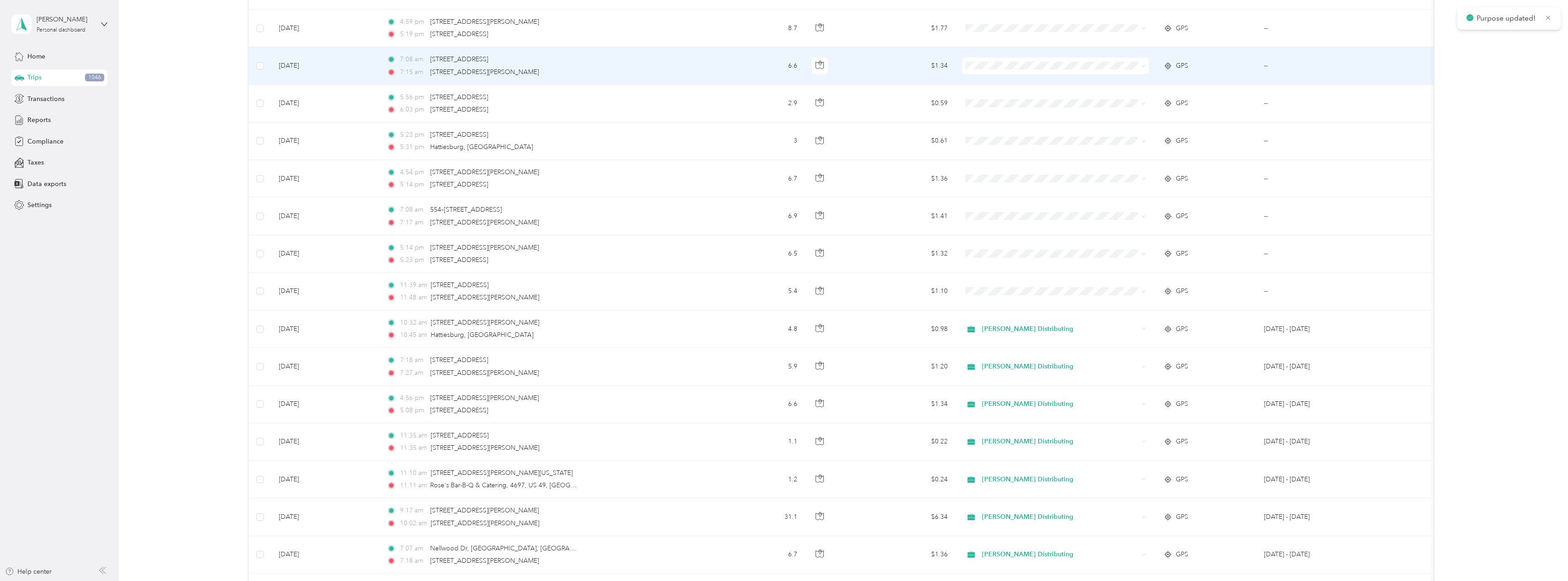
click at [1145, 63] on span at bounding box center [1143, 65] width 4 height 8
click at [1143, 66] on icon at bounding box center [1144, 66] width 3 height 2
click at [1017, 81] on span "Stokes Distributing" at bounding box center [1063, 78] width 157 height 10
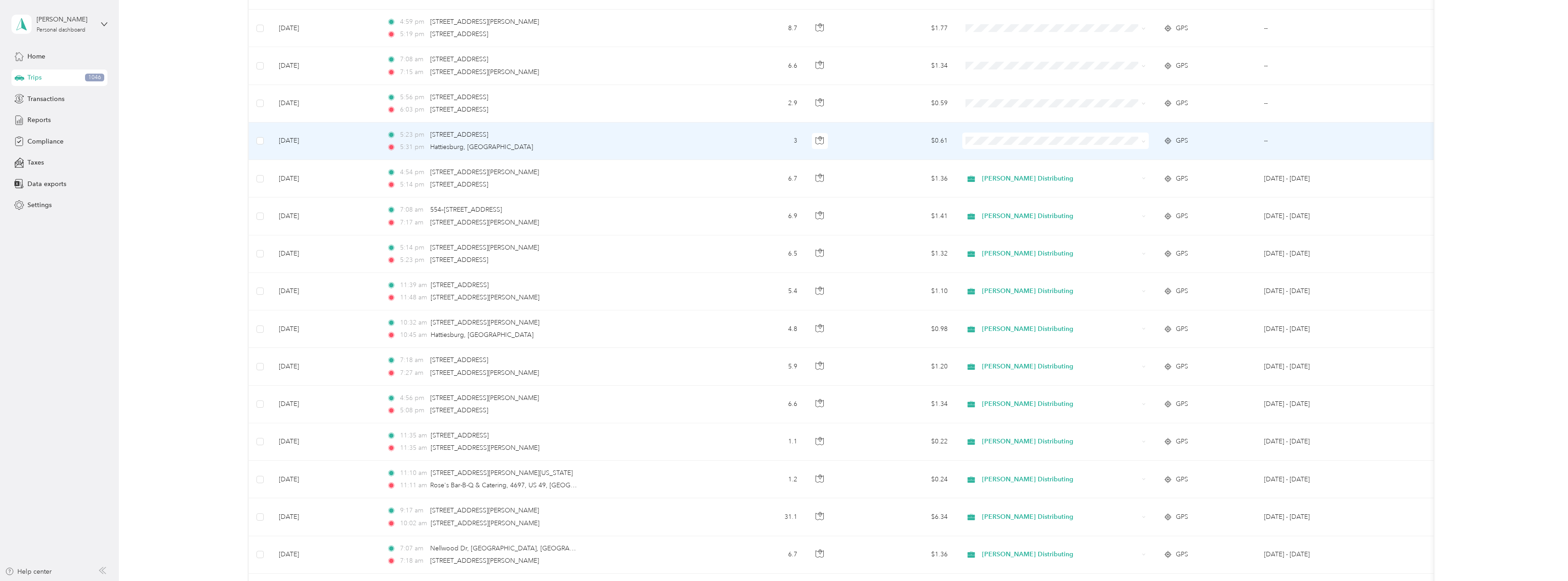
click at [1144, 143] on icon at bounding box center [1143, 141] width 4 height 4
click at [1035, 157] on span "Stokes Distributing" at bounding box center [1063, 158] width 157 height 10
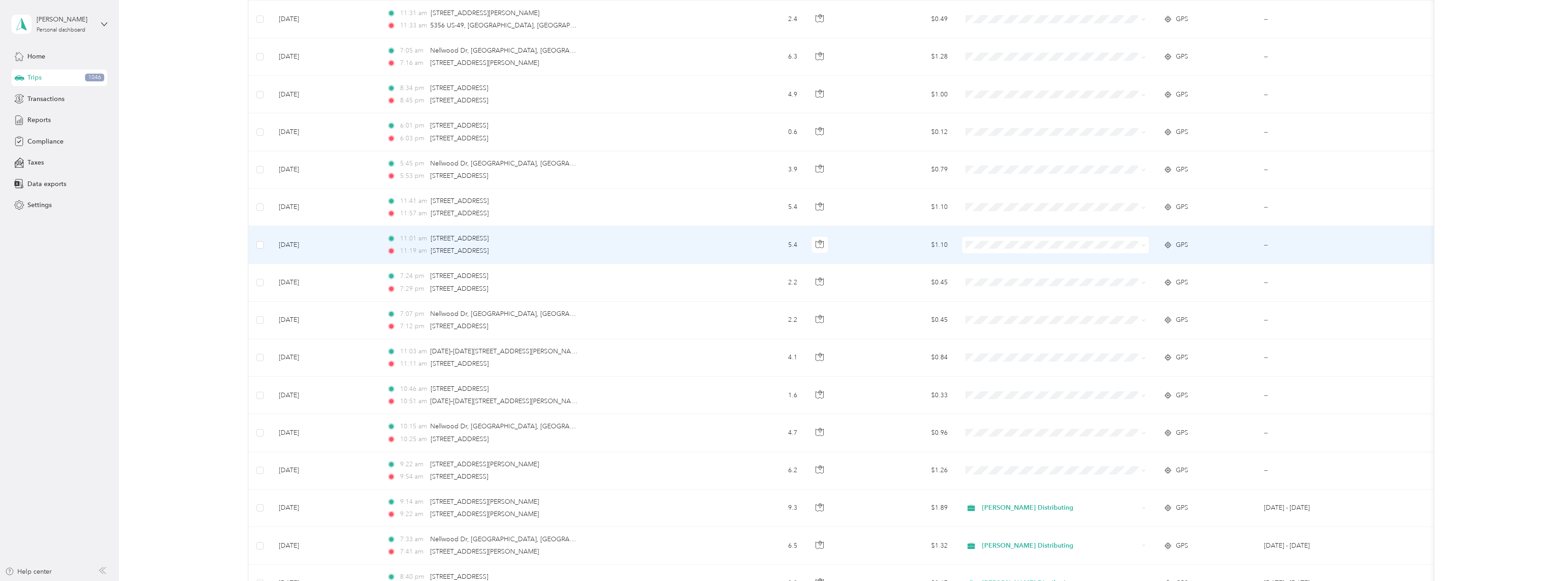
scroll to position [3490, 0]
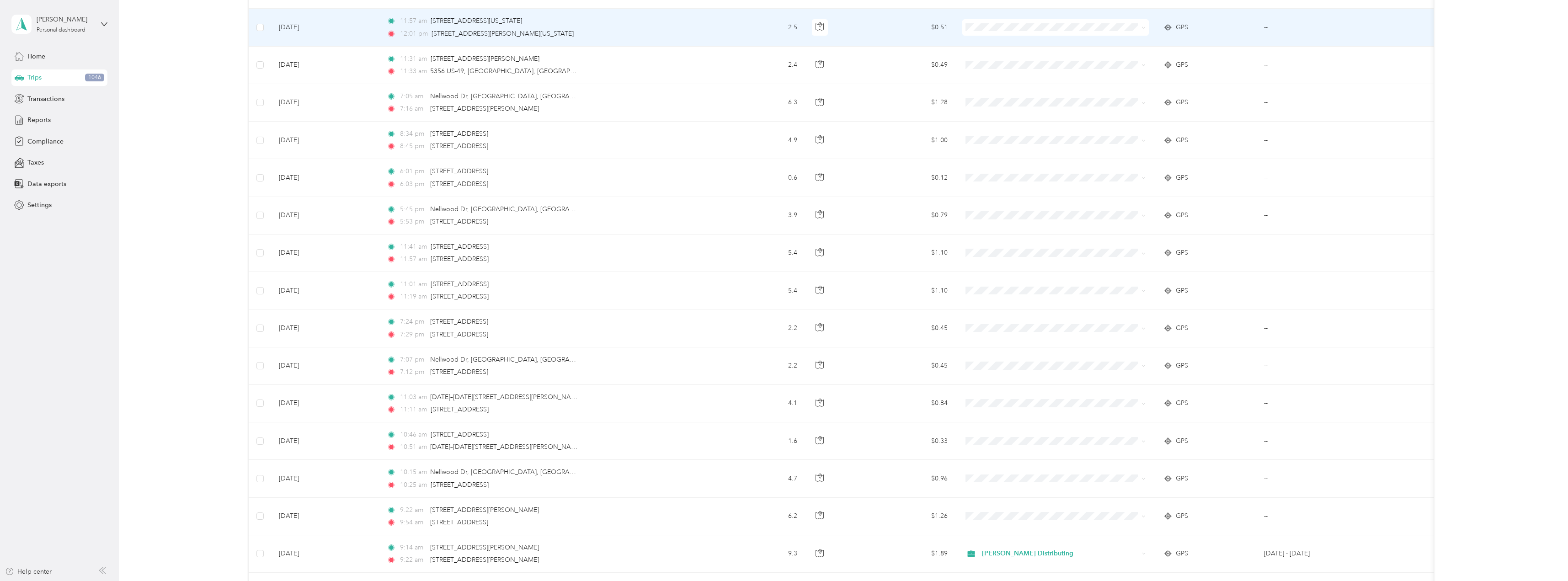
click at [1143, 26] on icon at bounding box center [1143, 27] width 4 height 4
click at [1038, 43] on span "Stokes Distributing" at bounding box center [1063, 40] width 157 height 10
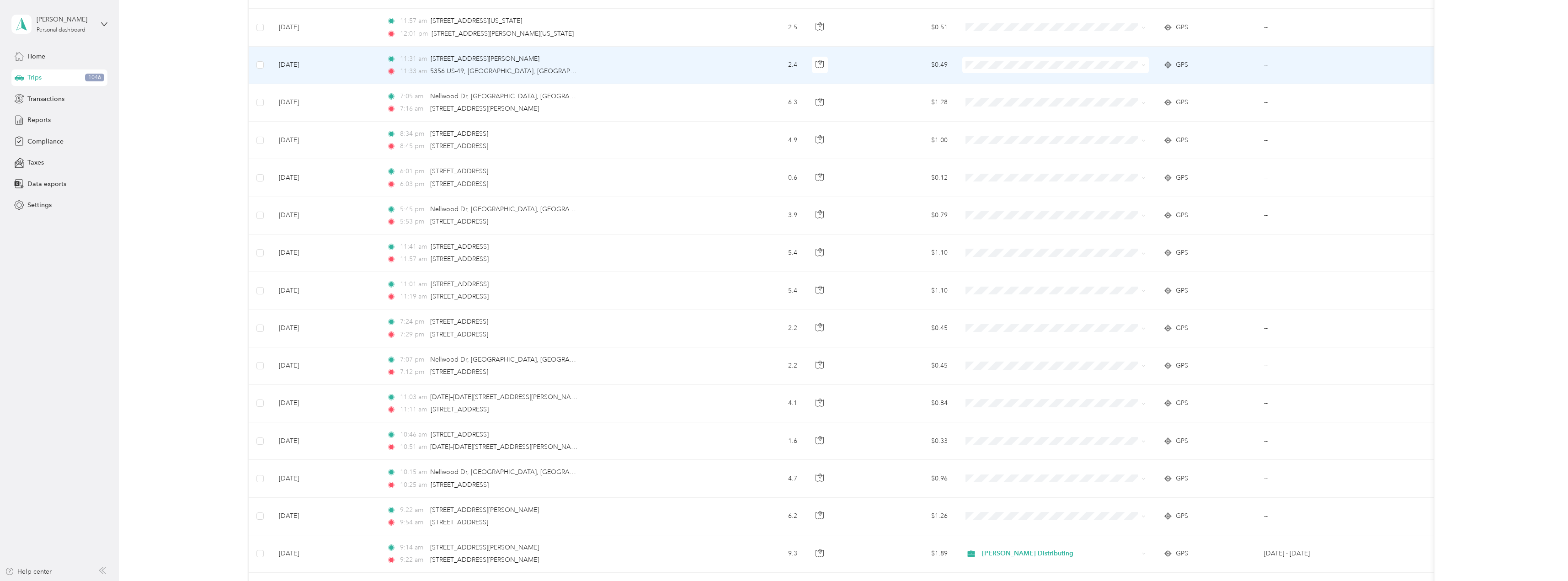
click at [1145, 65] on icon at bounding box center [1143, 65] width 4 height 4
click at [1050, 83] on li "Stokes Distributing" at bounding box center [1055, 82] width 186 height 16
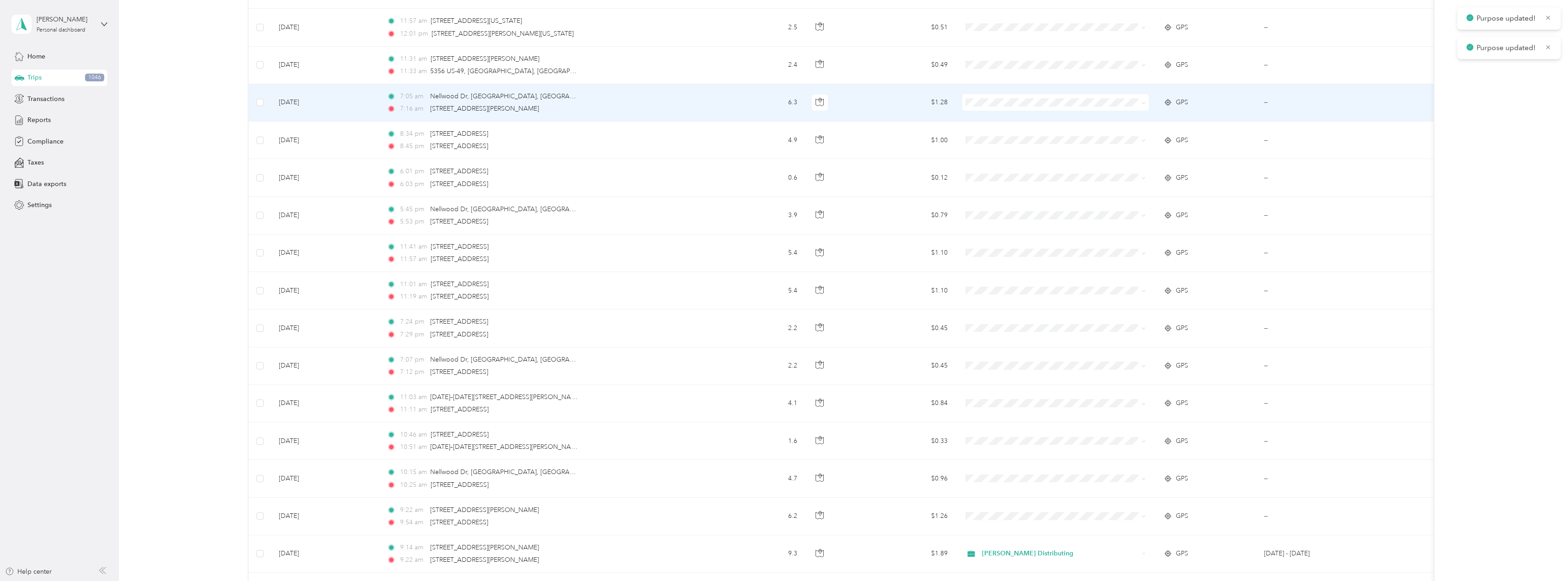
click at [1143, 102] on icon at bounding box center [1143, 103] width 4 height 4
click at [1027, 124] on ol "Stokes Distributing Personal" at bounding box center [1055, 127] width 186 height 32
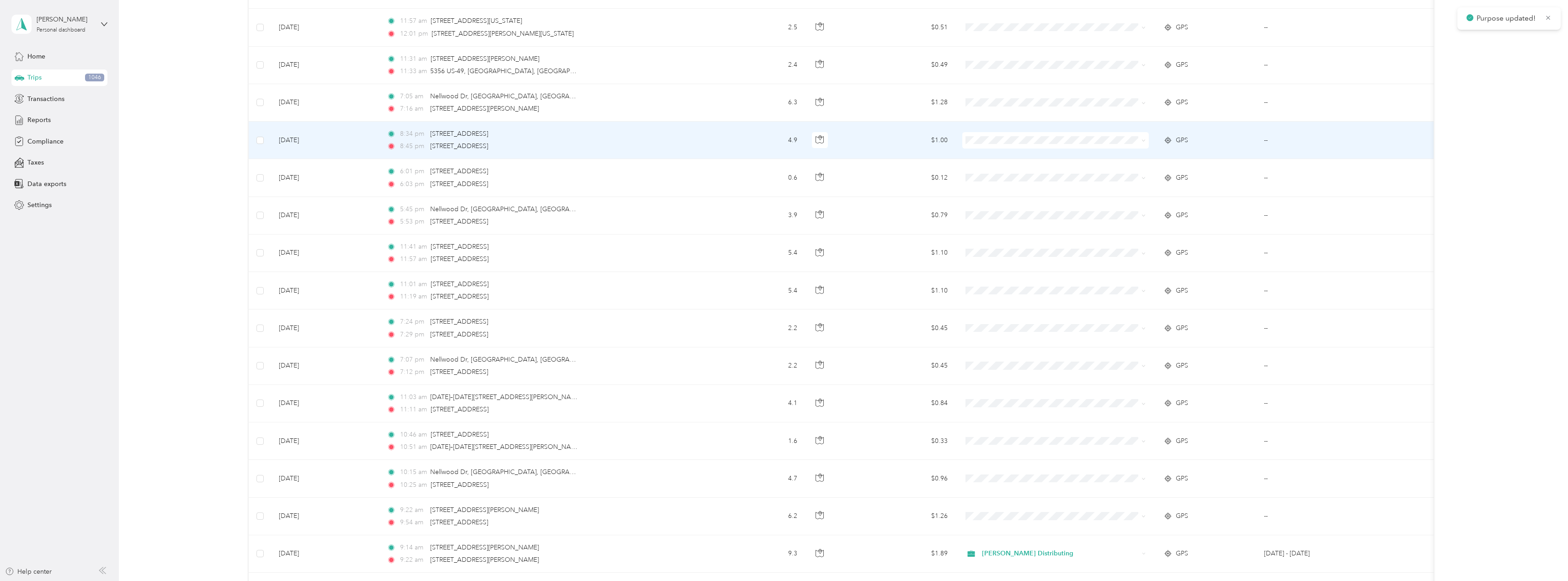
click at [1143, 142] on icon at bounding box center [1143, 141] width 4 height 4
click at [1017, 159] on li "Stokes Distributing" at bounding box center [1055, 158] width 186 height 16
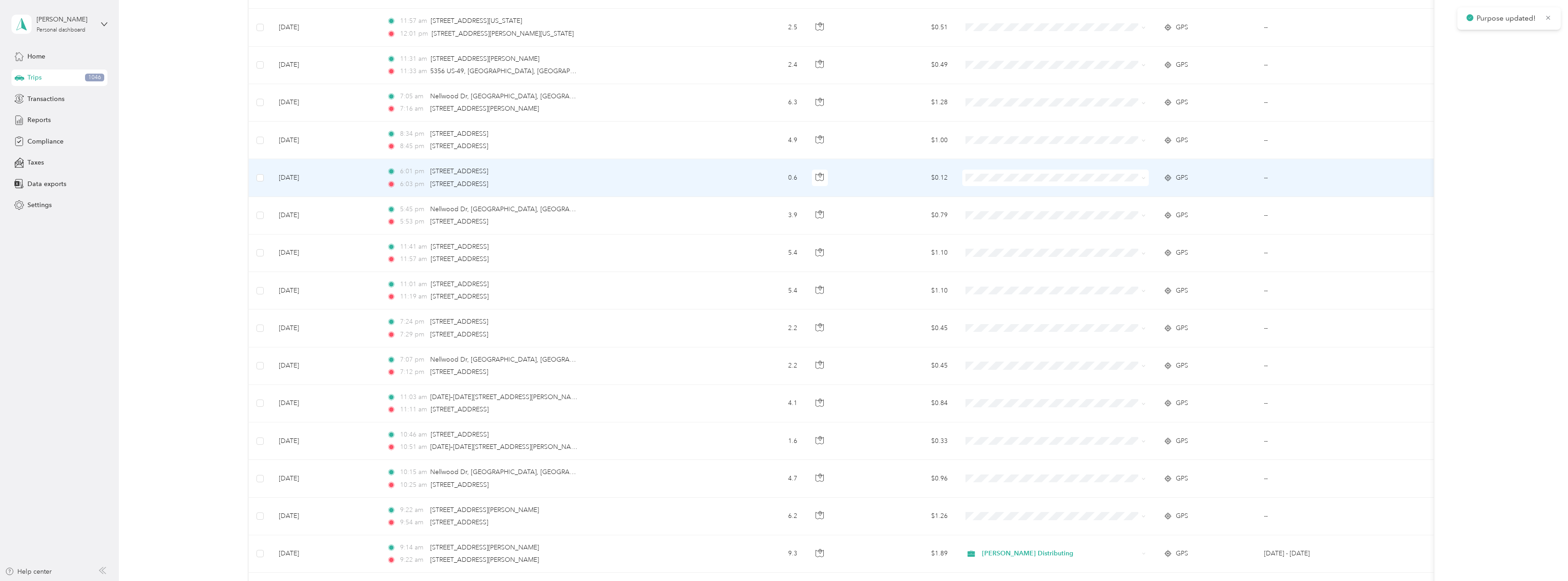
drag, startPoint x: 1143, startPoint y: 178, endPoint x: 1138, endPoint y: 180, distance: 5.4
click at [1143, 178] on icon at bounding box center [1143, 178] width 4 height 4
click at [1021, 195] on span "Stokes Distributing" at bounding box center [1063, 192] width 157 height 10
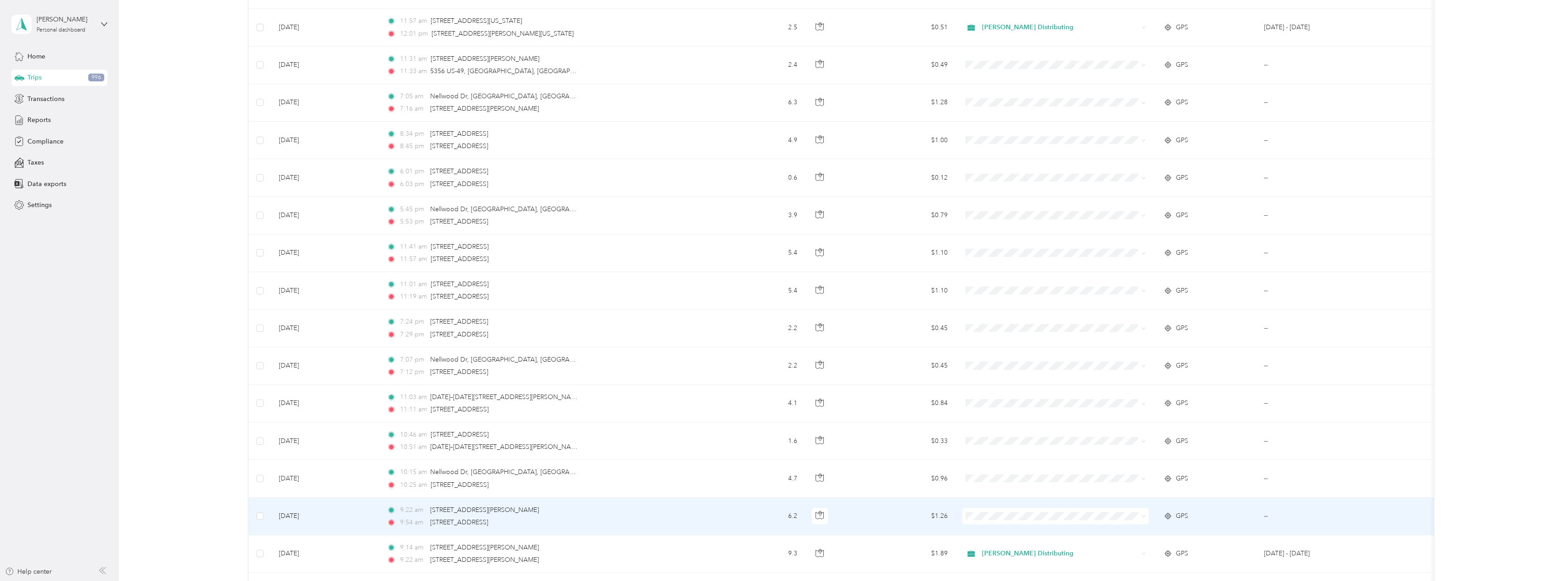
click at [1144, 515] on icon at bounding box center [1143, 516] width 4 height 4
click at [1035, 529] on span "Stokes Distributing" at bounding box center [1063, 530] width 157 height 10
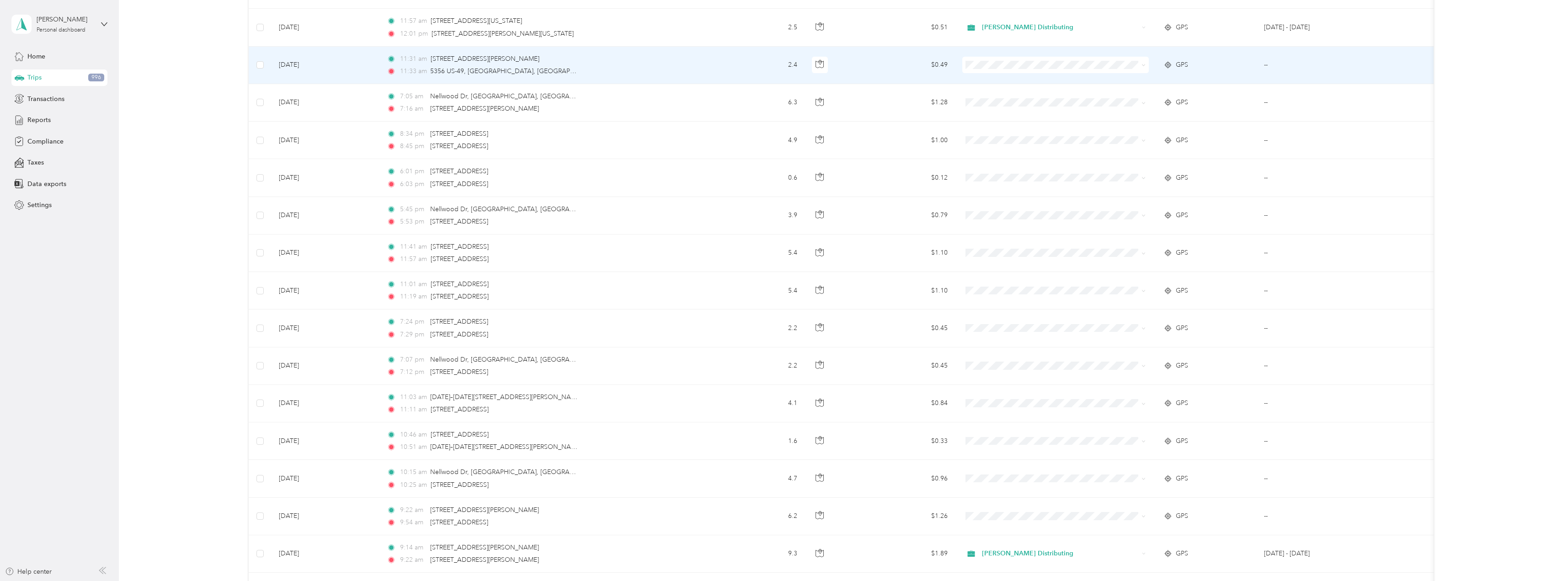
click at [1147, 65] on span at bounding box center [1055, 64] width 186 height 16
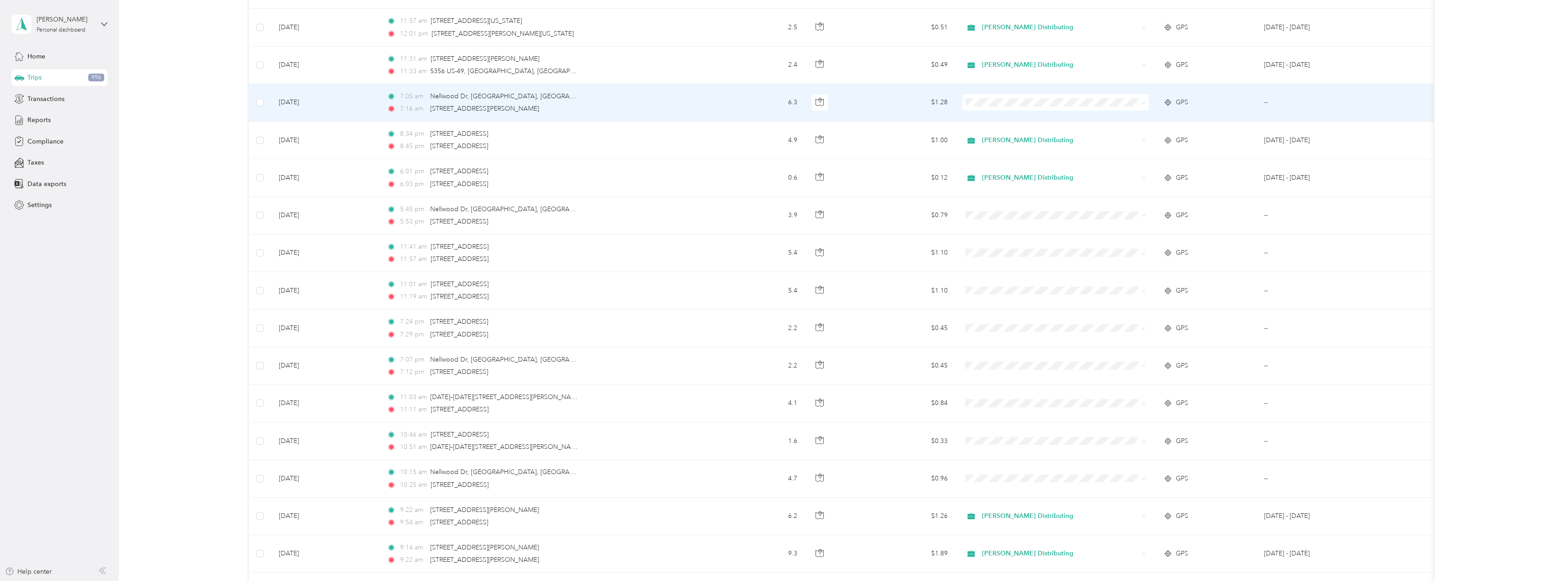
click at [1144, 103] on icon at bounding box center [1143, 103] width 4 height 4
click at [989, 120] on li "Stokes Distributing" at bounding box center [1055, 119] width 186 height 16
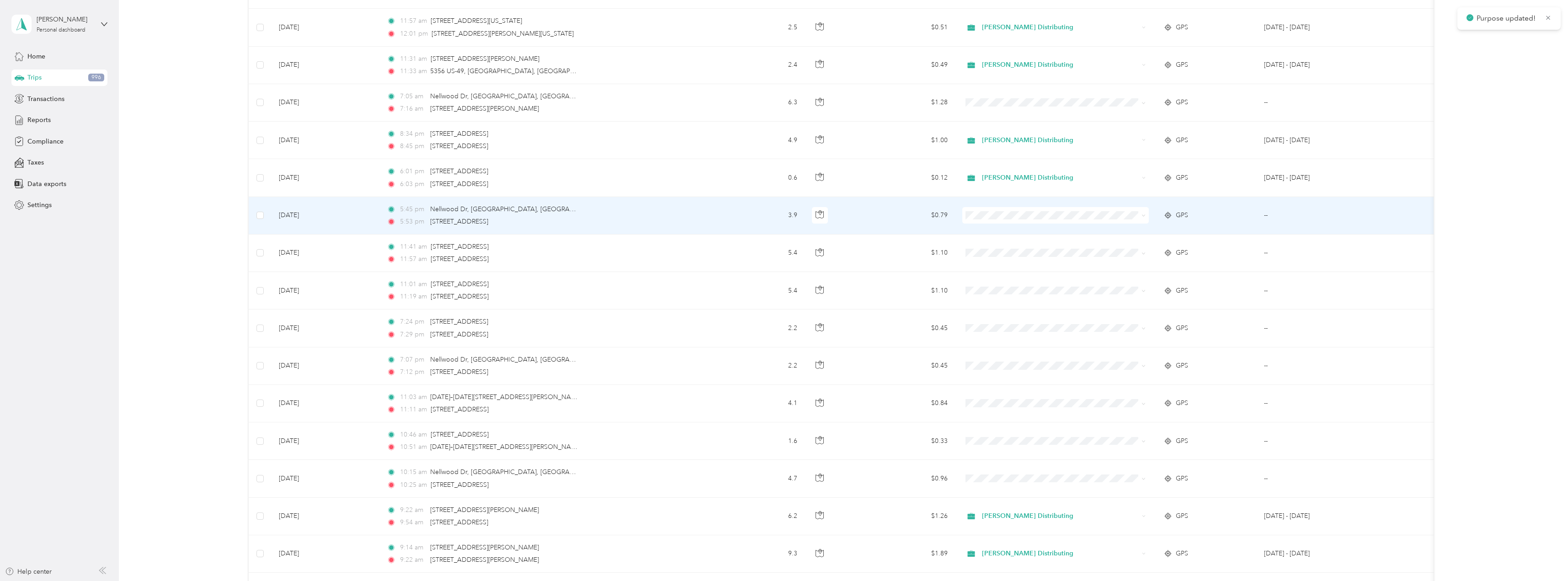
click at [1141, 215] on span at bounding box center [1142, 215] width 7 height 10
click at [1144, 217] on icon at bounding box center [1143, 215] width 4 height 4
click at [1049, 233] on li "Stokes Distributing" at bounding box center [1055, 232] width 186 height 16
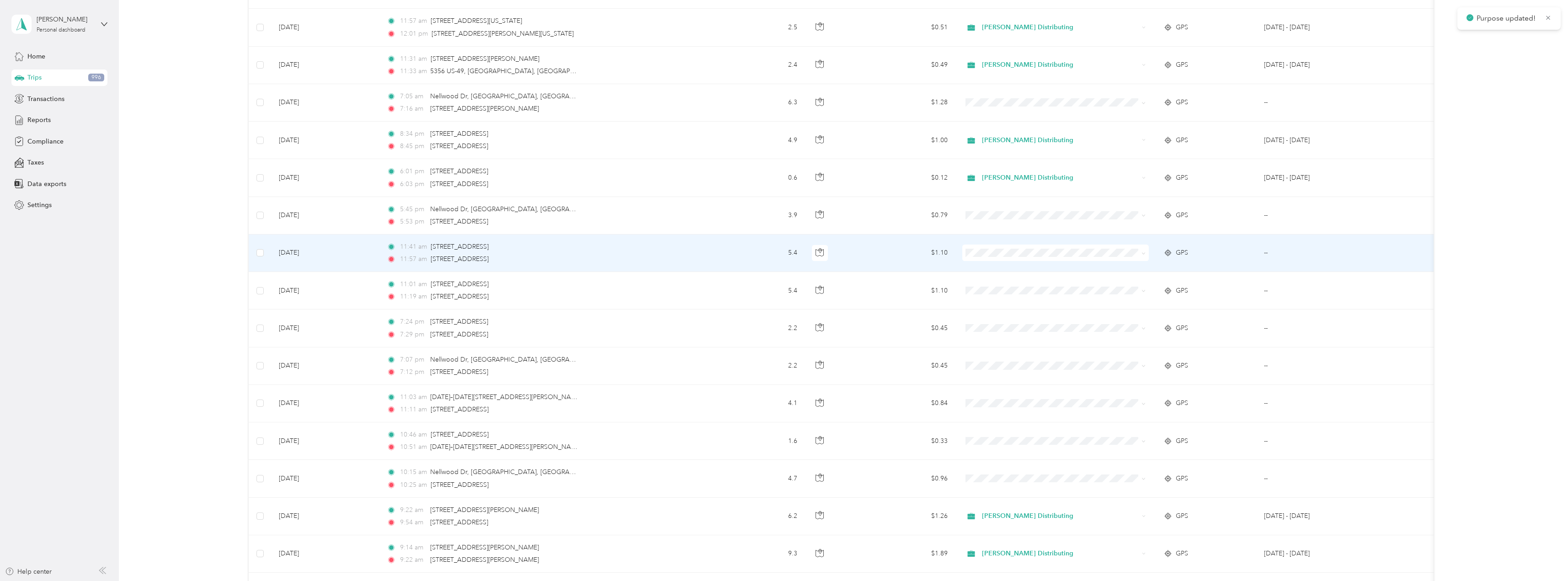
click at [1145, 250] on span at bounding box center [1143, 252] width 4 height 8
click at [1143, 254] on icon at bounding box center [1143, 253] width 4 height 4
click at [1037, 269] on span "Stokes Distributing" at bounding box center [1063, 270] width 157 height 10
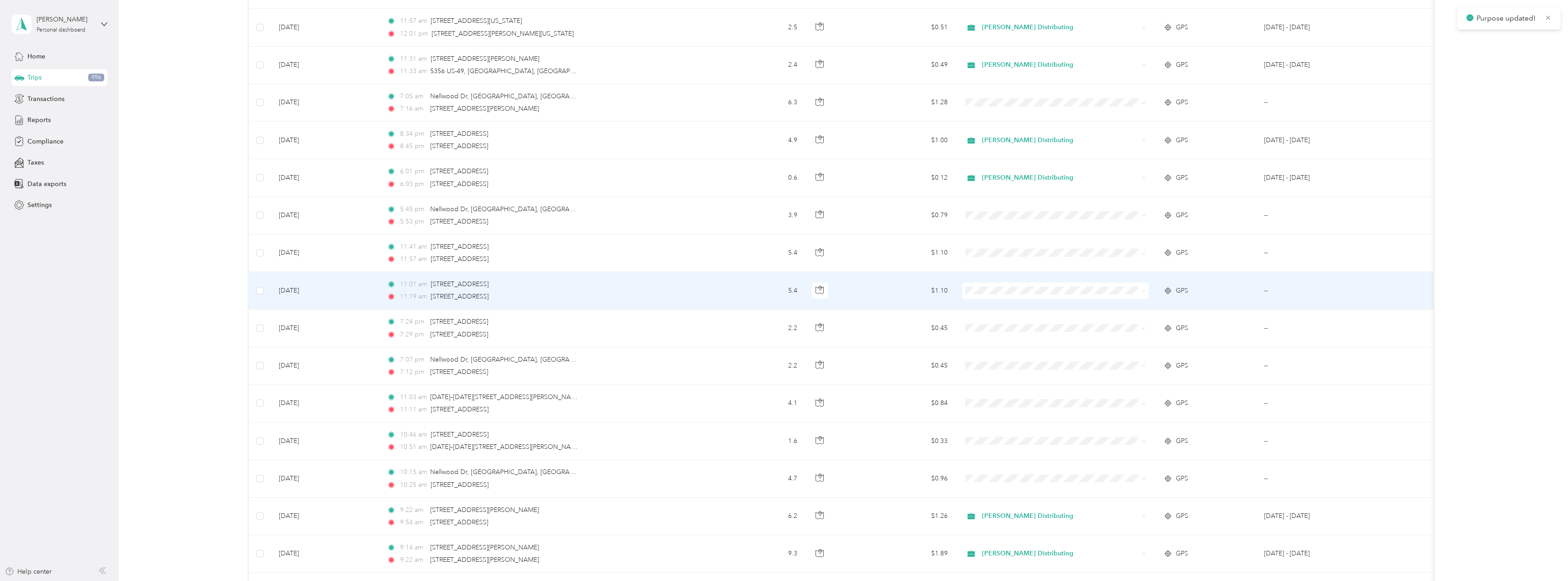
click at [1142, 291] on icon at bounding box center [1143, 291] width 4 height 4
click at [1085, 307] on span "Stokes Distributing" at bounding box center [1063, 308] width 157 height 10
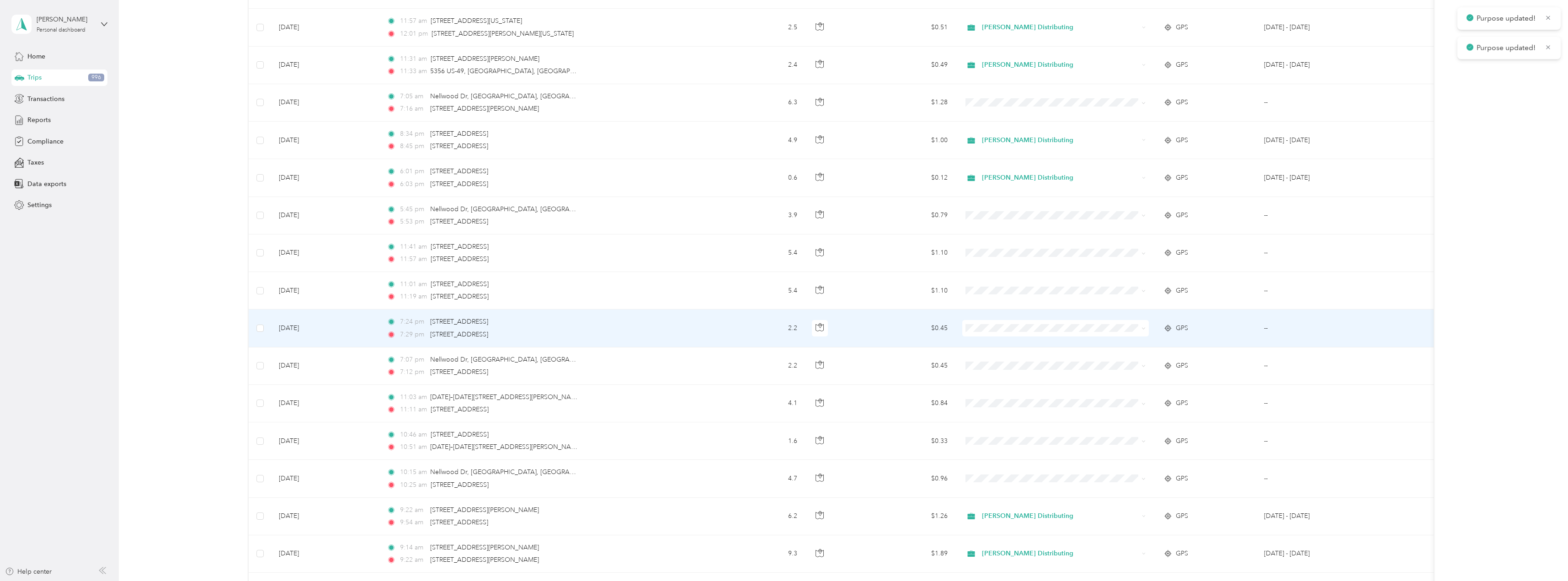
click at [1141, 329] on icon at bounding box center [1143, 328] width 4 height 4
click at [1081, 341] on span "Stokes Distributing" at bounding box center [1063, 346] width 157 height 10
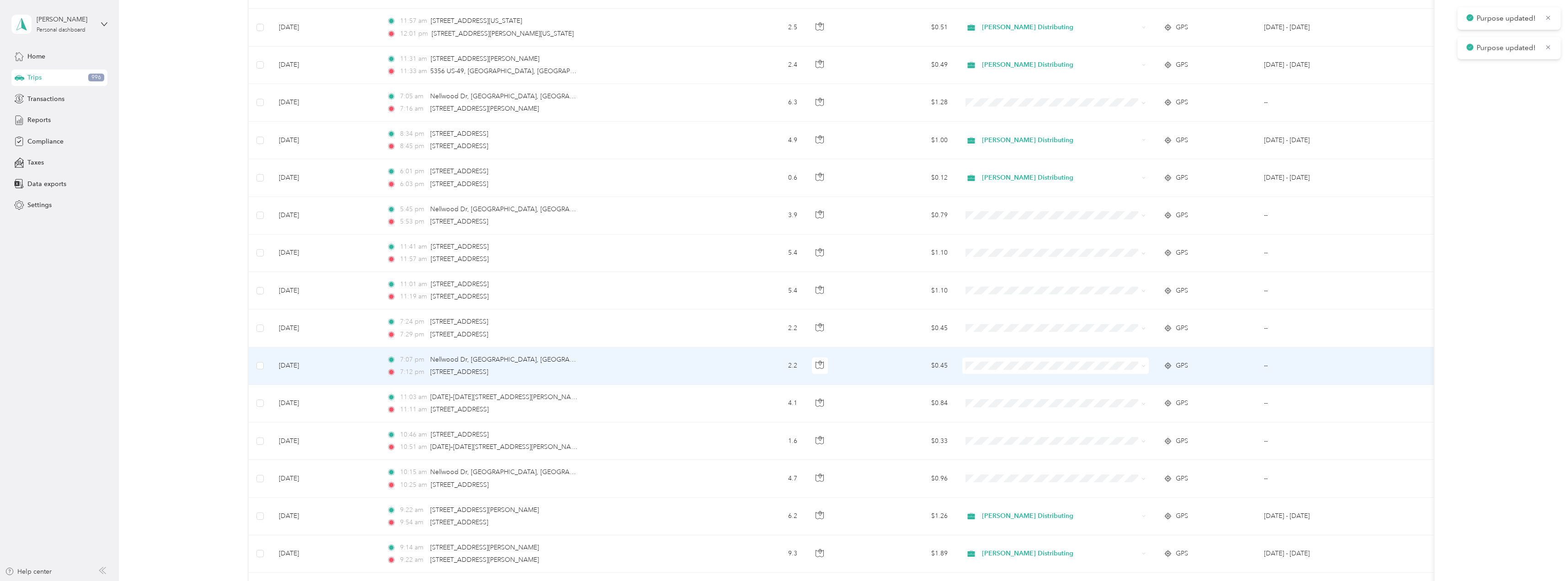
click at [1146, 363] on span at bounding box center [1055, 365] width 186 height 16
click at [1142, 368] on icon at bounding box center [1143, 366] width 4 height 4
click at [977, 377] on li "Stokes Distributing" at bounding box center [1055, 383] width 186 height 16
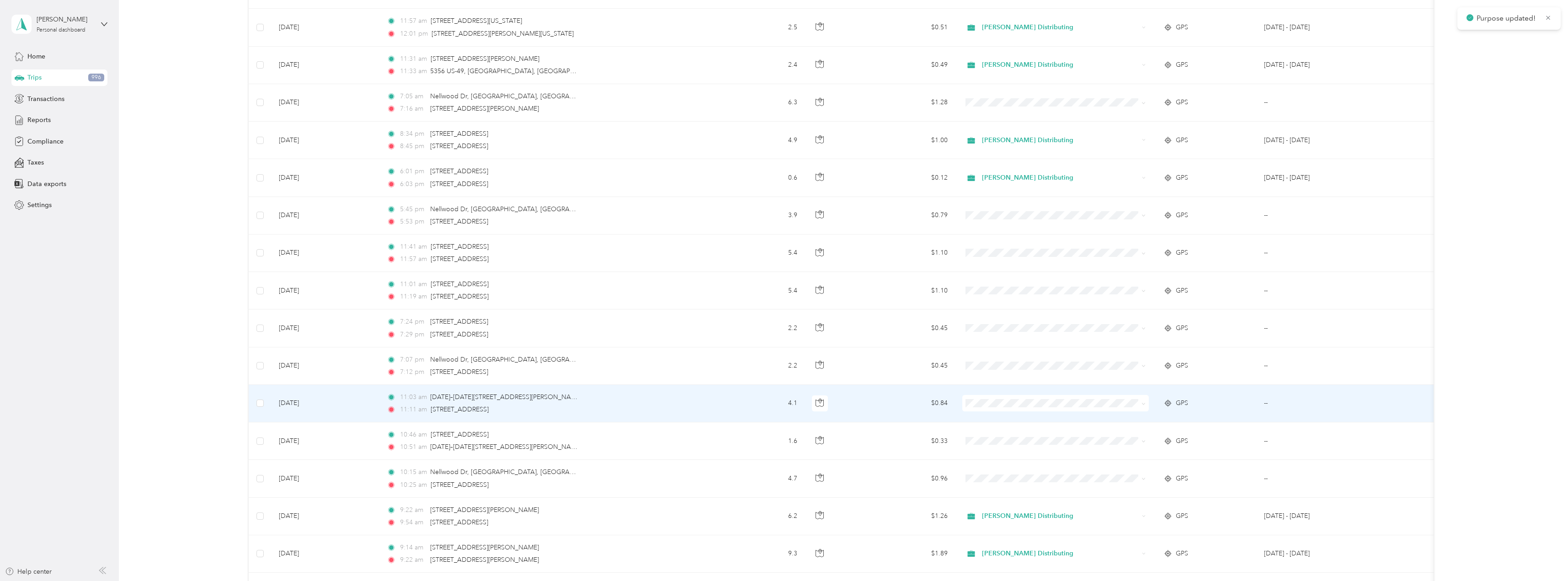
click at [1144, 404] on icon at bounding box center [1143, 403] width 4 height 4
click at [1029, 421] on li "Stokes Distributing" at bounding box center [1055, 420] width 186 height 16
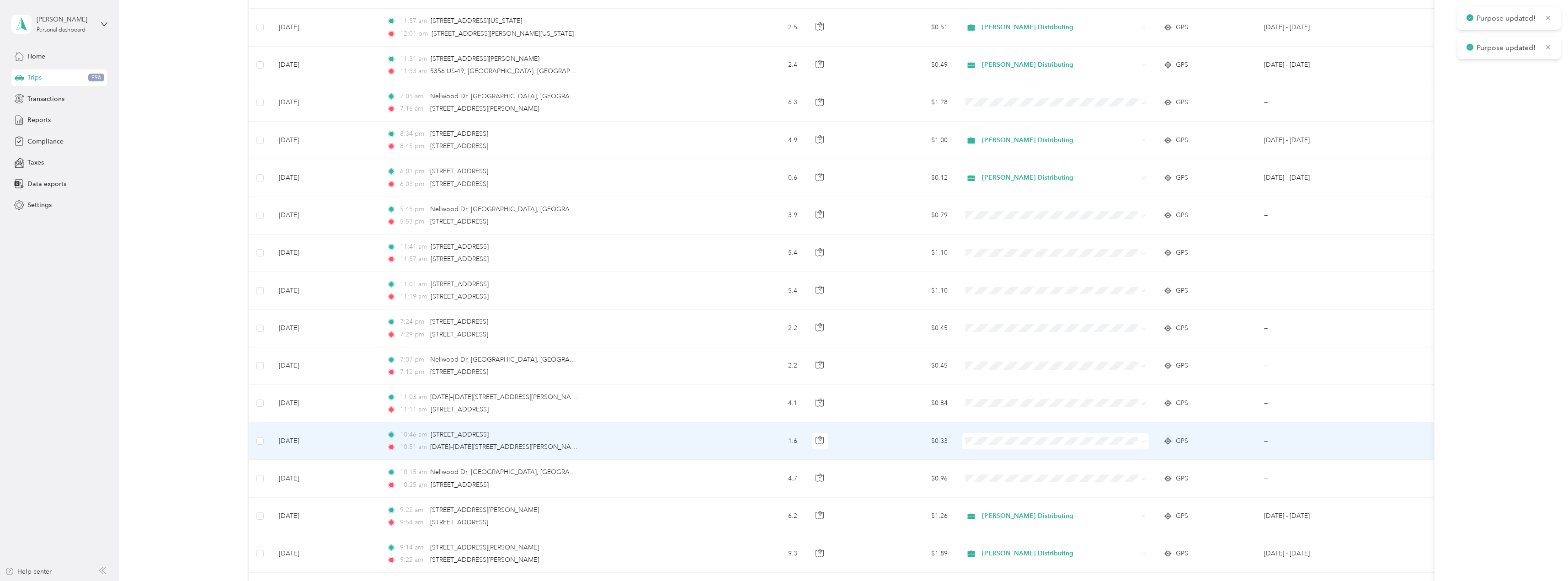
click at [1145, 442] on icon at bounding box center [1143, 441] width 4 height 4
click at [1033, 454] on span "Stokes Distributing" at bounding box center [1063, 453] width 157 height 10
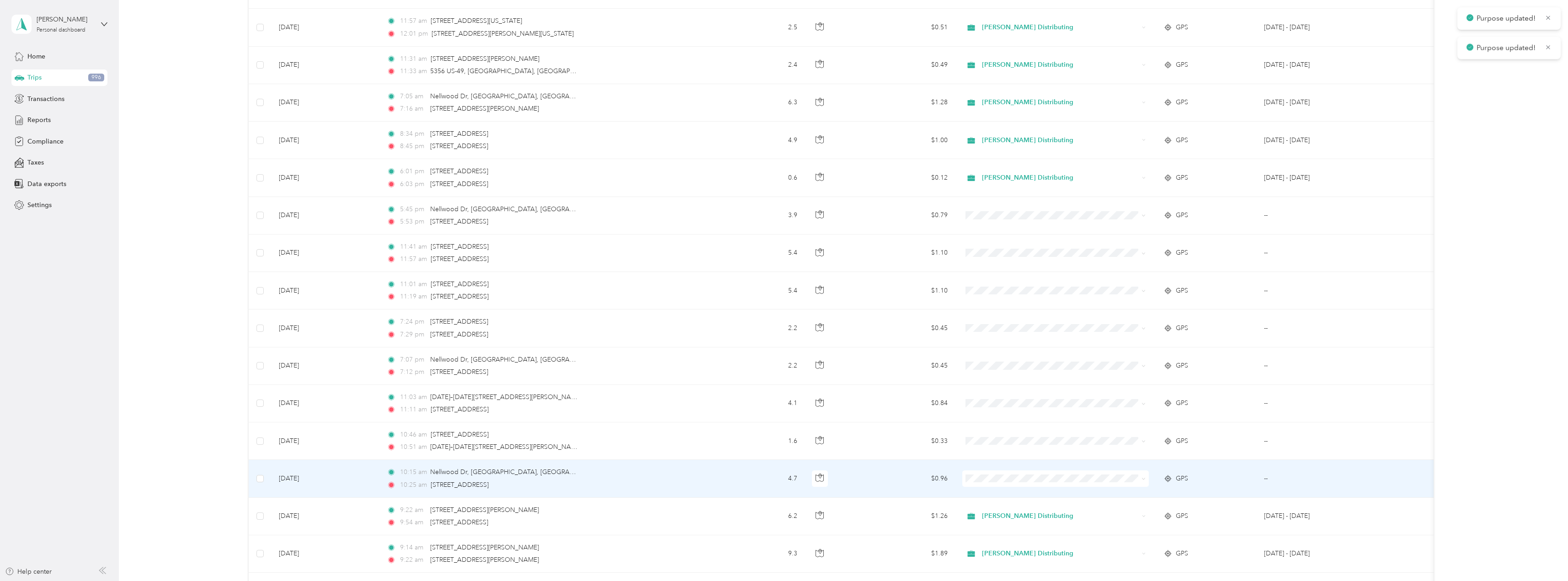
click at [1146, 479] on span at bounding box center [1055, 478] width 186 height 16
click at [1144, 478] on icon at bounding box center [1144, 479] width 3 height 2
click at [1027, 493] on span "Stokes Distributing" at bounding box center [1063, 496] width 157 height 10
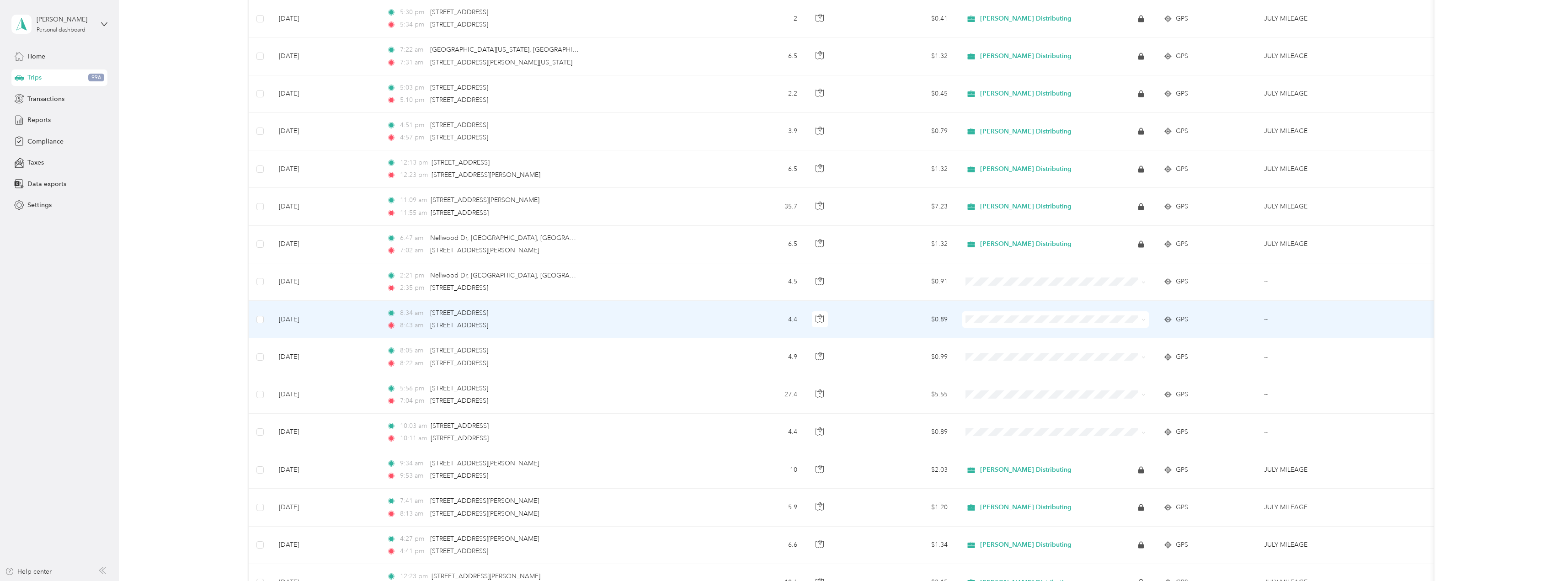
scroll to position [5728, 0]
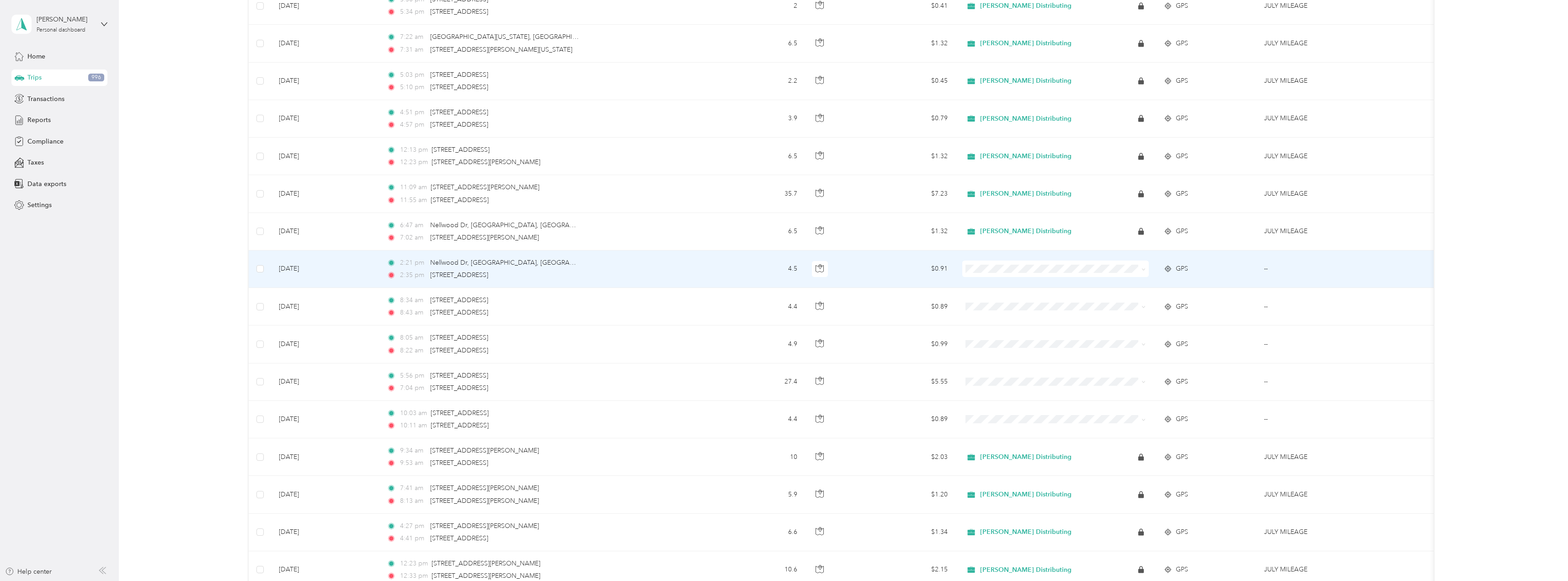
click at [1143, 268] on icon at bounding box center [1143, 269] width 4 height 4
click at [1013, 283] on span "Stokes Distributing" at bounding box center [1063, 286] width 157 height 10
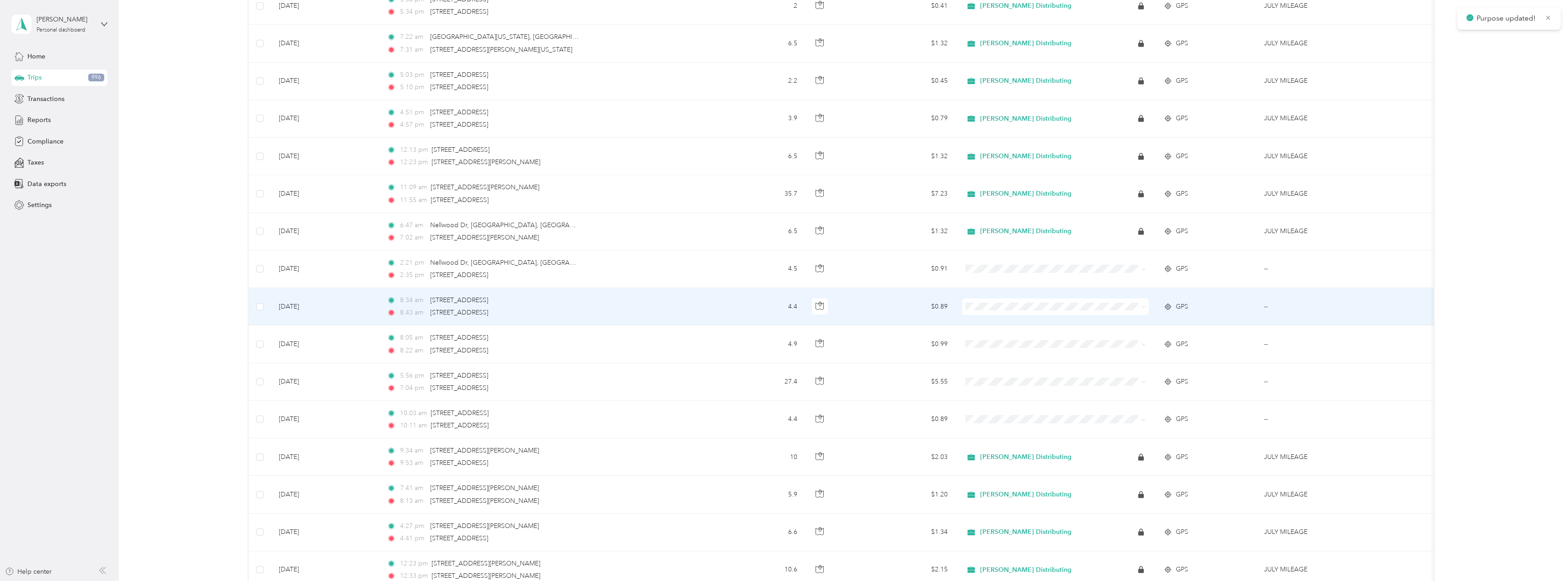
click at [1142, 309] on span at bounding box center [1143, 306] width 4 height 8
click at [1143, 306] on icon at bounding box center [1143, 307] width 4 height 4
click at [1029, 321] on span "Stokes Distributing" at bounding box center [1063, 324] width 157 height 10
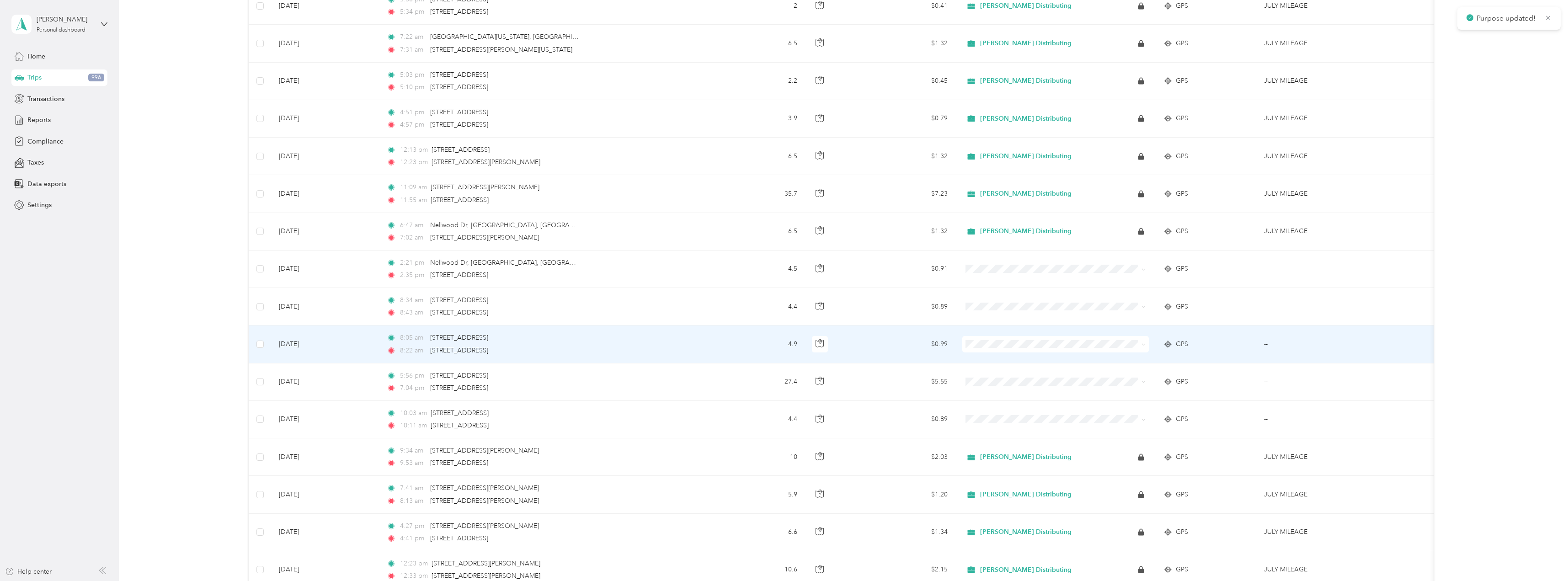
click at [1147, 344] on span at bounding box center [1055, 344] width 186 height 16
click at [1145, 344] on icon at bounding box center [1143, 344] width 4 height 4
click at [1040, 358] on span "Stokes Distributing" at bounding box center [1063, 361] width 157 height 10
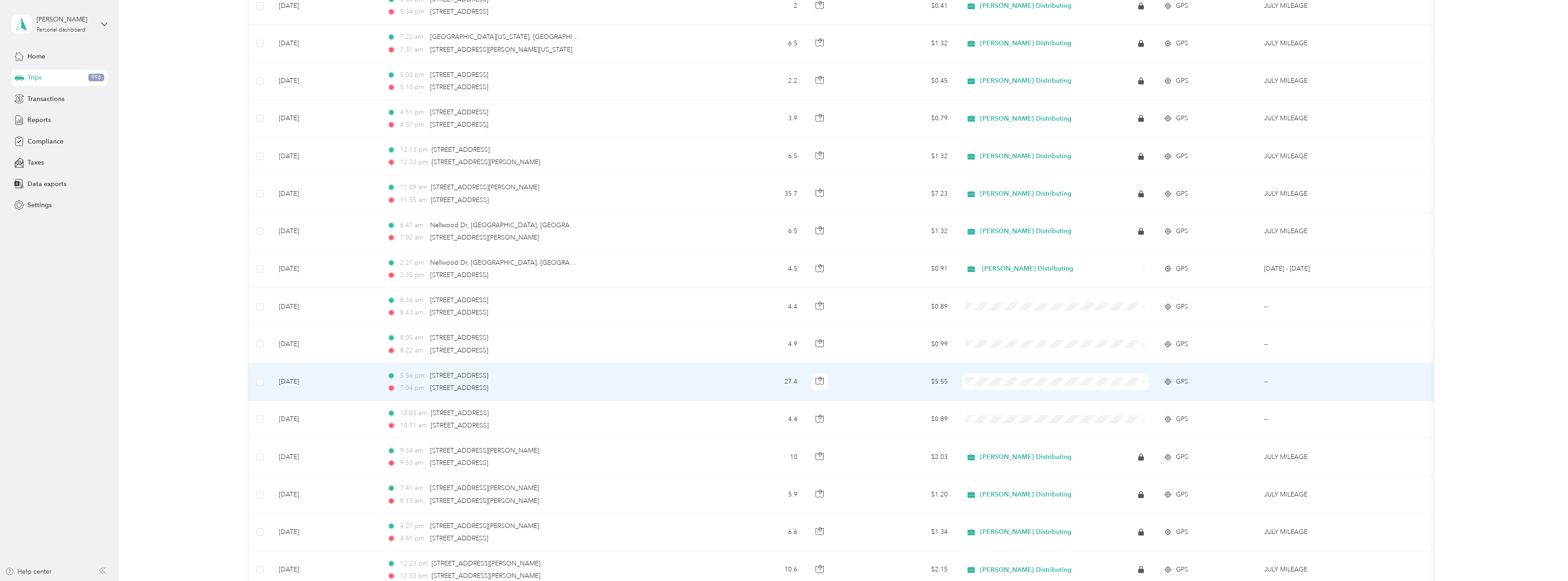
click at [1144, 380] on icon at bounding box center [1143, 381] width 4 height 4
click at [1040, 397] on span "Stokes Distributing" at bounding box center [1063, 394] width 157 height 10
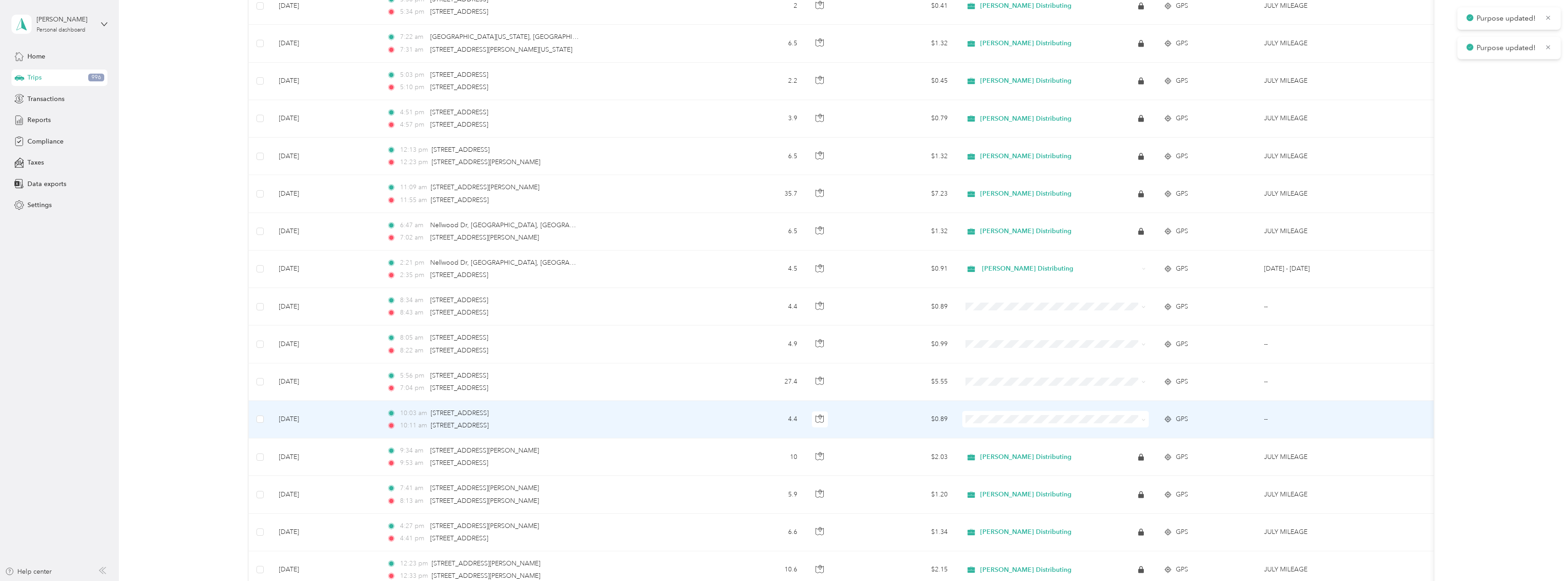
click at [1145, 420] on icon at bounding box center [1143, 419] width 4 height 4
click at [1035, 437] on li "Stokes Distributing" at bounding box center [1055, 436] width 186 height 16
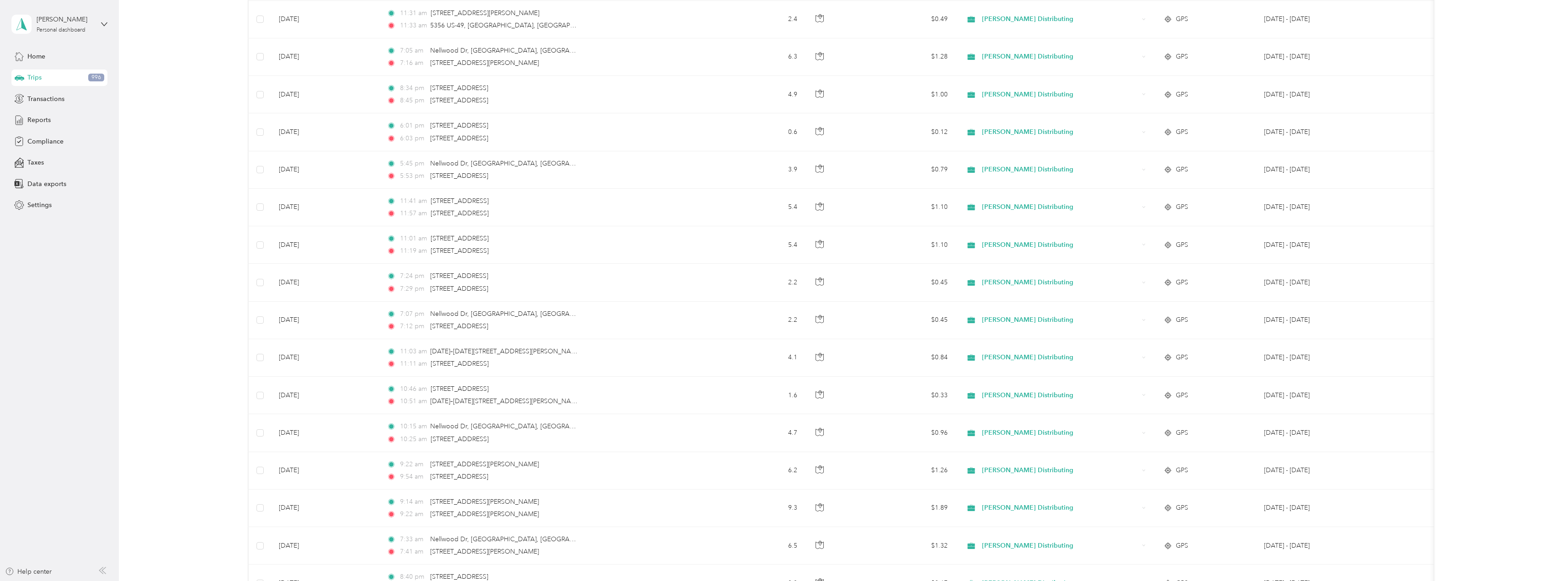
scroll to position [3581, 0]
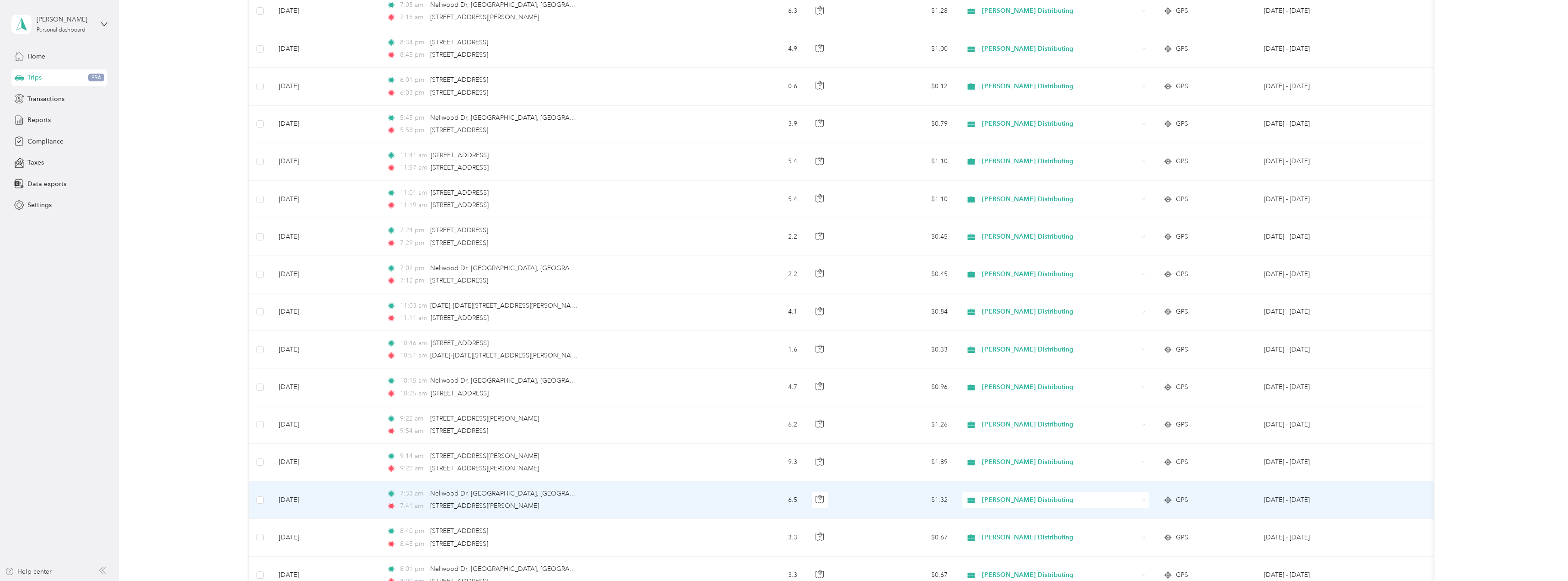
click at [1144, 500] on icon at bounding box center [1144, 499] width 4 height 4
click at [1055, 531] on span "Personal" at bounding box center [1063, 533] width 157 height 10
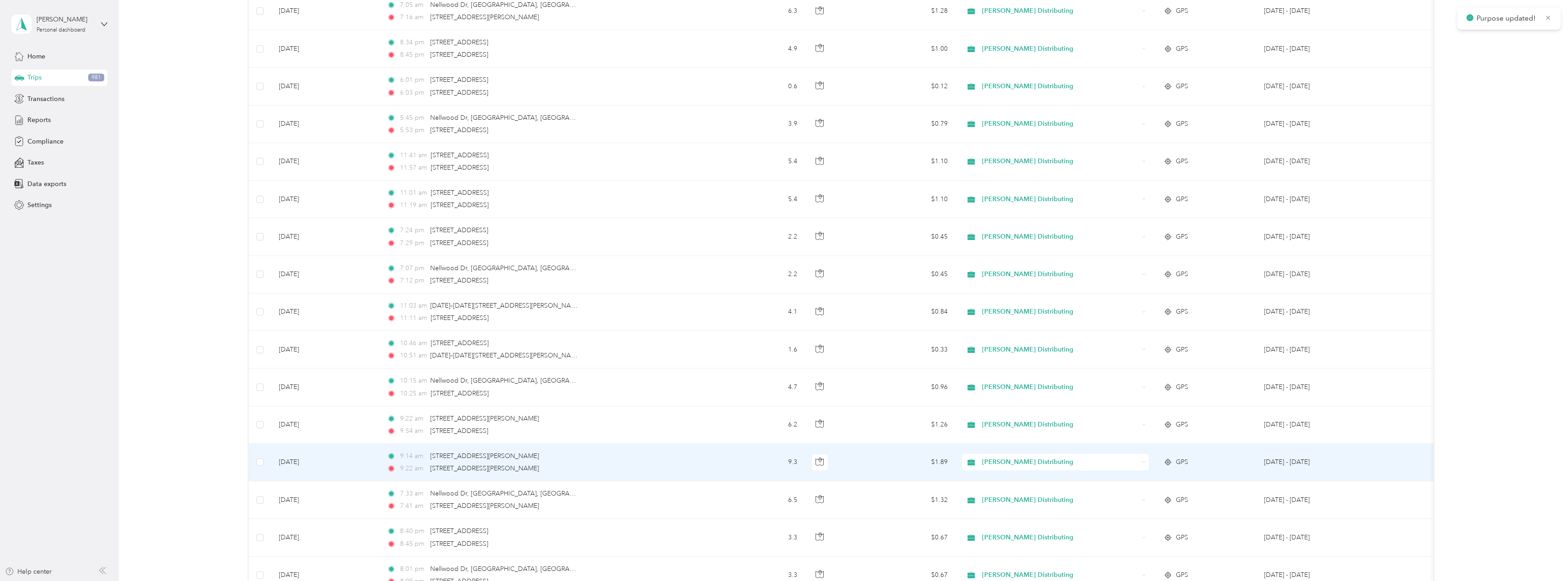
click at [1141, 464] on div "Stokes Distributing" at bounding box center [1055, 462] width 186 height 16
click at [1008, 493] on span "Personal" at bounding box center [1063, 495] width 157 height 10
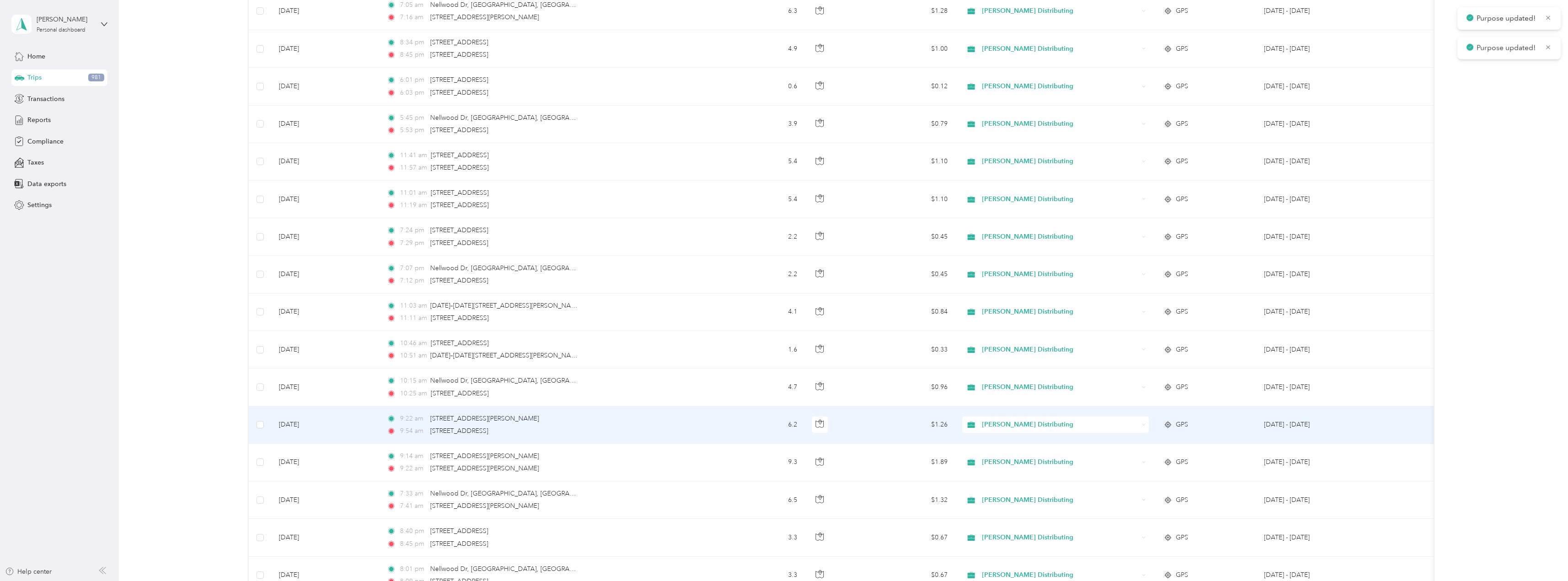
click at [1144, 426] on div "Stokes Distributing" at bounding box center [1055, 424] width 186 height 16
click at [1007, 458] on span "Personal" at bounding box center [1063, 456] width 157 height 10
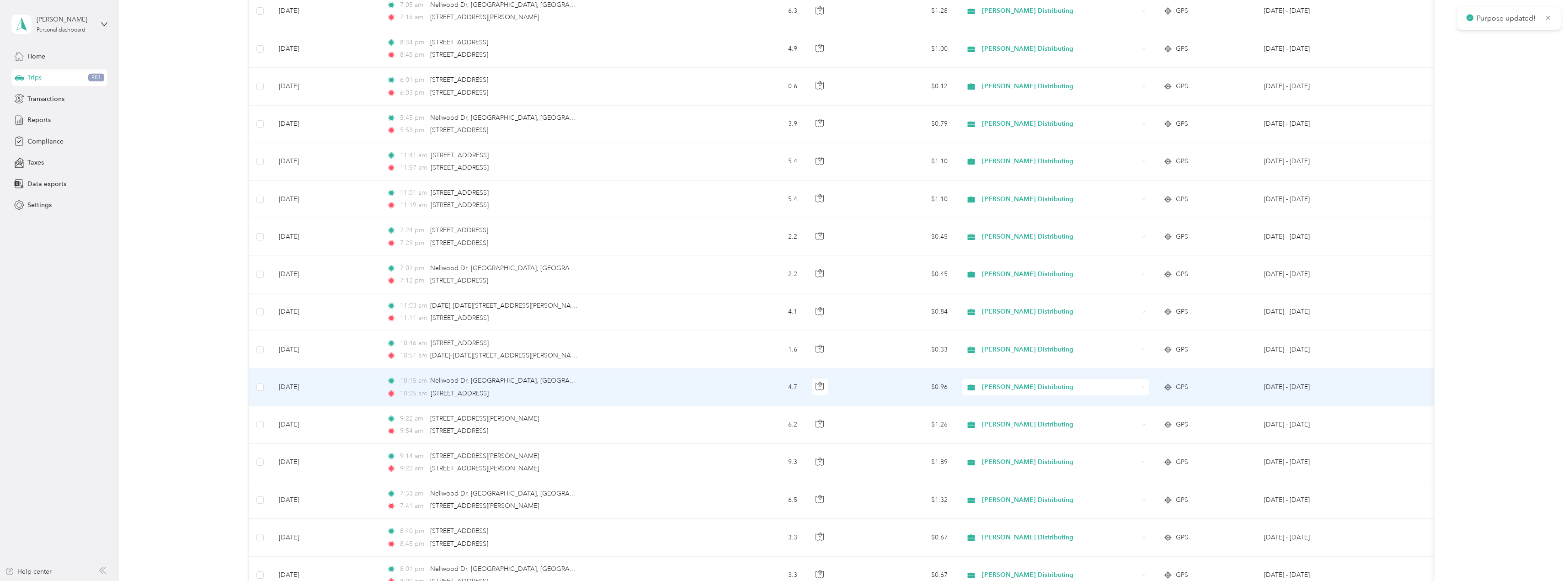
click at [1143, 384] on div "Stokes Distributing" at bounding box center [1055, 387] width 186 height 16
click at [992, 422] on li "Personal" at bounding box center [1055, 419] width 186 height 16
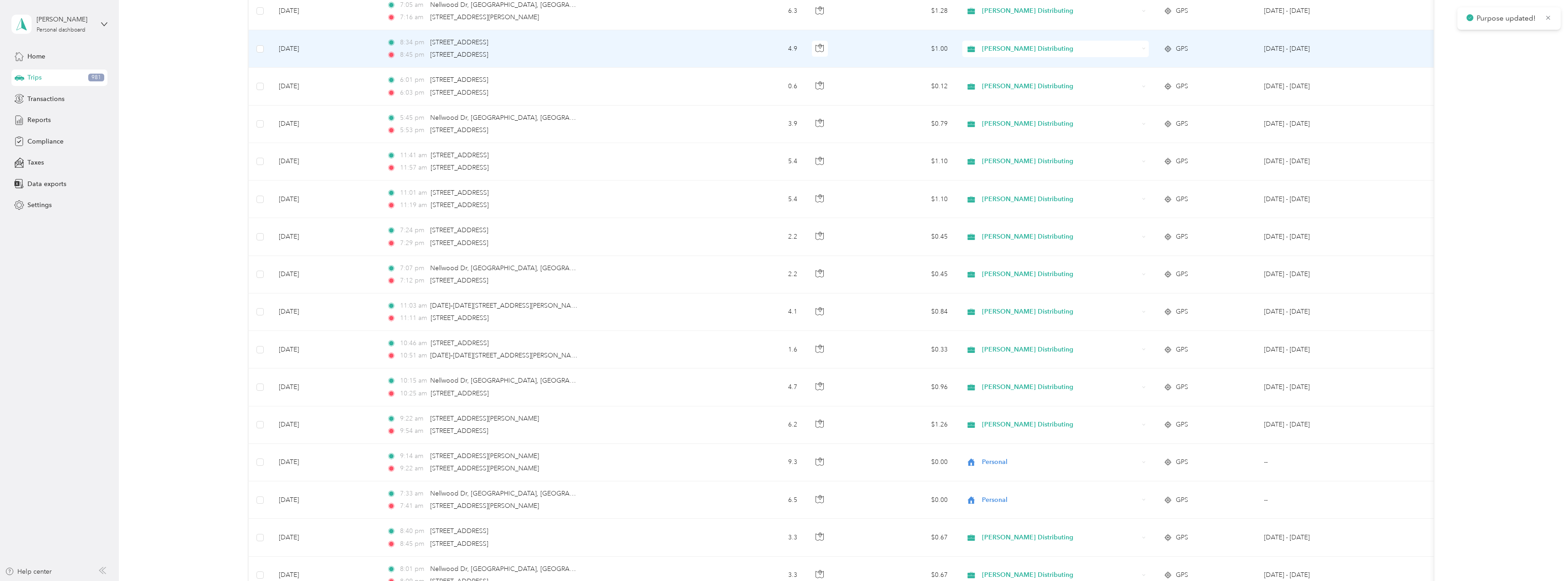
click at [1144, 49] on icon at bounding box center [1144, 49] width 3 height 1
click at [1022, 82] on span "Personal" at bounding box center [1063, 79] width 157 height 10
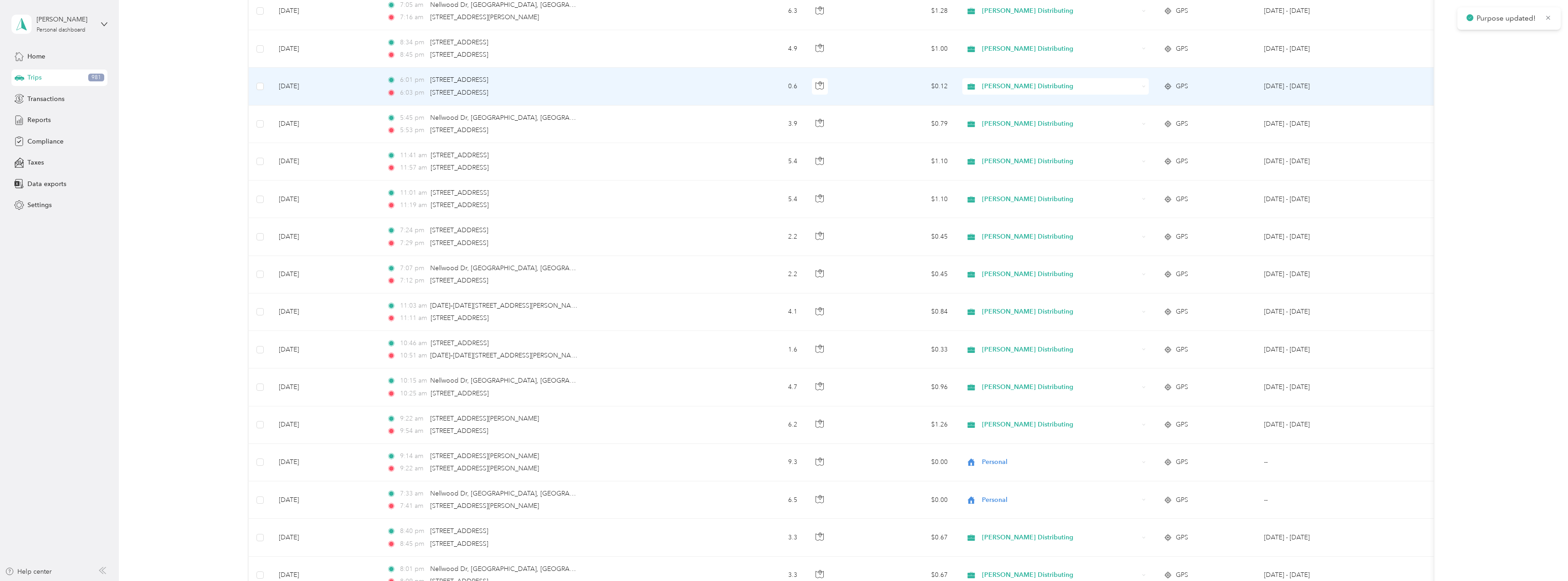
click at [1145, 86] on icon at bounding box center [1144, 86] width 3 height 1
click at [1087, 113] on li "Personal" at bounding box center [1055, 116] width 186 height 16
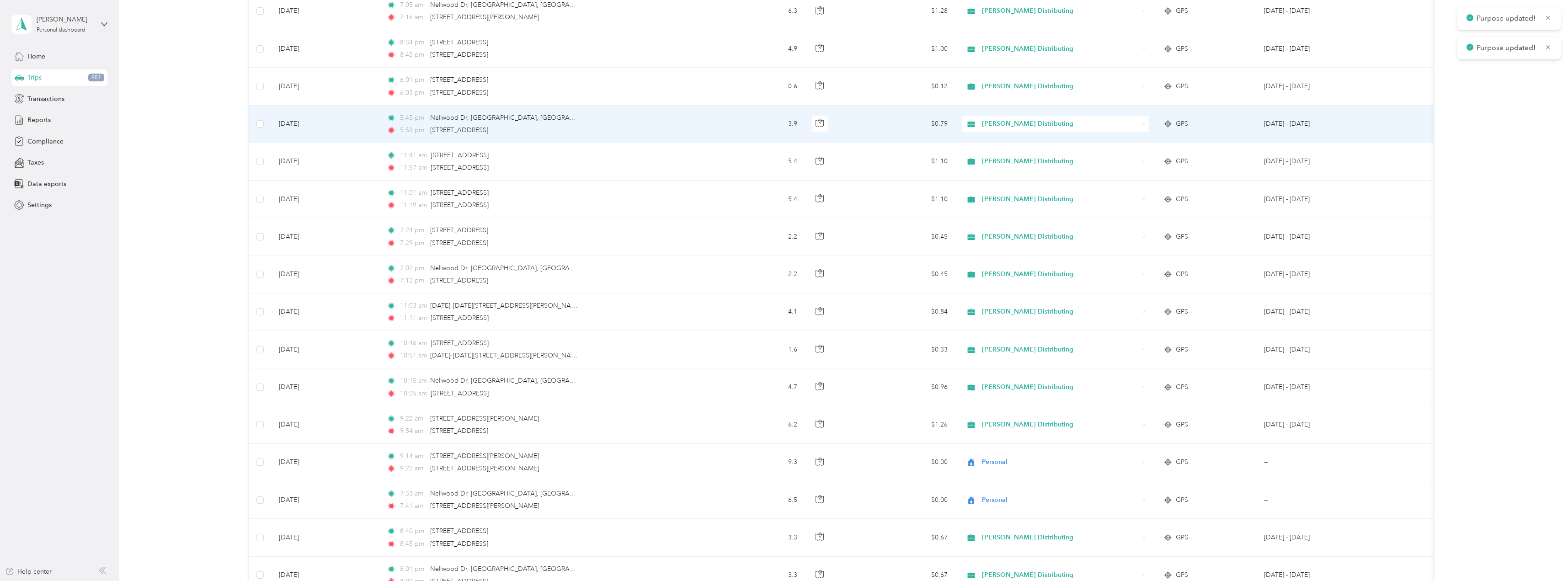
click at [1143, 124] on icon at bounding box center [1144, 124] width 4 height 4
click at [1065, 155] on span "Personal" at bounding box center [1063, 155] width 157 height 10
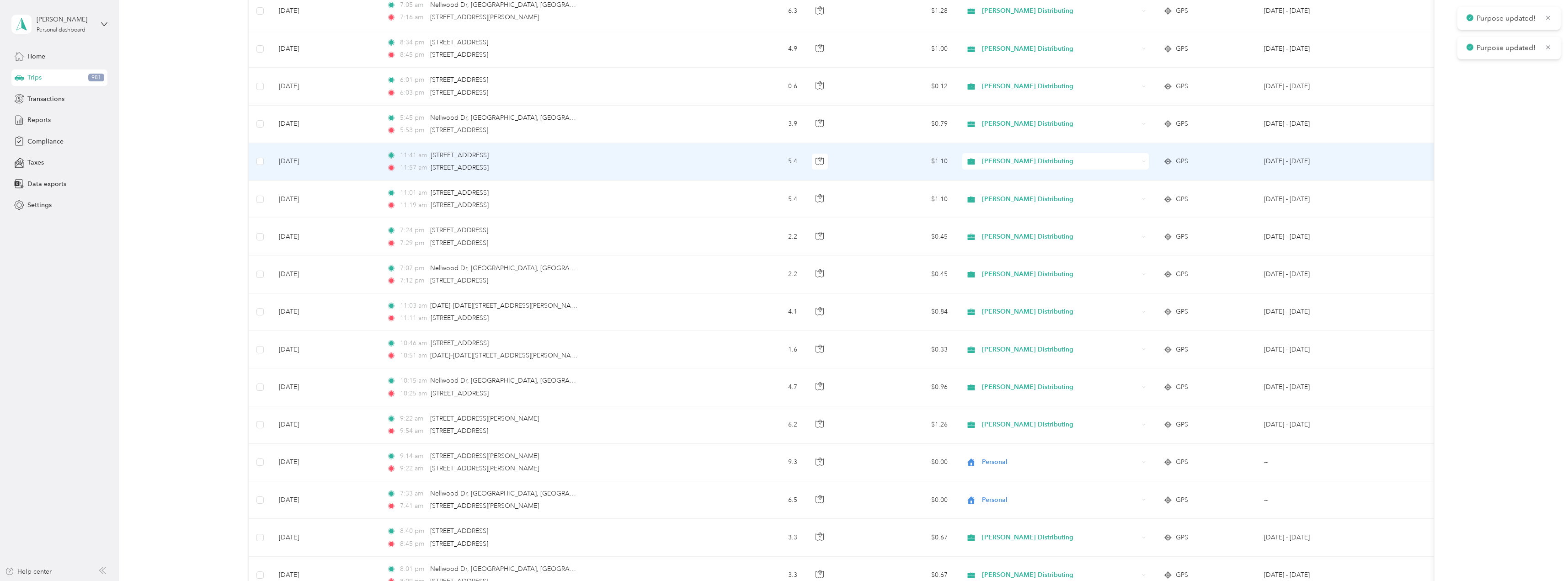
click at [1143, 162] on icon at bounding box center [1144, 161] width 4 height 4
click at [1003, 190] on span "Personal" at bounding box center [1063, 192] width 157 height 10
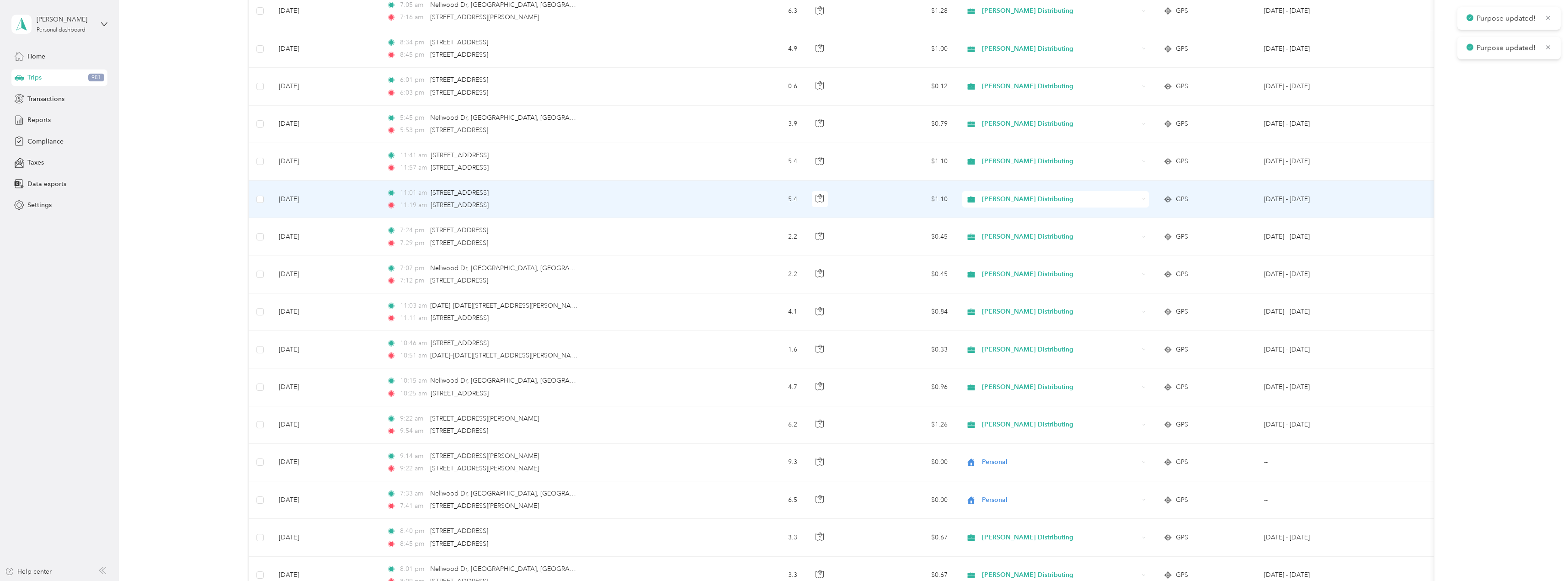
click at [1141, 195] on div "Stokes Distributing" at bounding box center [1055, 199] width 186 height 16
click at [1011, 230] on span "Personal" at bounding box center [1063, 232] width 157 height 10
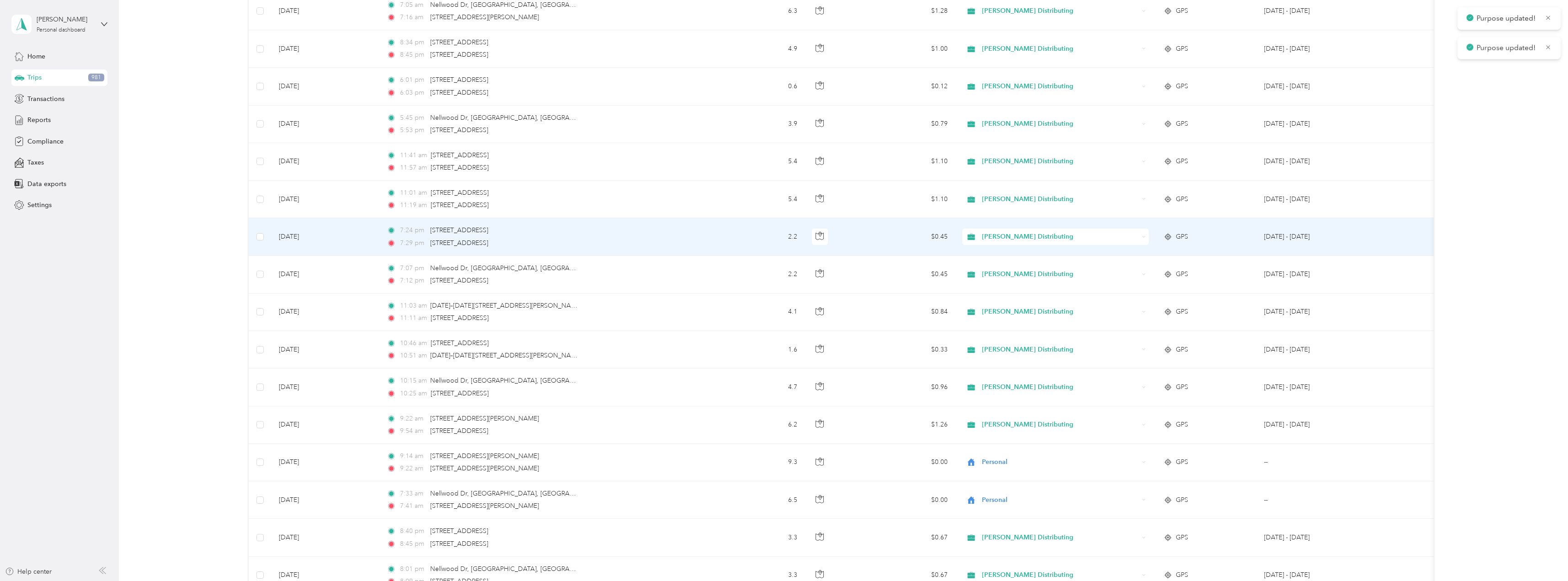
click at [1143, 235] on icon at bounding box center [1144, 237] width 4 height 4
drag, startPoint x: 1005, startPoint y: 267, endPoint x: 1049, endPoint y: 276, distance: 44.9
click at [1005, 268] on span "Personal" at bounding box center [1063, 265] width 157 height 10
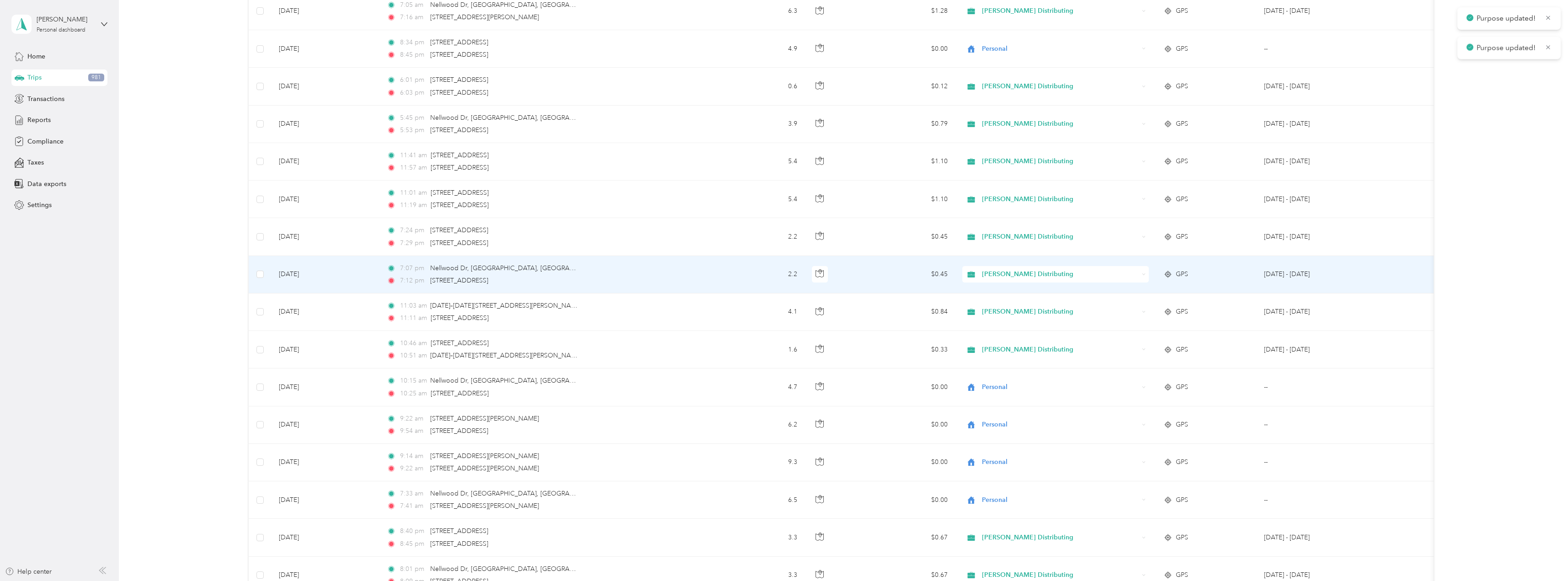
click at [1147, 274] on div "Stokes Distributing" at bounding box center [1055, 274] width 186 height 16
click at [989, 310] on body "Purpose updated! Purpose updated! Jon M. Edwards Personal dashboard Home Trips …" at bounding box center [782, 290] width 1563 height 581
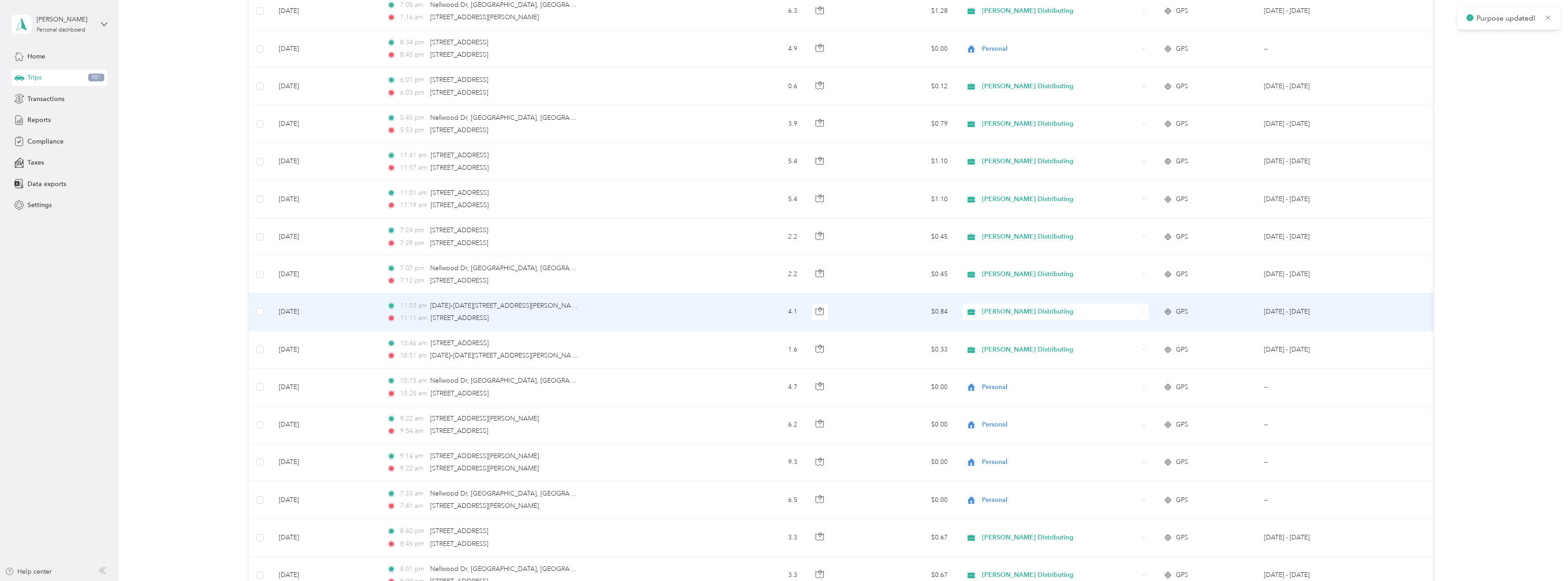
click at [1141, 313] on div "Stokes Distributing" at bounding box center [1055, 311] width 186 height 16
click at [998, 339] on li "Personal" at bounding box center [1055, 345] width 186 height 16
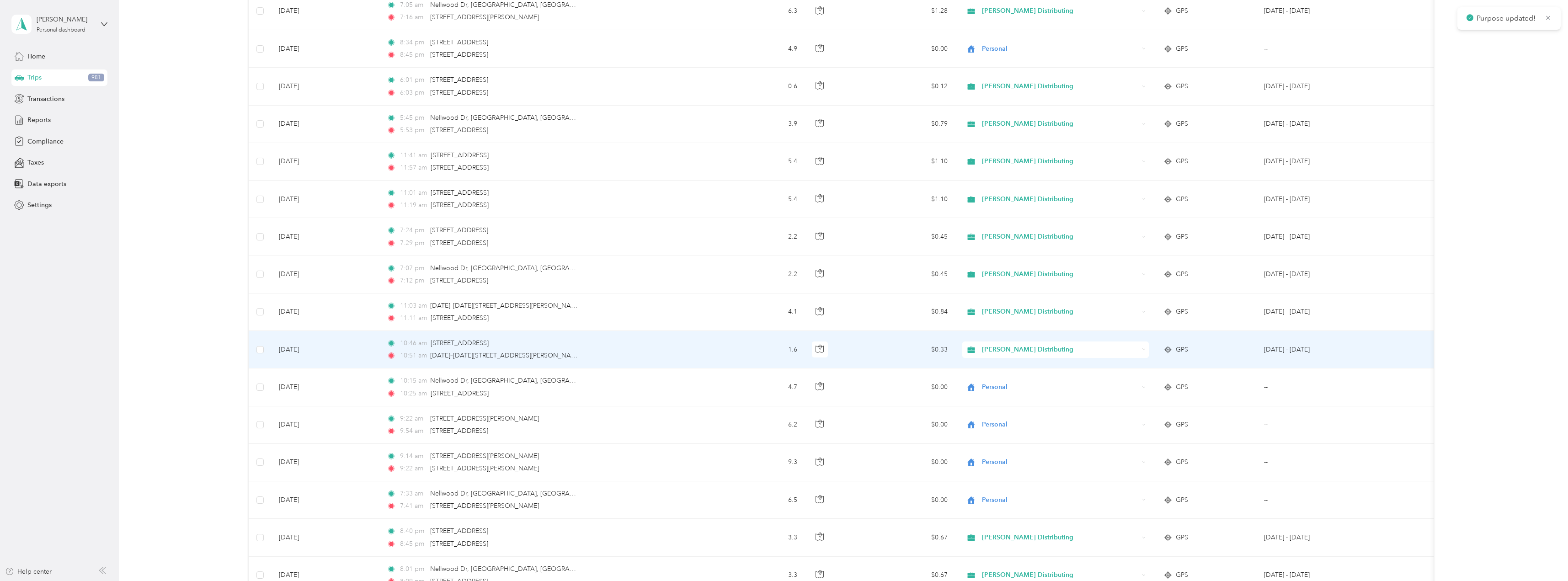
click at [1143, 349] on icon at bounding box center [1144, 349] width 4 height 4
click at [996, 378] on span "Personal" at bounding box center [1063, 378] width 157 height 10
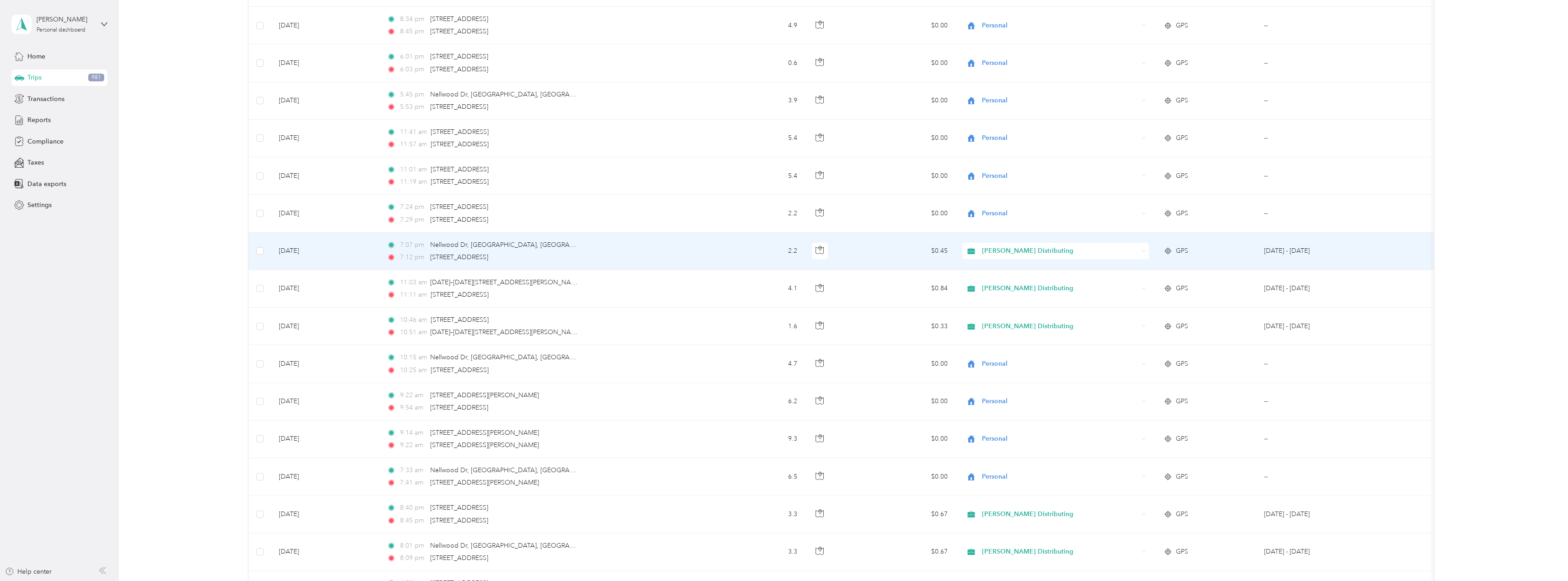
scroll to position [3627, 0]
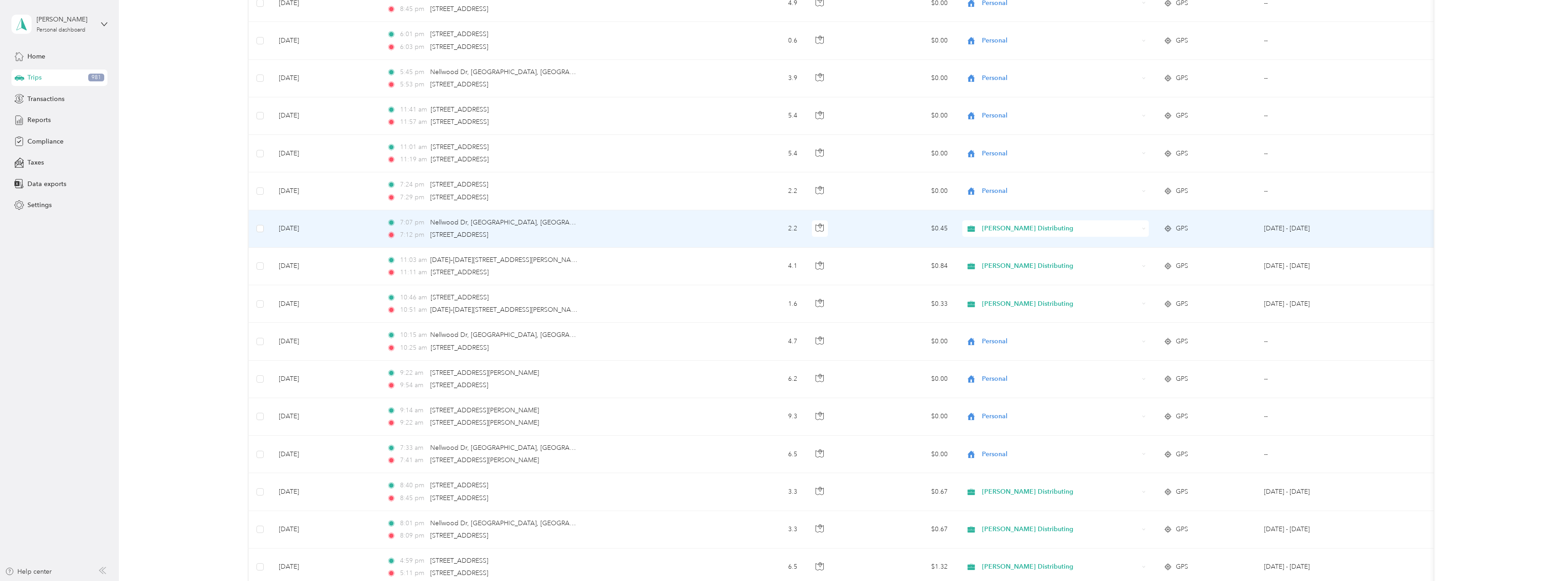
click at [1143, 229] on icon at bounding box center [1144, 229] width 4 height 4
click at [995, 260] on span "Personal" at bounding box center [1063, 259] width 157 height 10
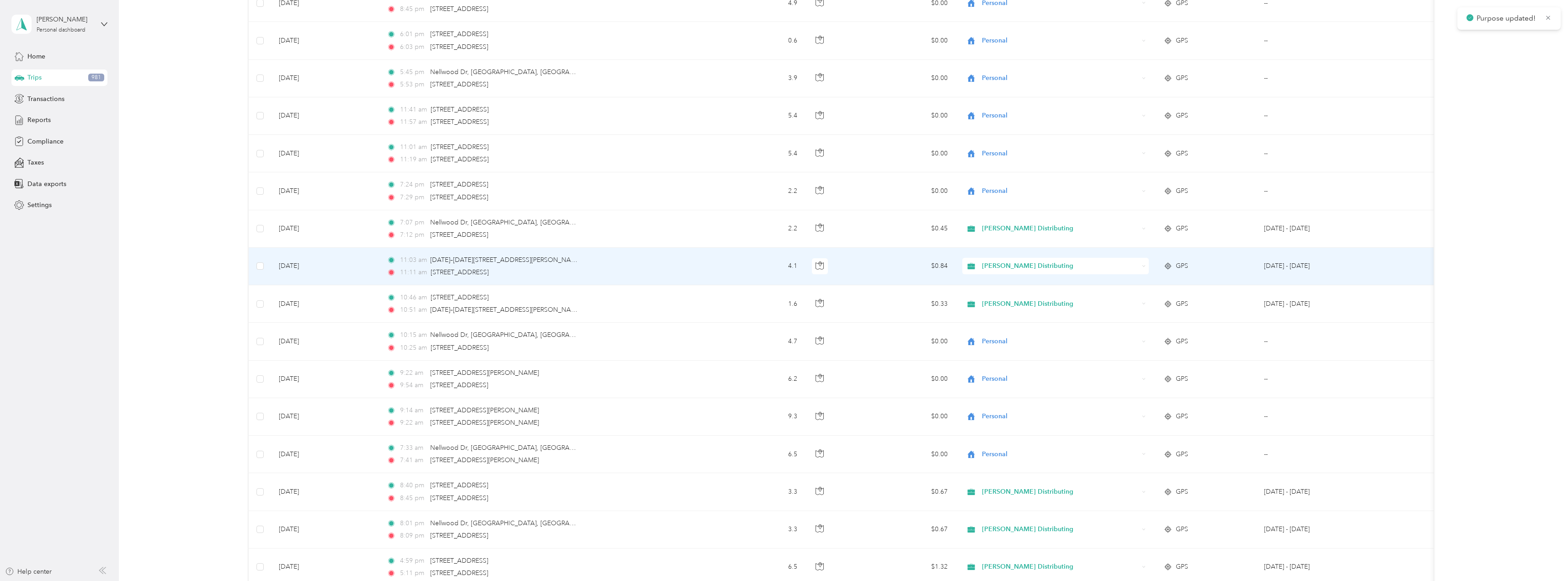
click at [1144, 267] on icon at bounding box center [1144, 266] width 4 height 4
click at [1006, 297] on span "Personal" at bounding box center [1063, 297] width 157 height 10
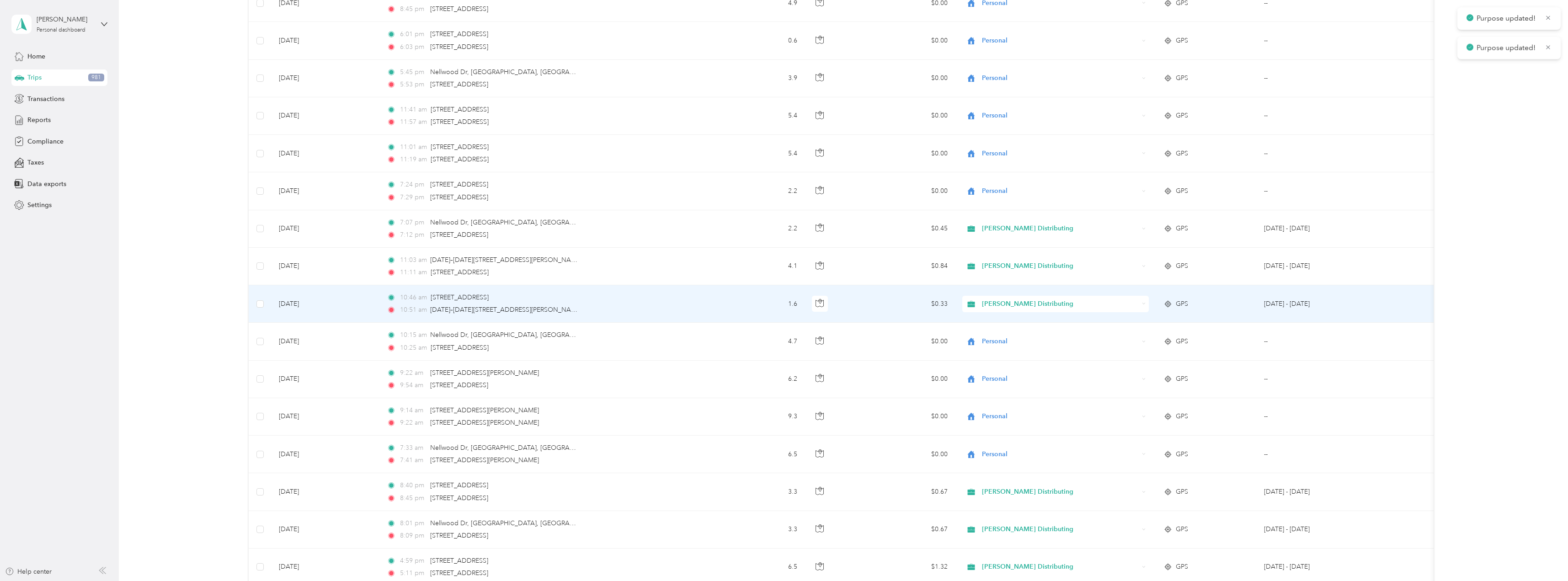
click at [1145, 307] on div "Stokes Distributing" at bounding box center [1055, 304] width 186 height 16
click at [992, 338] on li "Personal" at bounding box center [1055, 337] width 186 height 16
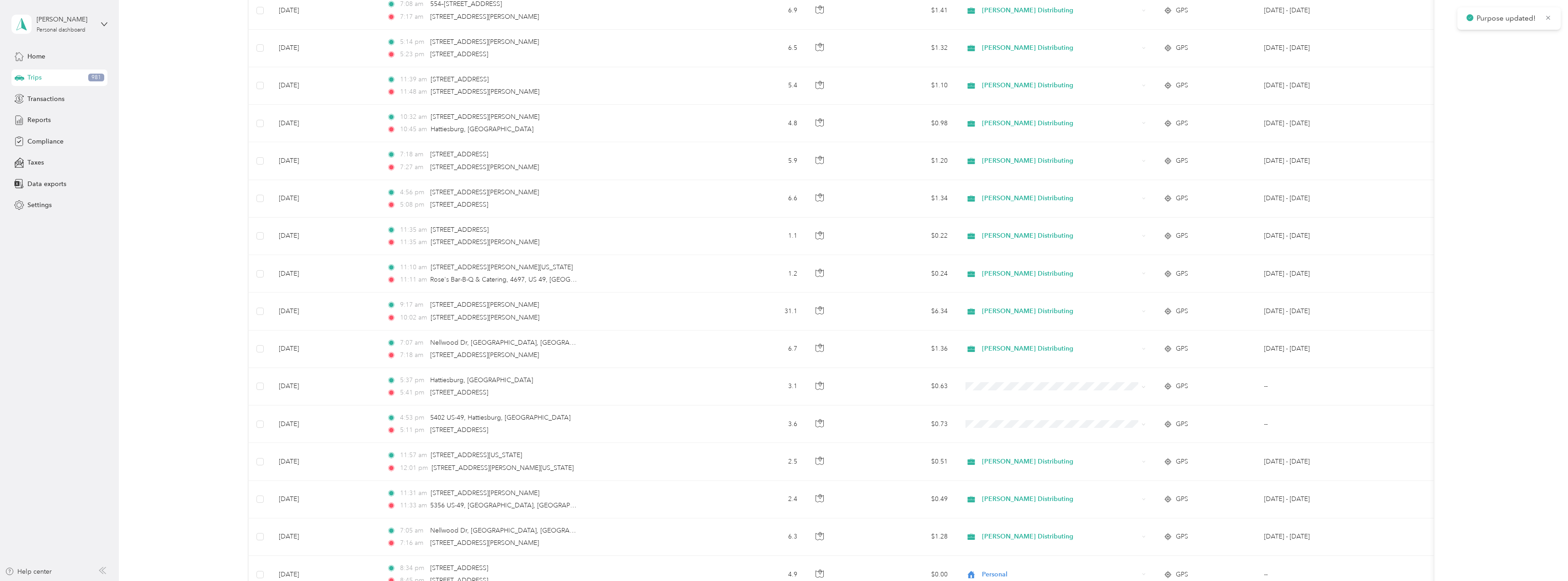
scroll to position [3078, 0]
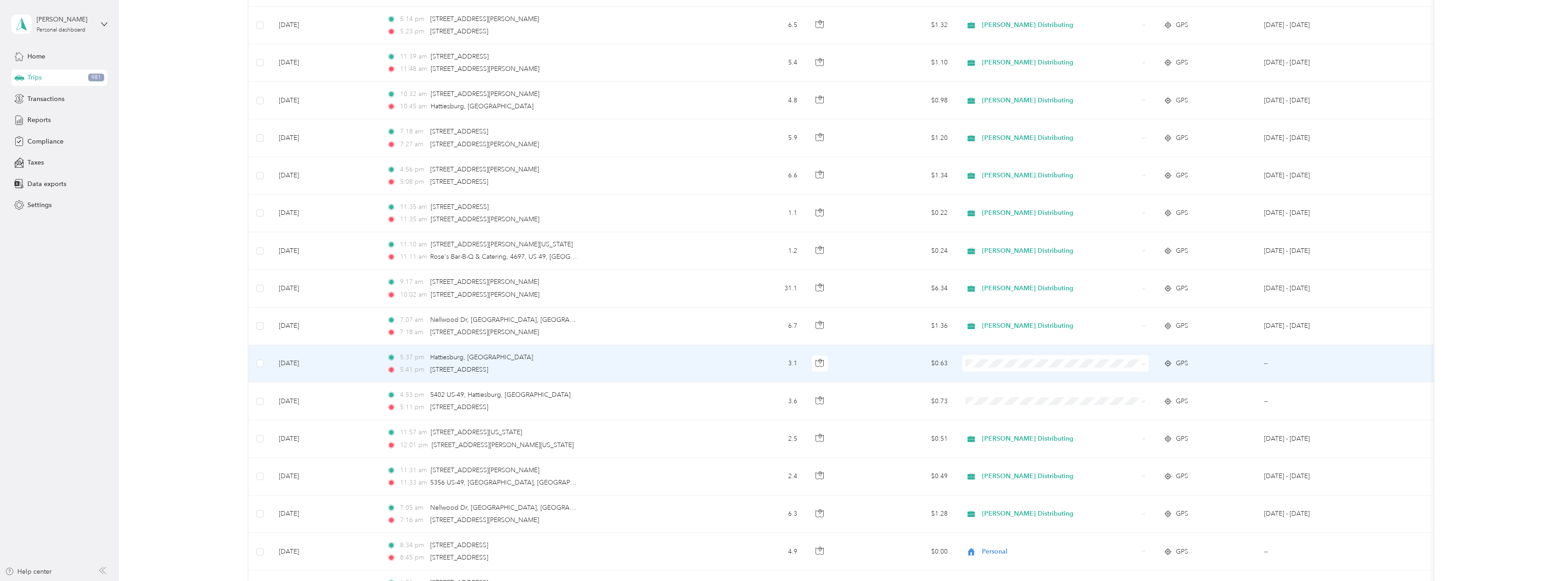
click at [1144, 362] on icon at bounding box center [1143, 364] width 4 height 4
click at [1033, 383] on li "Stokes Distributing" at bounding box center [1055, 378] width 186 height 16
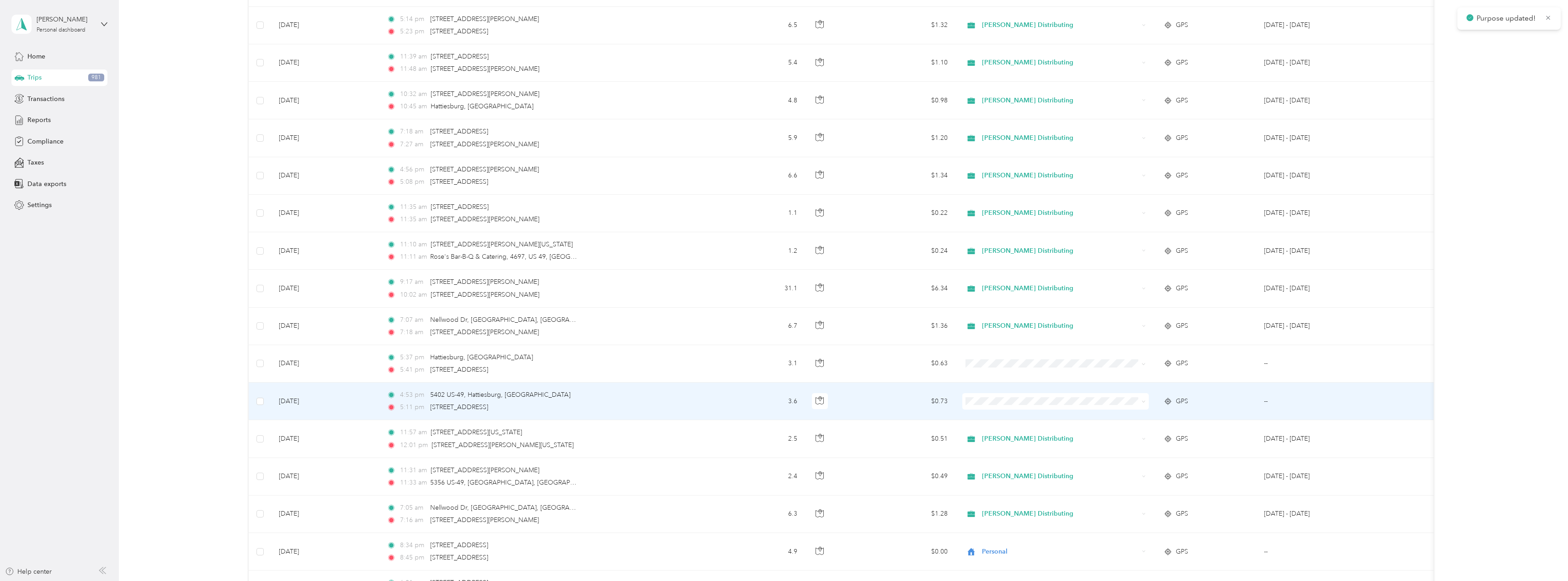
click at [1145, 401] on icon at bounding box center [1144, 402] width 3 height 2
click at [1014, 416] on span "Stokes Distributing" at bounding box center [1063, 414] width 157 height 10
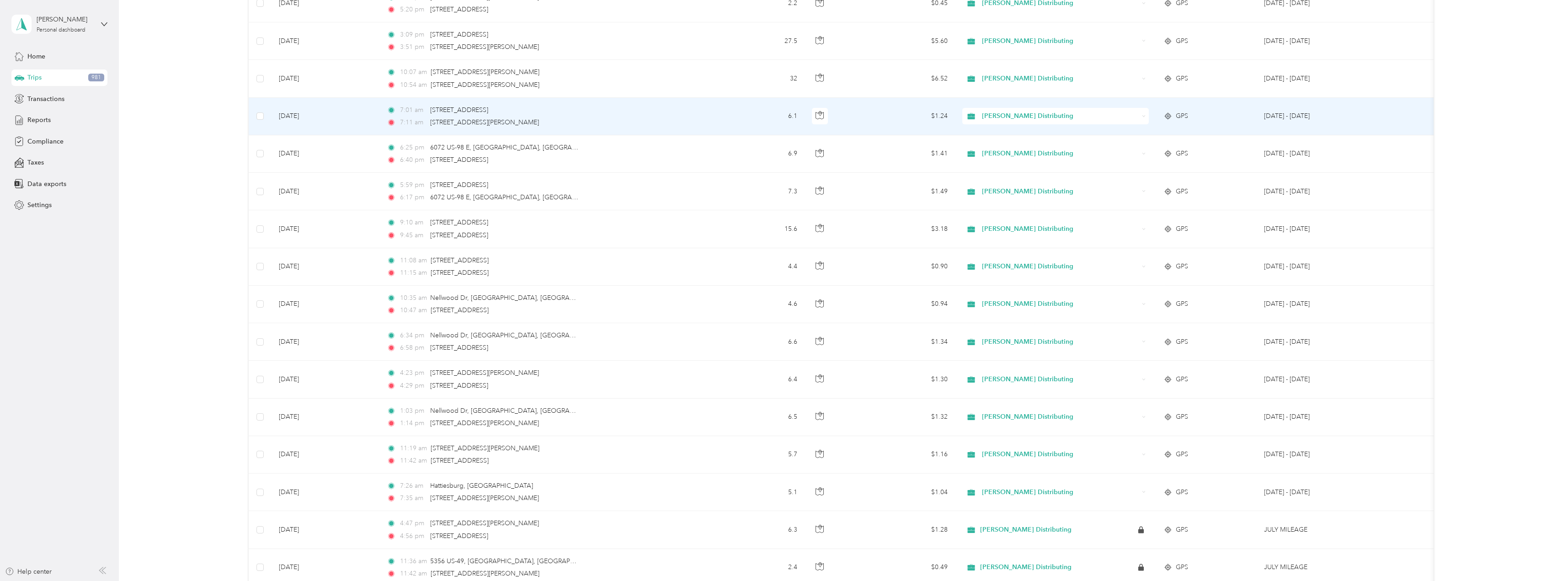
scroll to position [4815, 0]
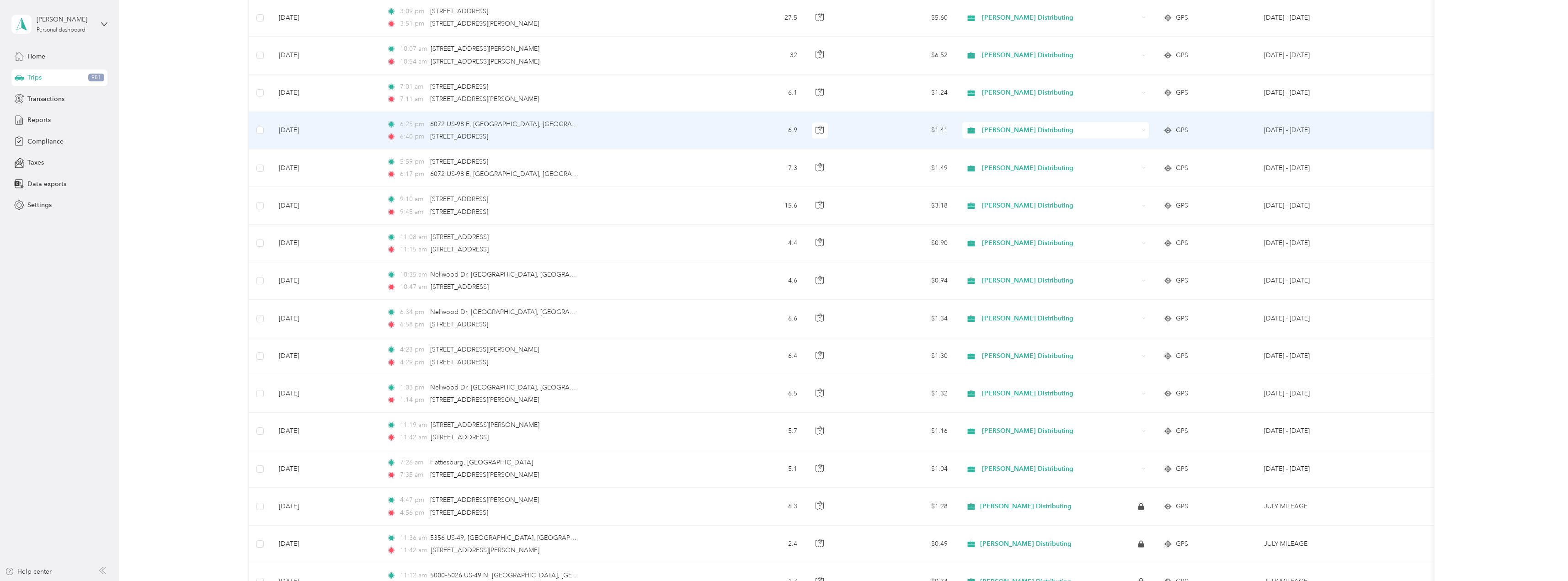
click at [1146, 128] on div "Stokes Distributing" at bounding box center [1055, 130] width 186 height 16
click at [995, 163] on li "Personal" at bounding box center [1055, 163] width 186 height 16
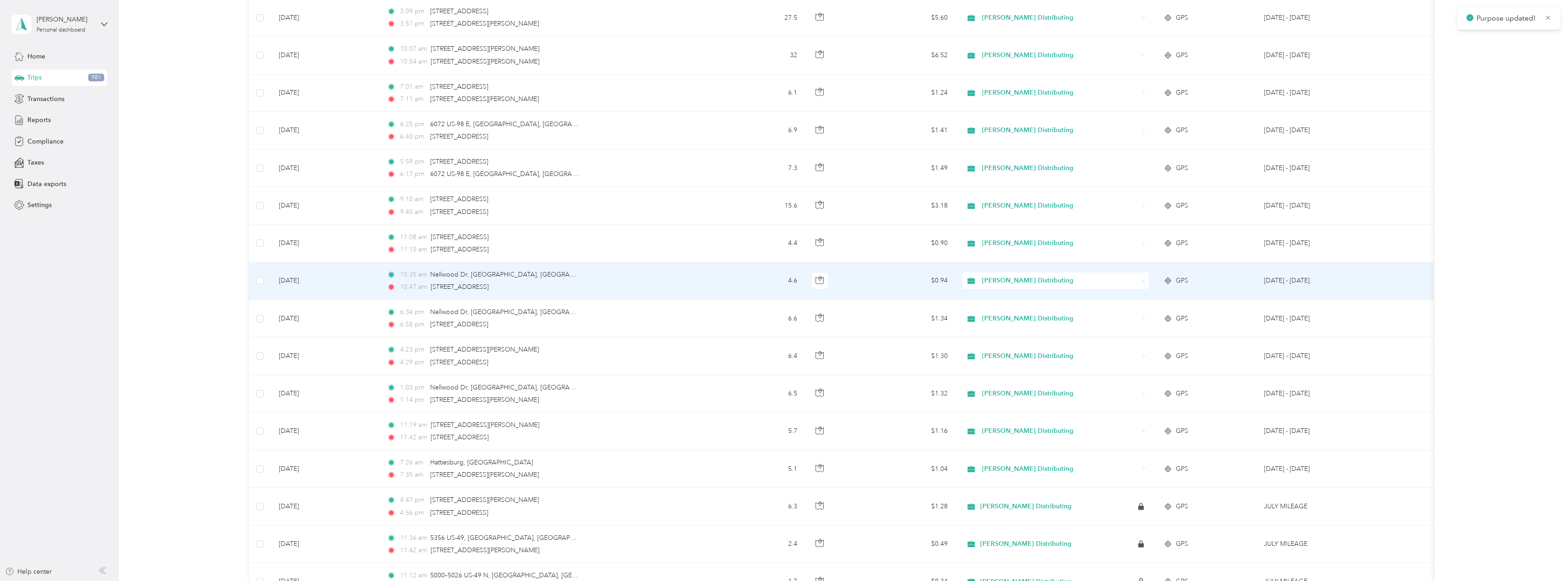
click at [1144, 281] on icon at bounding box center [1144, 280] width 3 height 1
click at [1002, 310] on span "Personal" at bounding box center [1063, 309] width 157 height 10
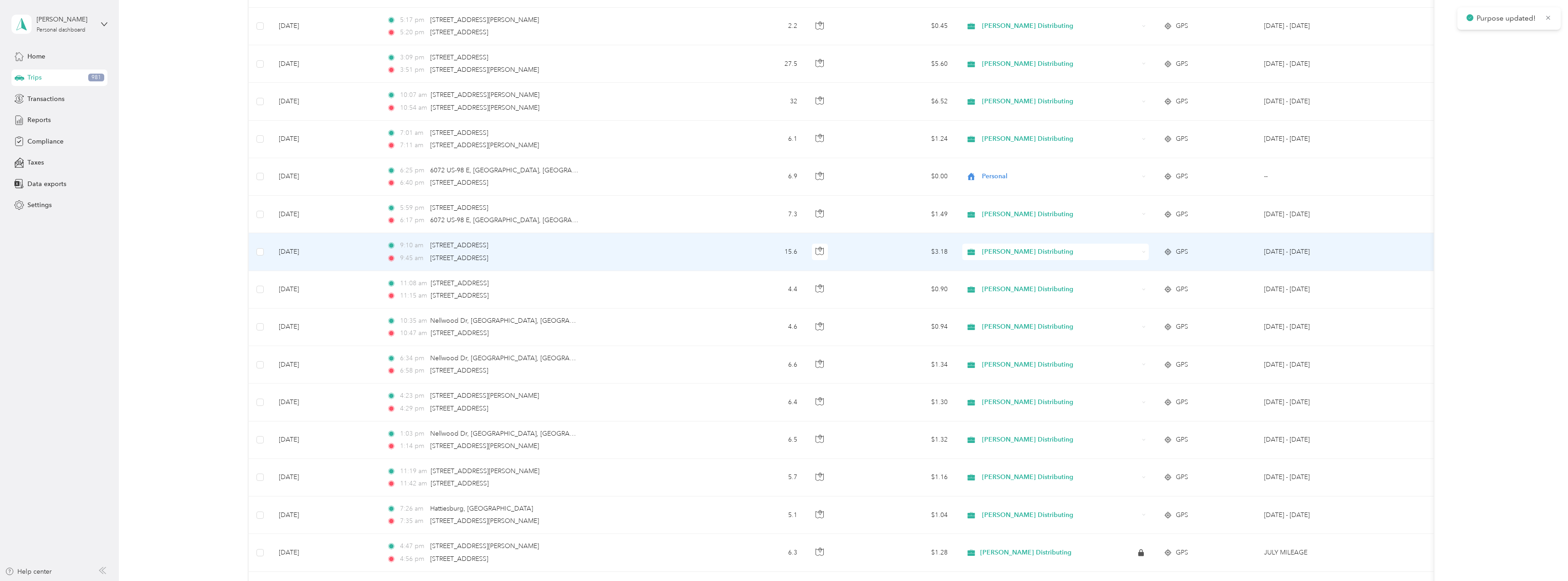
scroll to position [4769, 0]
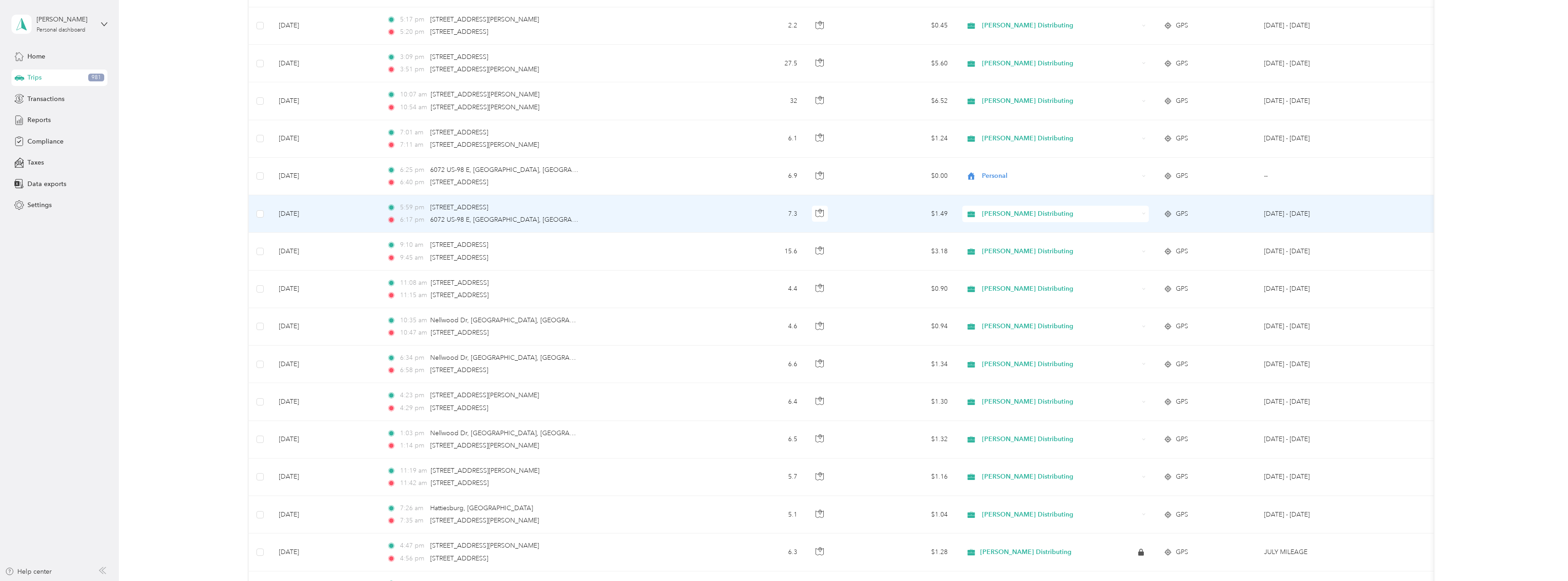
click at [1145, 214] on div "Stokes Distributing" at bounding box center [1055, 214] width 186 height 16
click at [1001, 247] on li "Personal" at bounding box center [1055, 243] width 186 height 16
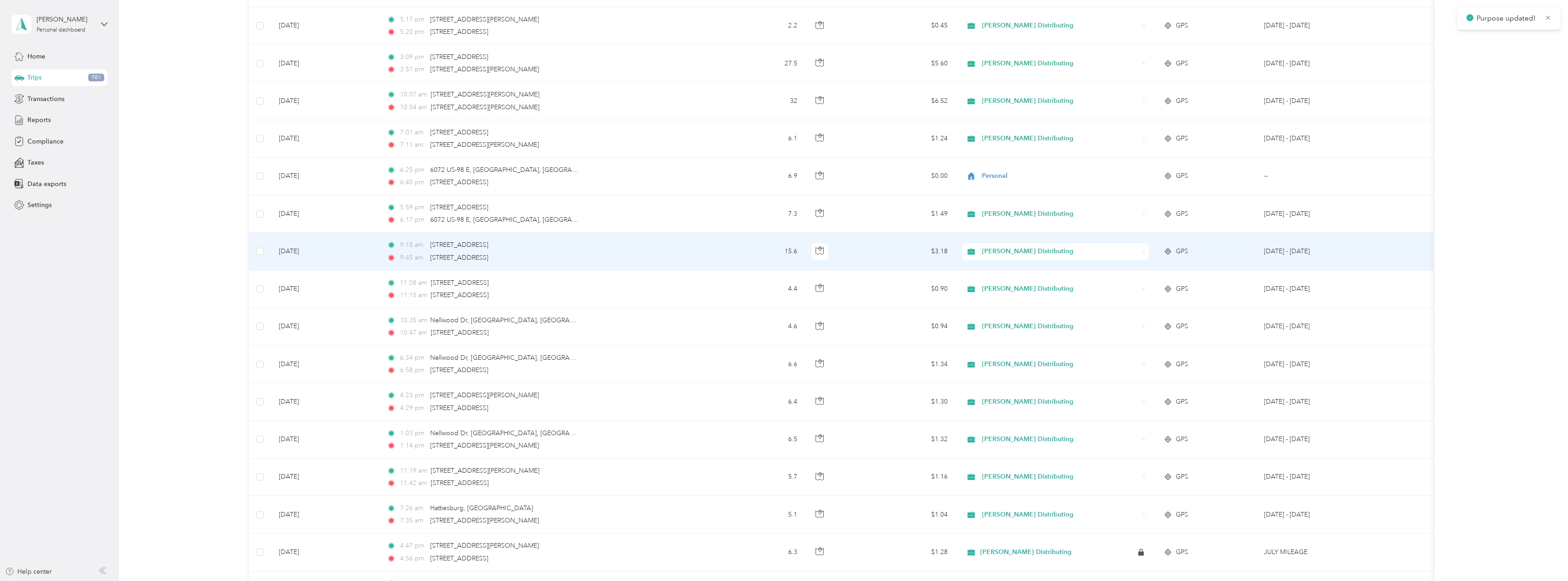
click at [1143, 253] on icon at bounding box center [1144, 251] width 4 height 4
click at [1007, 279] on span "Personal" at bounding box center [1063, 284] width 157 height 10
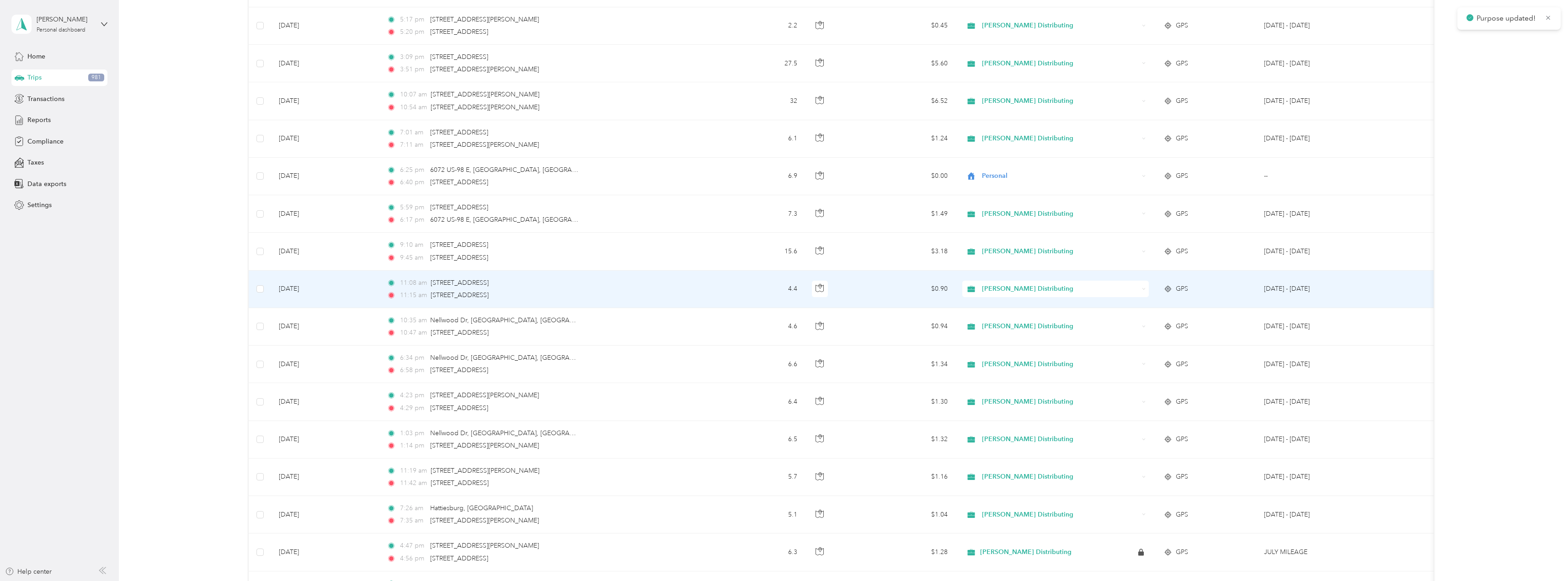
click at [1144, 290] on icon at bounding box center [1144, 289] width 4 height 4
click at [1005, 320] on span "Personal" at bounding box center [1063, 319] width 157 height 10
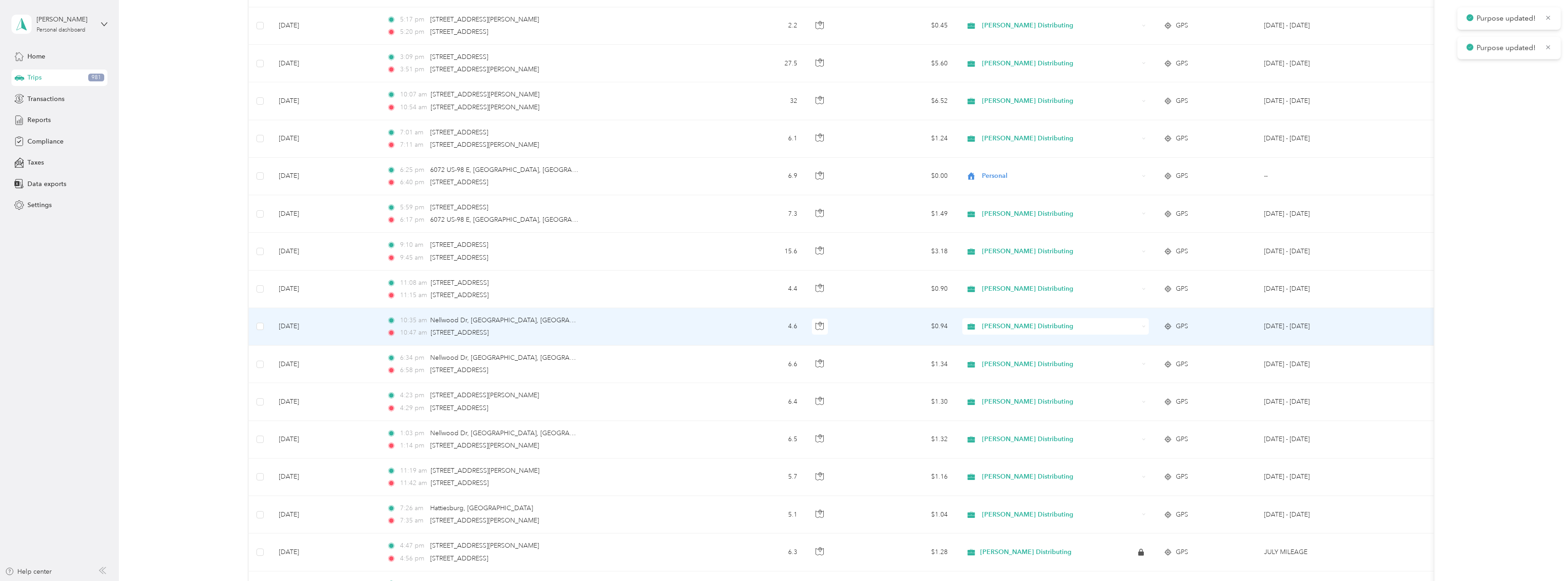
click at [1143, 329] on div "Stokes Distributing" at bounding box center [1055, 326] width 186 height 16
click at [1006, 353] on li "Personal" at bounding box center [1055, 355] width 186 height 16
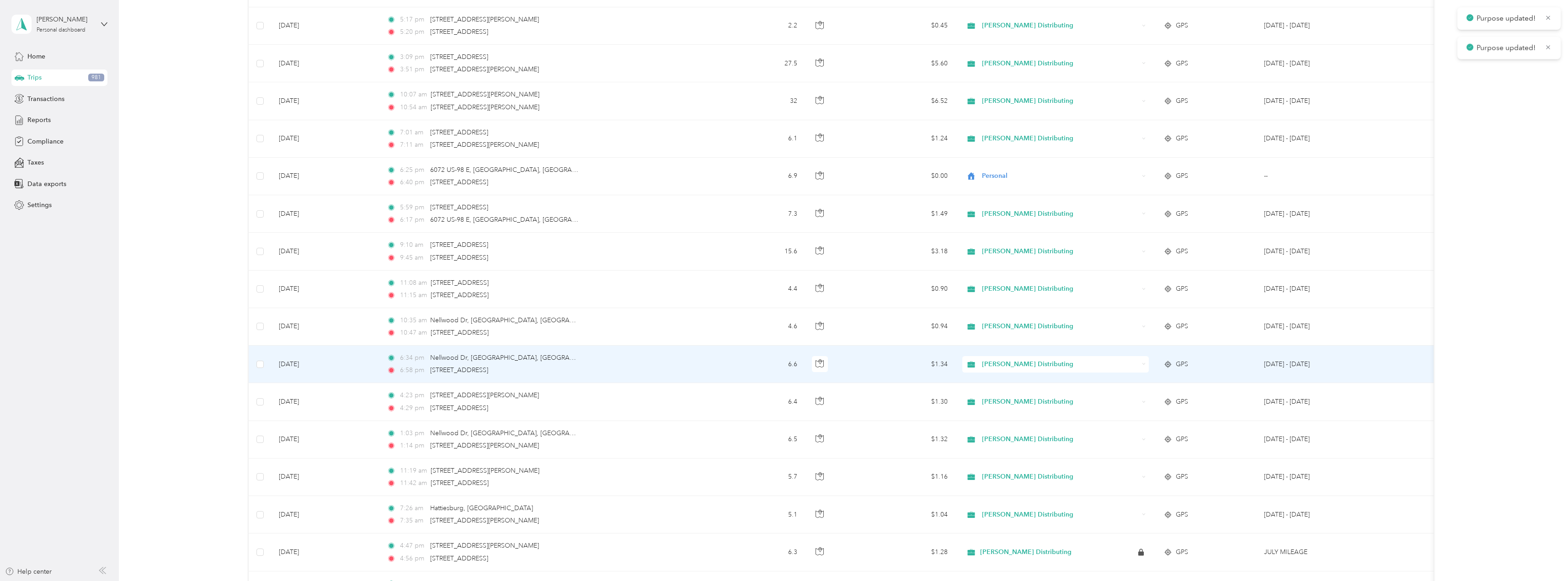
click at [1147, 365] on div "Stokes Distributing" at bounding box center [1055, 364] width 186 height 16
click at [1019, 394] on span "Personal" at bounding box center [1063, 397] width 157 height 10
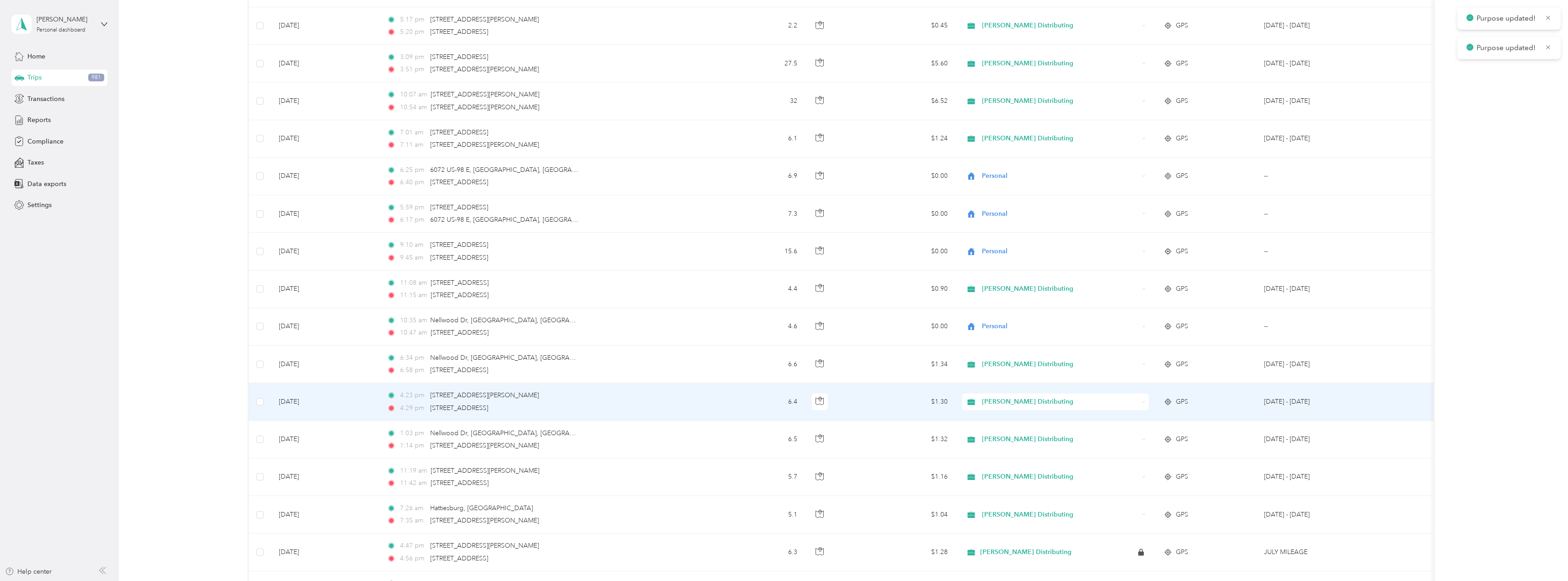
click at [1142, 403] on icon at bounding box center [1144, 402] width 4 height 4
click at [1009, 433] on span "Personal" at bounding box center [1063, 431] width 157 height 10
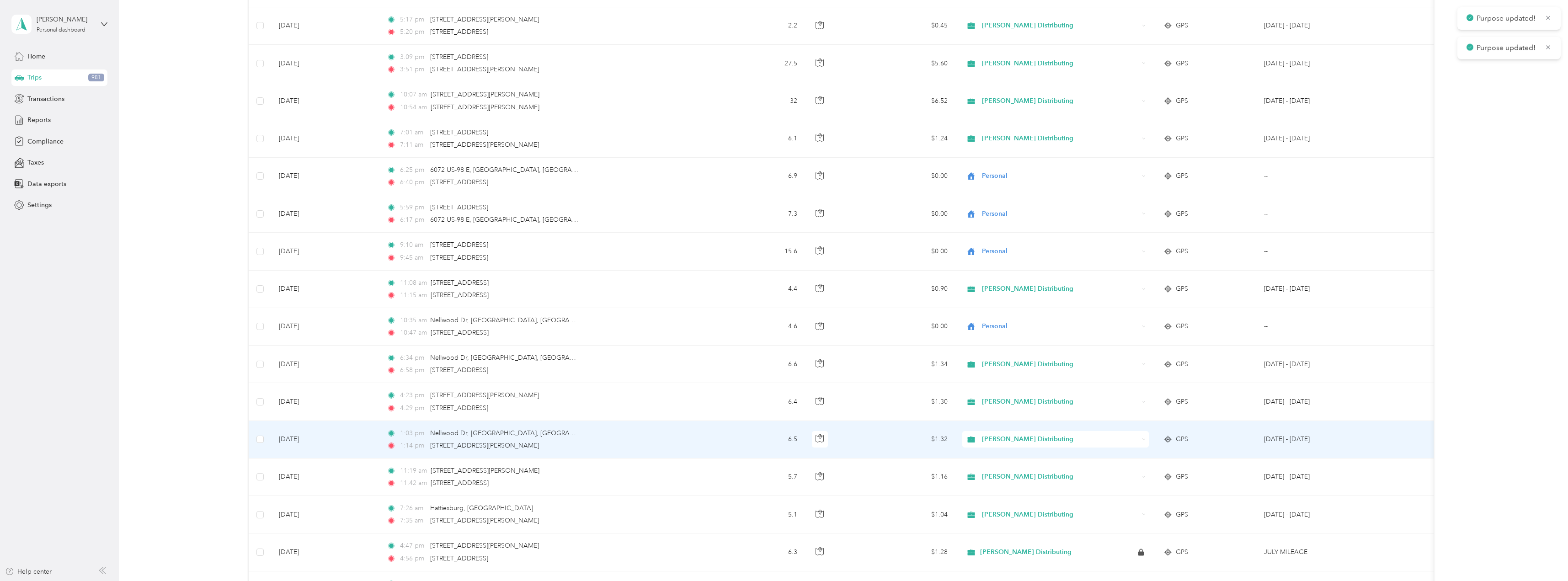
click at [1143, 439] on icon at bounding box center [1144, 439] width 4 height 4
drag, startPoint x: 1021, startPoint y: 473, endPoint x: 1111, endPoint y: 432, distance: 98.9
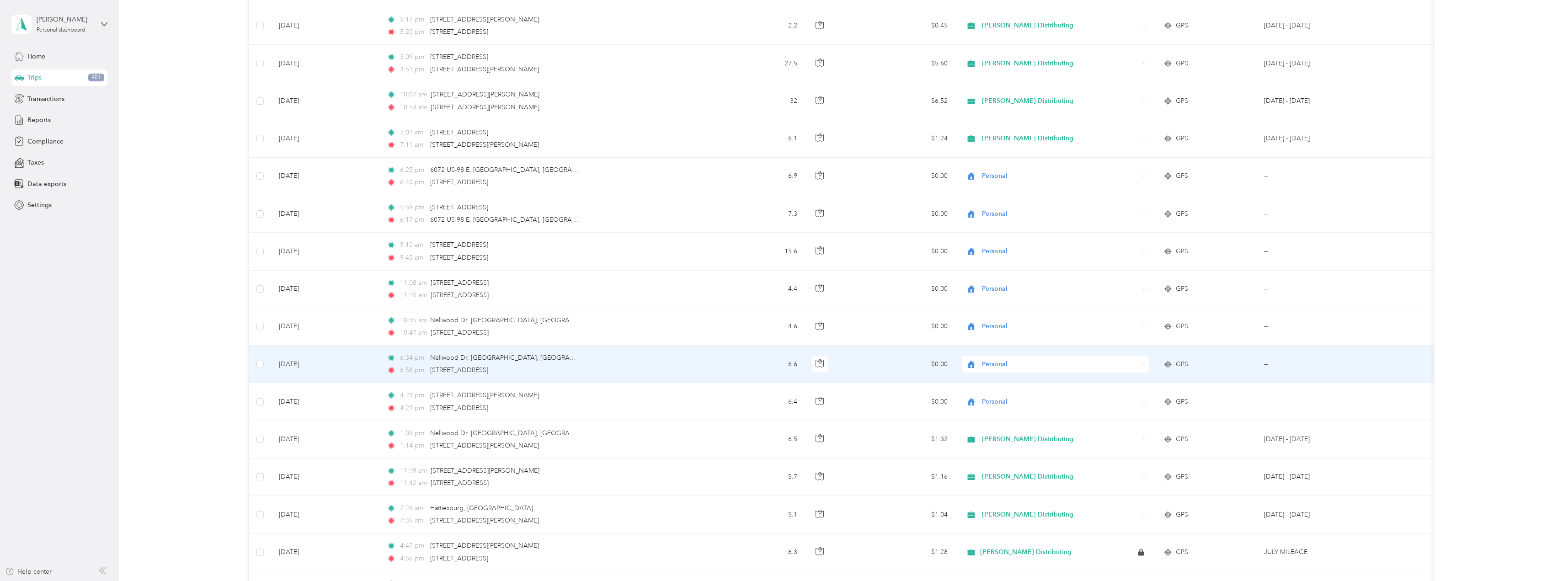
click at [1141, 364] on div "Personal" at bounding box center [1055, 364] width 186 height 16
click at [999, 379] on span "Stokes Distributing" at bounding box center [1063, 376] width 157 height 10
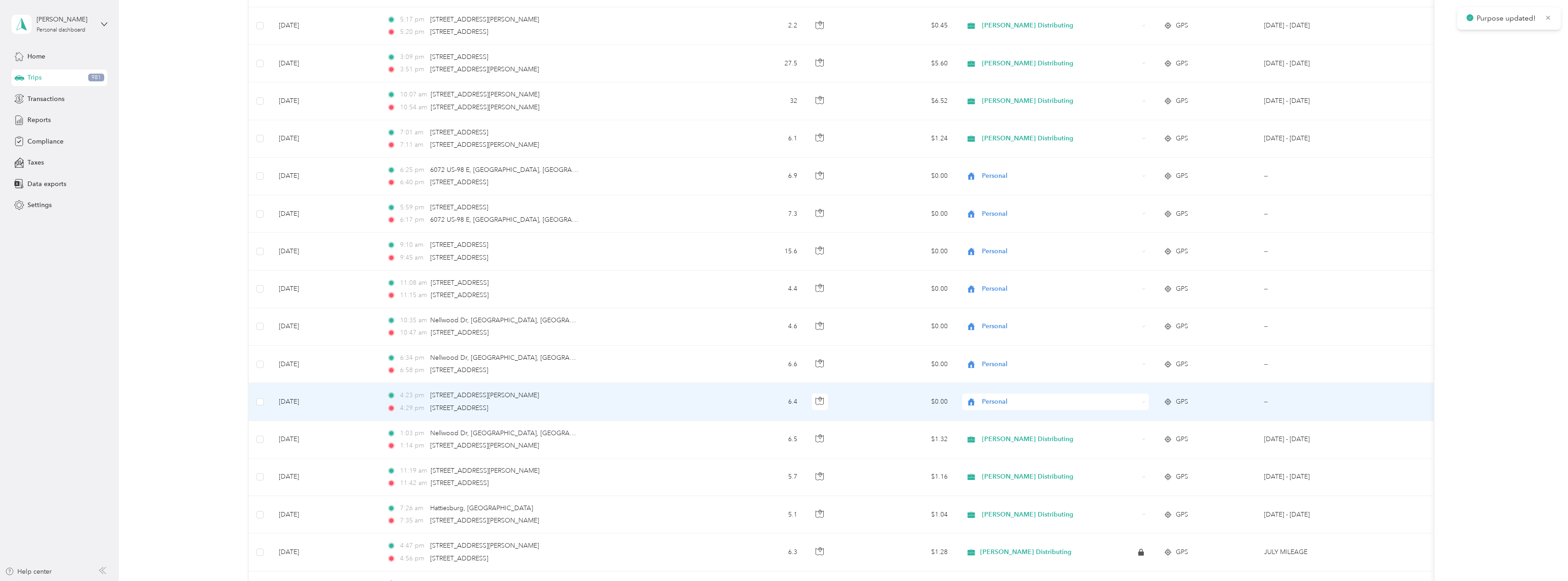
click at [1141, 403] on div "Personal" at bounding box center [1055, 402] width 186 height 16
click at [1037, 421] on li "Stokes Distributing" at bounding box center [1055, 419] width 186 height 16
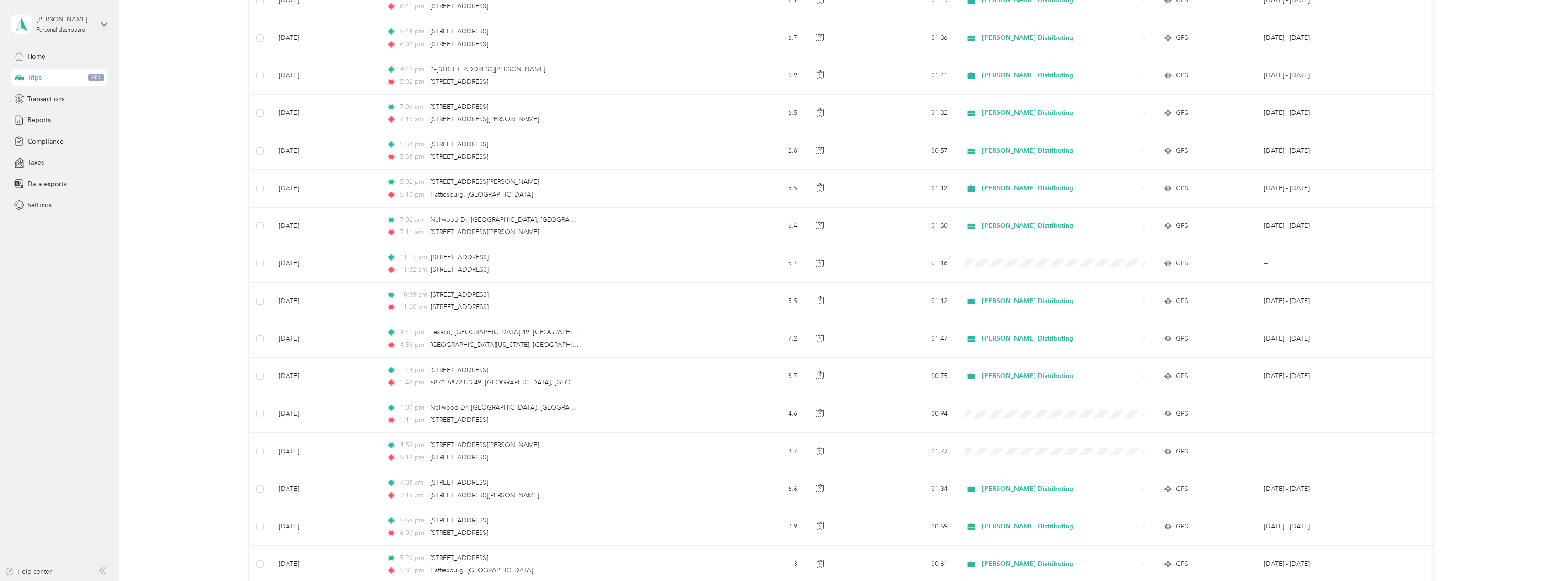
scroll to position [2393, 0]
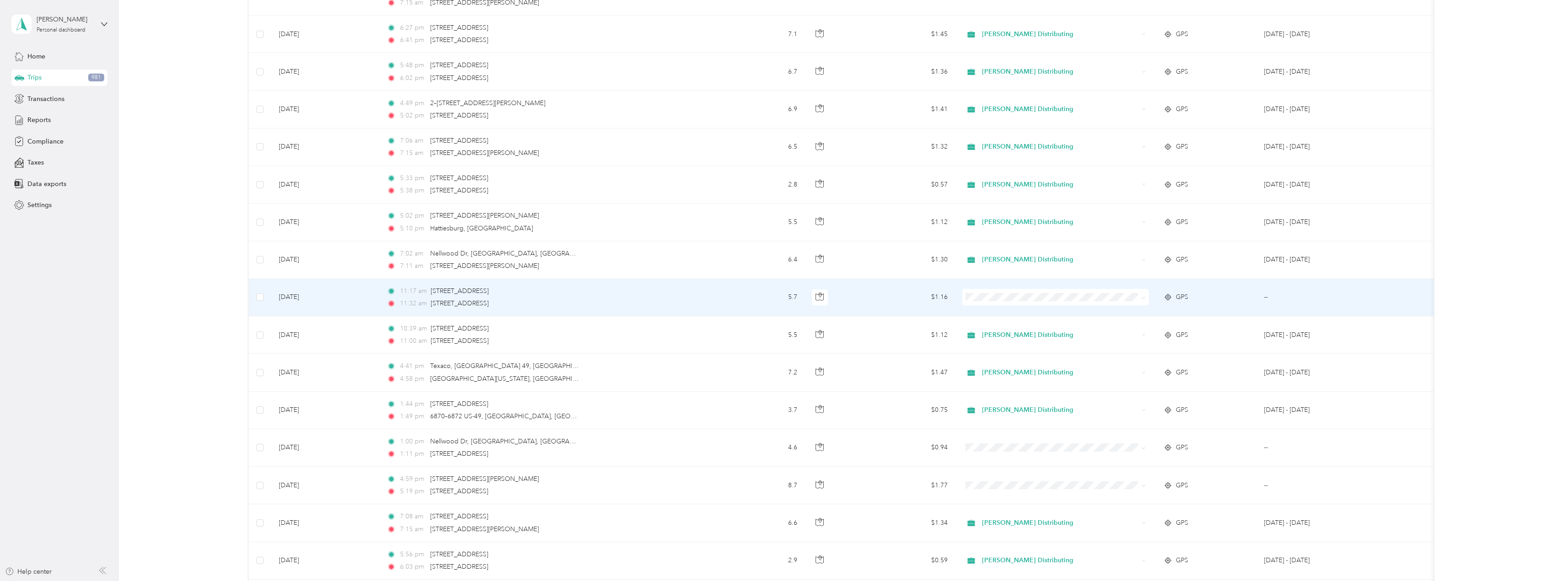
click at [1146, 299] on span at bounding box center [1055, 297] width 186 height 16
click at [1143, 300] on span at bounding box center [1143, 296] width 4 height 8
click at [1144, 297] on icon at bounding box center [1143, 297] width 4 height 4
click at [1007, 327] on span "Personal" at bounding box center [1063, 330] width 157 height 10
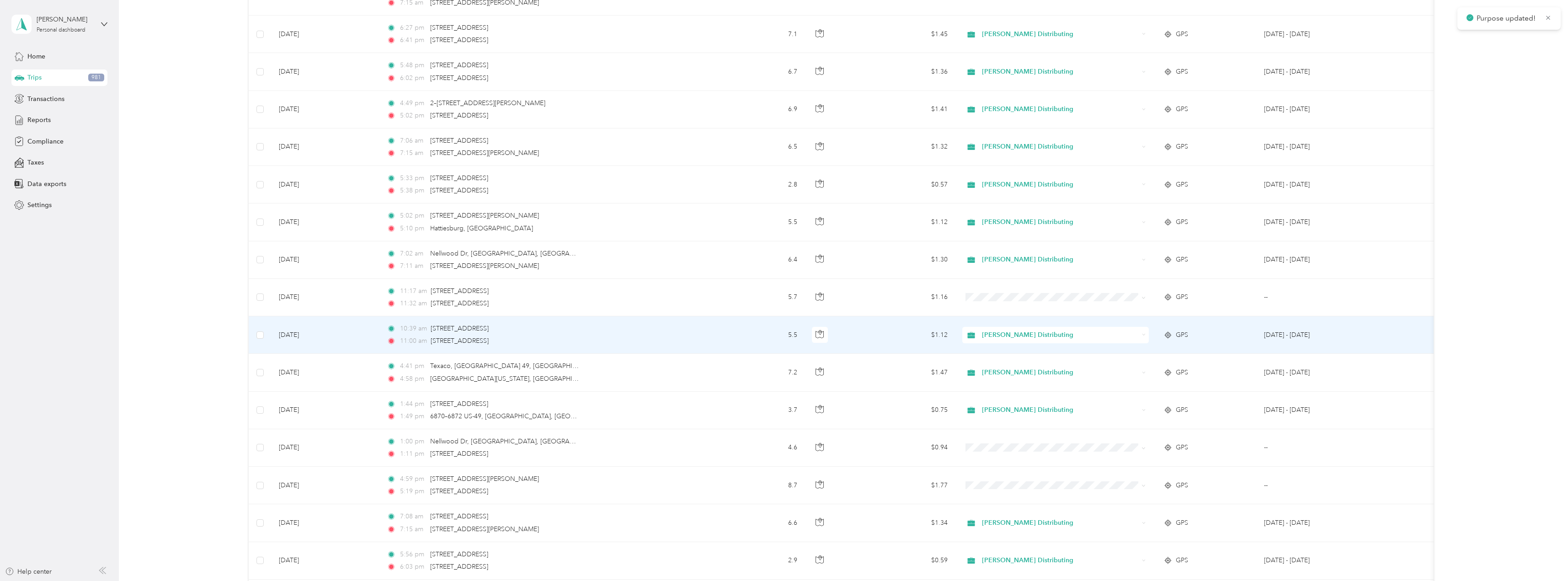
click at [1146, 338] on div "Stokes Distributing" at bounding box center [1055, 335] width 186 height 16
click at [1036, 364] on span "Personal" at bounding box center [1063, 363] width 157 height 10
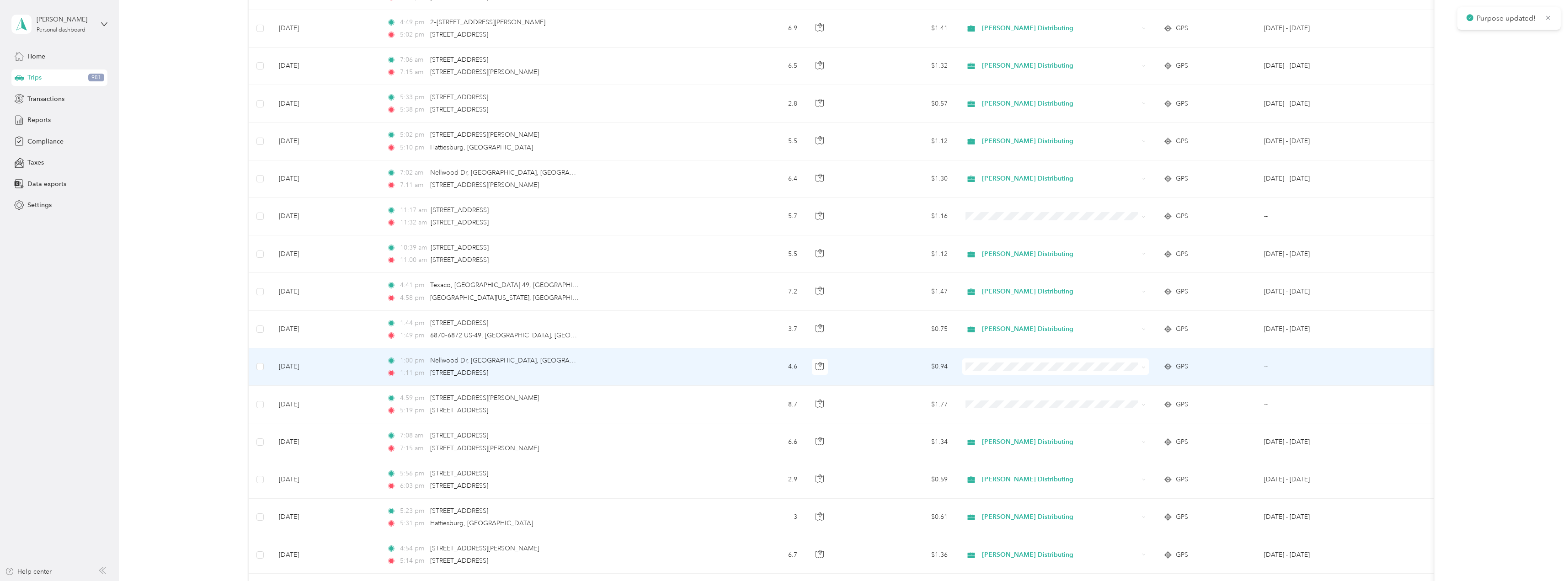
scroll to position [2485, 0]
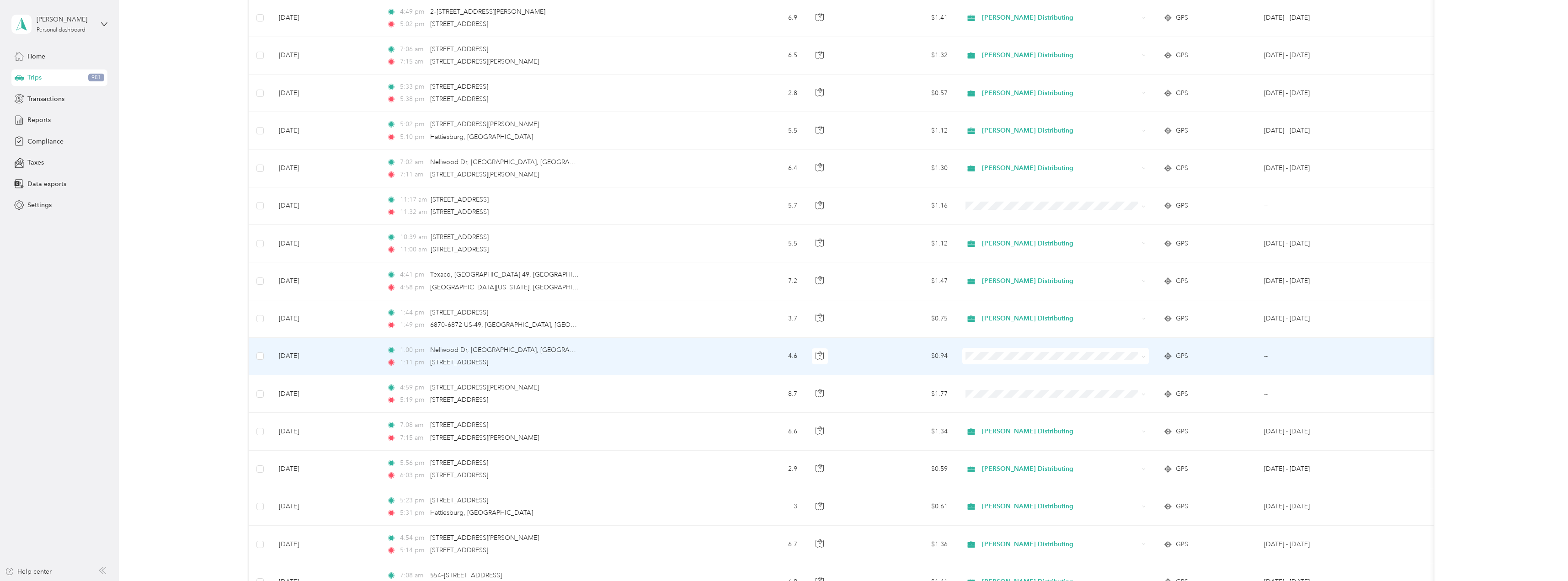
click at [1143, 355] on icon at bounding box center [1143, 357] width 4 height 4
click at [987, 385] on span "Personal" at bounding box center [1063, 388] width 157 height 10
click at [1143, 356] on icon at bounding box center [1143, 357] width 4 height 4
click at [993, 388] on span "Personal" at bounding box center [1063, 389] width 157 height 10
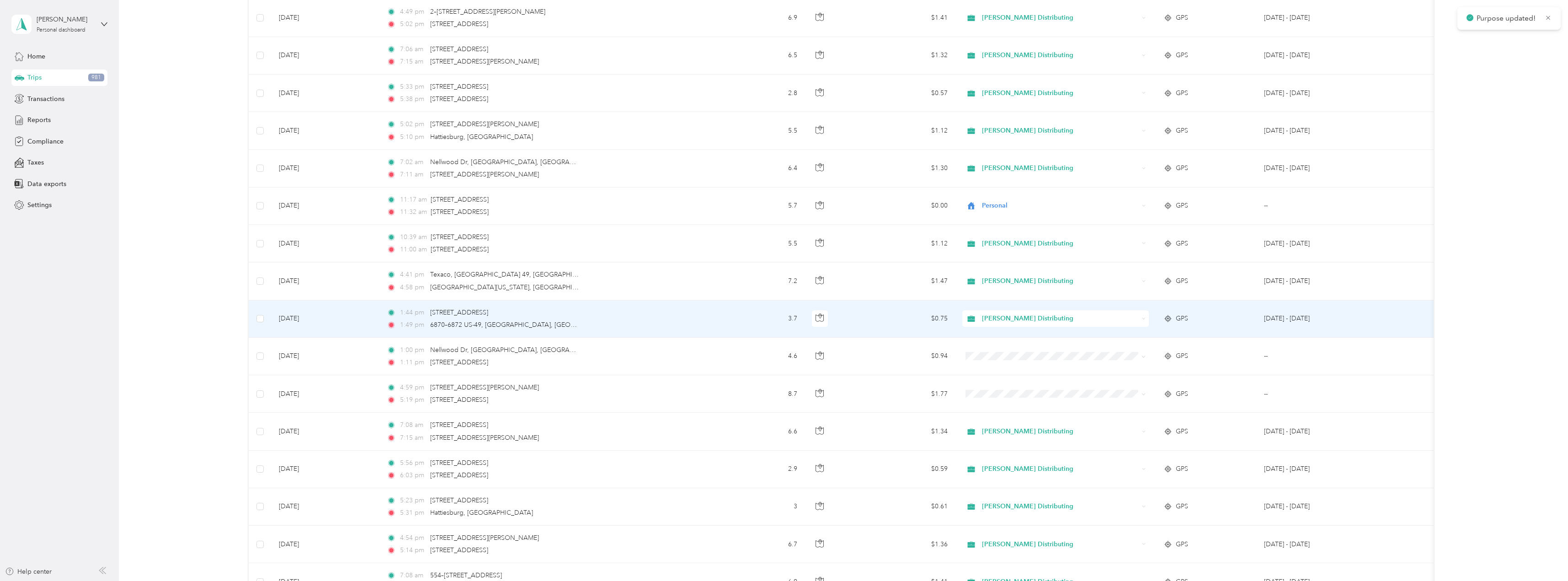
click at [1142, 318] on icon at bounding box center [1144, 318] width 4 height 4
click at [1011, 350] on span "Personal" at bounding box center [1063, 349] width 157 height 10
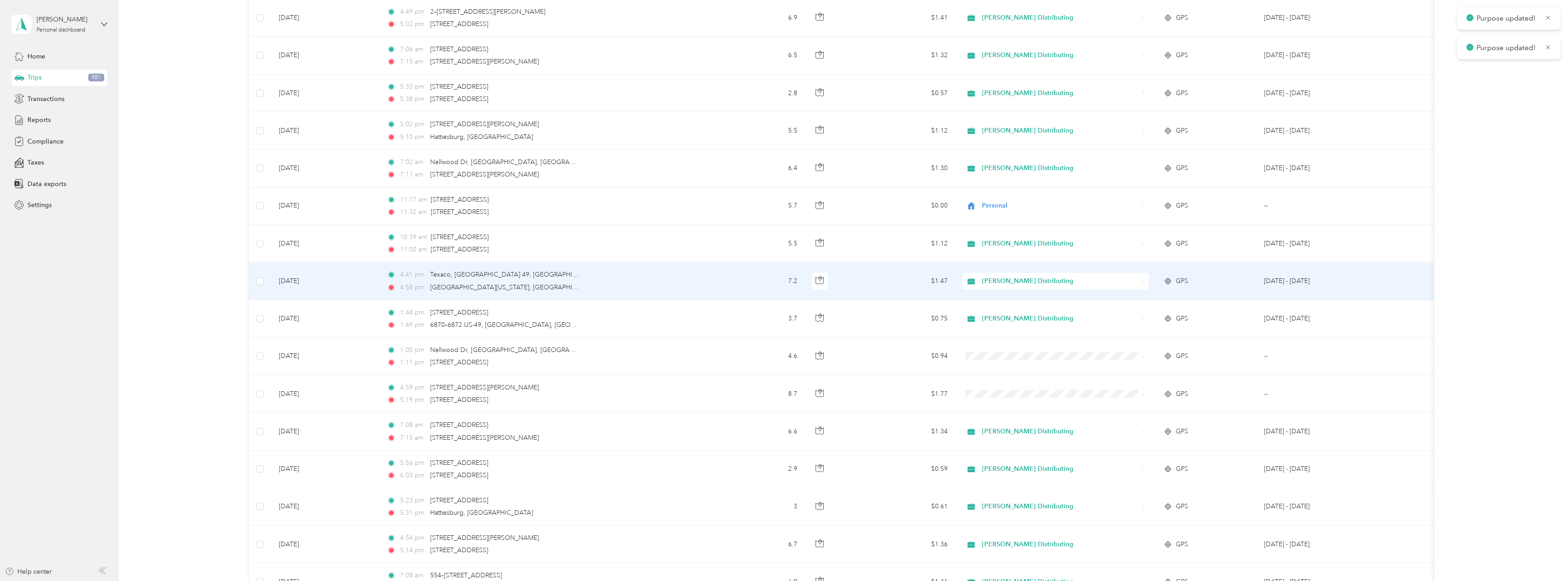
click at [1143, 280] on icon at bounding box center [1144, 280] width 3 height 1
click at [993, 311] on span "Personal" at bounding box center [1063, 314] width 157 height 10
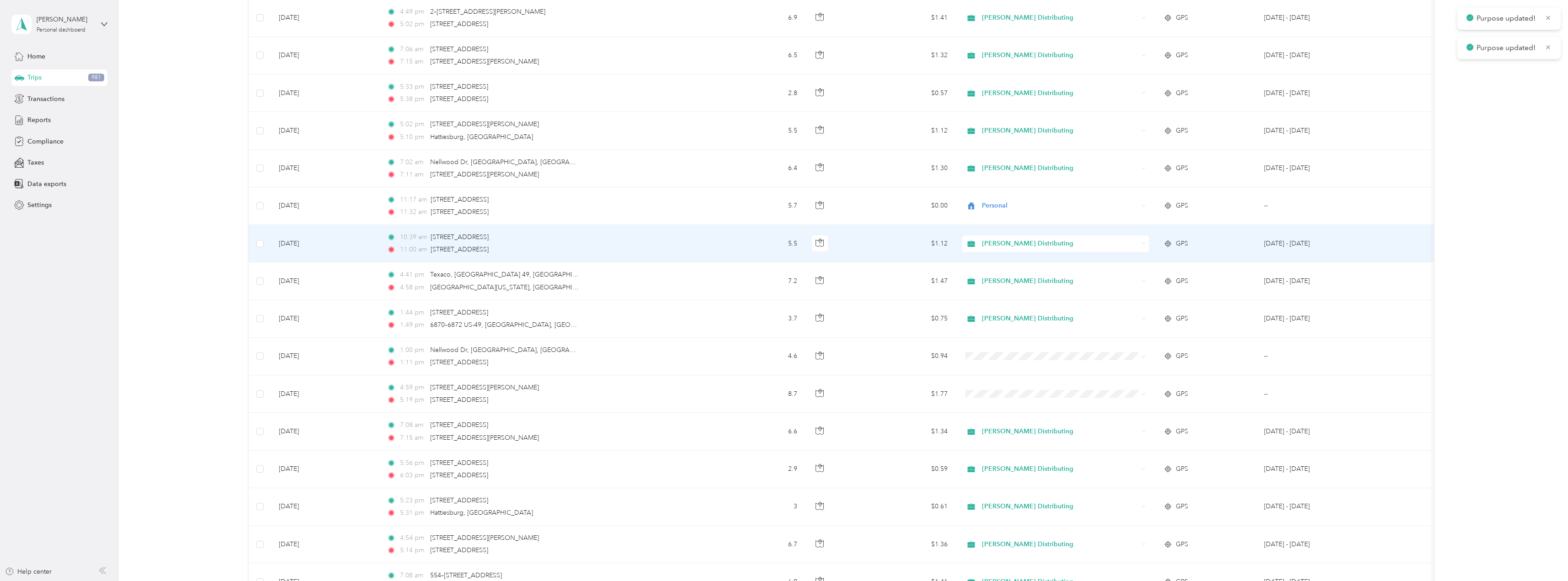
click at [1140, 244] on div "Stokes Distributing" at bounding box center [1055, 243] width 186 height 16
click at [996, 273] on span "Personal" at bounding box center [1063, 277] width 157 height 10
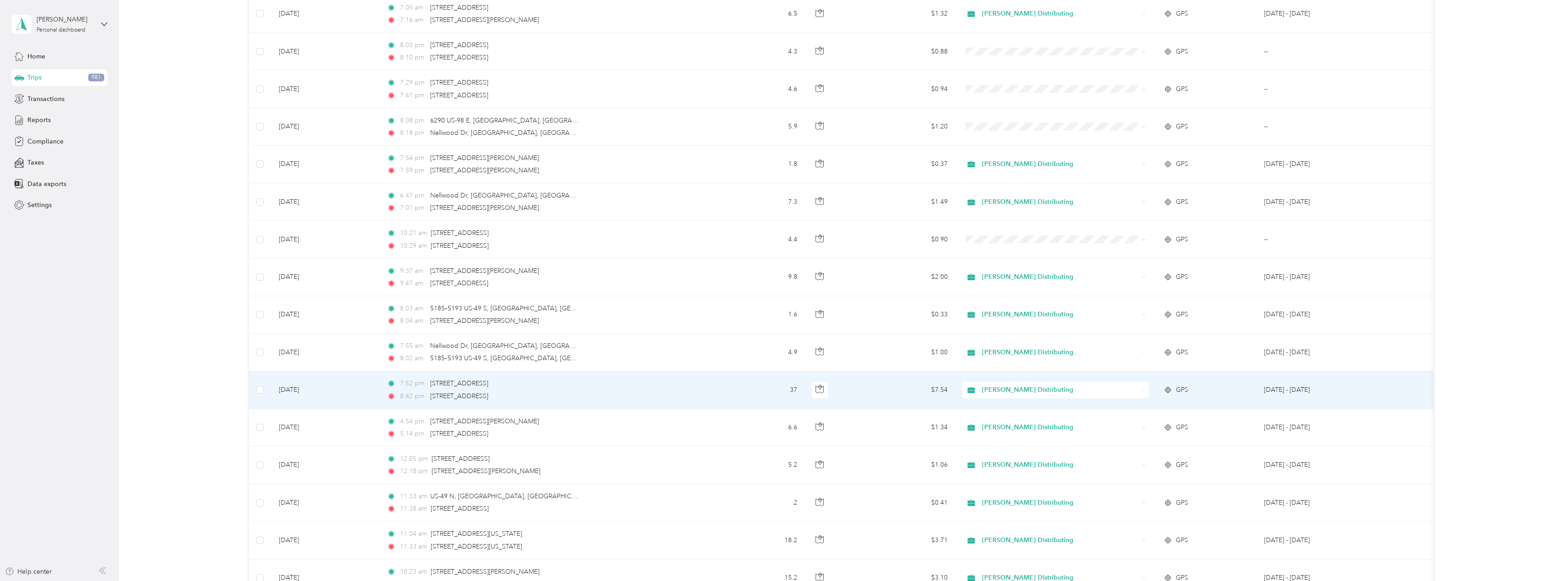
scroll to position [1434, 0]
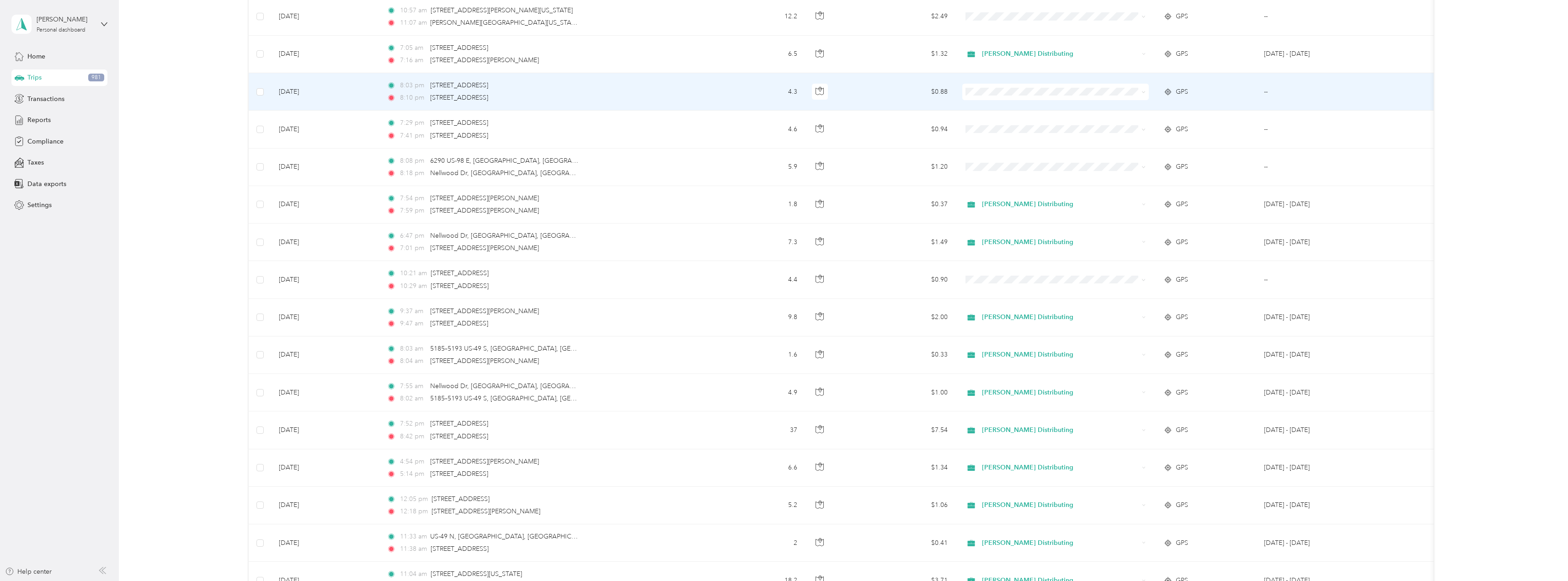
click at [1144, 91] on icon at bounding box center [1143, 92] width 4 height 4
click at [1015, 122] on span "Personal" at bounding box center [1063, 125] width 157 height 10
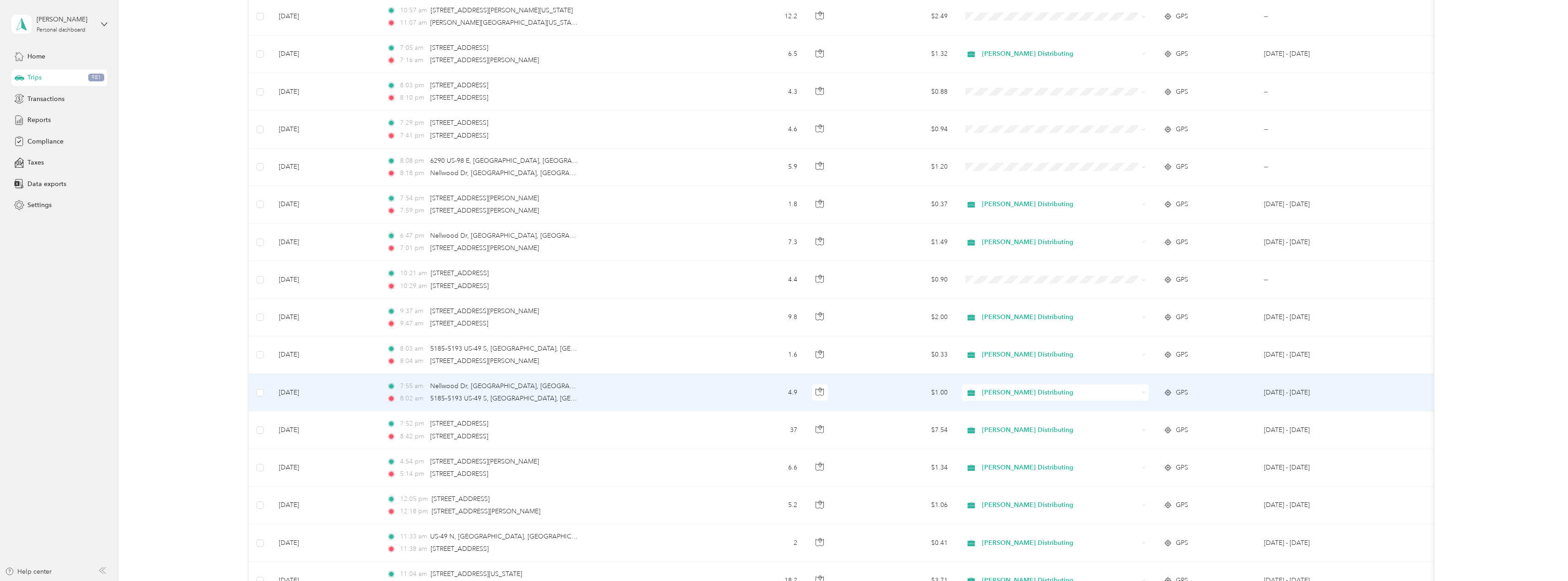
click at [1144, 394] on div "Stokes Distributing" at bounding box center [1055, 392] width 186 height 16
click at [1004, 422] on span "Personal" at bounding box center [1063, 426] width 157 height 10
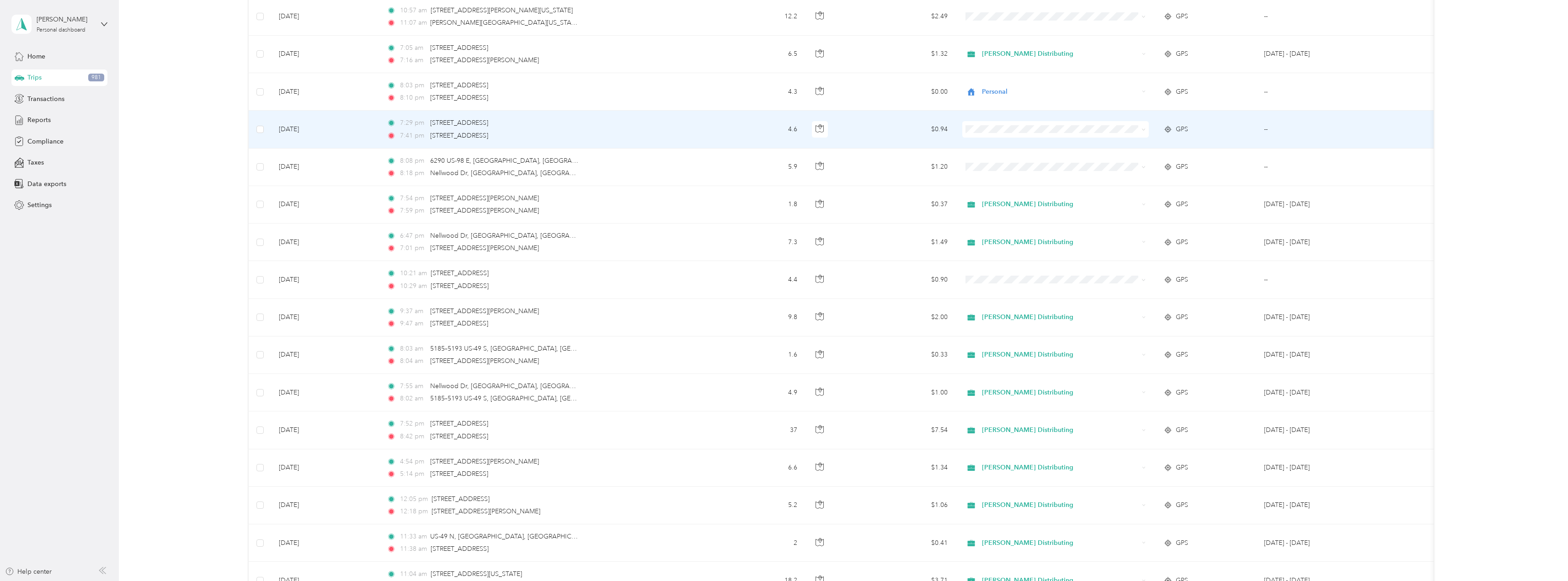
click at [1143, 128] on icon at bounding box center [1143, 130] width 4 height 4
click at [1008, 156] on li "Personal" at bounding box center [1055, 162] width 186 height 16
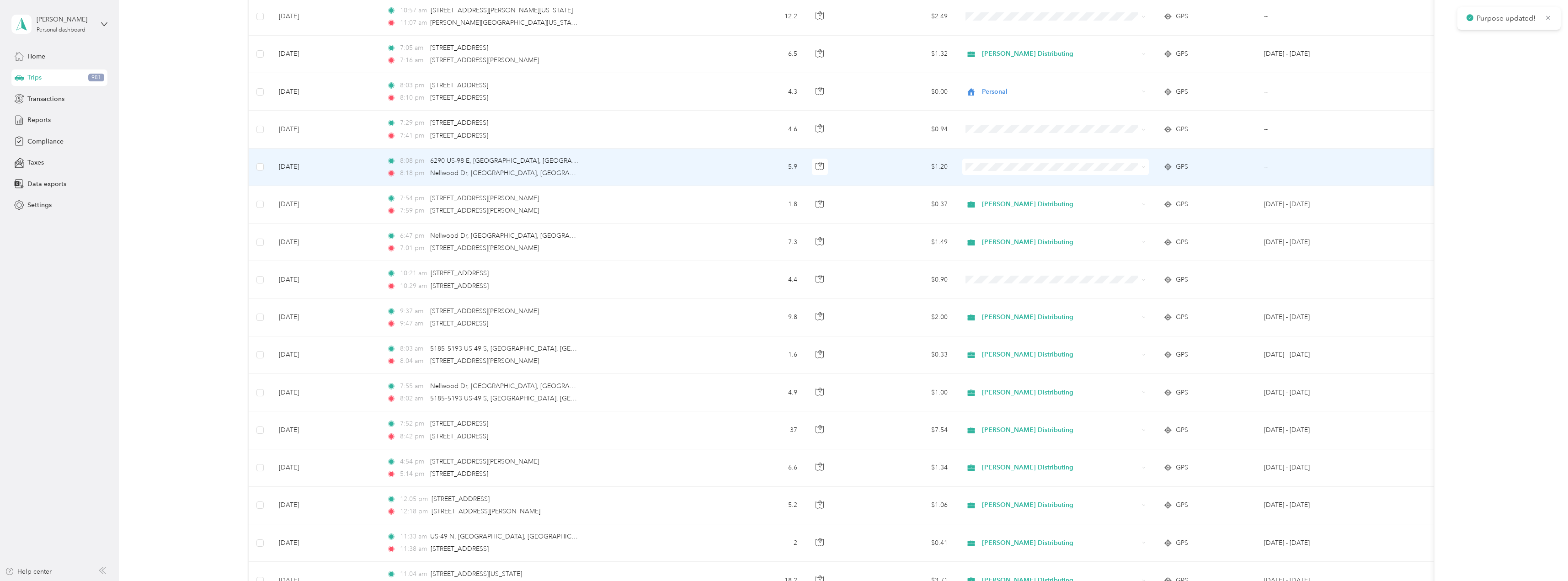
click at [1144, 168] on icon at bounding box center [1144, 167] width 3 height 2
click at [990, 197] on span "Personal" at bounding box center [1063, 195] width 157 height 10
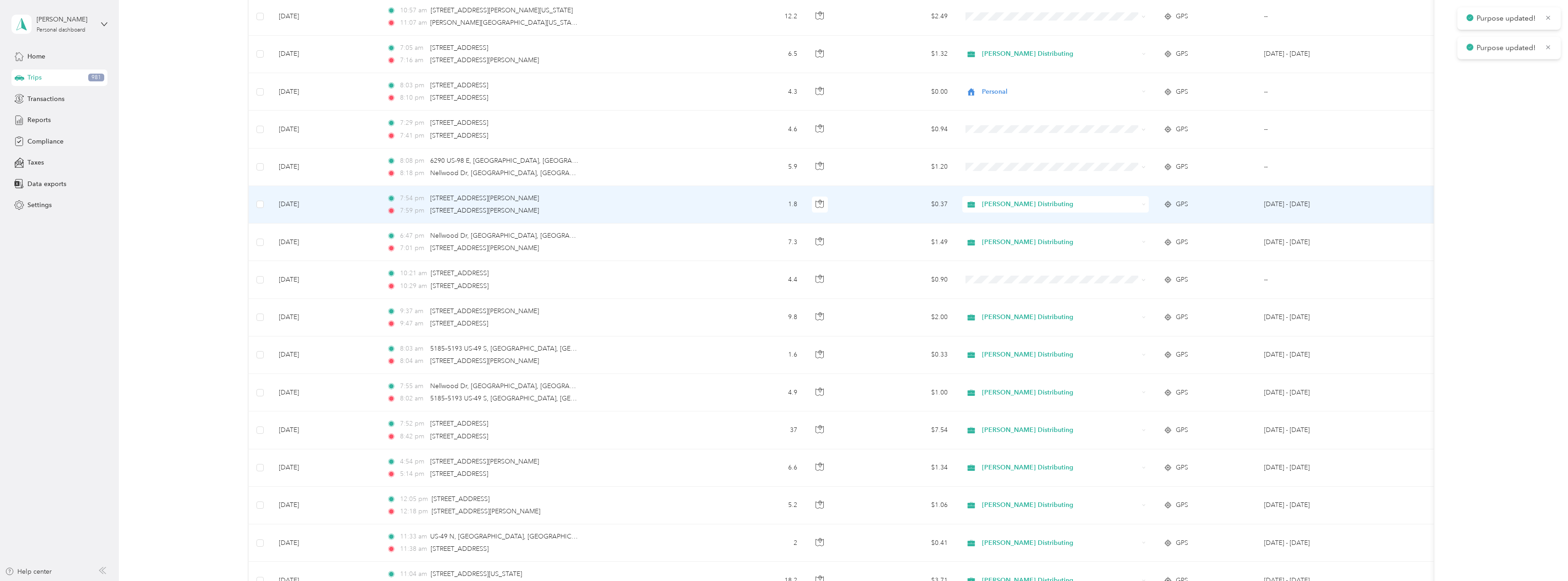
click at [1145, 204] on icon at bounding box center [1144, 204] width 4 height 4
click at [1055, 233] on span "Personal" at bounding box center [1063, 237] width 157 height 10
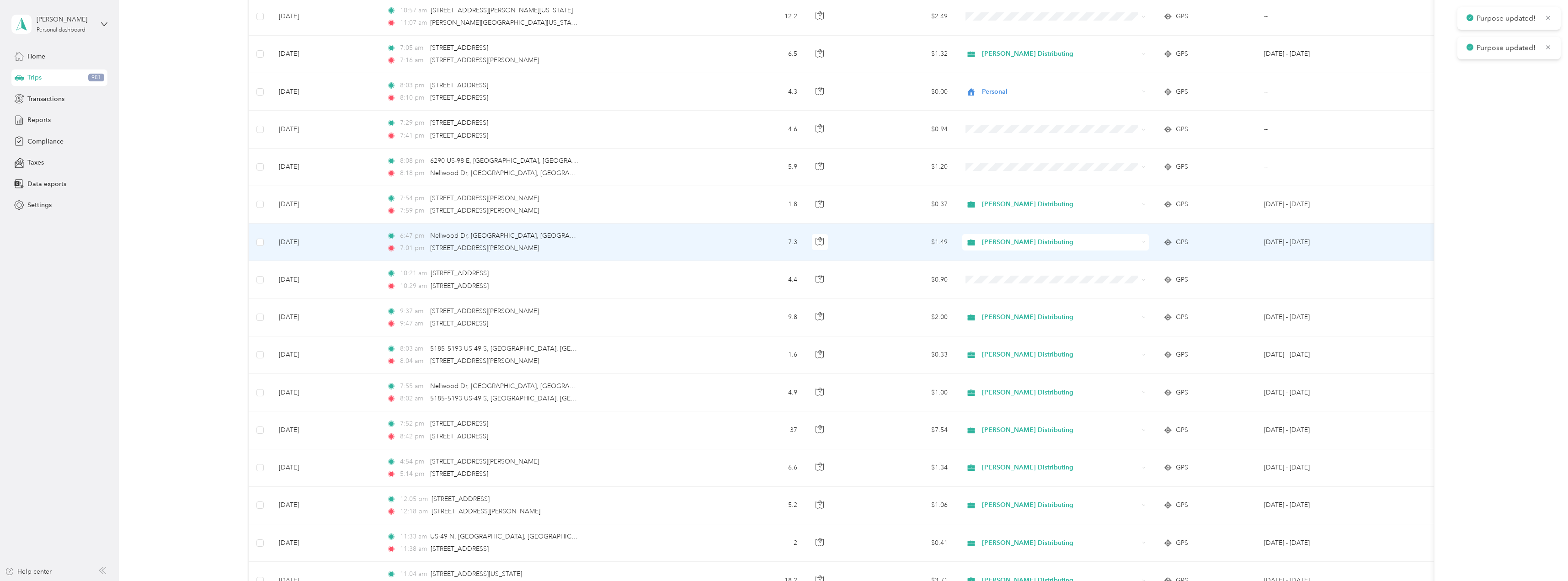
click at [1147, 244] on div "Stokes Distributing" at bounding box center [1055, 242] width 186 height 16
click at [1013, 278] on li "Personal" at bounding box center [1055, 271] width 186 height 16
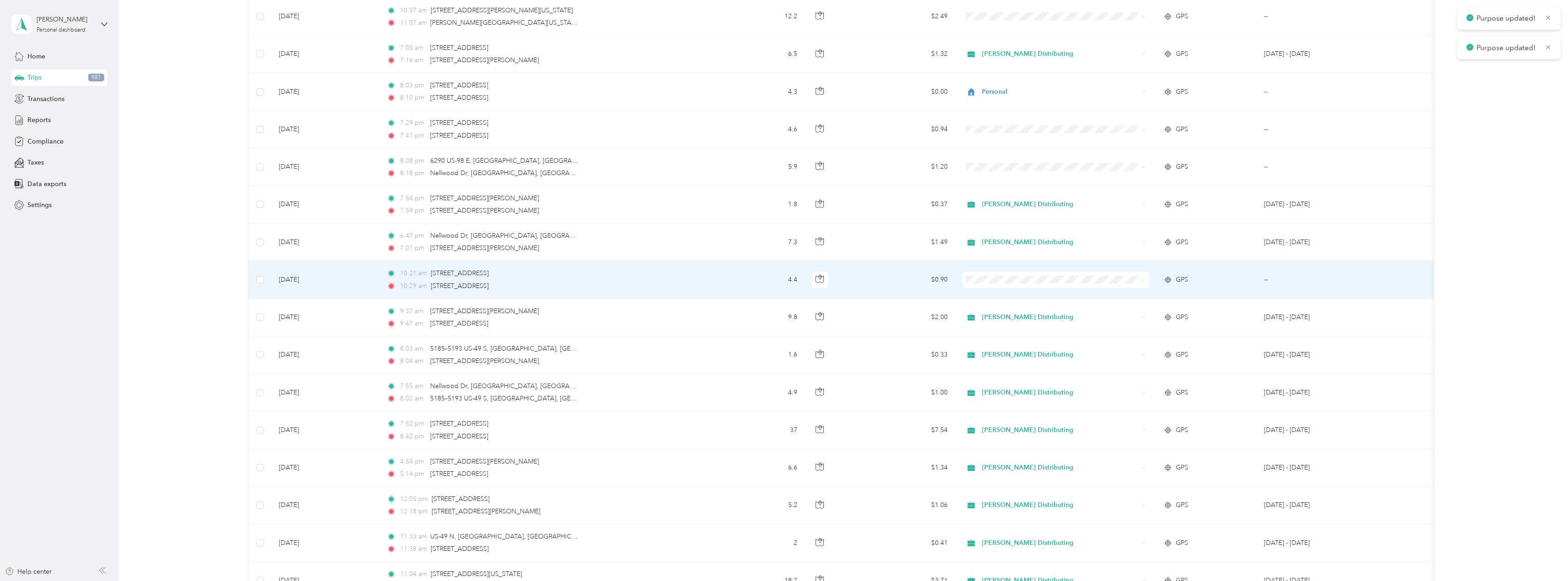
click at [1144, 280] on icon at bounding box center [1143, 280] width 4 height 4
click at [1021, 309] on span "Personal" at bounding box center [1063, 313] width 157 height 10
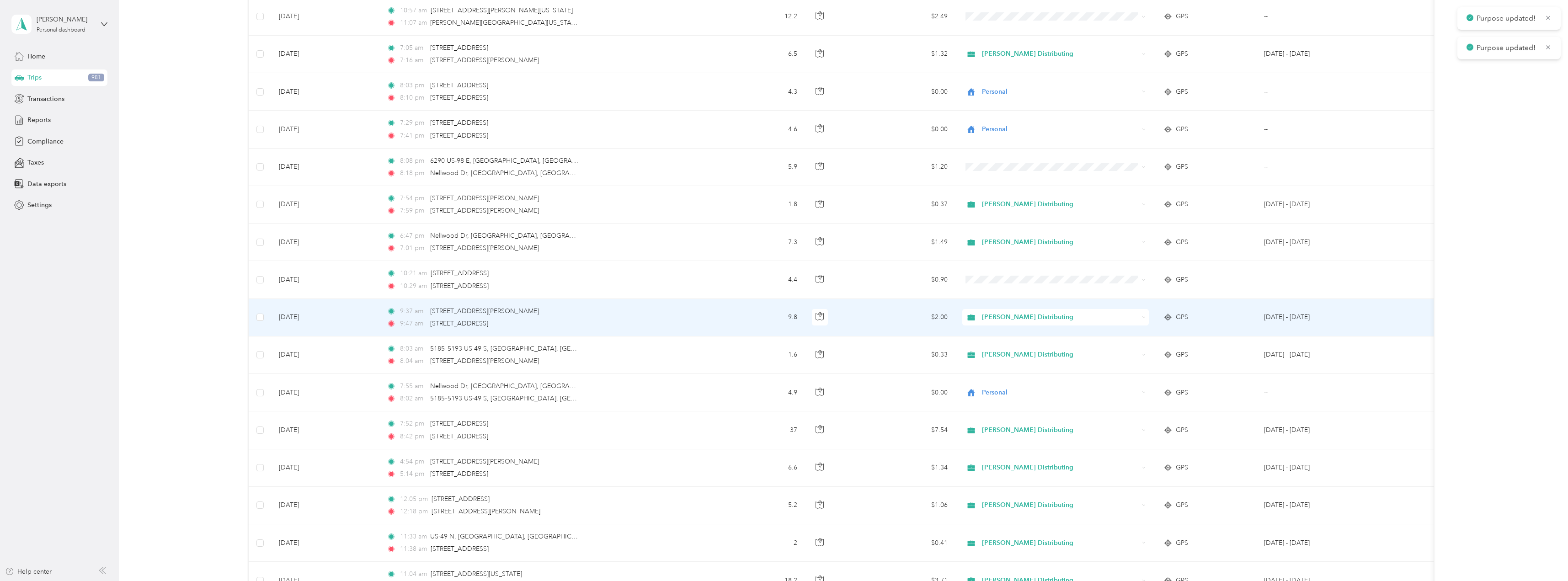
click at [1141, 314] on div "Stokes Distributing" at bounding box center [1055, 317] width 186 height 16
click at [1016, 344] on li "Personal" at bounding box center [1055, 350] width 186 height 16
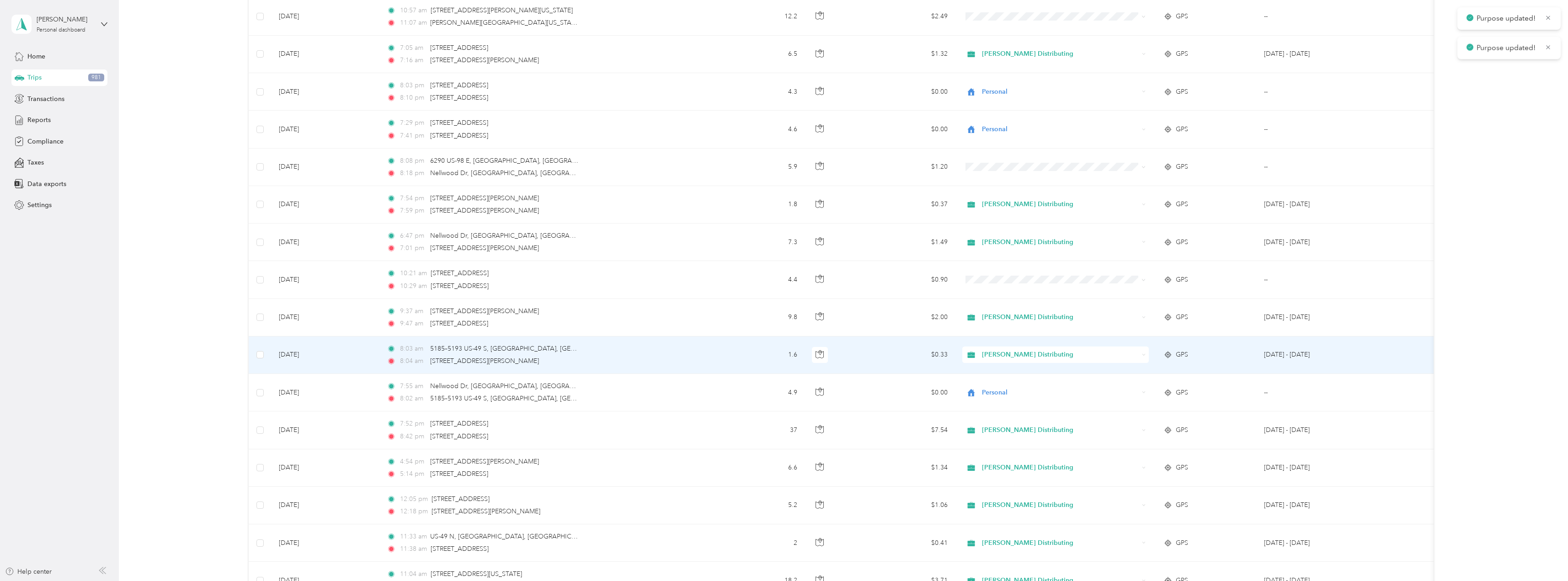
click at [1143, 352] on div "Stokes Distributing" at bounding box center [1055, 354] width 186 height 16
click at [1012, 383] on li "Personal" at bounding box center [1055, 383] width 186 height 16
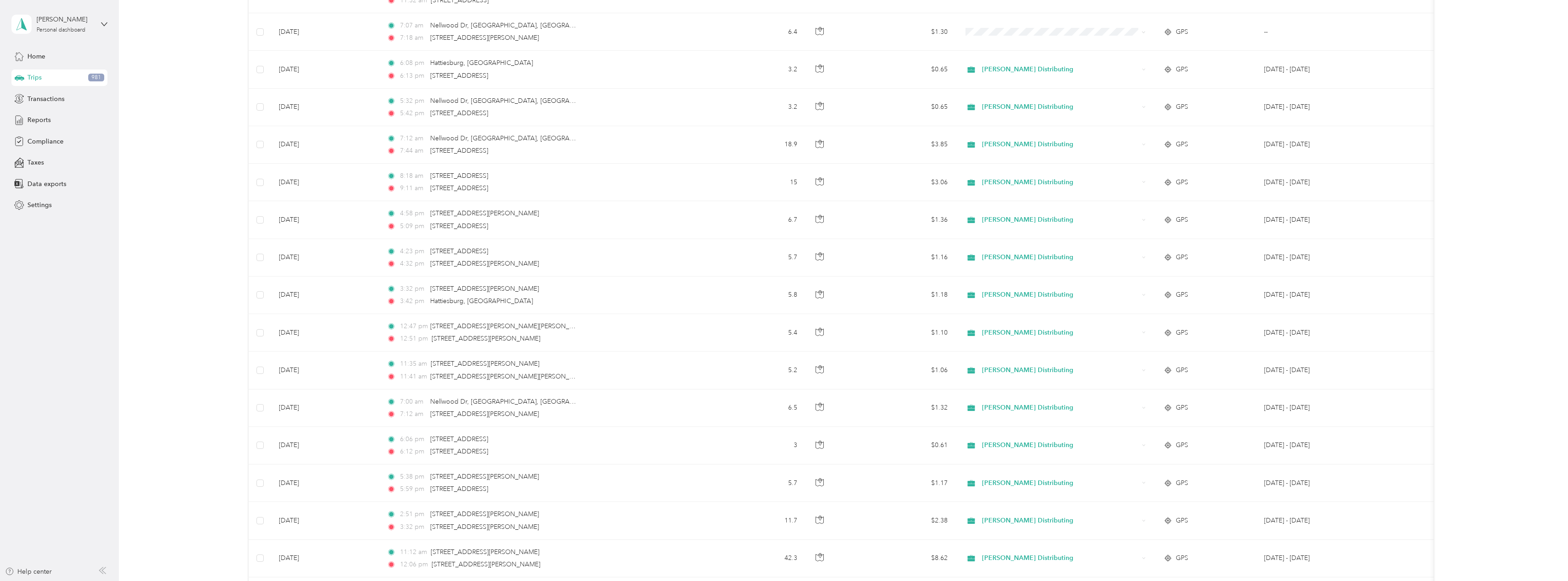
scroll to position [291, 0]
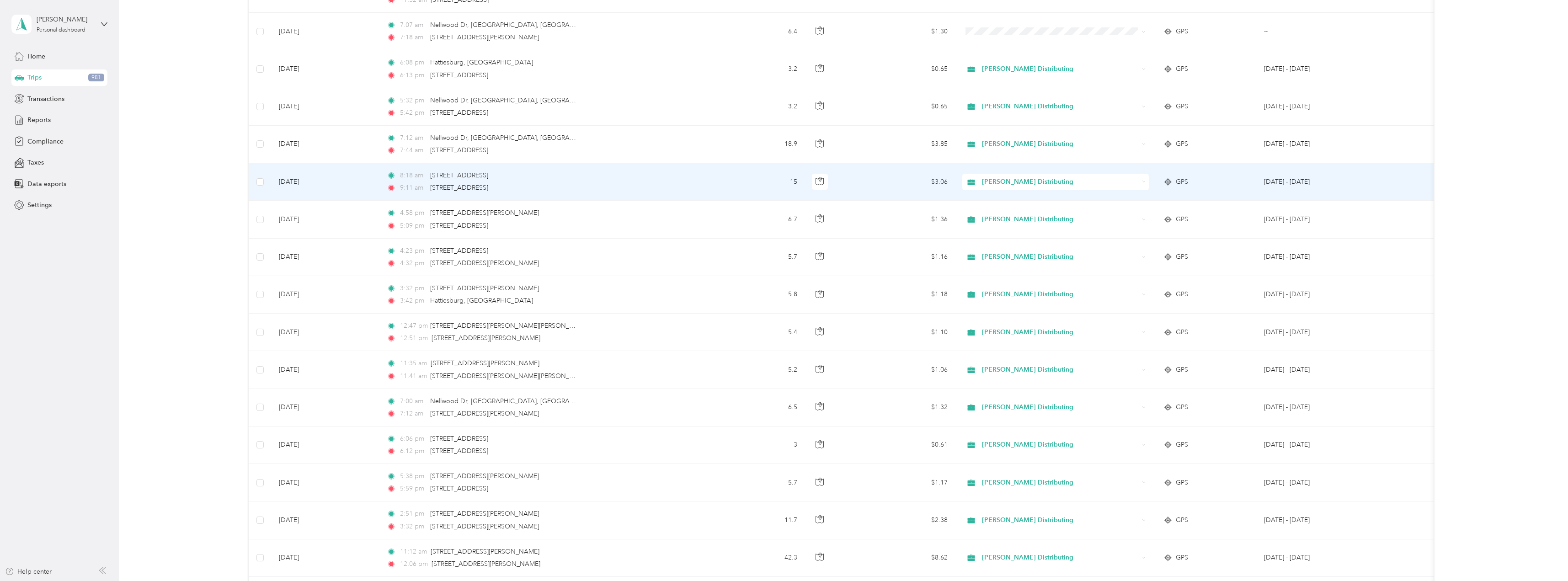
click at [1143, 182] on icon at bounding box center [1144, 181] width 4 height 4
click at [1003, 210] on span "Personal" at bounding box center [1063, 213] width 157 height 10
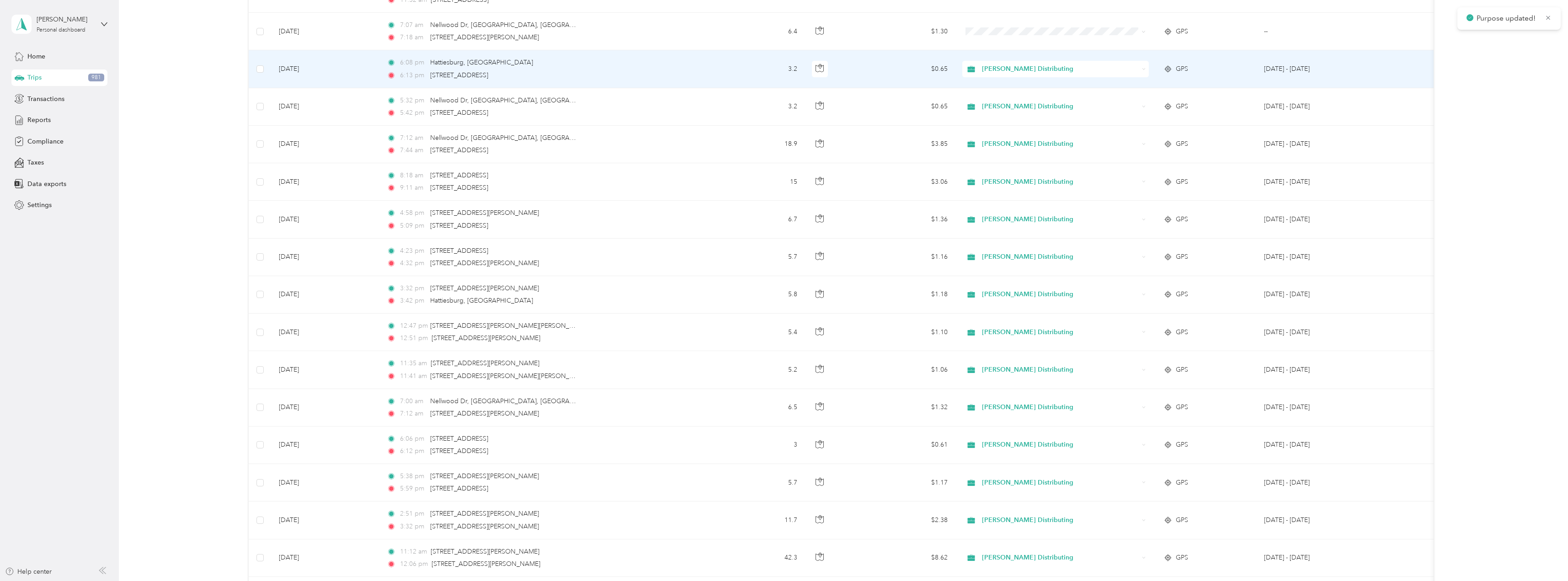
click at [1143, 71] on div "Stokes Distributing" at bounding box center [1055, 69] width 186 height 16
click at [996, 96] on li "Personal" at bounding box center [1055, 102] width 186 height 16
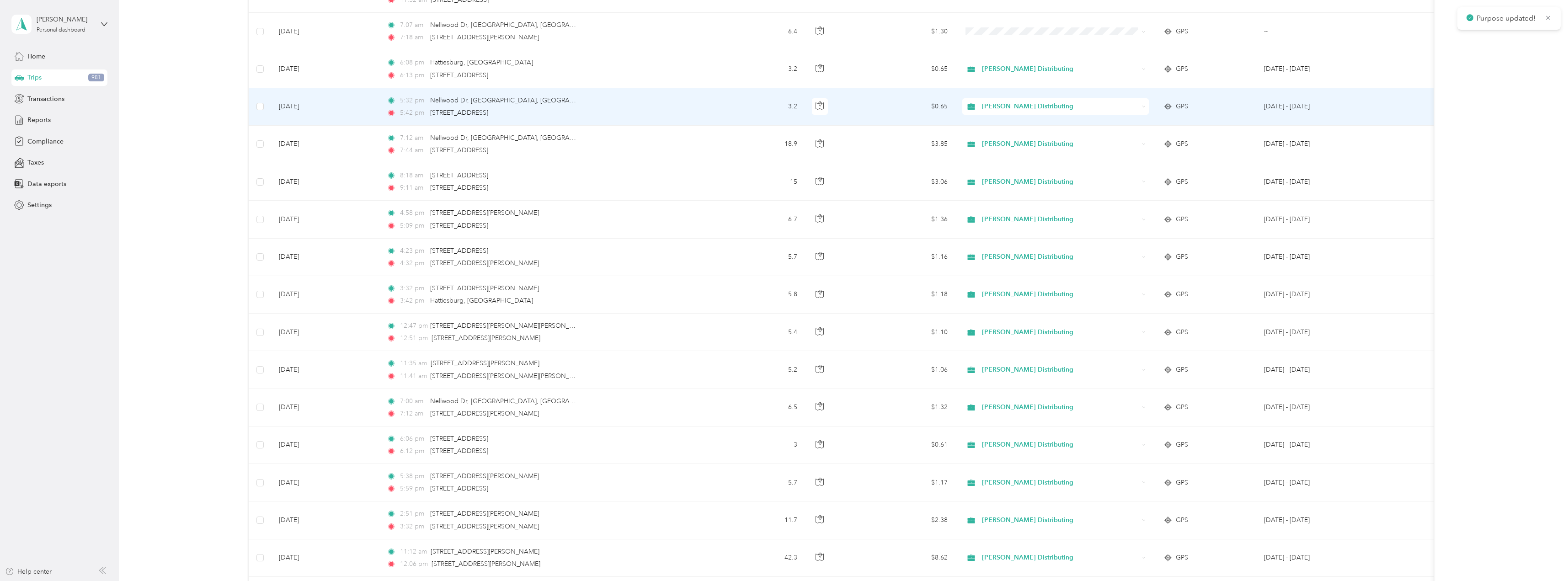
click at [1143, 105] on icon at bounding box center [1144, 106] width 4 height 4
click at [1015, 134] on li "Personal" at bounding box center [1055, 139] width 186 height 16
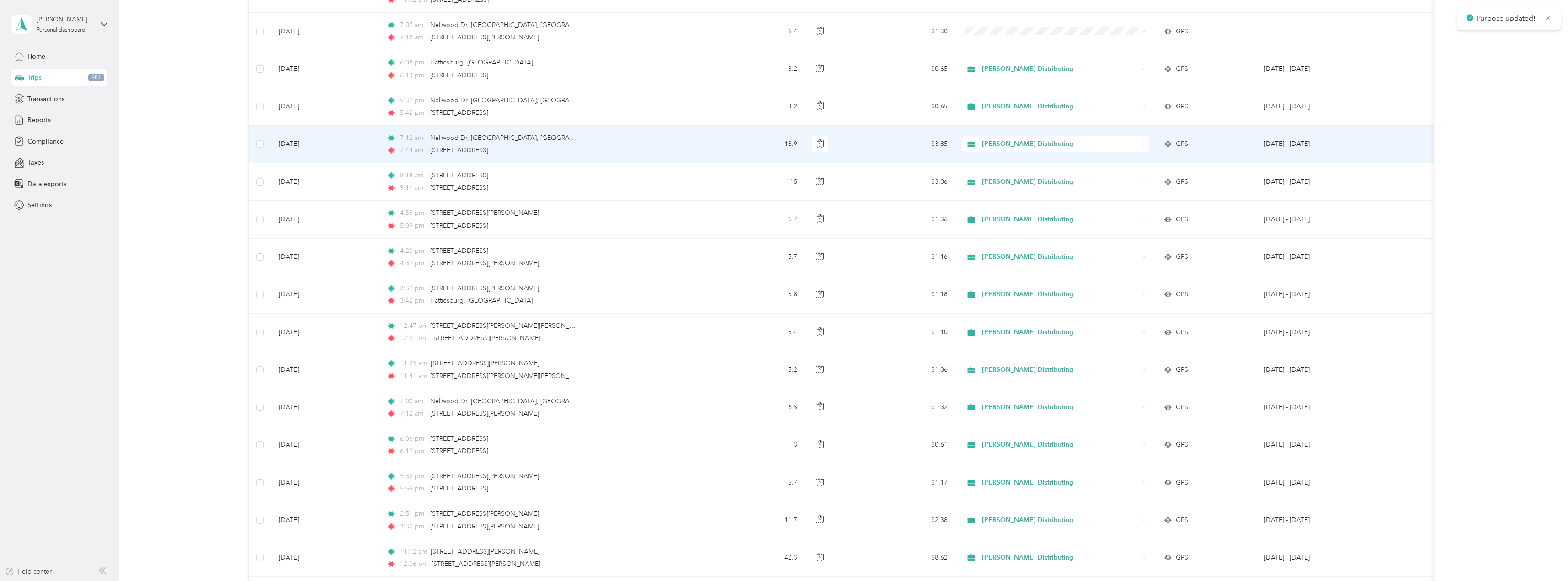
click at [1146, 143] on div "Stokes Distributing" at bounding box center [1055, 144] width 186 height 16
click at [1021, 176] on span "Personal" at bounding box center [1063, 173] width 157 height 10
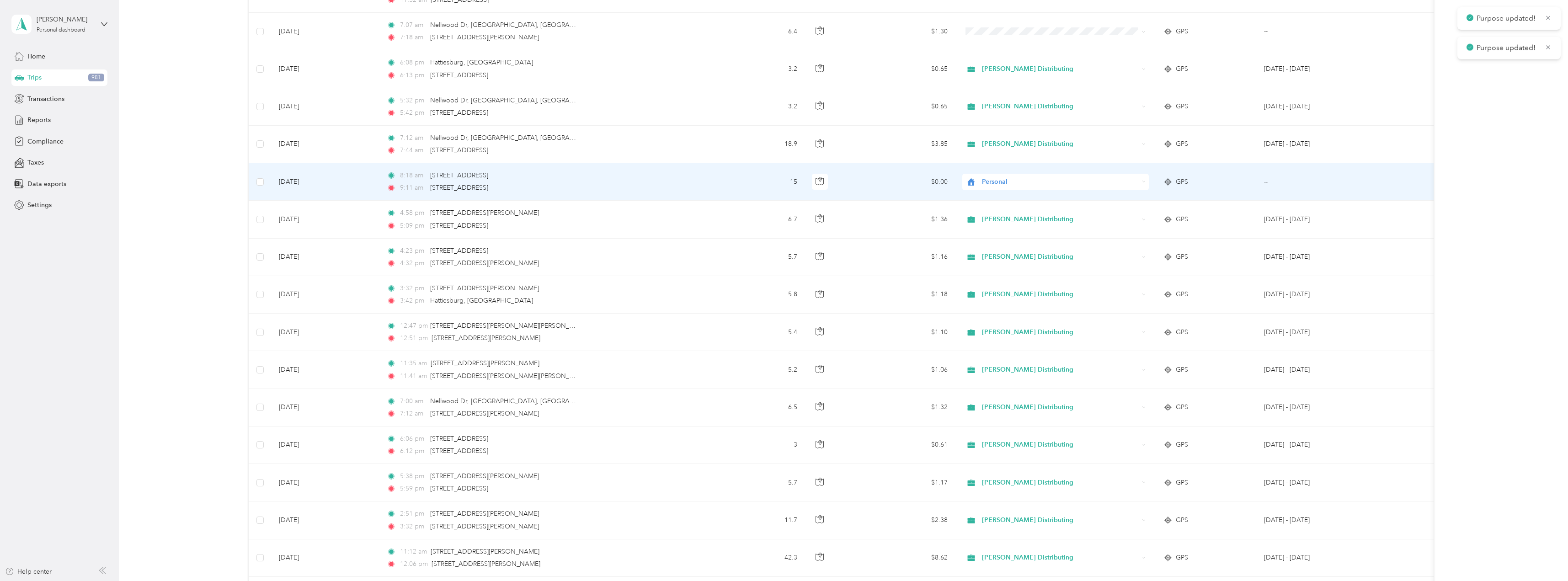
click at [1146, 179] on div "Personal" at bounding box center [1055, 181] width 186 height 16
click at [1001, 211] on span "Personal" at bounding box center [1058, 215] width 147 height 10
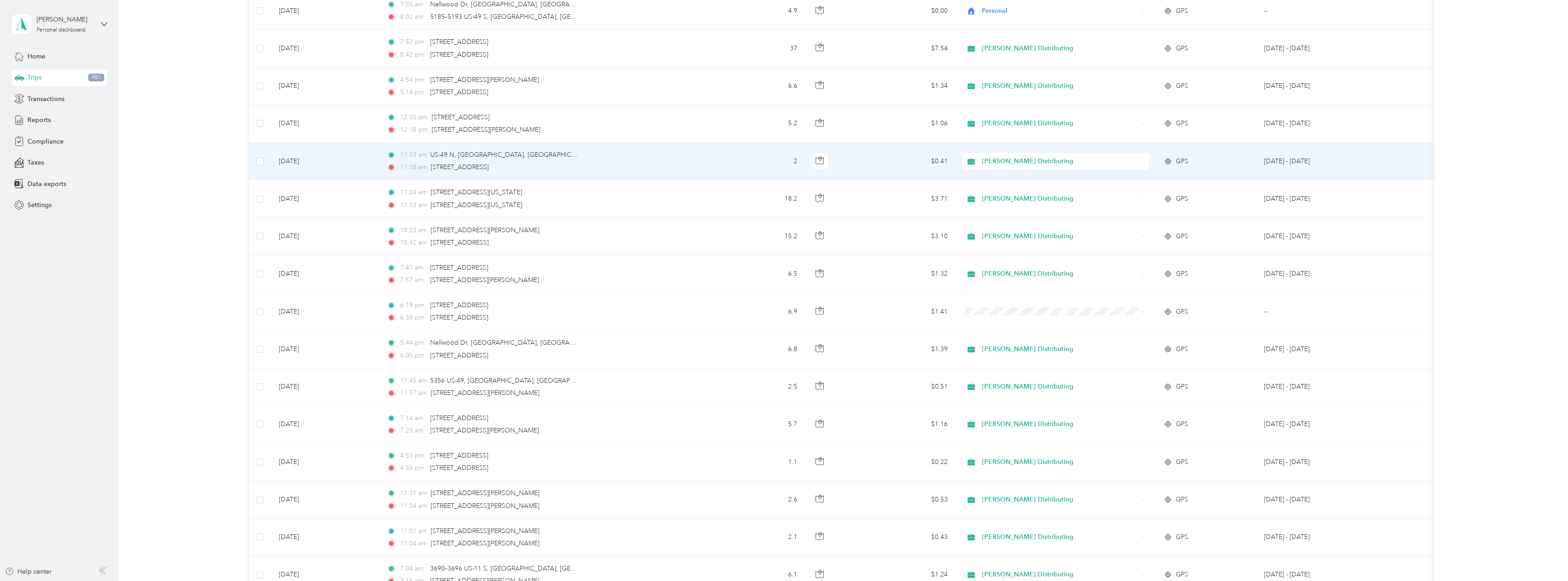
scroll to position [1845, 0]
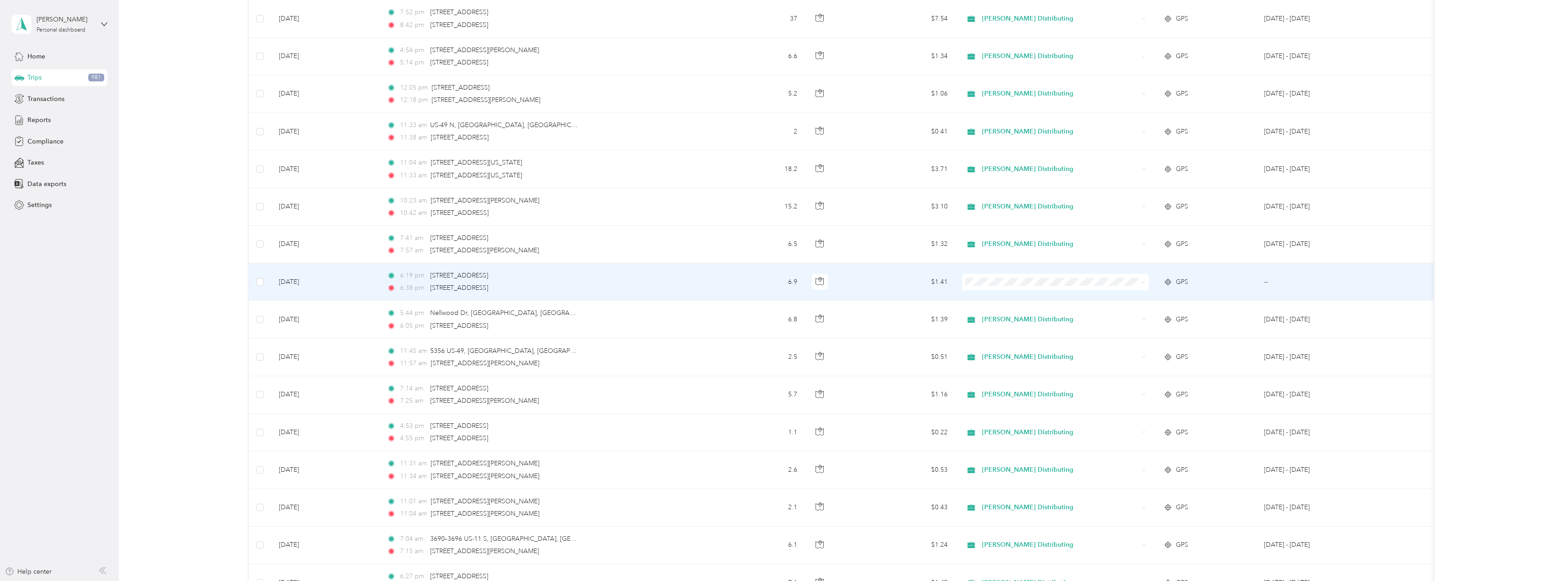
click at [1146, 282] on span at bounding box center [1055, 282] width 186 height 16
click at [1143, 282] on icon at bounding box center [1144, 282] width 3 height 2
click at [1017, 301] on li "Stokes Distributing" at bounding box center [1055, 296] width 186 height 16
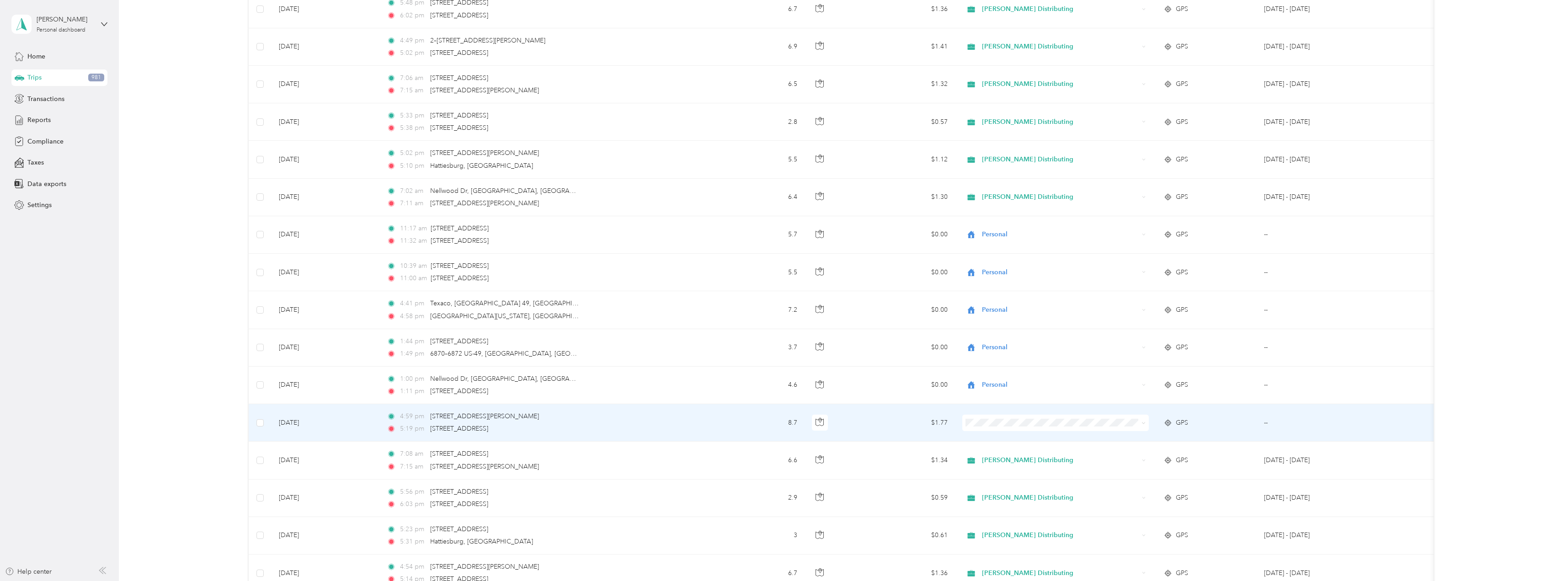
scroll to position [2530, 0]
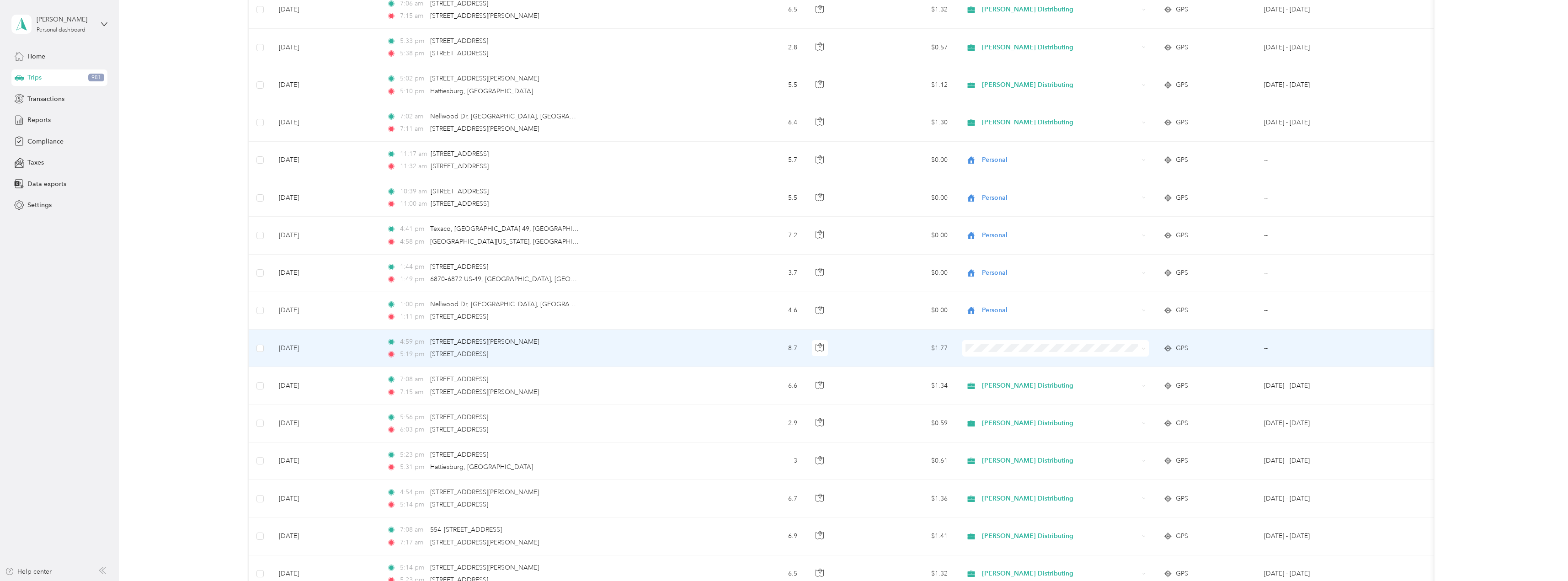
click at [1143, 349] on icon at bounding box center [1143, 348] width 4 height 4
click at [1023, 360] on li "Stokes Distributing" at bounding box center [1055, 364] width 186 height 16
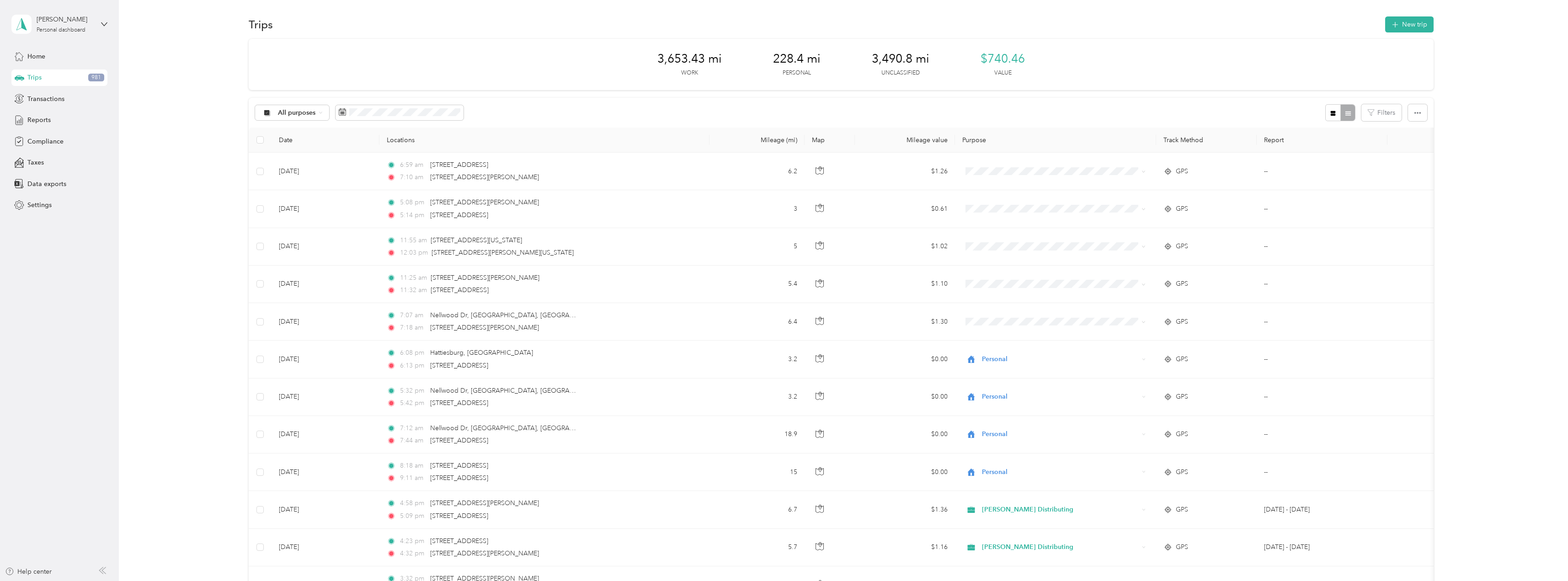
scroll to position [0, 0]
click at [39, 116] on span "Reports" at bounding box center [39, 120] width 23 height 10
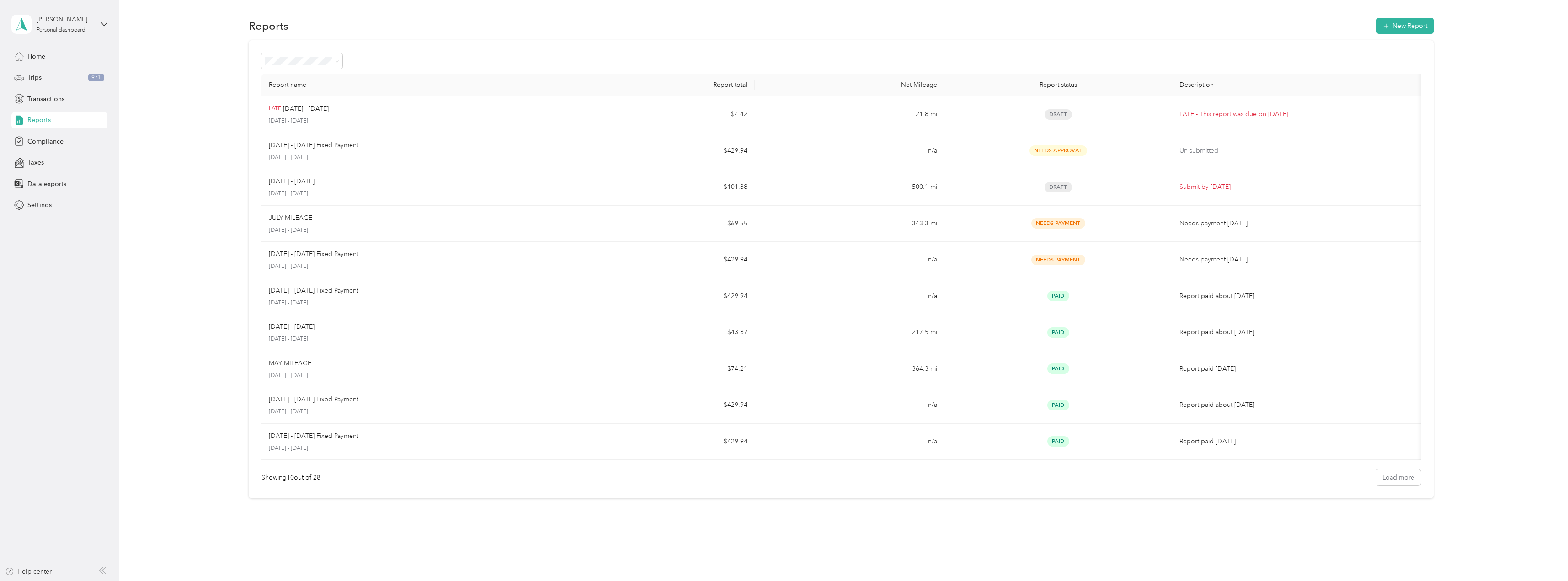
drag, startPoint x: 1396, startPoint y: 27, endPoint x: 981, endPoint y: 78, distance: 418.1
click at [981, 78] on section "Reports New Report Report name Report total Net Mileage Report status Descripti…" at bounding box center [841, 257] width 1422 height 482
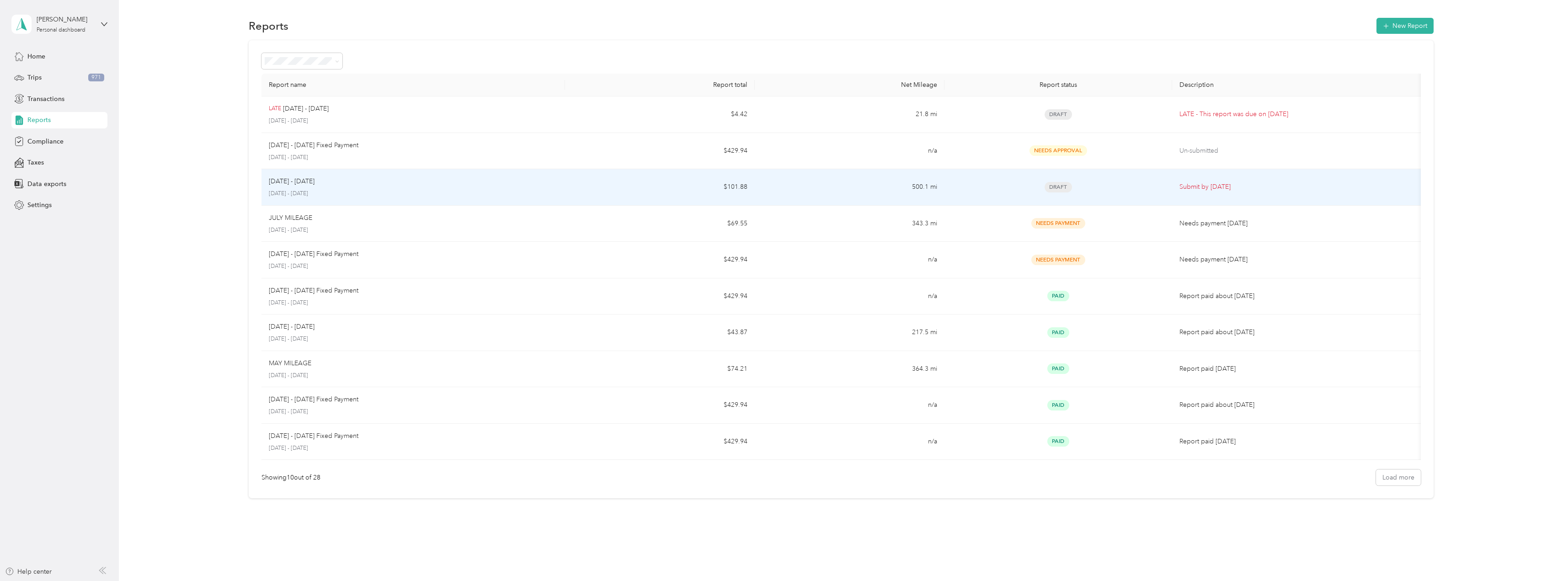
click at [1055, 186] on span "Draft" at bounding box center [1058, 187] width 27 height 10
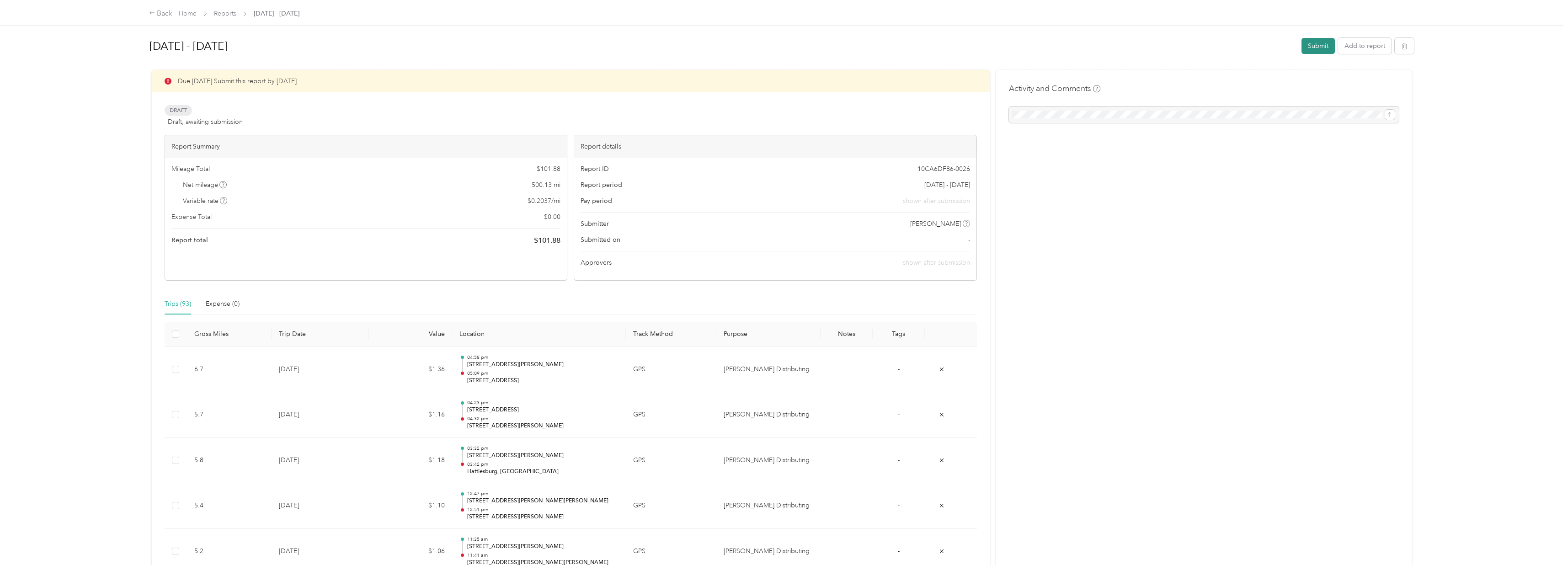
click at [1318, 47] on button "Submit" at bounding box center [1318, 46] width 33 height 16
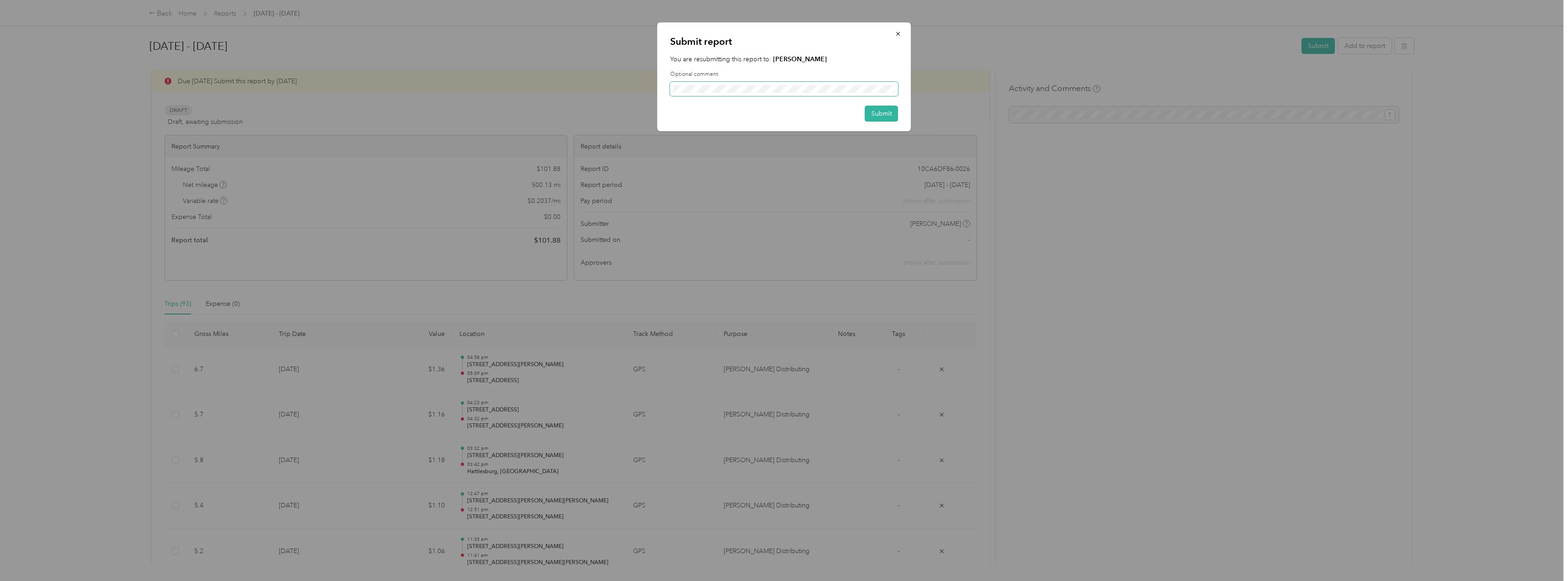
click at [698, 84] on span at bounding box center [784, 89] width 228 height 15
click at [898, 36] on icon "button" at bounding box center [898, 33] width 7 height 7
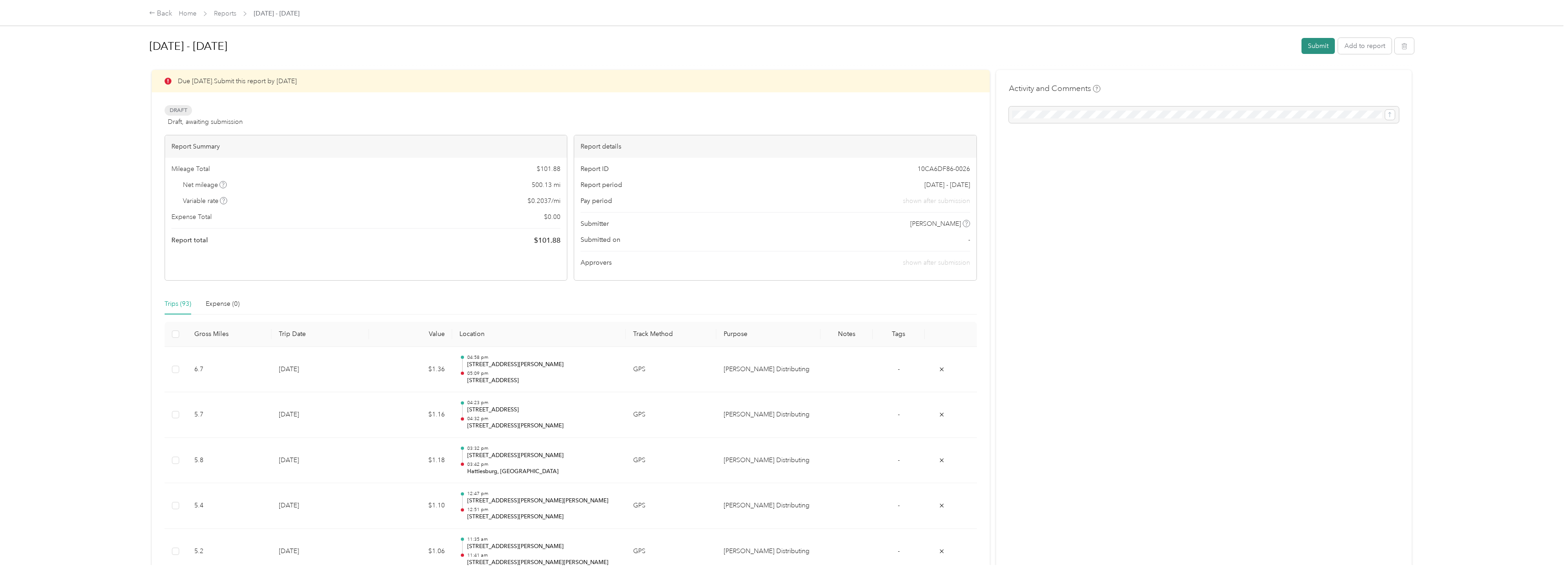
click at [1312, 46] on button "Submit" at bounding box center [1318, 46] width 33 height 16
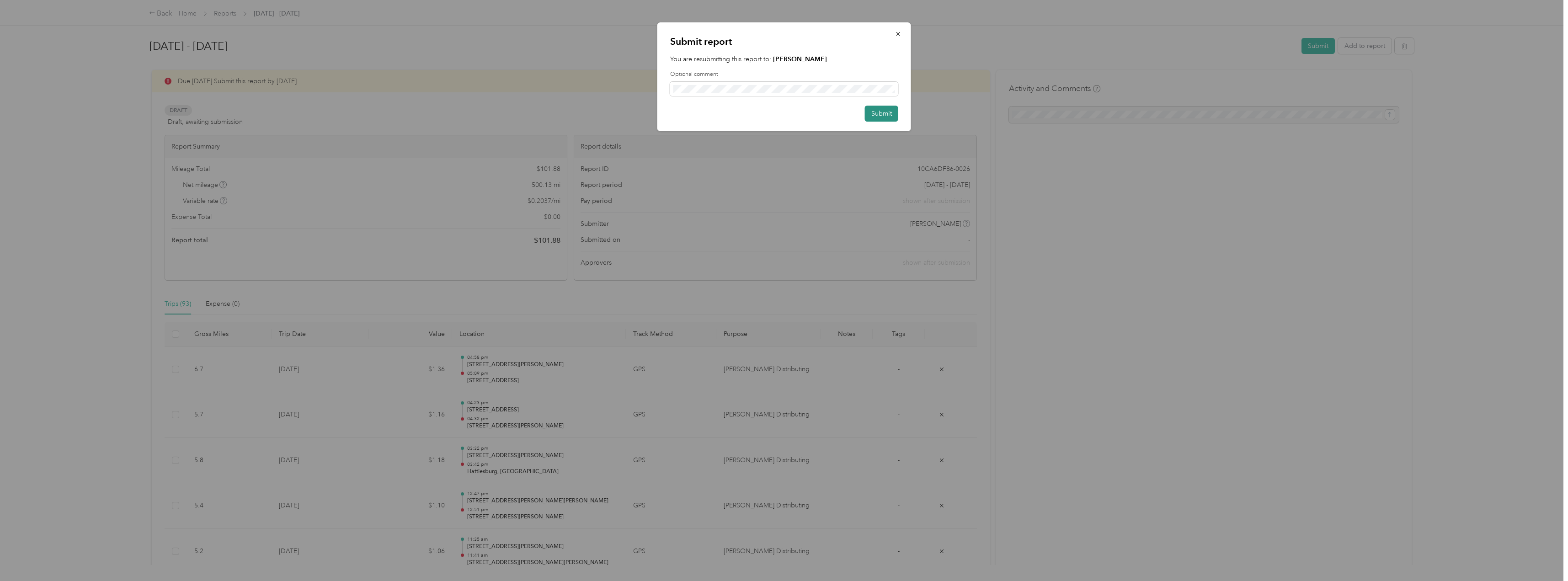
click at [876, 115] on button "Submit" at bounding box center [881, 113] width 33 height 16
